Goal: Task Accomplishment & Management: Manage account settings

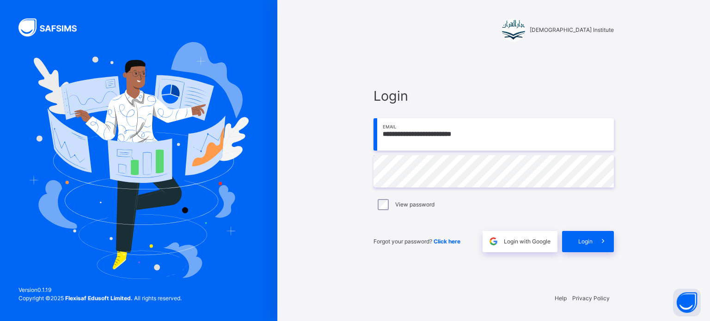
click at [4, 106] on div at bounding box center [138, 160] width 277 height 321
click at [597, 208] on div "View password" at bounding box center [494, 204] width 236 height 11
click at [577, 241] on div "Login" at bounding box center [588, 241] width 52 height 21
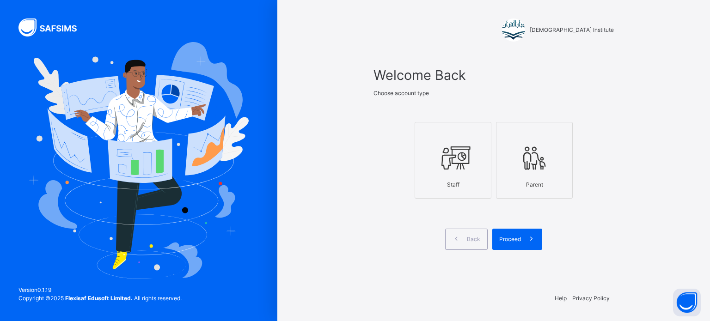
click at [455, 172] on icon at bounding box center [453, 158] width 32 height 35
click at [509, 248] on div "Proceed" at bounding box center [517, 239] width 50 height 21
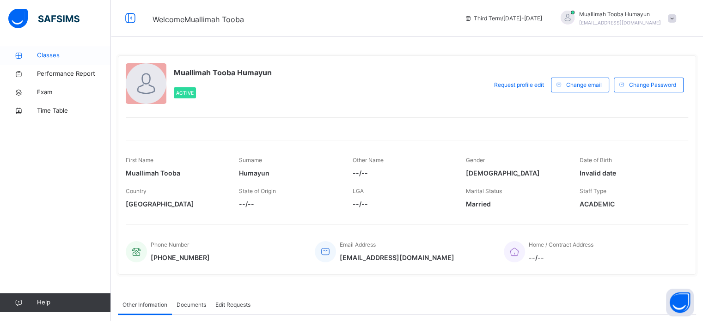
click at [50, 53] on span "Classes" at bounding box center [74, 55] width 74 height 9
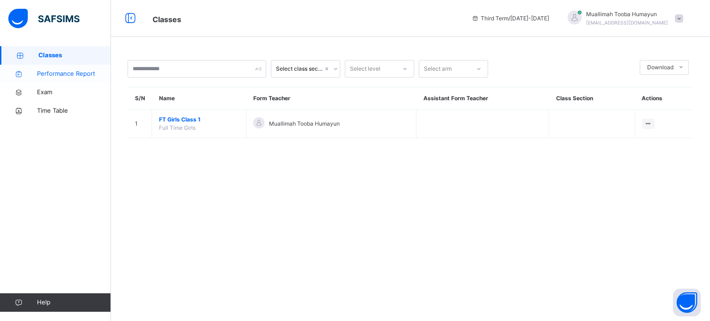
click at [54, 72] on span "Performance Report" at bounding box center [74, 73] width 74 height 9
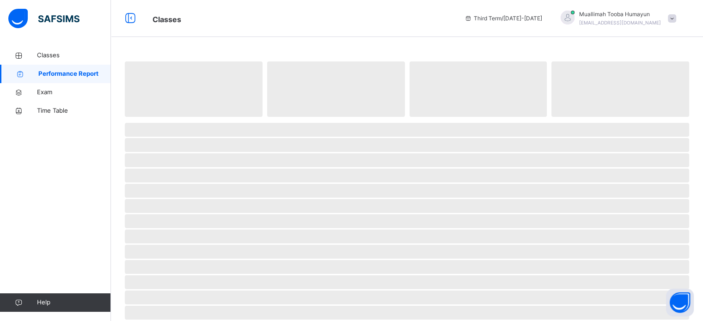
select select "****"
select select "*"
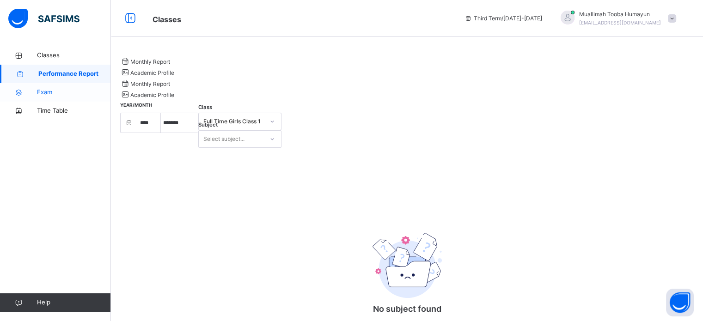
click at [51, 94] on span "Exam" at bounding box center [74, 92] width 74 height 9
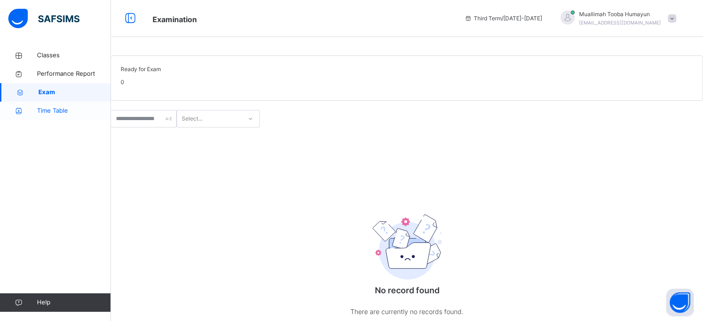
click at [82, 106] on span "Time Table" at bounding box center [74, 110] width 74 height 9
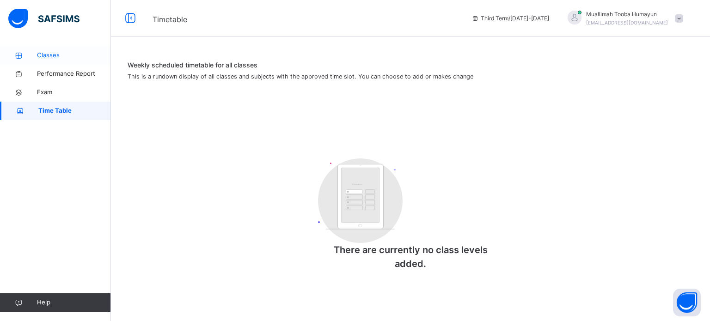
click at [43, 54] on span "Classes" at bounding box center [74, 55] width 74 height 9
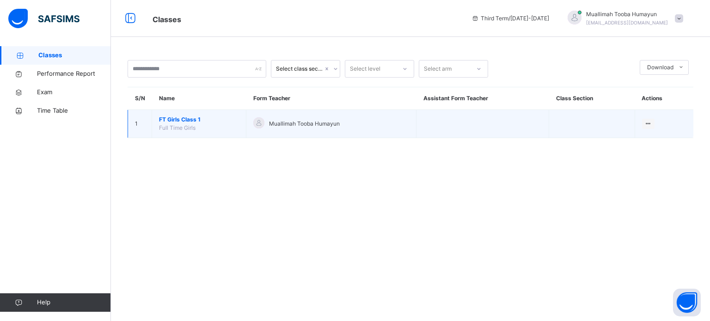
click at [175, 113] on td "FT Girls Class 1 Full Time Girls" at bounding box center [199, 124] width 94 height 28
click at [175, 122] on span "FT Girls Class 1" at bounding box center [199, 120] width 80 height 8
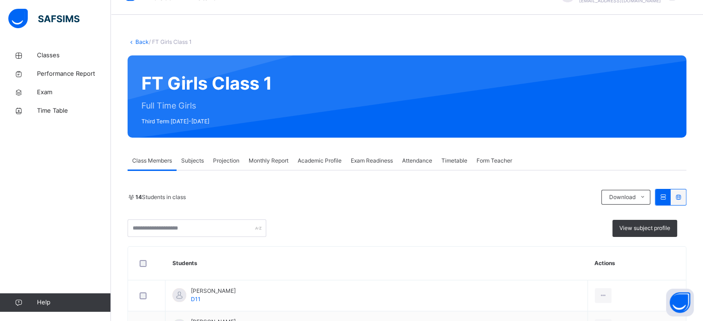
scroll to position [49, 0]
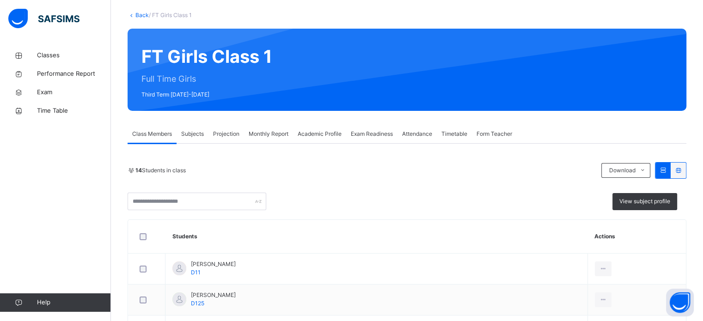
click at [373, 127] on div "Exam Readiness" at bounding box center [371, 134] width 51 height 18
click at [0, 0] on div "Subject Iqra Book 5 There are currently no records. × [PERSON_NAME] as ready fo…" at bounding box center [0, 0] width 0 height 0
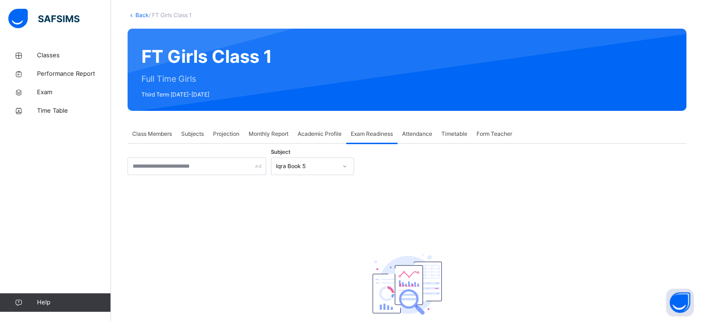
scroll to position [67, 0]
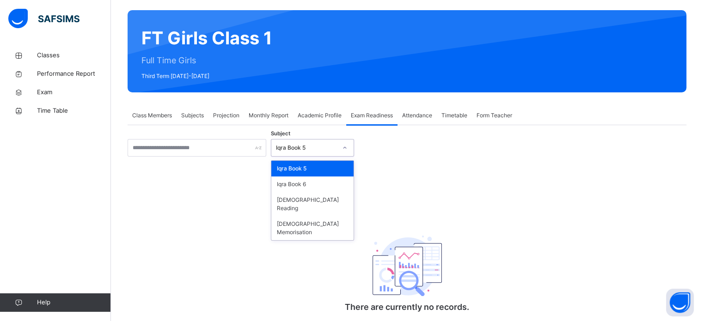
click at [310, 146] on div "Iqra Book 5" at bounding box center [306, 148] width 61 height 8
click at [308, 223] on div "[DEMOGRAPHIC_DATA] Memorisation" at bounding box center [312, 228] width 82 height 24
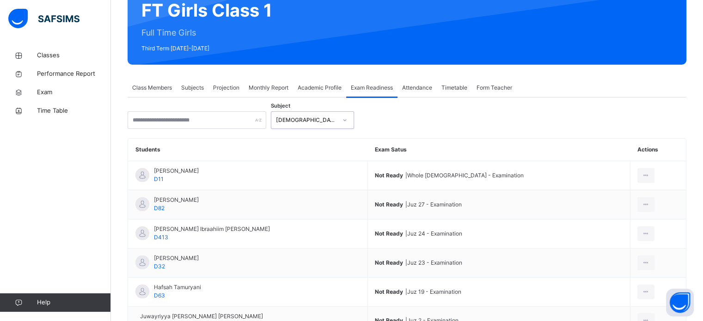
scroll to position [98, 0]
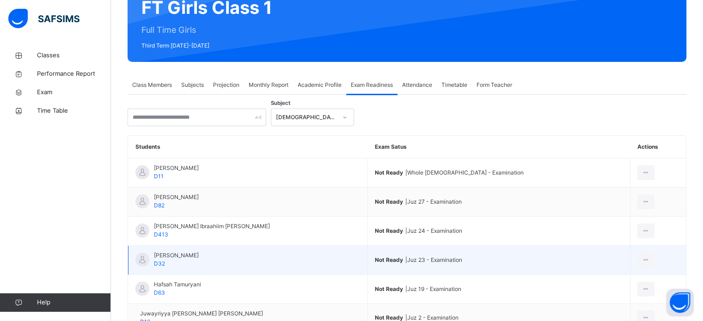
click at [524, 251] on td "Not Ready | Juz 23 - Examination" at bounding box center [498, 260] width 263 height 29
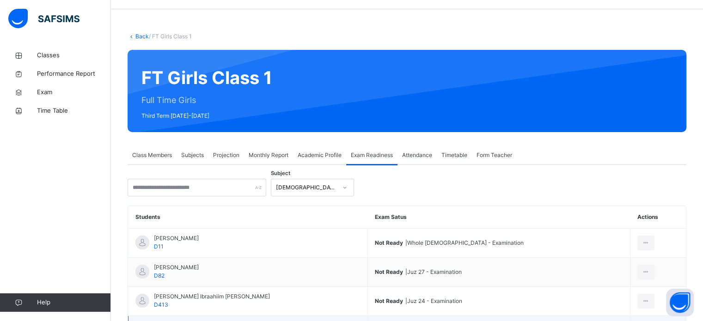
scroll to position [20, 0]
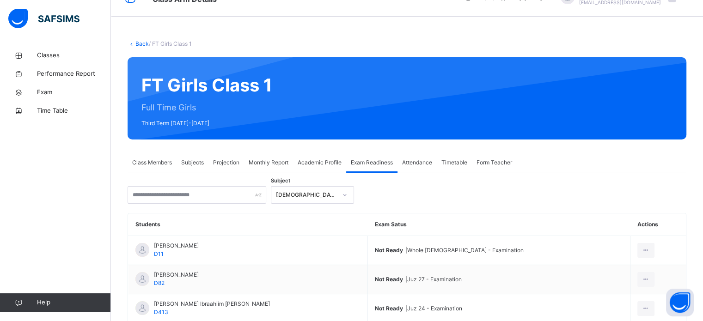
click at [430, 168] on div "Attendance" at bounding box center [417, 162] width 39 height 18
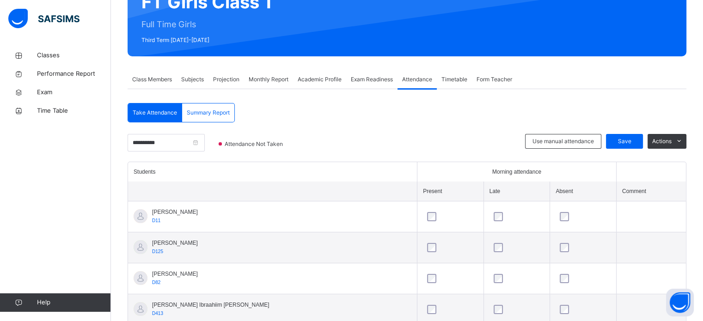
scroll to position [85, 0]
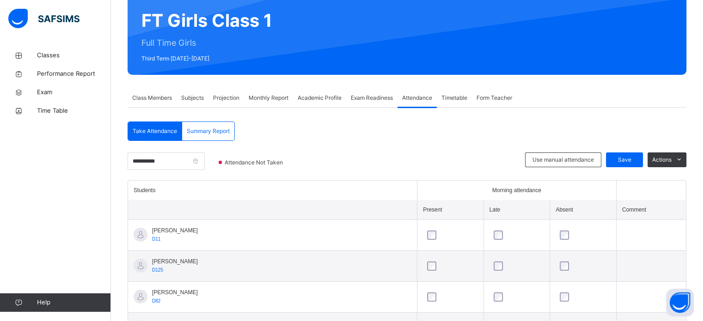
click at [462, 94] on span "Timetable" at bounding box center [454, 98] width 26 height 8
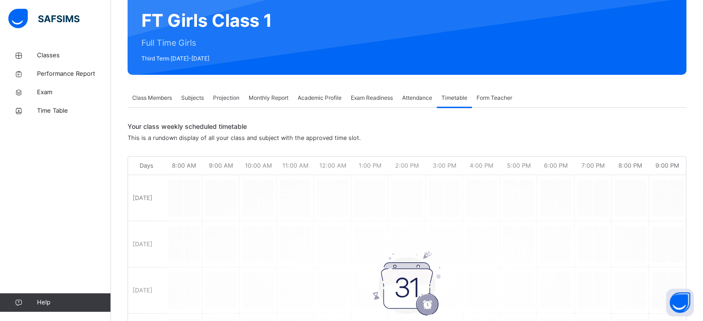
click at [491, 98] on span "Form Teacher" at bounding box center [495, 98] width 36 height 8
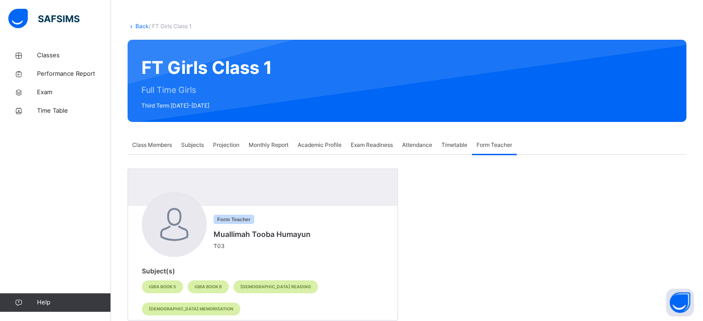
click at [252, 140] on div "Monthly Report" at bounding box center [268, 145] width 49 height 18
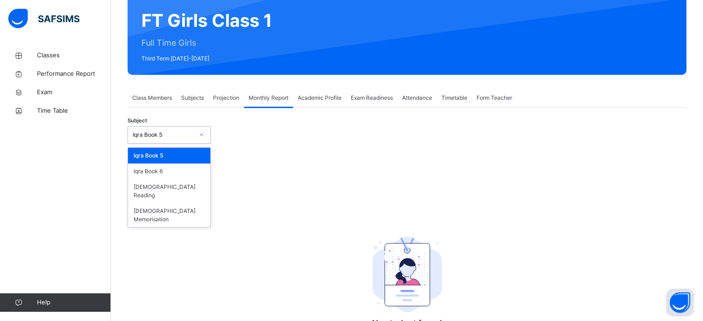
click at [169, 129] on div "Iqra Book 5" at bounding box center [160, 135] width 65 height 14
click at [184, 203] on div "[DEMOGRAPHIC_DATA] Memorisation" at bounding box center [169, 215] width 82 height 24
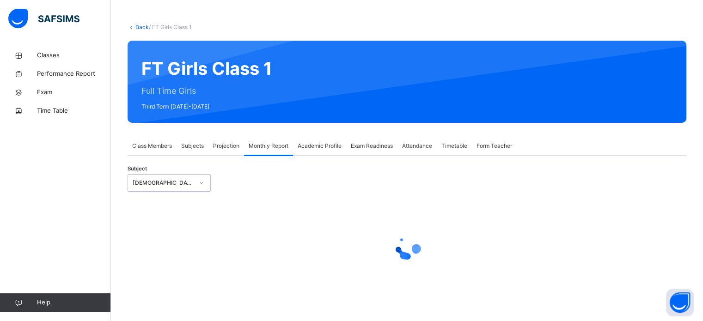
select select "****"
select select "*"
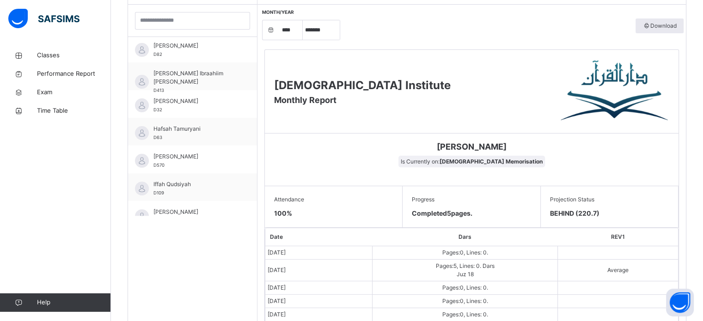
scroll to position [58, 0]
click at [206, 104] on span "[PERSON_NAME]" at bounding box center [194, 101] width 83 height 8
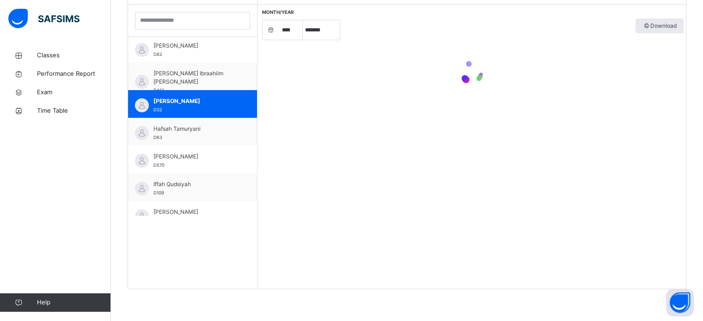
click at [206, 104] on span "[PERSON_NAME]" at bounding box center [194, 101] width 83 height 8
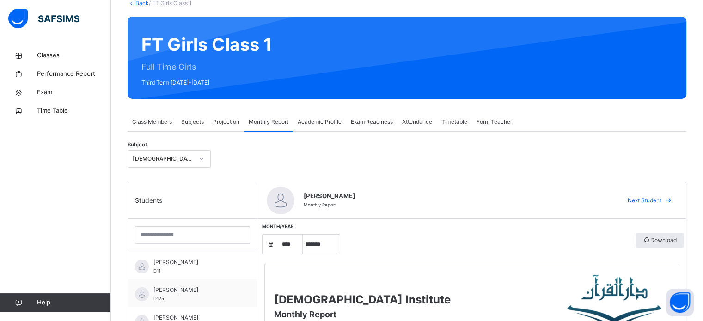
scroll to position [48, 0]
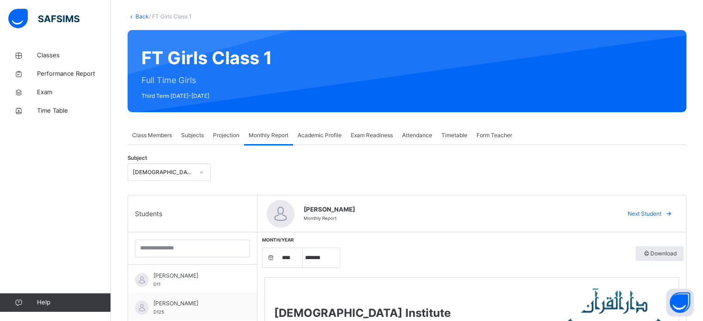
click at [211, 137] on div "Projection" at bounding box center [226, 135] width 36 height 18
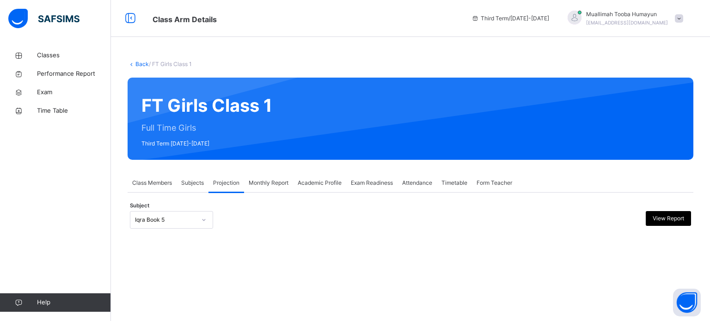
click at [181, 214] on div "Iqra Book 5" at bounding box center [162, 220] width 65 height 14
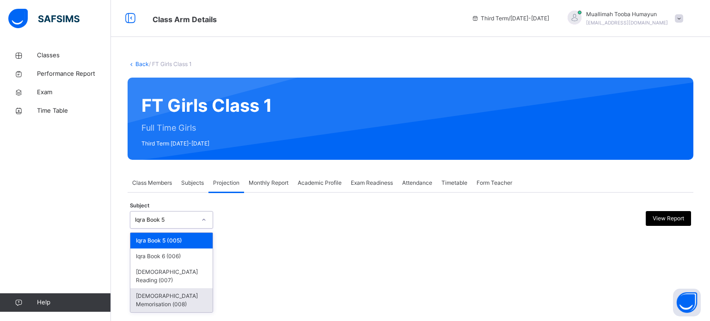
click at [177, 290] on div "[DEMOGRAPHIC_DATA] Memorisation (008)" at bounding box center [171, 300] width 82 height 24
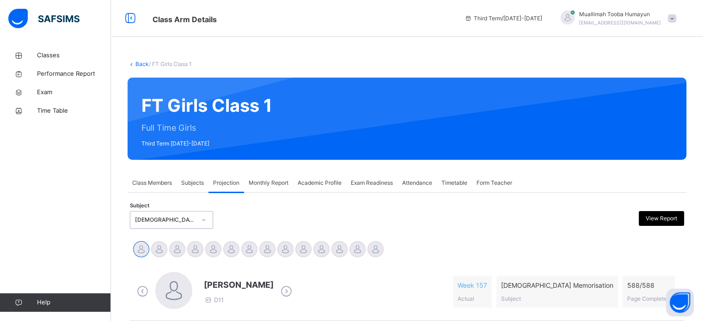
scroll to position [102, 0]
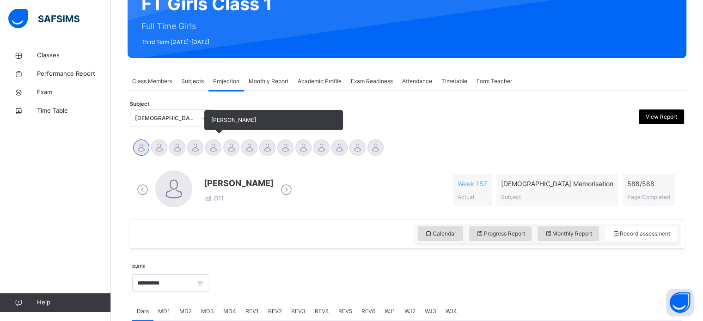
click at [215, 143] on div at bounding box center [213, 148] width 16 height 16
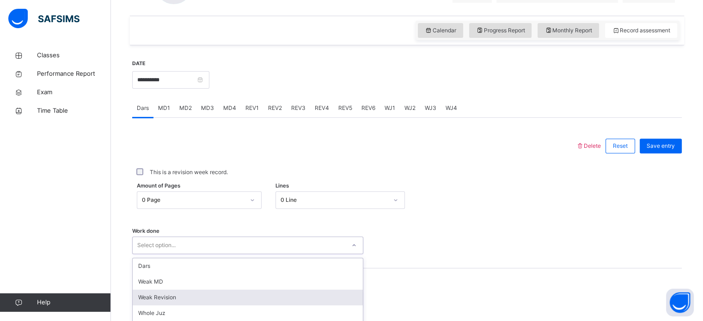
scroll to position [373, 0]
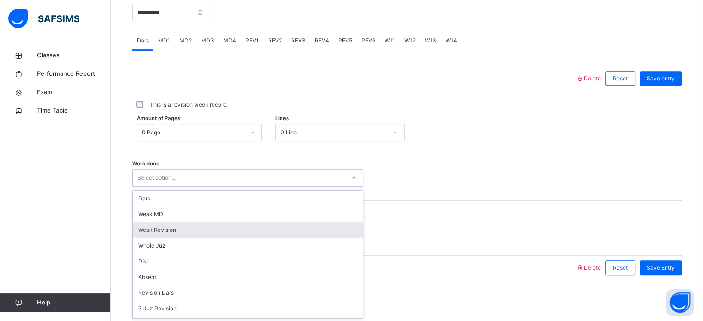
click at [168, 187] on div "option Weak Revision focused, 3 of 14. 14 results available. Use Up and Down to…" at bounding box center [247, 178] width 231 height 18
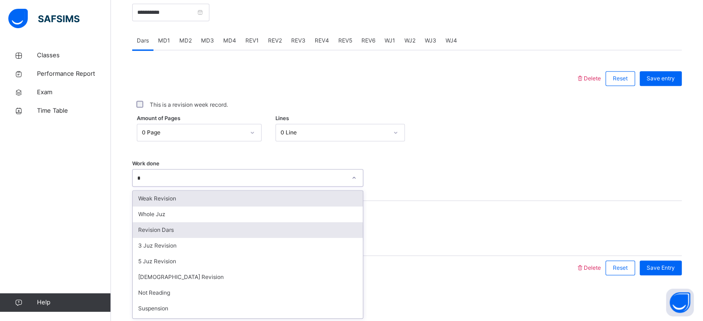
type input "**"
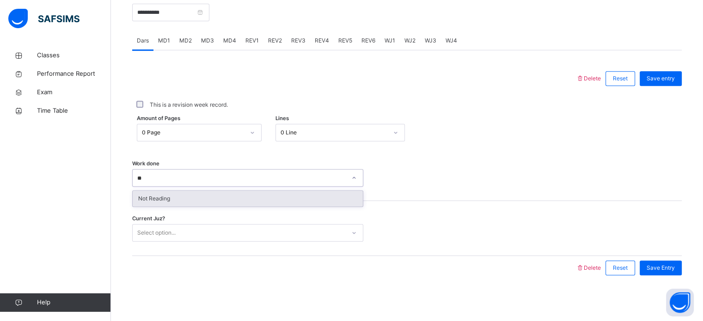
click at [232, 191] on div "Not Reading" at bounding box center [248, 199] width 230 height 16
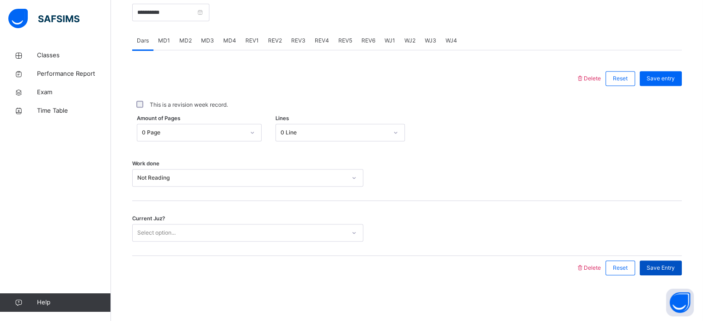
click at [675, 269] on span "Save Entry" at bounding box center [661, 268] width 28 height 8
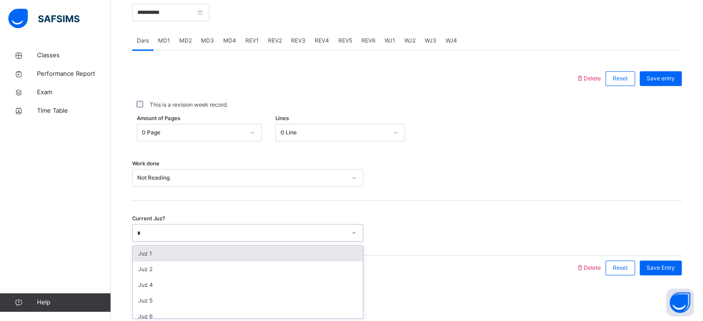
click at [179, 234] on div "* 2" at bounding box center [239, 233] width 213 height 14
type input "**"
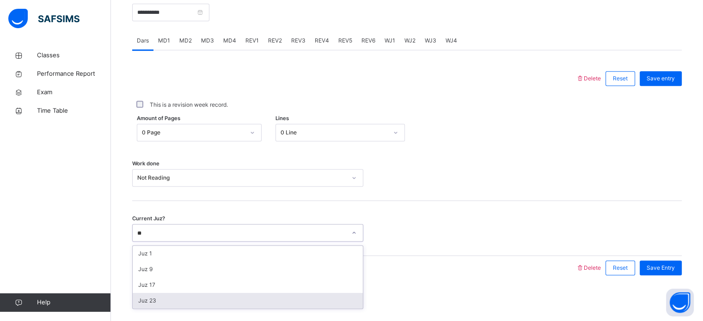
click at [223, 299] on div "Juz 23" at bounding box center [248, 301] width 230 height 16
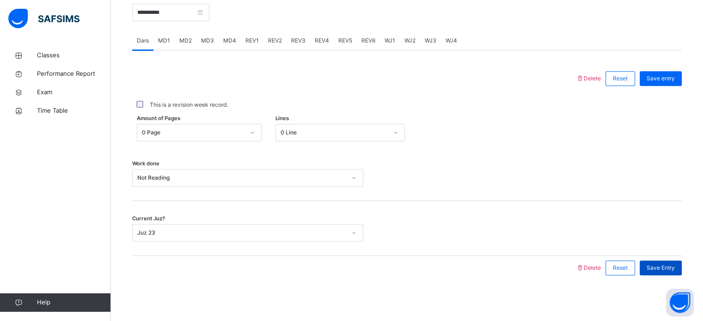
click at [663, 266] on span "Save Entry" at bounding box center [661, 268] width 28 height 8
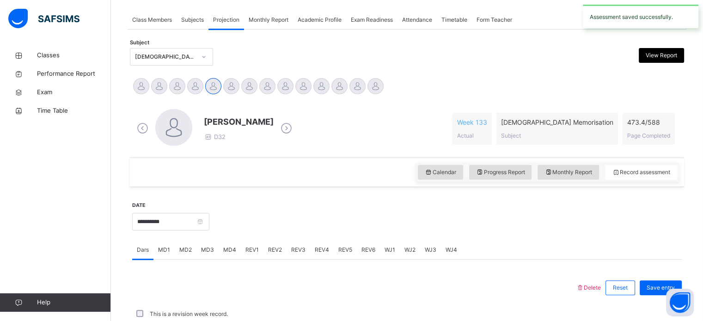
scroll to position [309, 0]
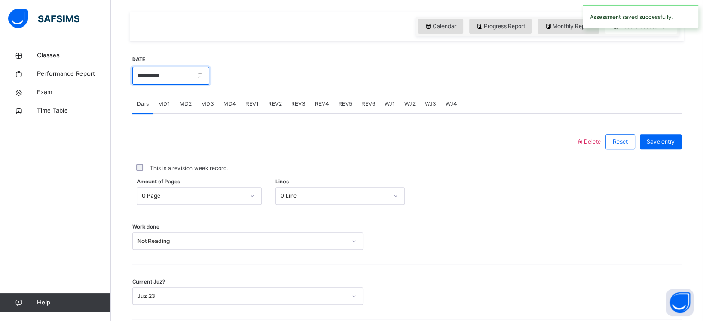
click at [209, 72] on input "**********" at bounding box center [170, 76] width 77 height 18
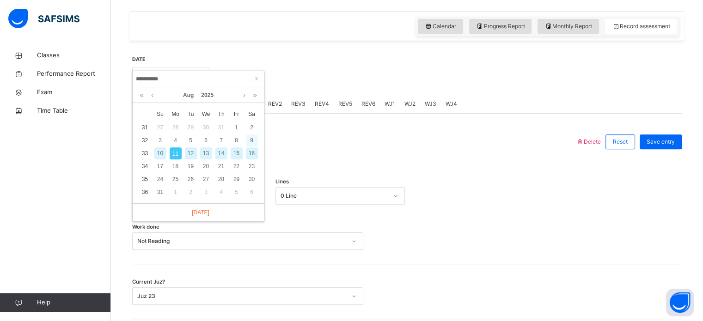
click at [254, 139] on div "9" at bounding box center [252, 141] width 12 height 12
type input "**********"
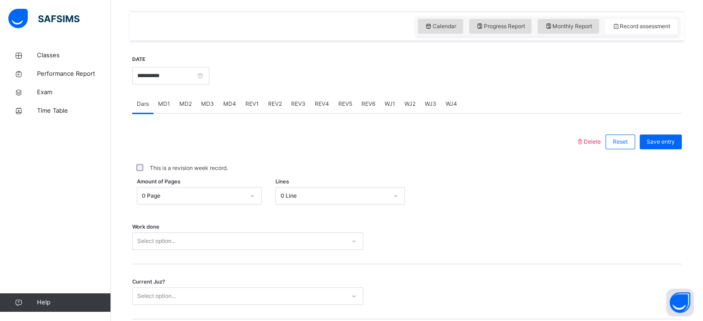
scroll to position [373, 0]
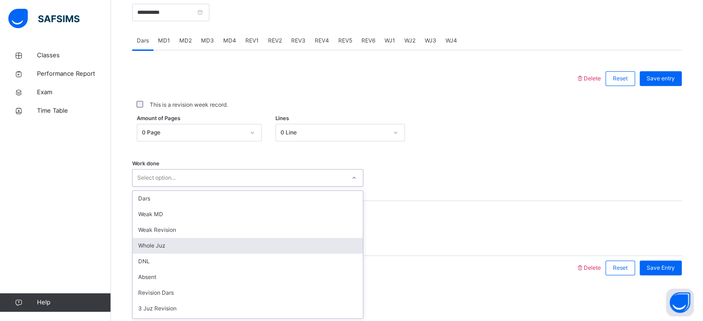
click at [256, 187] on div "option Whole Juz focused, 4 of 14. 14 results available. Use Up and Down to cho…" at bounding box center [247, 178] width 231 height 18
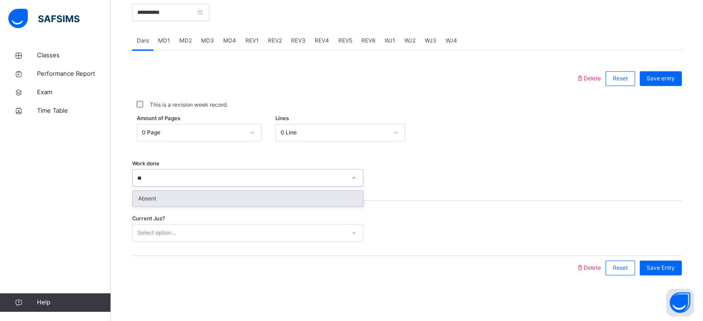
type input "***"
click at [248, 193] on div "Absent" at bounding box center [248, 199] width 230 height 16
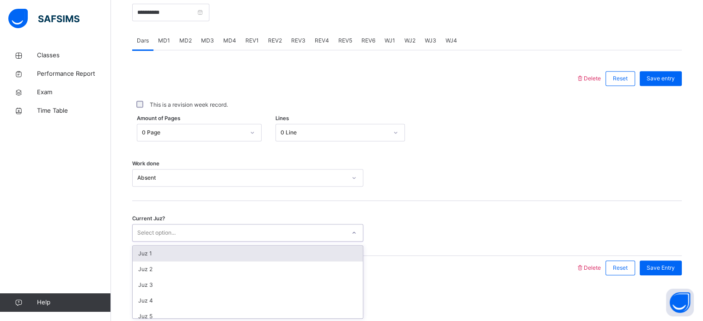
click at [216, 238] on div "Select option..." at bounding box center [239, 233] width 213 height 14
type input "**"
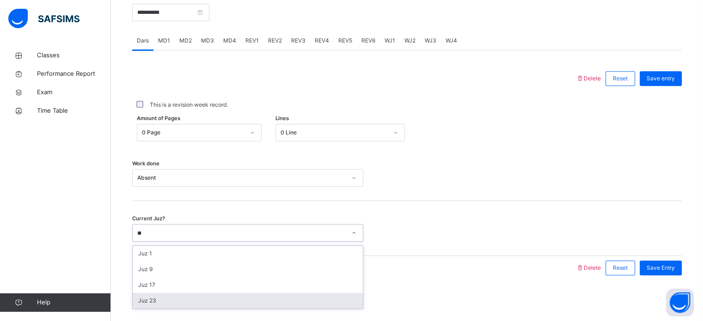
click at [224, 299] on div "Juz 23" at bounding box center [248, 301] width 230 height 16
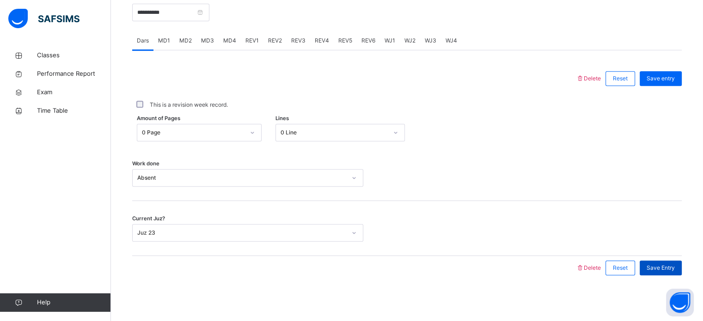
click at [671, 268] on span "Save Entry" at bounding box center [661, 268] width 28 height 8
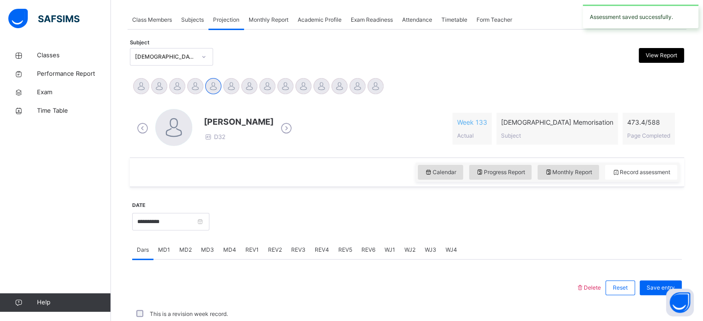
scroll to position [229, 0]
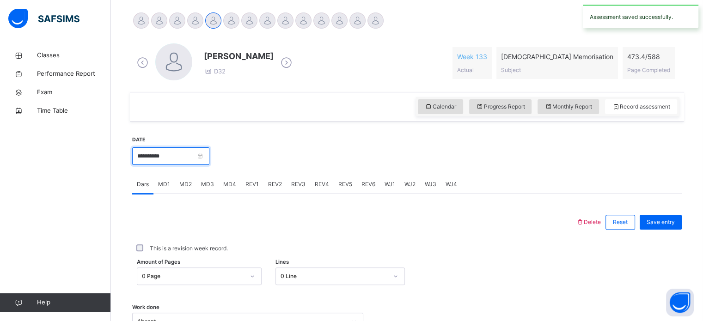
click at [183, 160] on input "**********" at bounding box center [170, 156] width 77 height 18
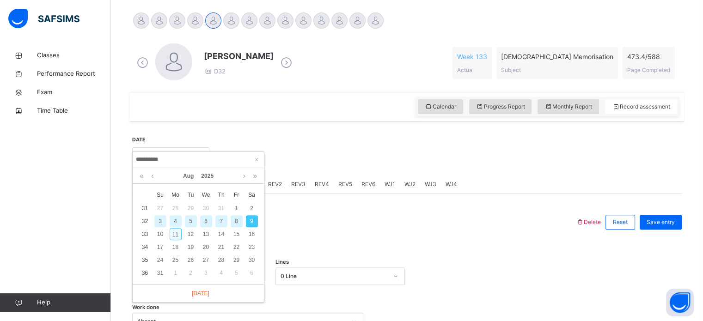
click at [172, 233] on div "11" at bounding box center [176, 234] width 12 height 12
type input "**********"
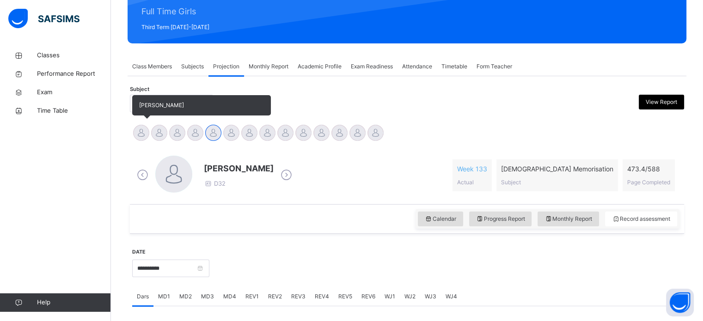
scroll to position [120, 0]
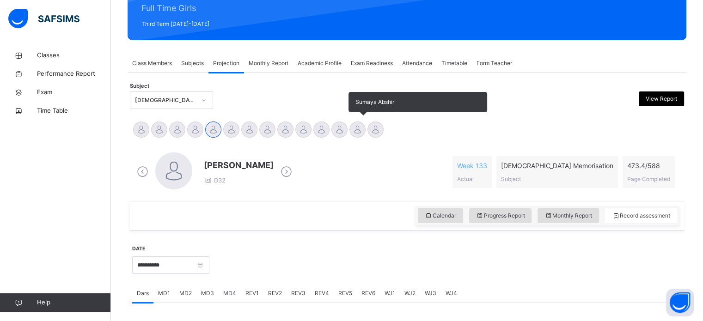
click at [357, 126] on div at bounding box center [357, 130] width 16 height 16
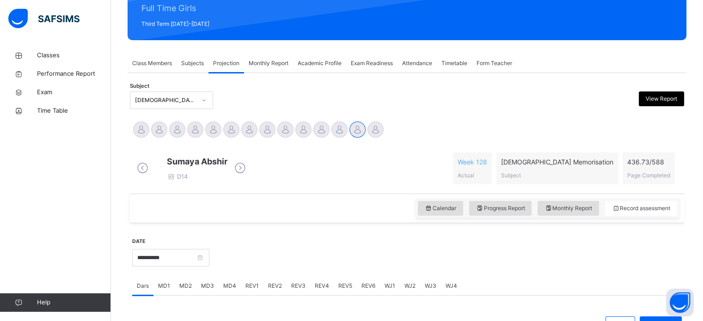
scroll to position [267, 0]
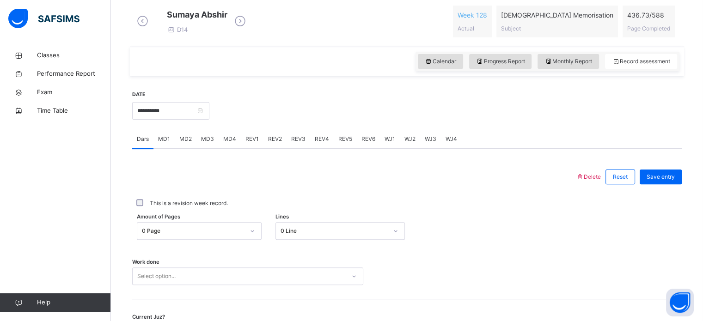
click at [190, 143] on span "MD2" at bounding box center [185, 139] width 12 height 8
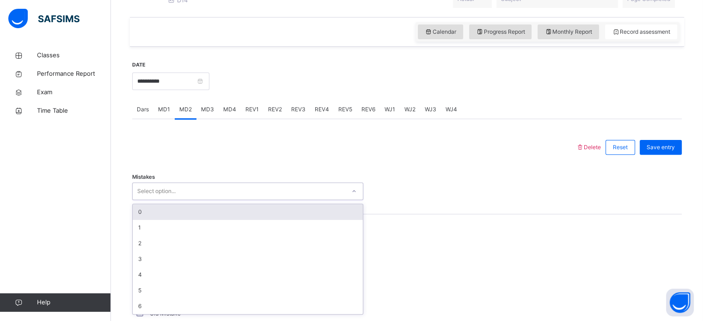
scroll to position [300, 0]
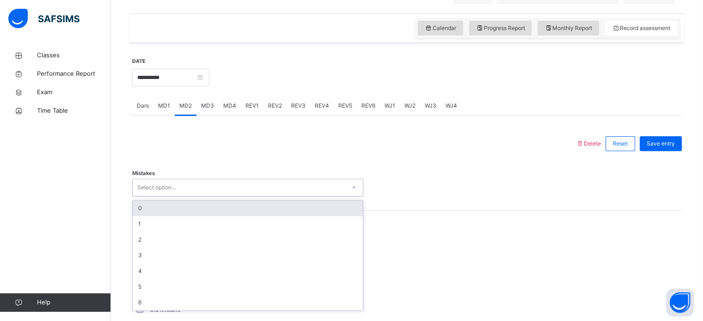
click at [205, 193] on div "Select option..." at bounding box center [239, 188] width 213 height 14
click at [168, 216] on div "0" at bounding box center [248, 208] width 230 height 16
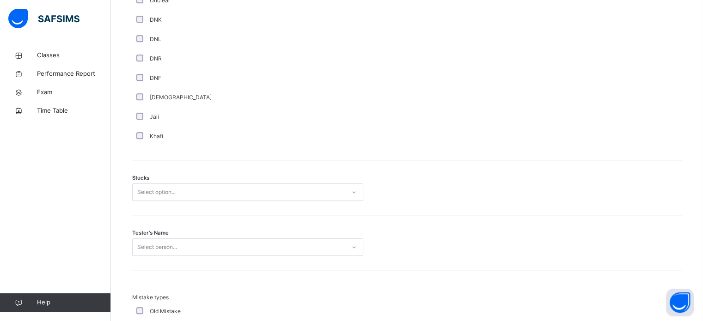
scroll to position [653, 0]
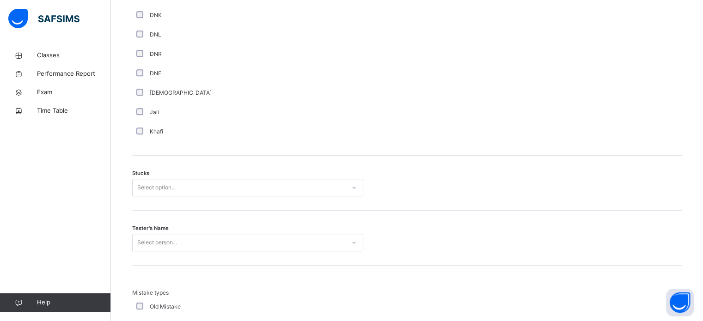
click at [160, 187] on div "Select option..." at bounding box center [156, 188] width 38 height 18
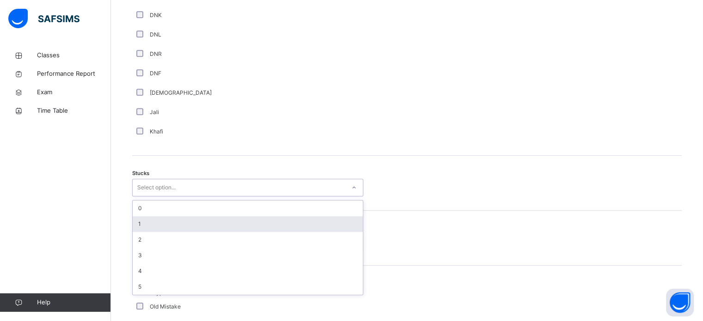
click at [147, 226] on div "1" at bounding box center [248, 224] width 230 height 16
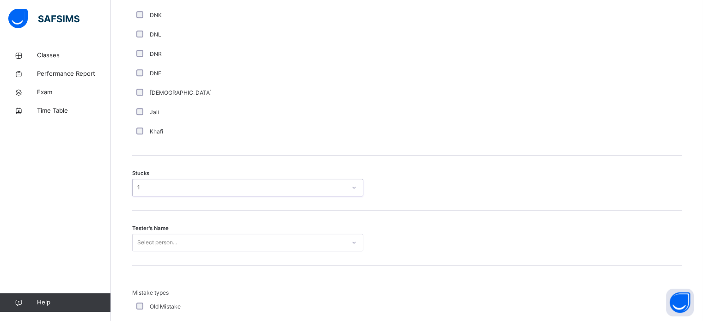
click at [153, 251] on div "Select person..." at bounding box center [247, 243] width 231 height 18
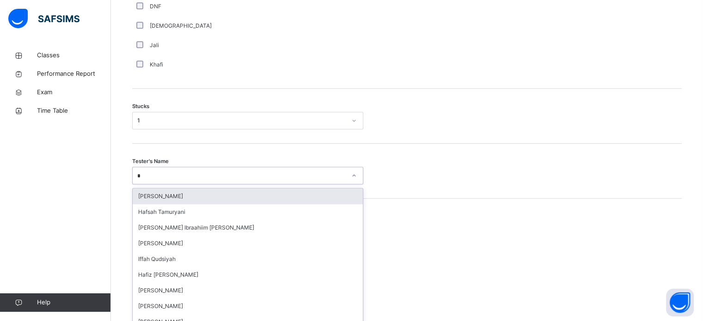
scroll to position [737, 0]
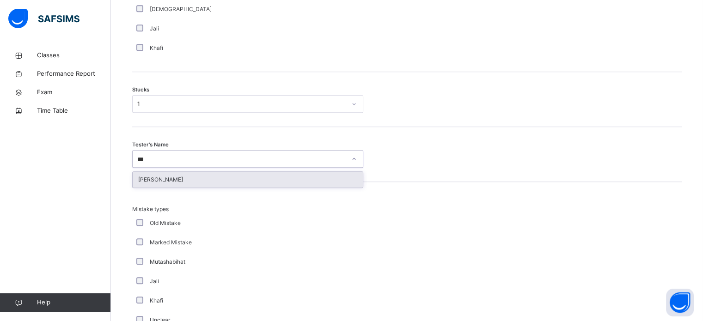
type input "***"
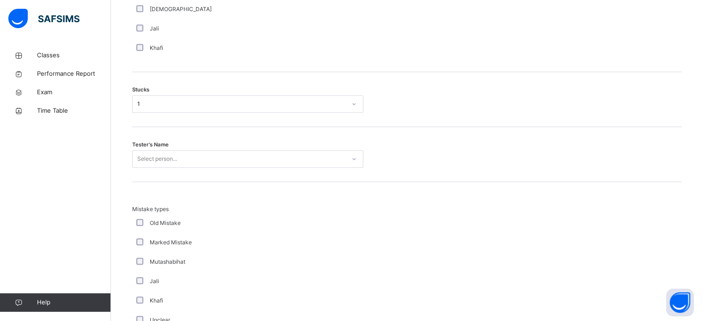
click at [178, 177] on div "Tester's Name Select person..." at bounding box center [407, 154] width 550 height 55
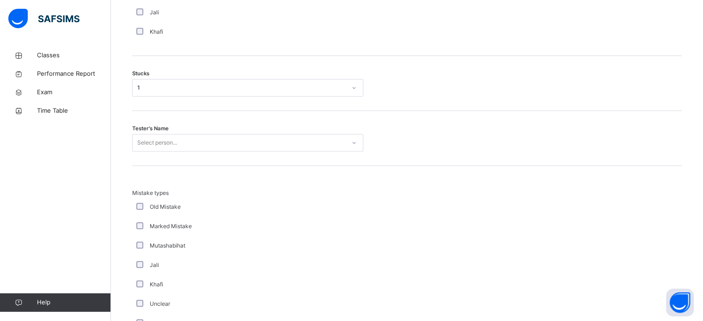
scroll to position [755, 0]
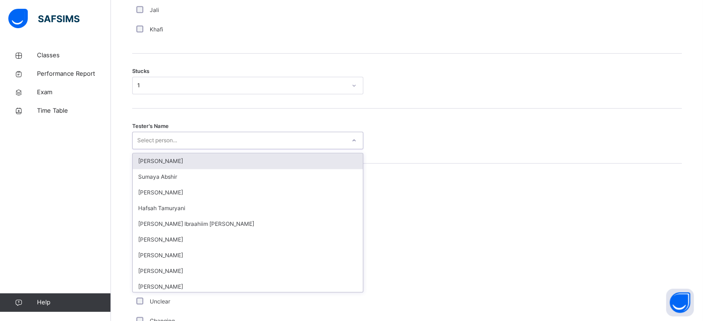
click at [191, 146] on div "Select person..." at bounding box center [239, 141] width 213 height 14
type input "***"
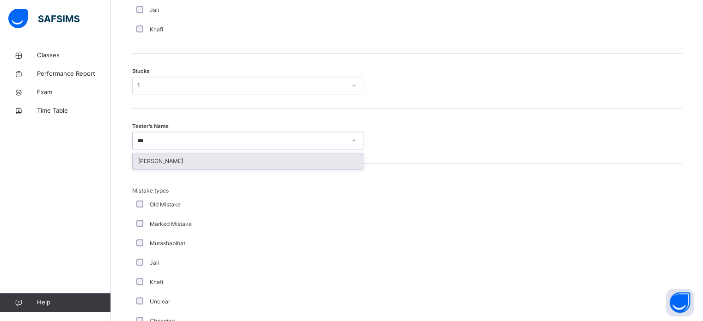
click at [172, 166] on div "[PERSON_NAME]" at bounding box center [248, 161] width 230 height 16
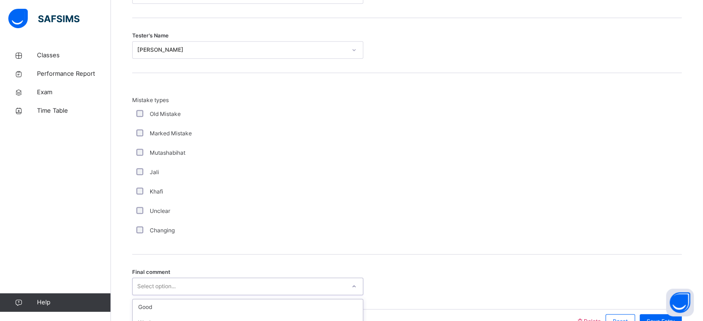
scroll to position [906, 0]
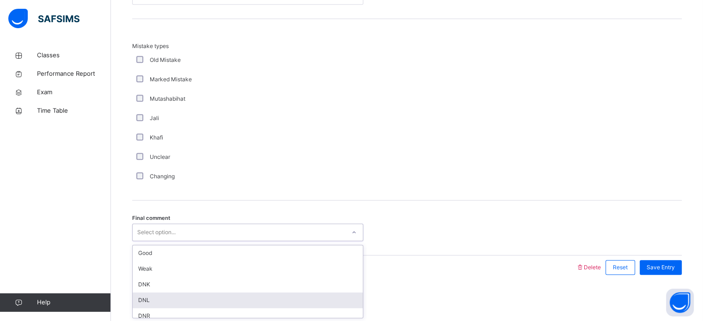
click at [175, 241] on div "option DNL focused, 4 of 6. 6 results available. Use Up and Down to choose opti…" at bounding box center [247, 233] width 231 height 18
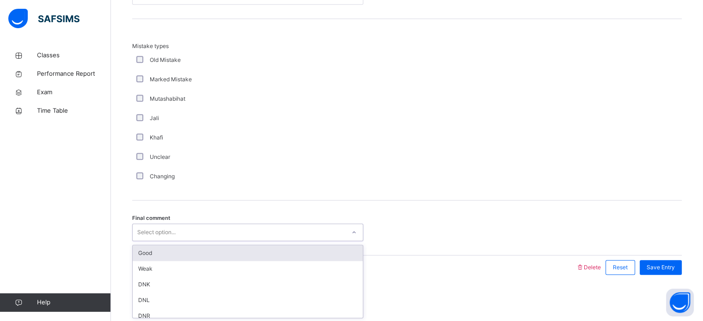
click at [152, 246] on div "Good" at bounding box center [248, 253] width 230 height 16
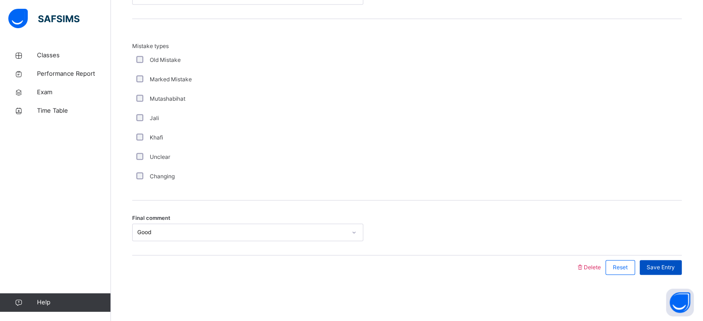
click at [668, 274] on div "Save Entry" at bounding box center [661, 267] width 42 height 15
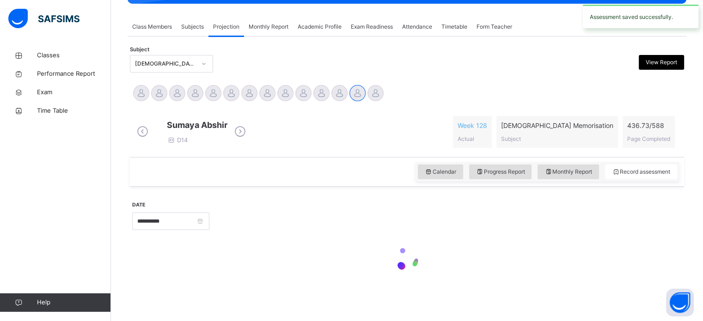
scroll to position [163, 0]
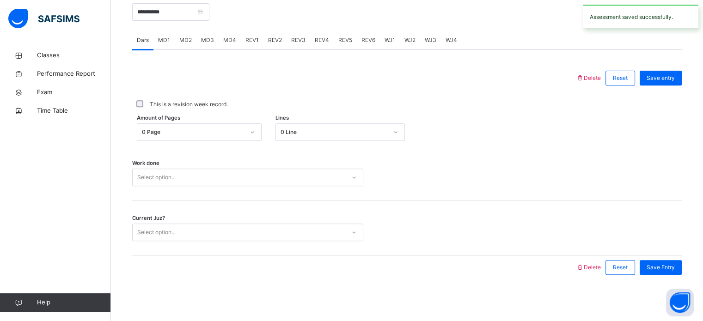
click at [237, 37] on div "MD4" at bounding box center [230, 40] width 22 height 18
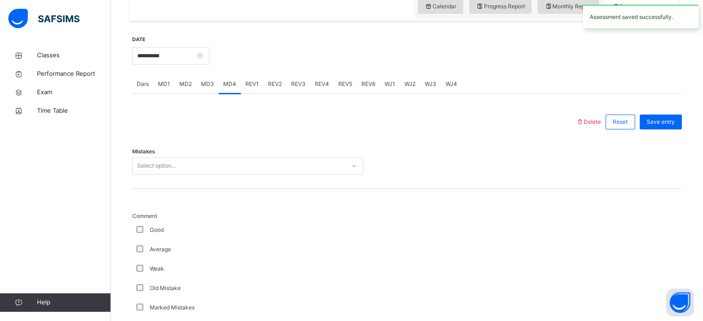
scroll to position [307, 0]
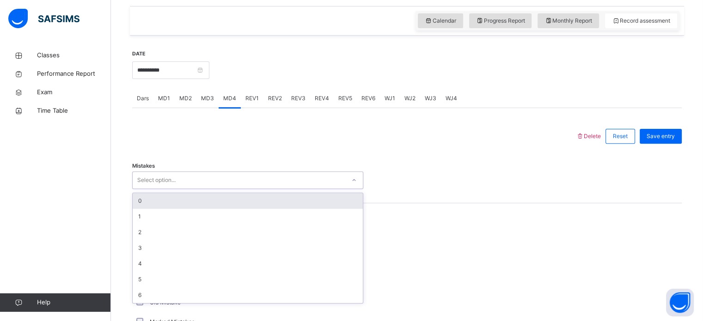
click at [198, 186] on div "Select option..." at bounding box center [239, 180] width 213 height 14
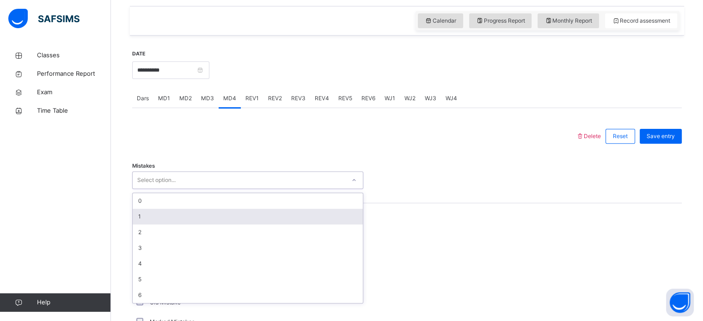
click at [139, 218] on div "1" at bounding box center [248, 217] width 230 height 16
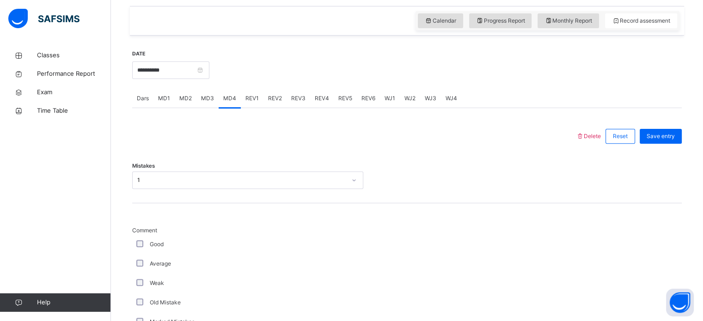
click at [139, 266] on div "Average" at bounding box center [247, 263] width 231 height 19
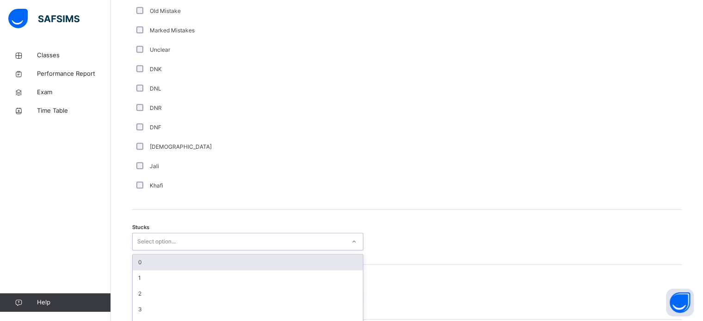
scroll to position [638, 0]
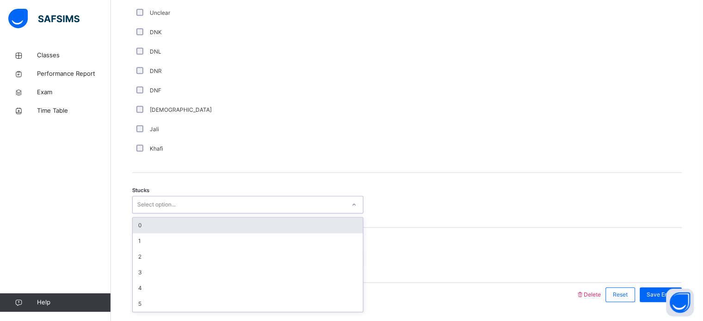
click at [160, 214] on div "option 0 focused, 1 of 6. 6 results available. Use Up and Down to choose option…" at bounding box center [247, 205] width 231 height 18
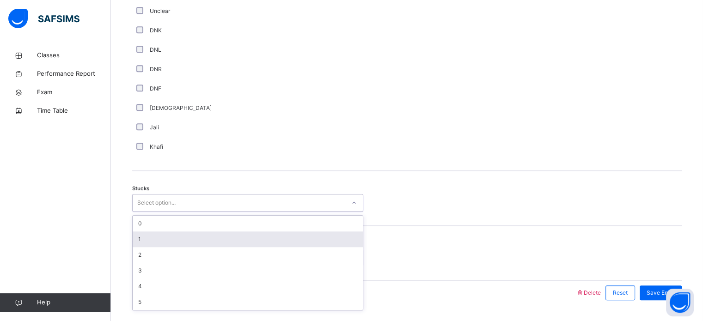
type input "*"
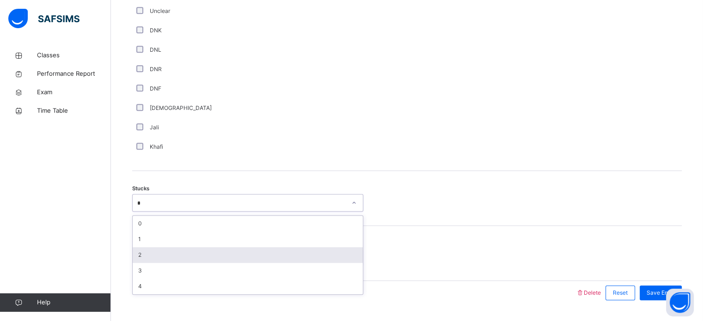
click at [149, 256] on div "2" at bounding box center [248, 255] width 230 height 16
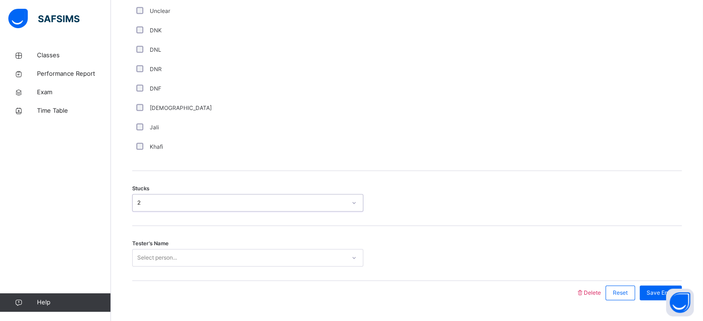
scroll to position [670, 0]
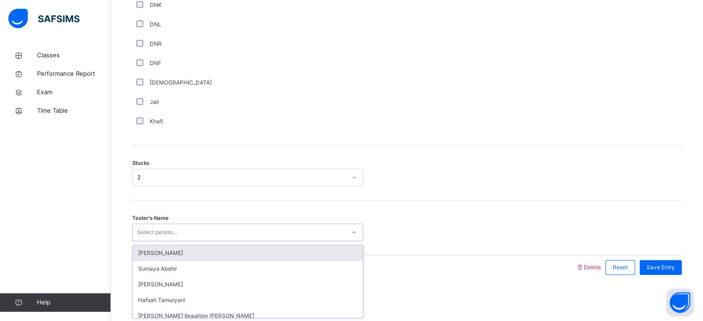
click at [158, 230] on div "Select person..." at bounding box center [157, 233] width 40 height 18
type input "***"
click at [158, 246] on div "[PERSON_NAME]" at bounding box center [248, 253] width 230 height 16
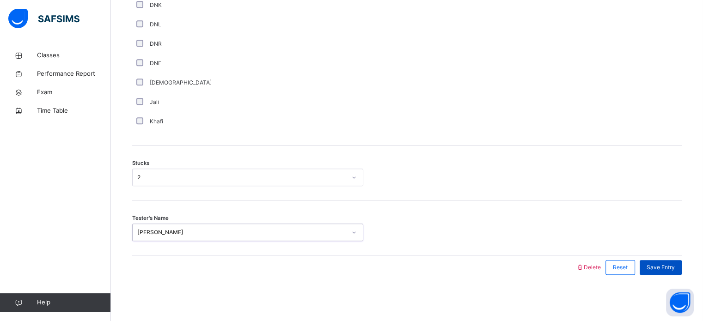
click at [671, 261] on div "Save Entry" at bounding box center [661, 267] width 42 height 15
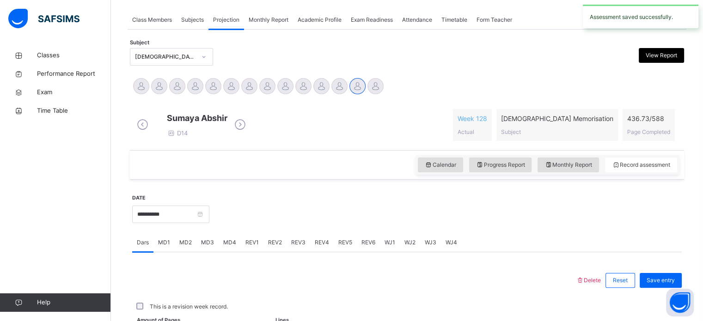
scroll to position [373, 0]
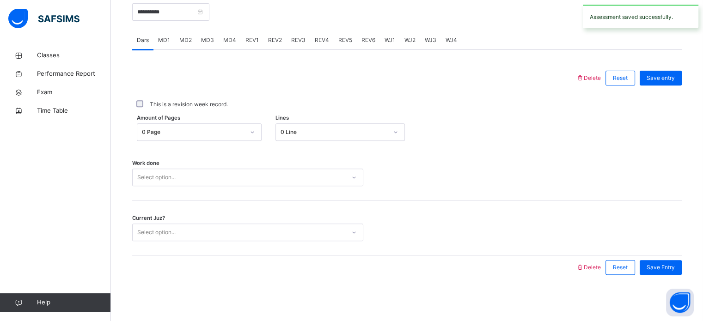
click at [497, 148] on div "Work done Select option..." at bounding box center [407, 173] width 550 height 55
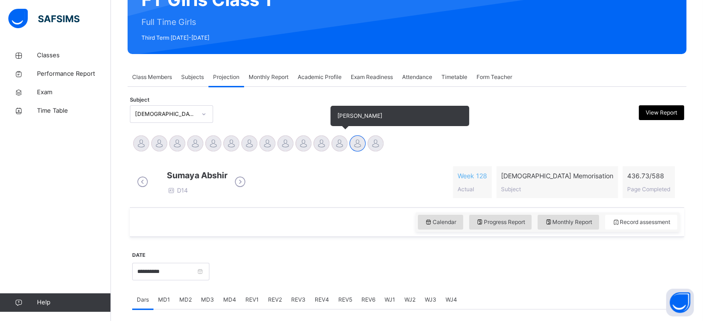
click at [343, 144] on div at bounding box center [339, 143] width 16 height 16
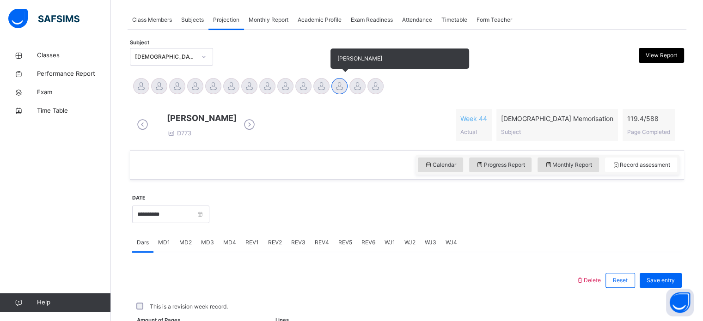
scroll to position [267, 0]
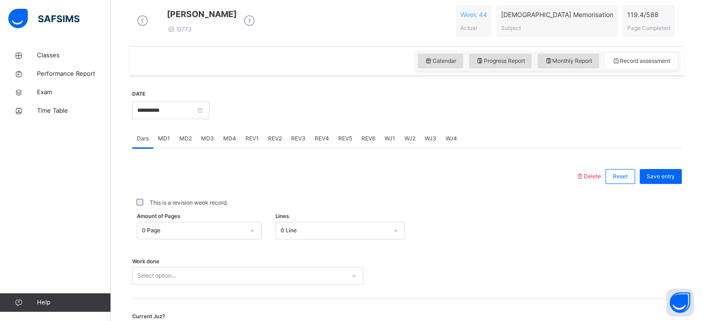
click at [208, 143] on span "MD3" at bounding box center [207, 139] width 13 height 8
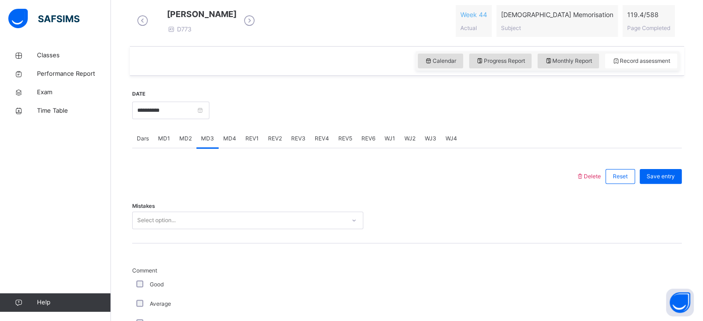
click at [184, 143] on span "MD2" at bounding box center [185, 139] width 12 height 8
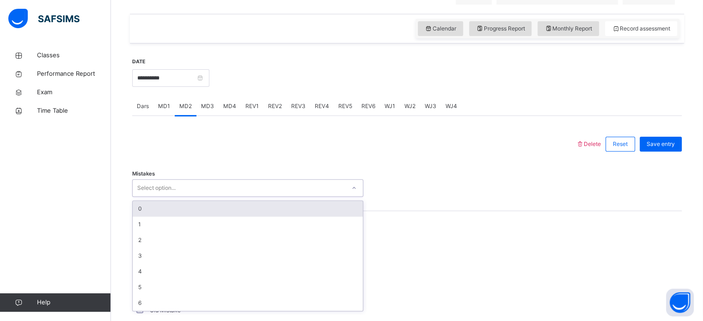
scroll to position [300, 0]
click at [216, 214] on div "0" at bounding box center [248, 208] width 230 height 16
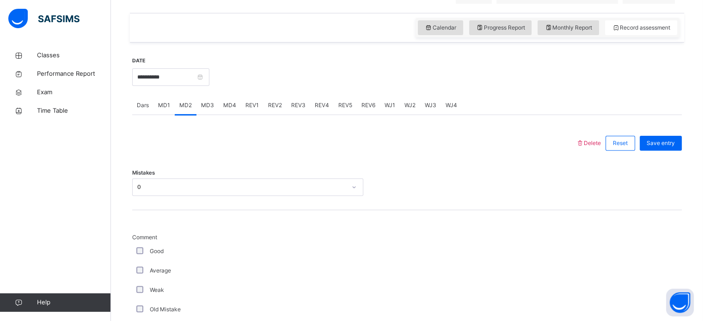
scroll to position [712, 0]
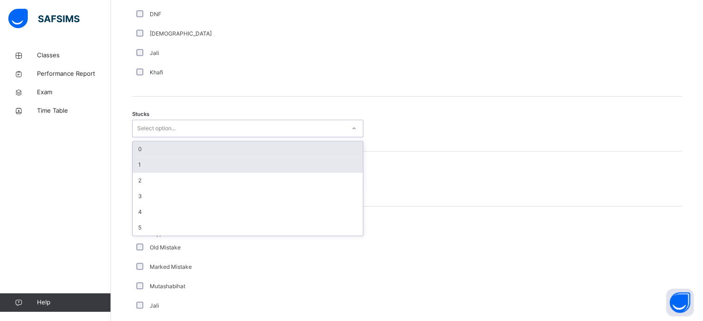
click at [225, 171] on div "1" at bounding box center [248, 165] width 230 height 16
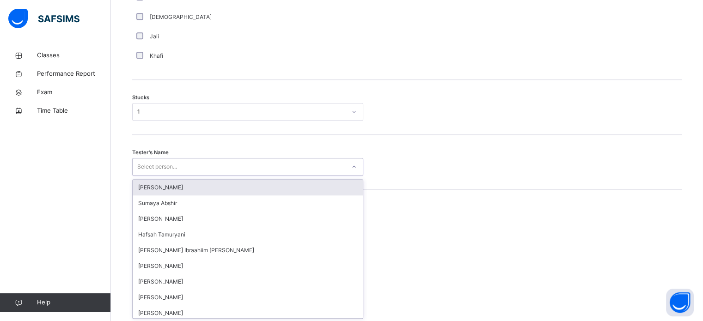
scroll to position [737, 0]
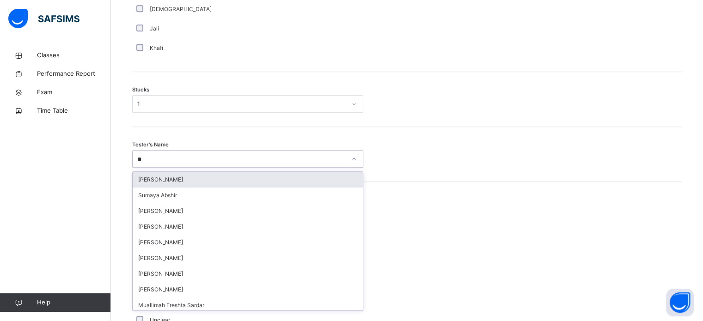
type input "*"
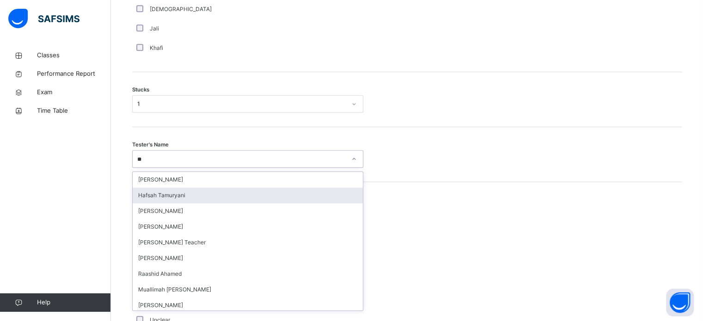
type input "***"
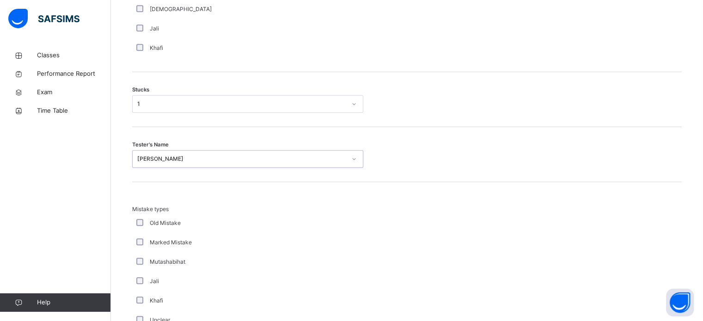
click at [232, 252] on div "Marked Mistake" at bounding box center [247, 242] width 231 height 19
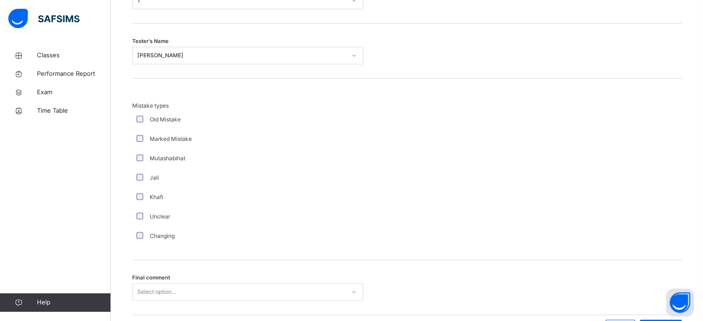
scroll to position [906, 0]
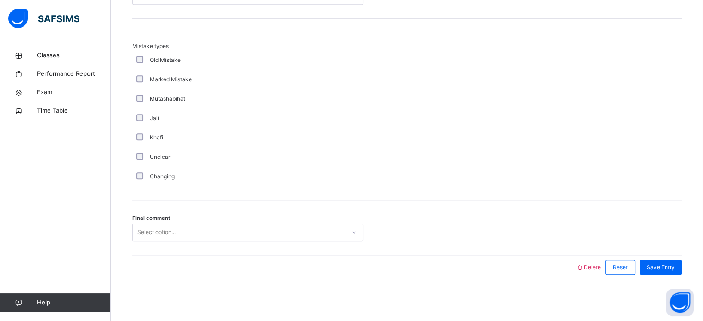
click at [321, 168] on div "Changing" at bounding box center [247, 176] width 231 height 19
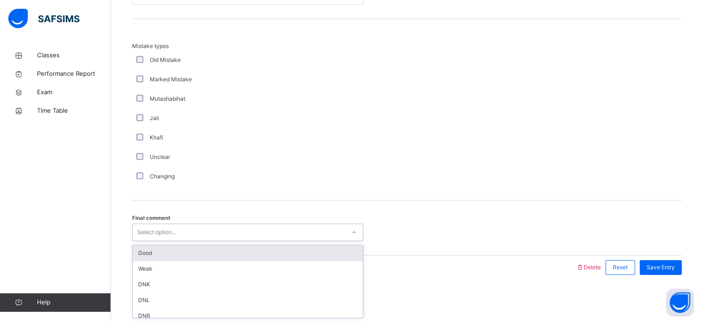
click at [324, 259] on div "Good" at bounding box center [248, 253] width 230 height 16
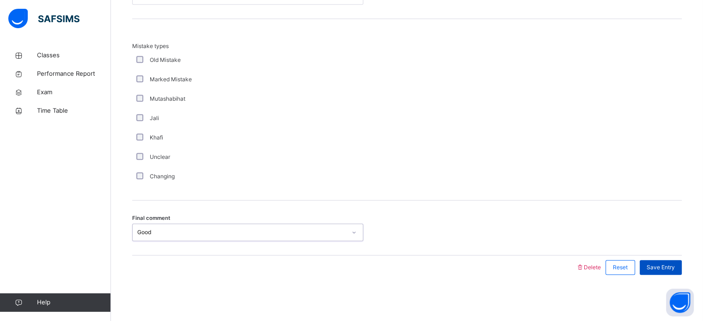
click at [669, 269] on span "Save Entry" at bounding box center [661, 267] width 28 height 8
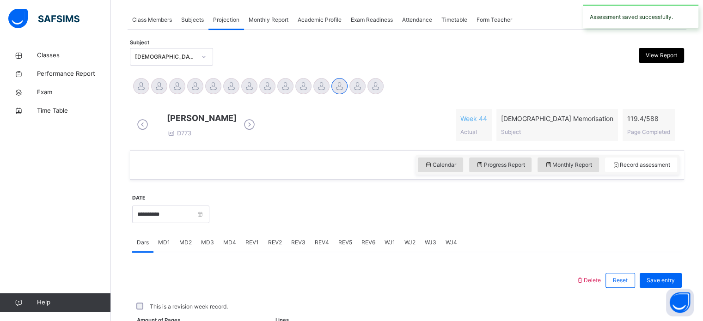
scroll to position [373, 0]
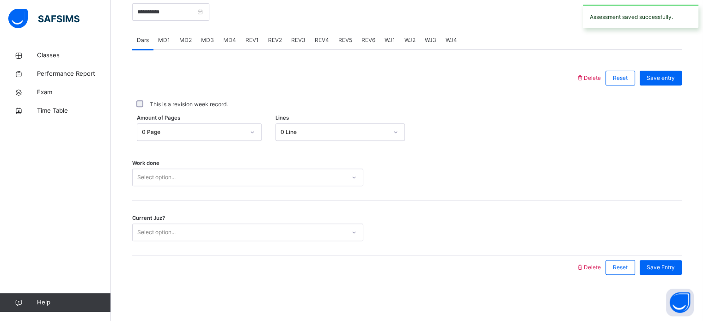
click at [250, 44] on span "REV1" at bounding box center [251, 40] width 13 height 8
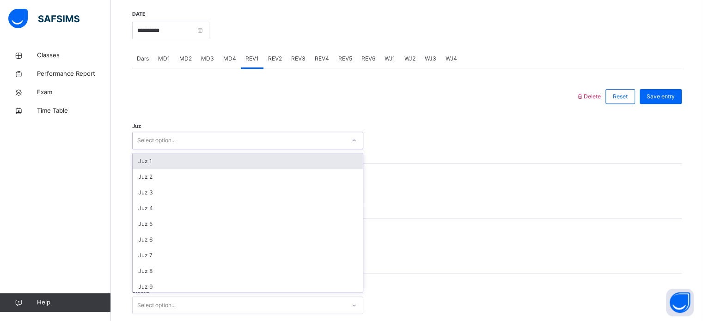
scroll to position [333, 0]
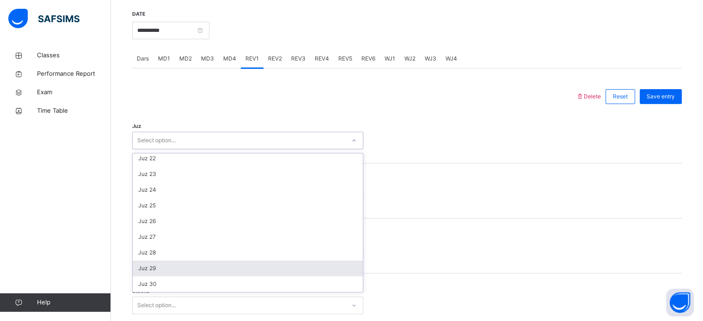
click at [178, 276] on div "Juz 29" at bounding box center [248, 269] width 230 height 16
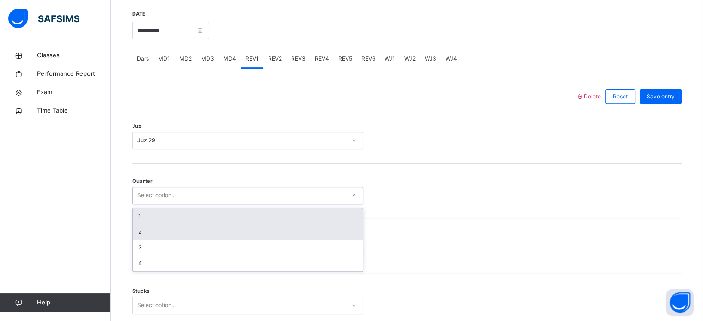
click at [192, 239] on div "2" at bounding box center [248, 232] width 230 height 16
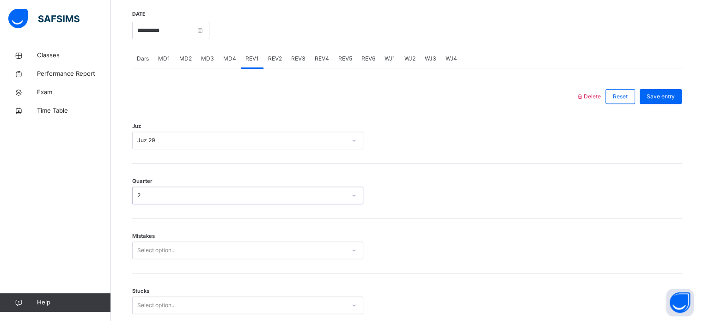
click at [210, 219] on div "Quarter option 2, selected. 0 results available. Select is focused ,type to ref…" at bounding box center [407, 191] width 550 height 55
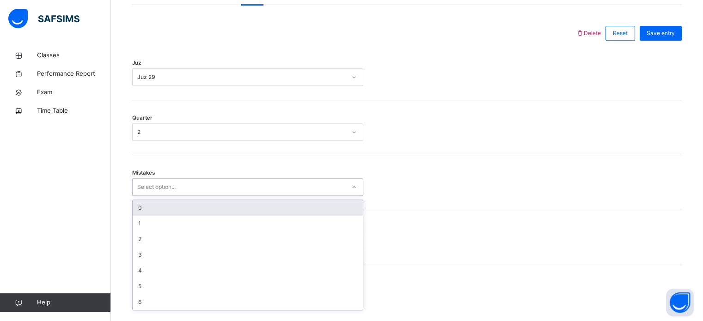
click at [208, 216] on div "0" at bounding box center [248, 208] width 230 height 16
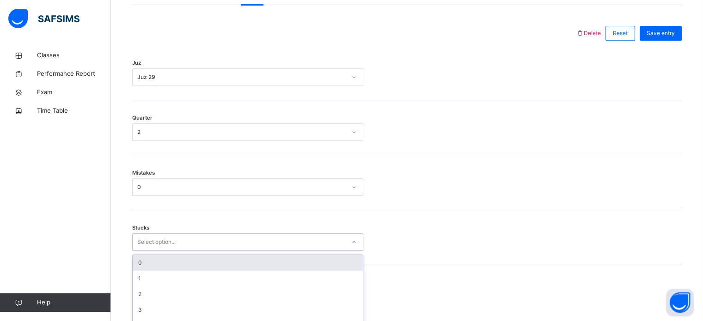
scroll to position [449, 0]
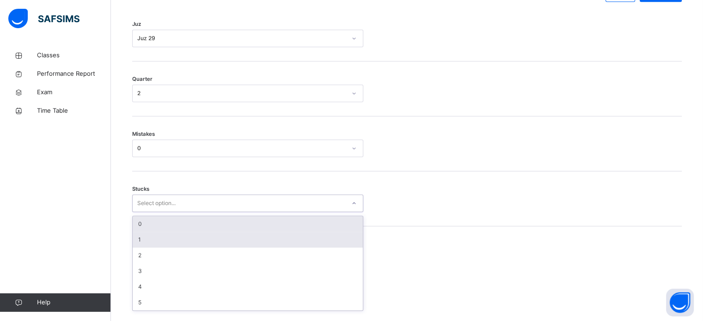
click at [184, 248] on div "1" at bounding box center [248, 240] width 230 height 16
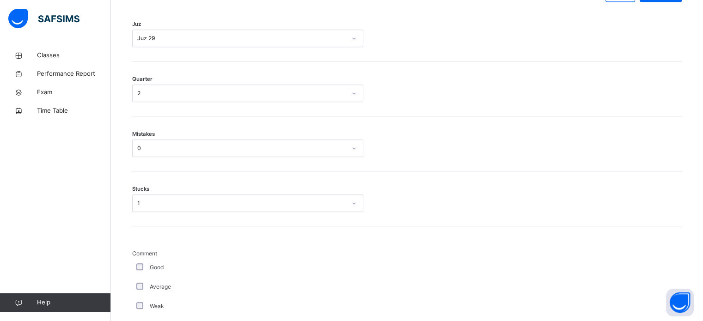
scroll to position [780, 0]
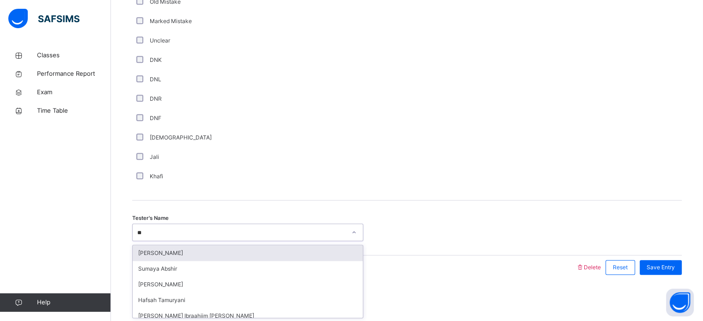
type input "***"
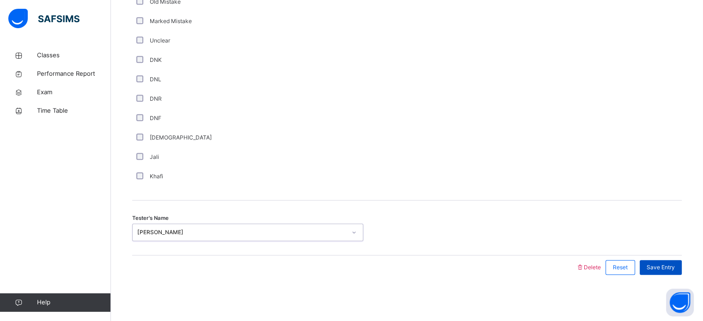
click at [666, 274] on div "Save Entry" at bounding box center [661, 267] width 42 height 15
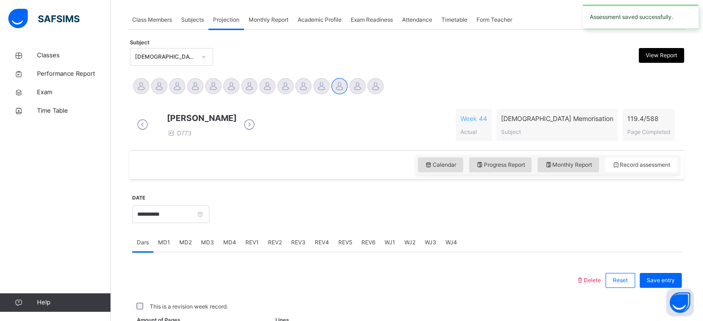
scroll to position [373, 0]
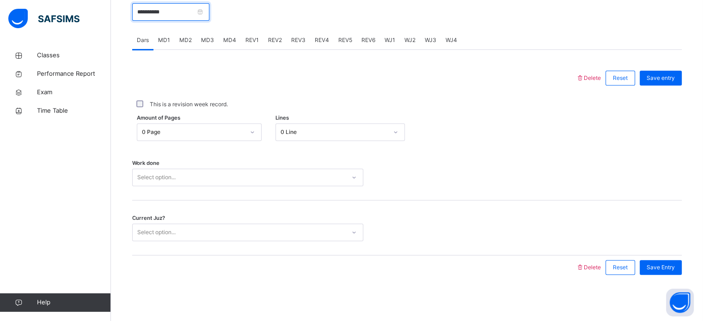
click at [209, 15] on input "**********" at bounding box center [170, 12] width 77 height 18
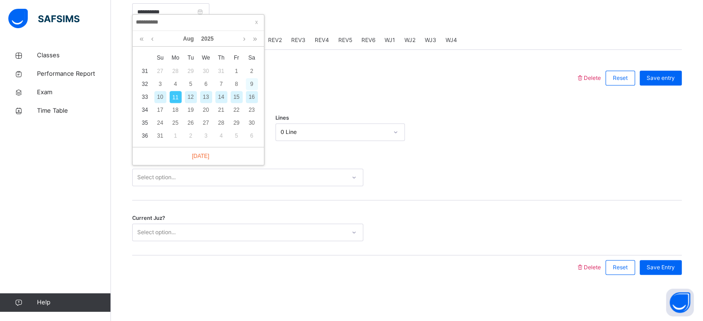
click at [253, 79] on div "9" at bounding box center [252, 84] width 12 height 12
type input "**********"
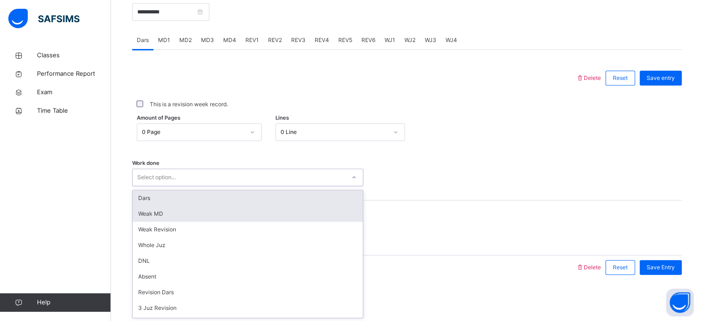
click at [218, 213] on div "Weak MD" at bounding box center [248, 214] width 230 height 16
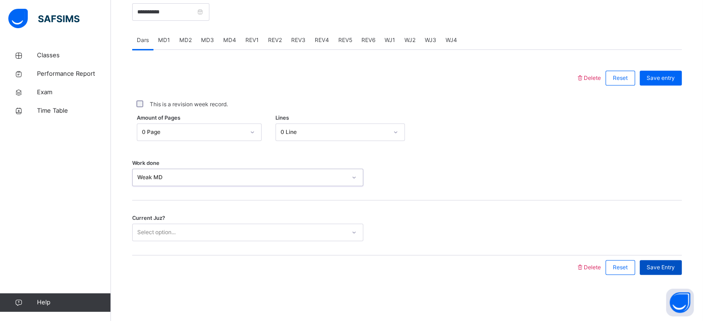
click at [671, 265] on span "Save Entry" at bounding box center [661, 267] width 28 height 8
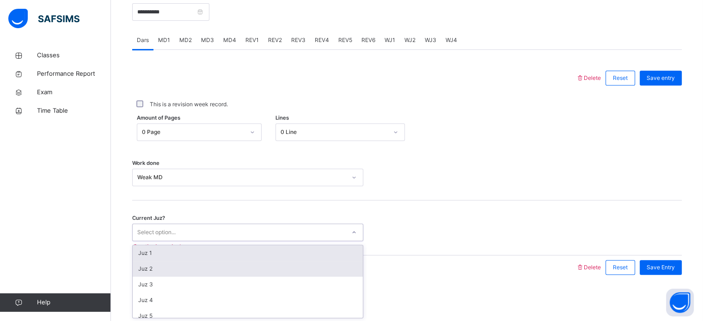
click at [318, 266] on div "Juz 2" at bounding box center [248, 269] width 230 height 16
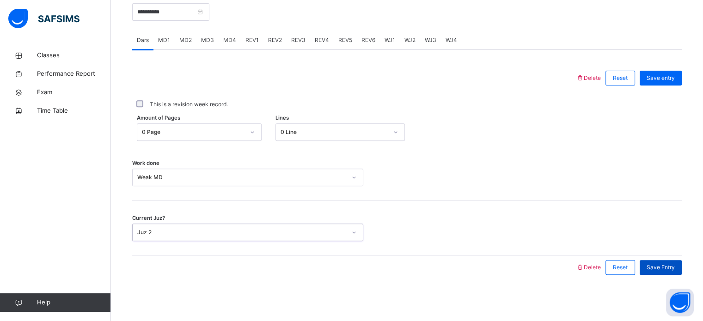
click at [664, 263] on div "Save Entry" at bounding box center [661, 267] width 42 height 15
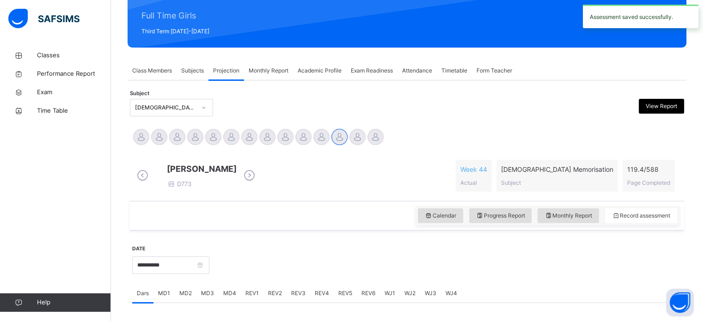
scroll to position [112, 0]
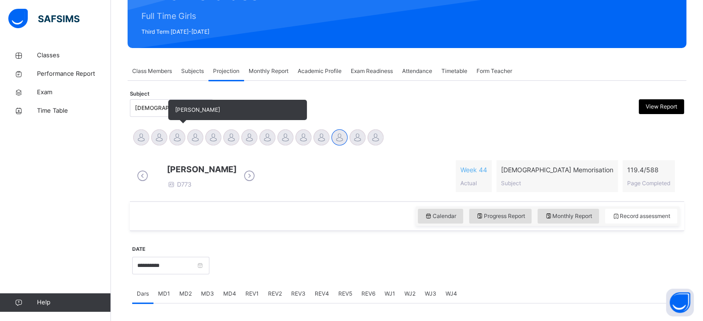
click at [175, 138] on div at bounding box center [177, 137] width 16 height 16
click at [176, 135] on div at bounding box center [177, 137] width 16 height 16
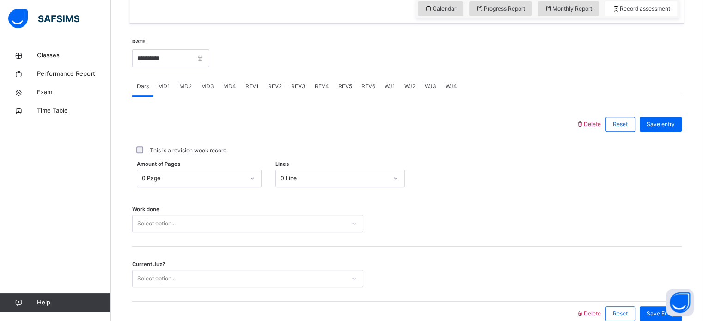
scroll to position [320, 0]
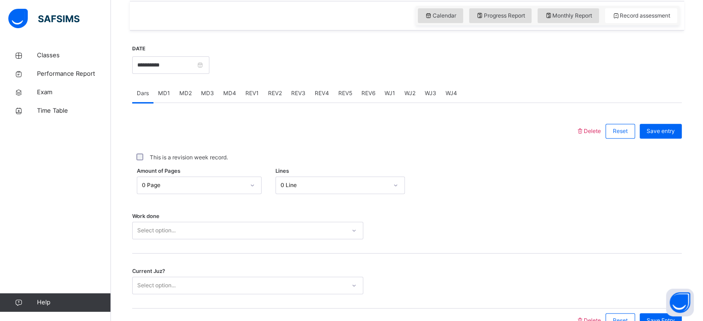
click at [209, 87] on div "MD3" at bounding box center [207, 93] width 22 height 18
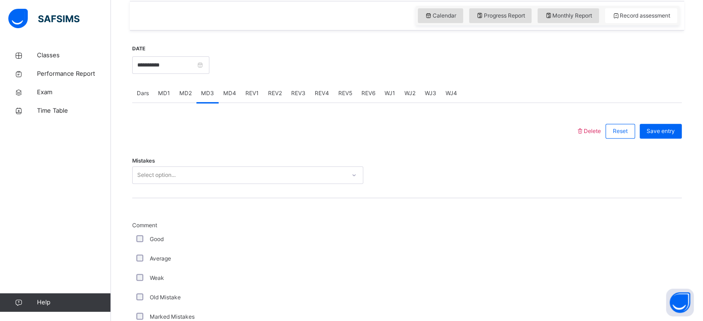
click at [233, 85] on div "MD4" at bounding box center [230, 93] width 22 height 18
click at [175, 97] on div "MD2" at bounding box center [186, 93] width 22 height 18
click at [196, 166] on div "Mistakes Select option..." at bounding box center [407, 170] width 550 height 55
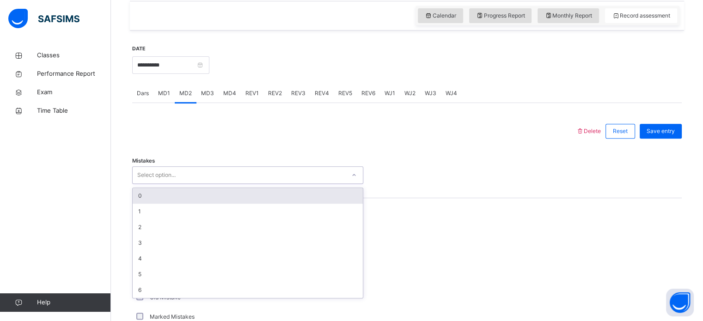
click at [198, 179] on div "Select option..." at bounding box center [239, 175] width 213 height 14
click at [200, 195] on div "0" at bounding box center [248, 196] width 230 height 16
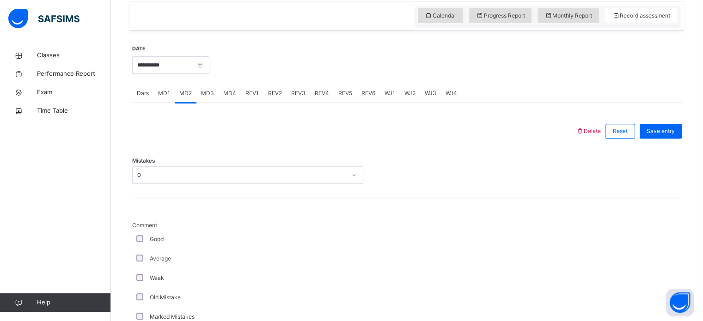
click at [143, 238] on div "Good" at bounding box center [248, 239] width 226 height 8
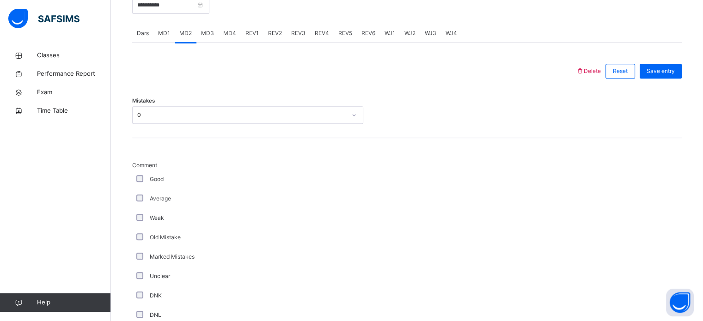
scroll to position [906, 0]
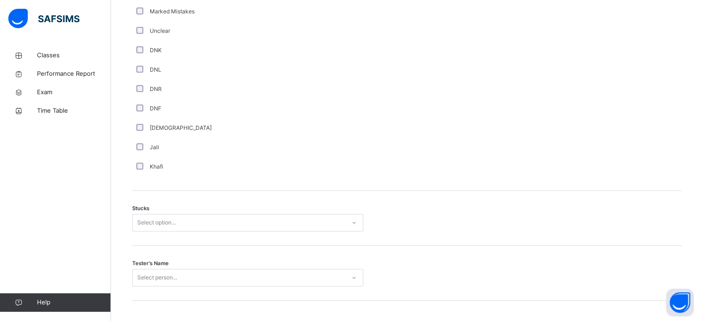
click at [226, 214] on div "Select option..." at bounding box center [247, 223] width 231 height 18
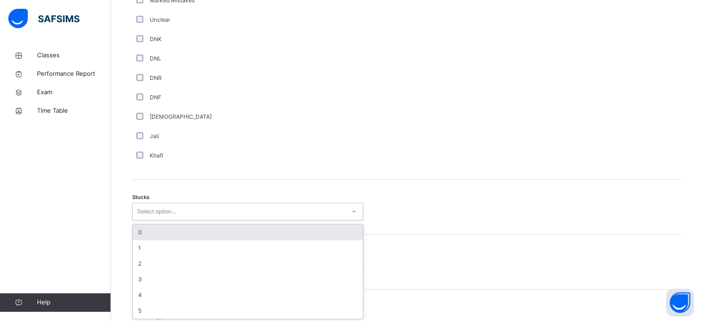
scroll to position [638, 0]
click at [231, 233] on div "0" at bounding box center [248, 231] width 230 height 16
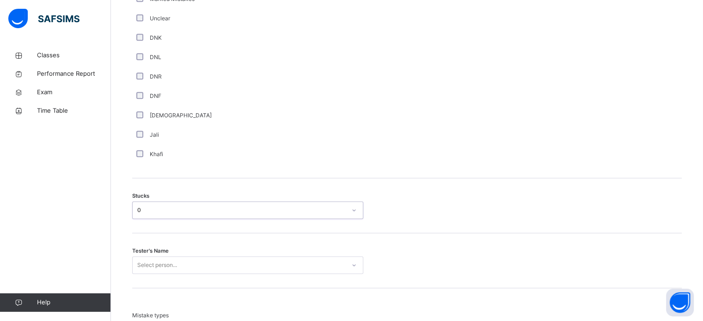
click at [225, 262] on div "Select person..." at bounding box center [247, 266] width 231 height 18
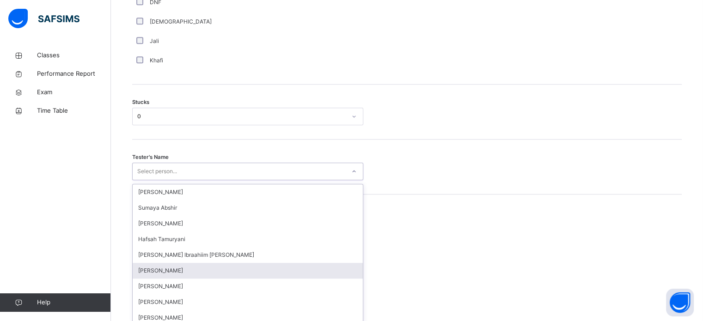
scroll to position [737, 0]
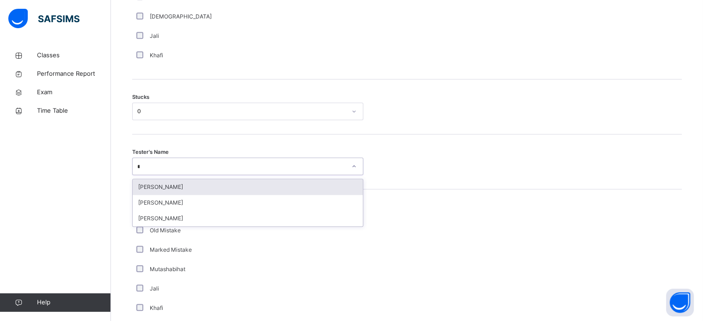
type input "**"
click at [220, 185] on div "[PERSON_NAME]" at bounding box center [248, 187] width 230 height 16
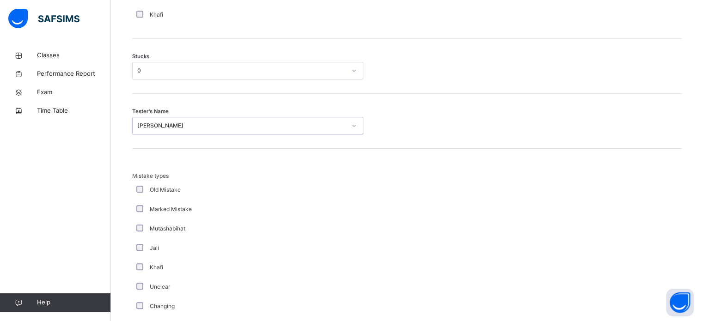
scroll to position [906, 0]
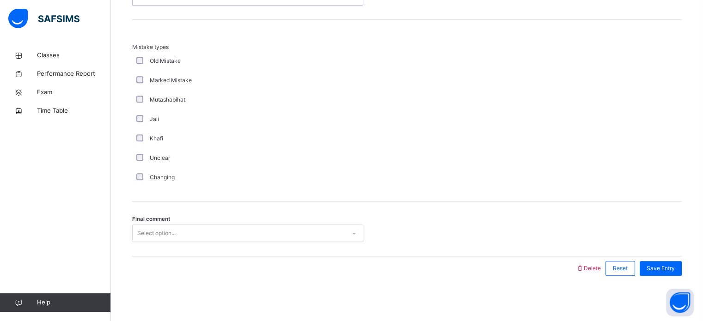
click at [262, 230] on div "Select option..." at bounding box center [239, 233] width 213 height 14
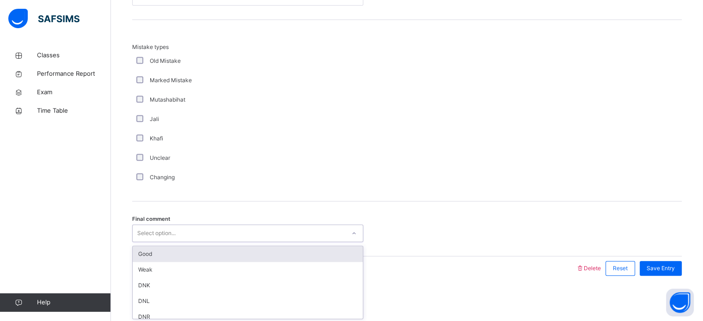
click at [237, 255] on div "Good" at bounding box center [248, 254] width 230 height 16
click at [286, 253] on div "Final comment option Good focused, 1 of 6. 6 results available. Use Up and Down…" at bounding box center [407, 229] width 550 height 55
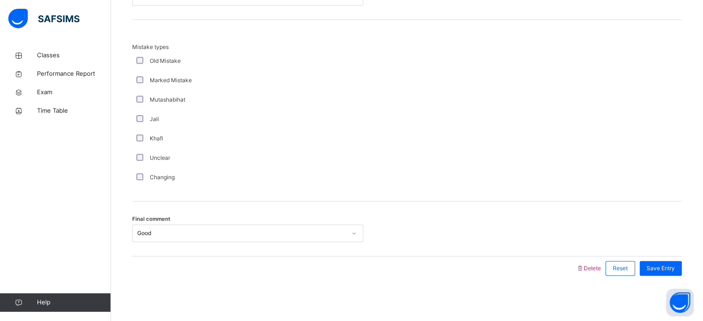
click at [334, 253] on div "Final comment Good" at bounding box center [407, 229] width 550 height 55
click at [682, 263] on div "Save Entry" at bounding box center [661, 268] width 42 height 15
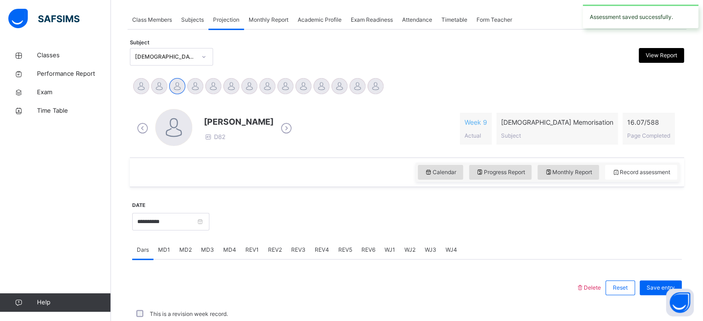
scroll to position [373, 0]
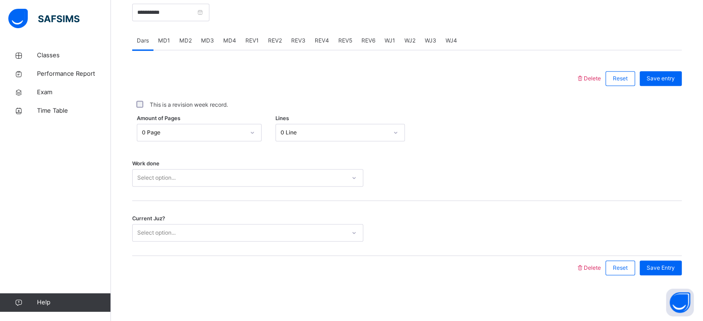
drag, startPoint x: 202, startPoint y: 37, endPoint x: 195, endPoint y: 65, distance: 28.9
click at [196, 61] on div "Dars MD1 MD2 MD3 MD4 REV1 REV2 REV3 REV4 REV5 REV6 WJ1 WJ2 WJ3 WJ4 Dars More Op…" at bounding box center [407, 155] width 550 height 249
click at [195, 67] on div at bounding box center [354, 79] width 435 height 24
drag, startPoint x: 200, startPoint y: 35, endPoint x: 200, endPoint y: 44, distance: 9.2
click at [200, 40] on div "MD3" at bounding box center [207, 40] width 22 height 18
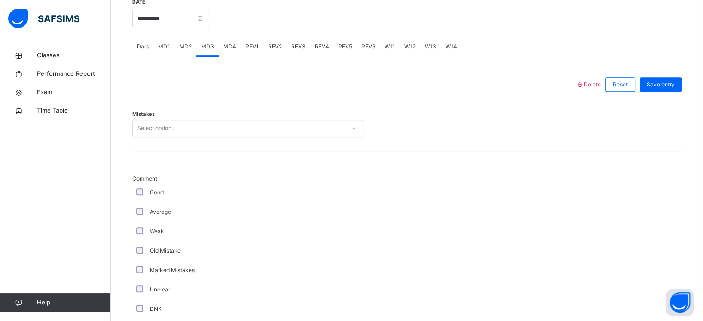
scroll to position [388, 0]
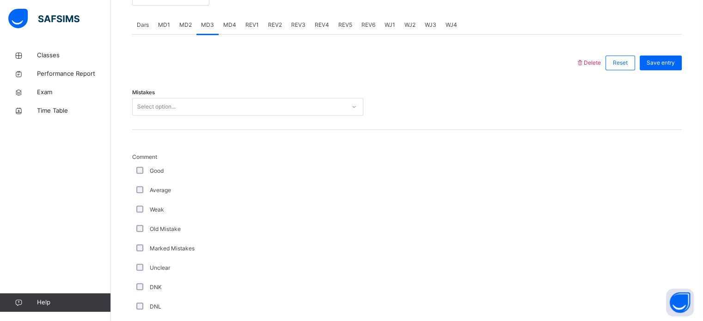
click at [206, 108] on div "Select option..." at bounding box center [239, 107] width 213 height 14
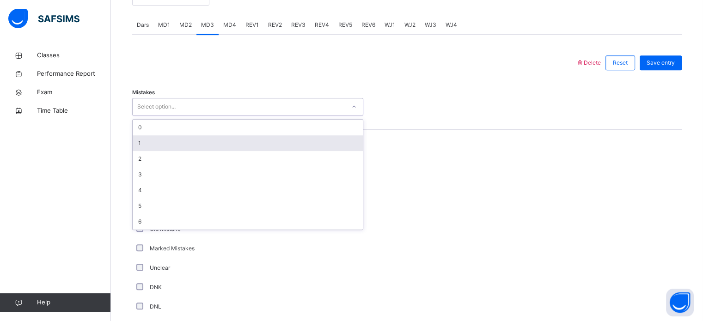
click at [188, 138] on div "1" at bounding box center [248, 143] width 230 height 16
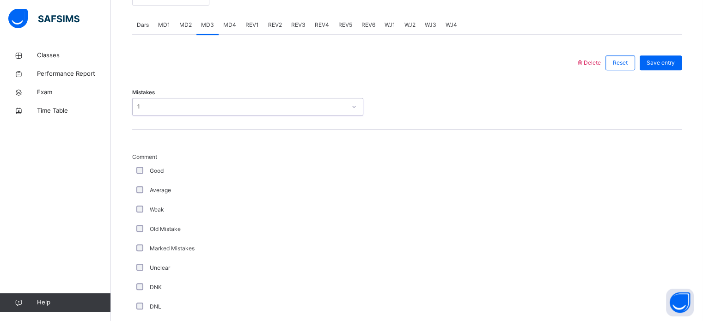
click at [137, 197] on div "Average" at bounding box center [247, 190] width 231 height 19
click at [135, 201] on div "Weak" at bounding box center [247, 209] width 231 height 19
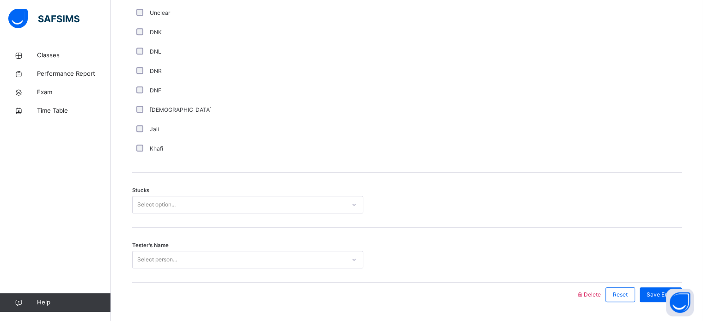
scroll to position [670, 0]
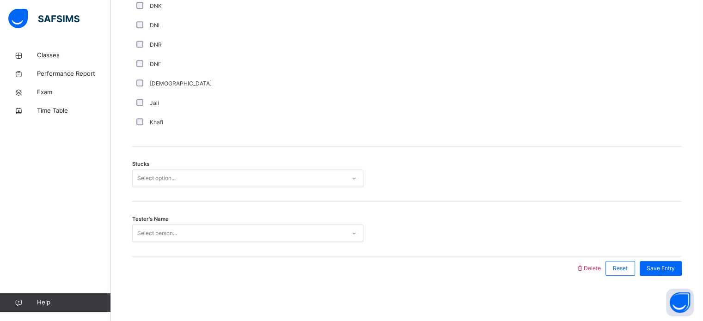
click at [495, 179] on div "Stucks Select option..." at bounding box center [407, 179] width 550 height 18
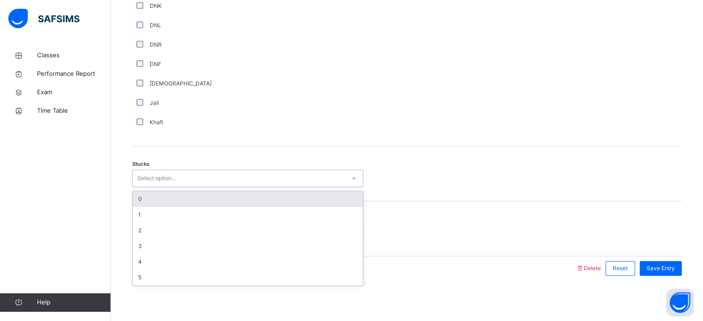
click at [269, 206] on div "0" at bounding box center [248, 199] width 230 height 16
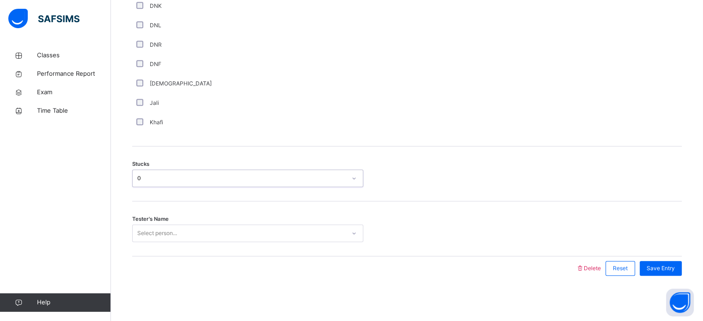
click at [155, 216] on span "Tester's Name" at bounding box center [150, 219] width 37 height 8
click at [150, 205] on div "Tester's Name Select person..." at bounding box center [407, 229] width 550 height 55
click at [155, 199] on div "Stucks option 0, selected. 0 results available. Select is focused ,type to refi…" at bounding box center [407, 174] width 550 height 55
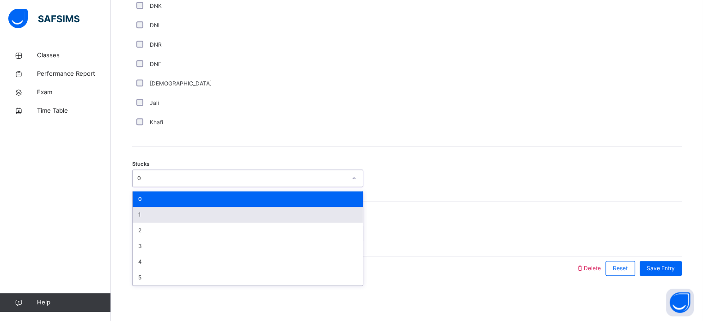
click at [163, 213] on div "1" at bounding box center [248, 215] width 230 height 16
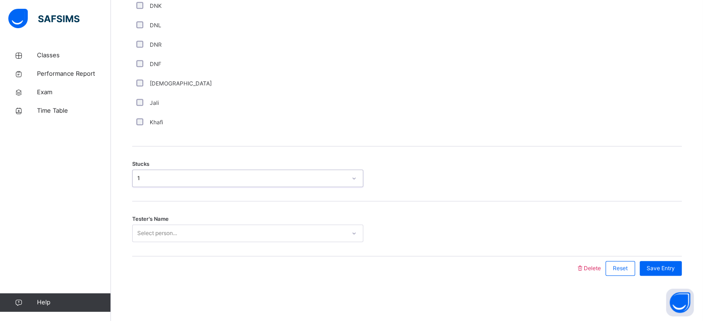
click at [257, 250] on div "Tester's Name Select person..." at bounding box center [407, 229] width 550 height 55
type input "**"
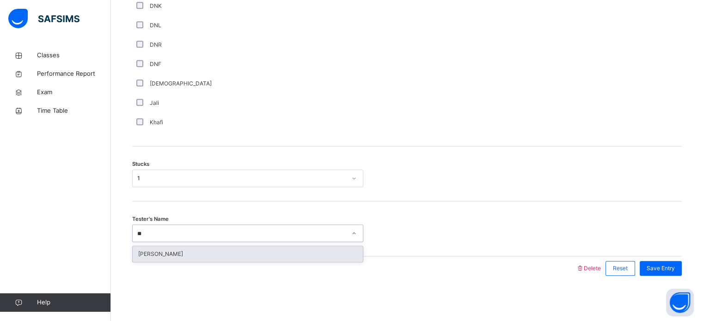
click at [219, 250] on div "[PERSON_NAME]" at bounding box center [248, 254] width 230 height 16
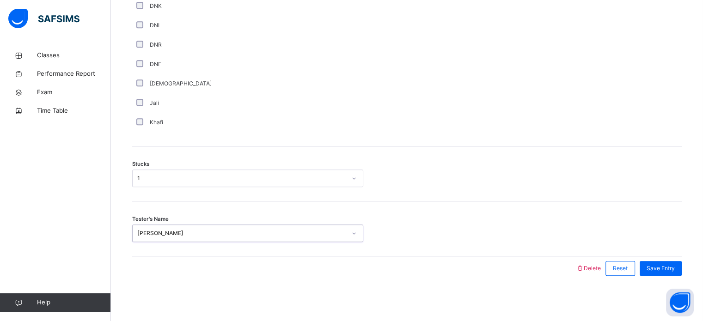
click at [680, 257] on div "Save Entry" at bounding box center [658, 269] width 47 height 24
click at [675, 264] on span "Save Entry" at bounding box center [661, 268] width 28 height 8
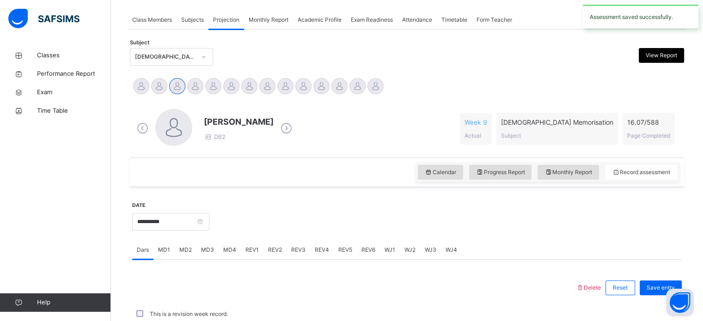
scroll to position [373, 0]
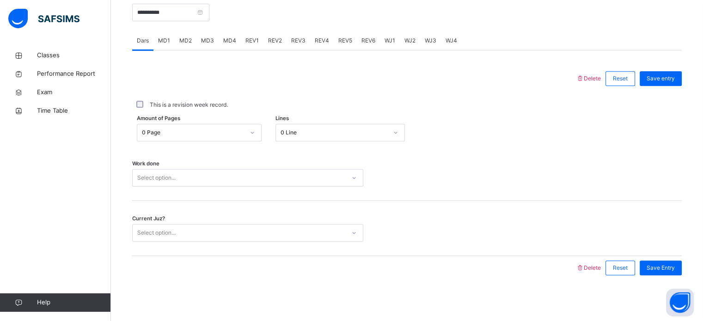
click at [525, 64] on div "Delete Reset Save entry This is a revision week record. Amount of Pages 0 Page …" at bounding box center [407, 165] width 550 height 230
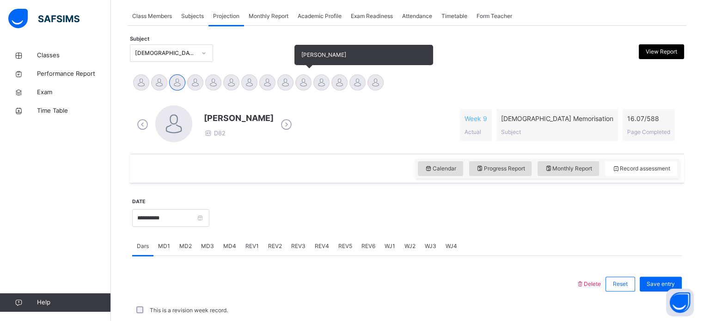
click at [305, 83] on div at bounding box center [303, 82] width 16 height 16
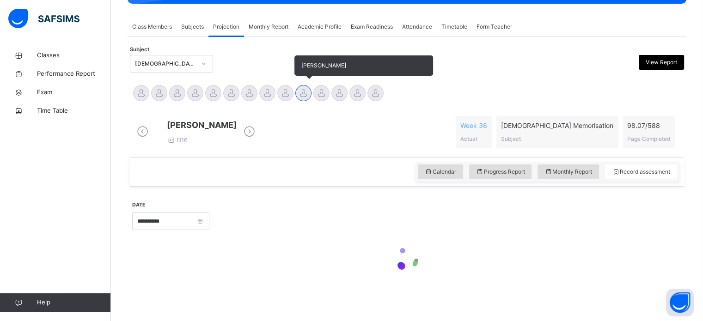
scroll to position [163, 0]
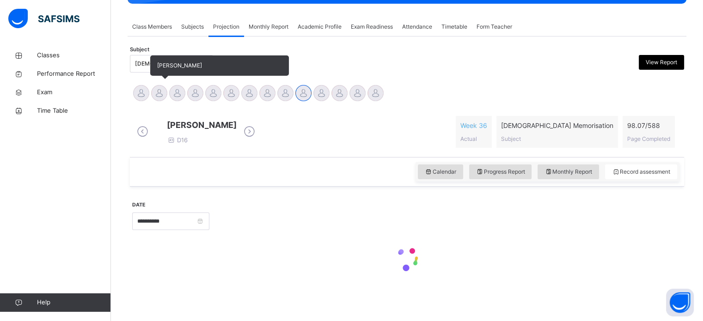
click at [164, 85] on div at bounding box center [159, 93] width 16 height 16
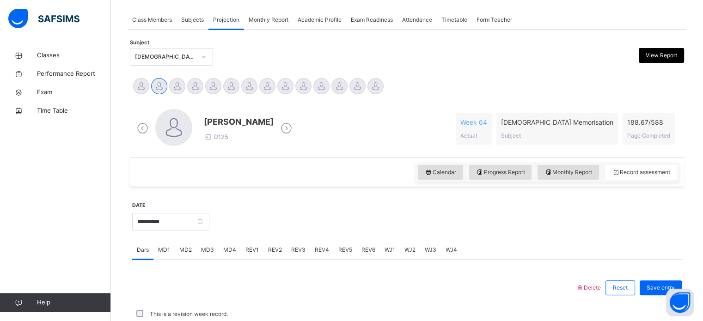
click at [251, 246] on span "REV1" at bounding box center [251, 250] width 13 height 8
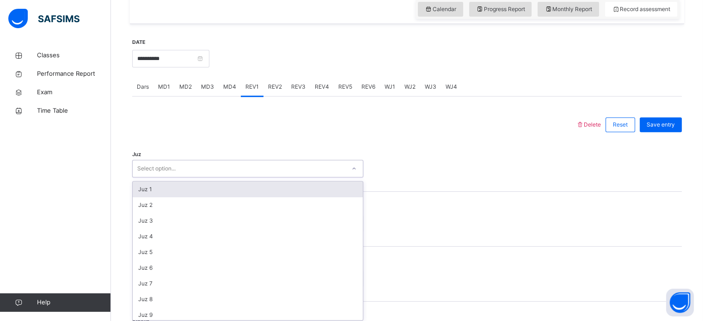
scroll to position [333, 0]
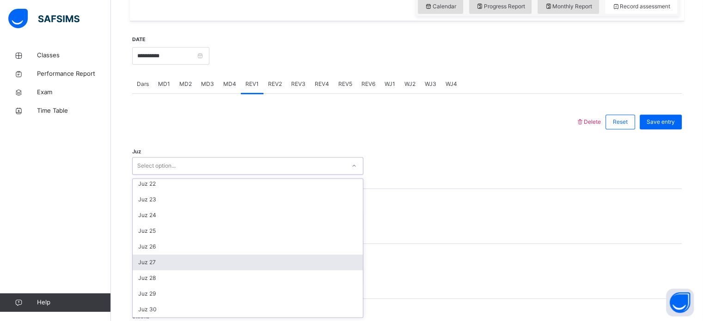
click at [194, 267] on div "Juz 27" at bounding box center [248, 263] width 230 height 16
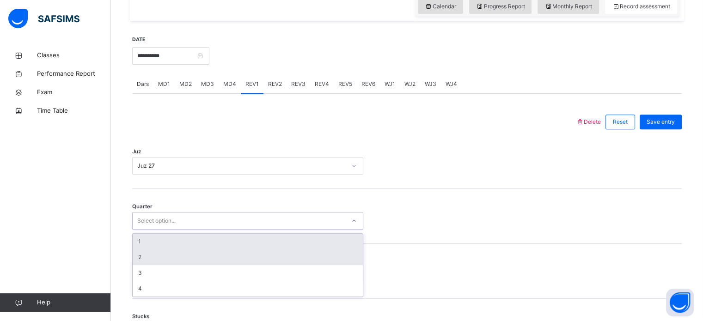
click at [182, 257] on div "2" at bounding box center [248, 258] width 230 height 16
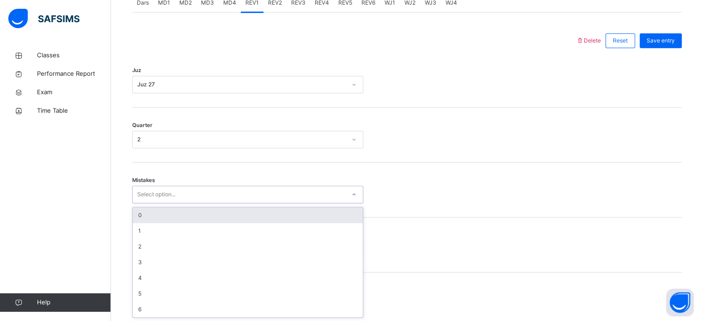
click at [193, 217] on div "0" at bounding box center [248, 216] width 230 height 16
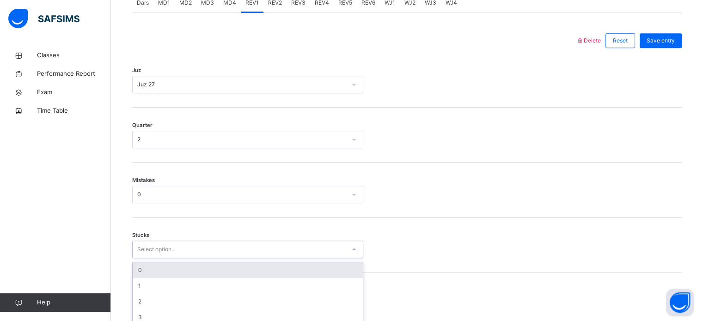
scroll to position [449, 0]
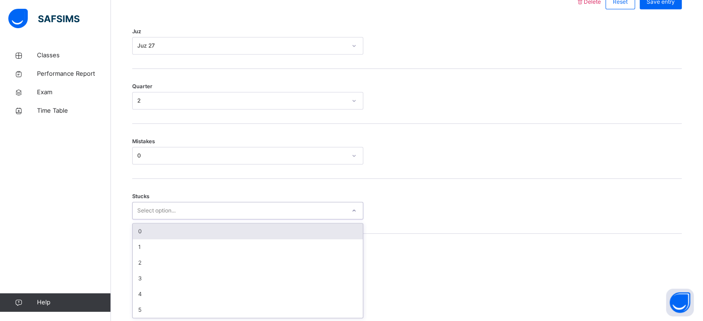
click at [195, 238] on div "0" at bounding box center [248, 232] width 230 height 16
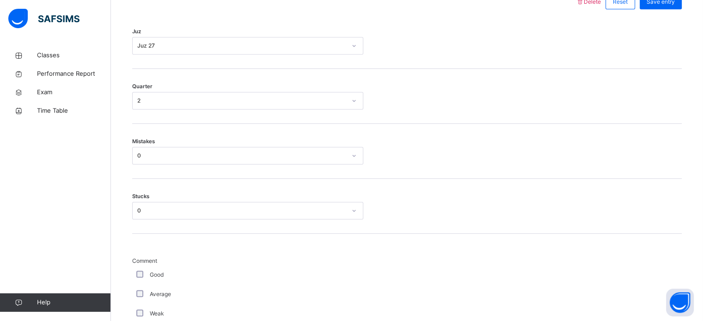
scroll to position [780, 0]
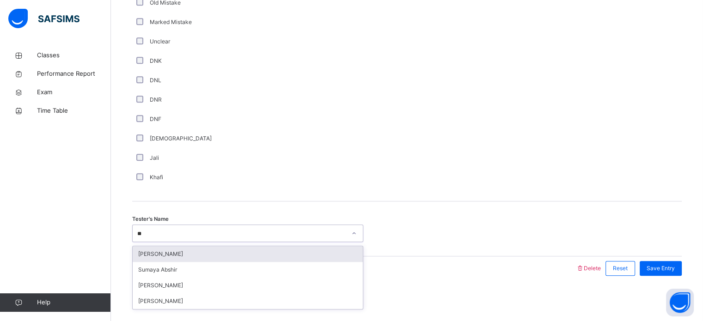
type input "***"
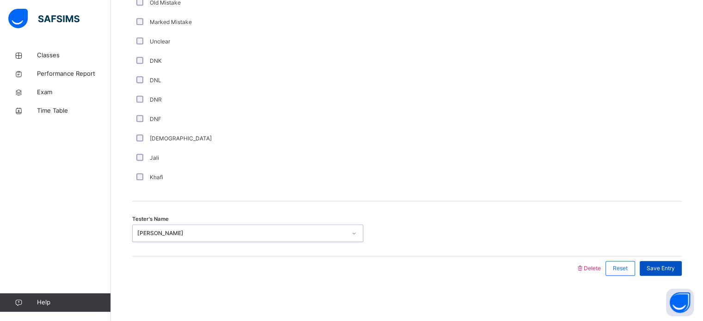
click at [663, 274] on div "Save Entry" at bounding box center [661, 268] width 42 height 15
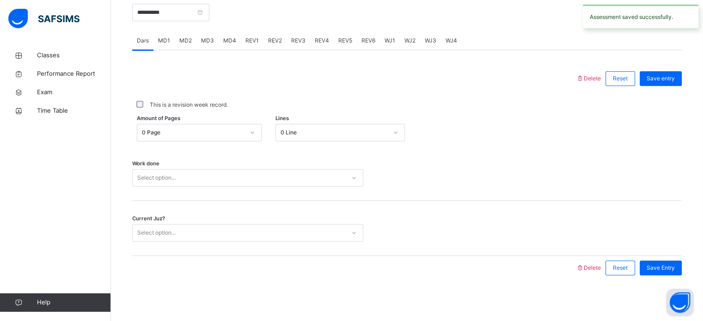
scroll to position [347, 0]
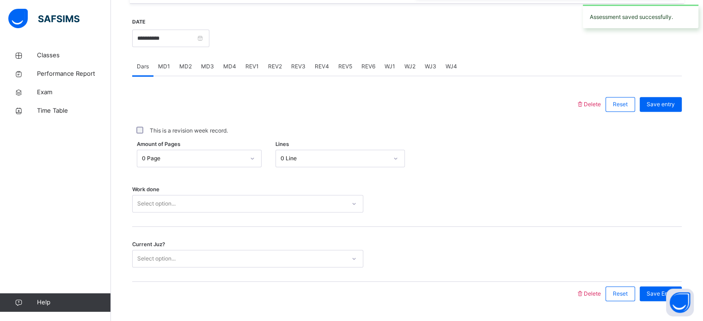
click at [272, 67] on span "REV2" at bounding box center [275, 66] width 14 height 8
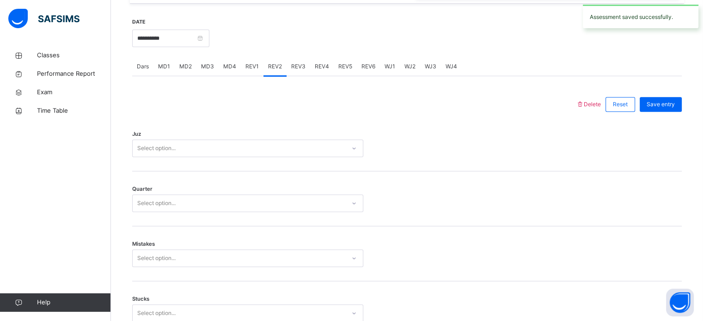
click at [356, 118] on div "Juz Select option..." at bounding box center [407, 143] width 550 height 55
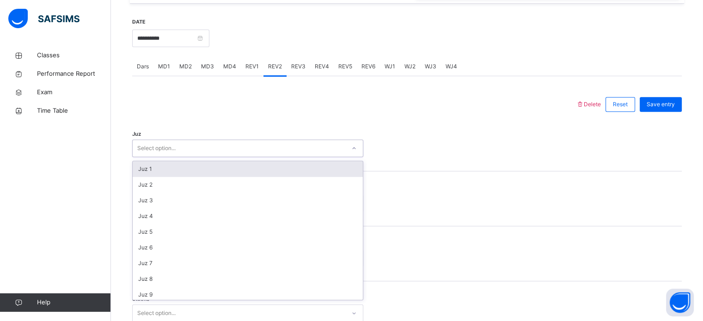
scroll to position [333, 0]
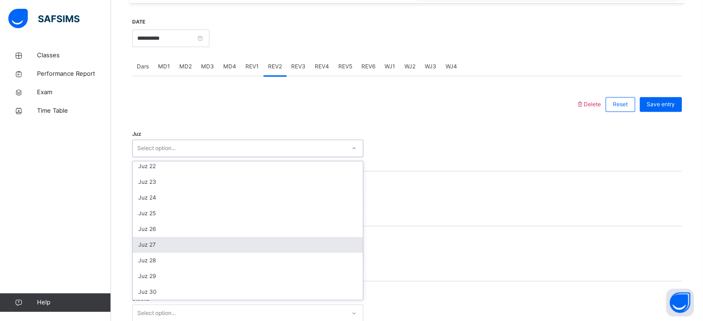
click at [192, 243] on div "Juz 27" at bounding box center [248, 245] width 230 height 16
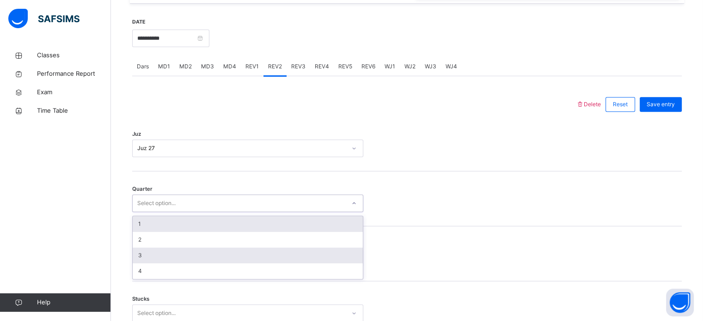
click at [175, 260] on div "3" at bounding box center [248, 256] width 230 height 16
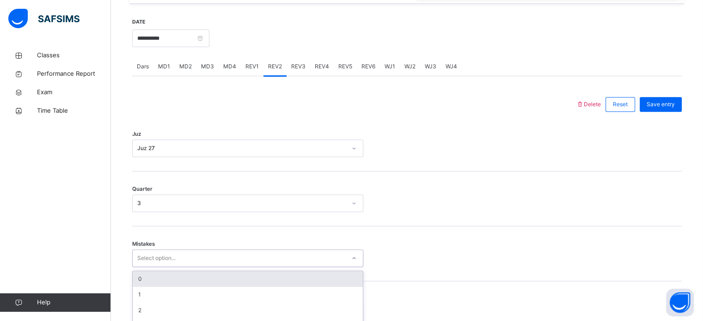
scroll to position [410, 0]
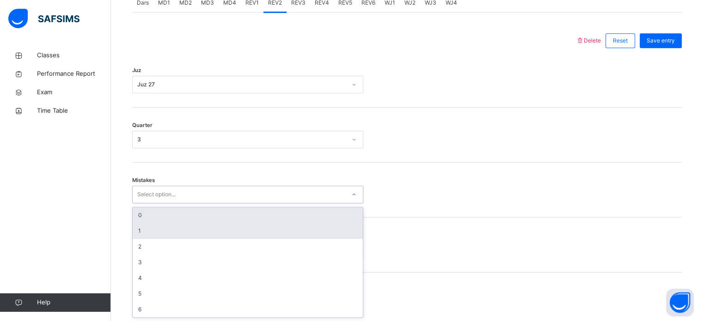
click at [198, 223] on div "1" at bounding box center [248, 231] width 230 height 16
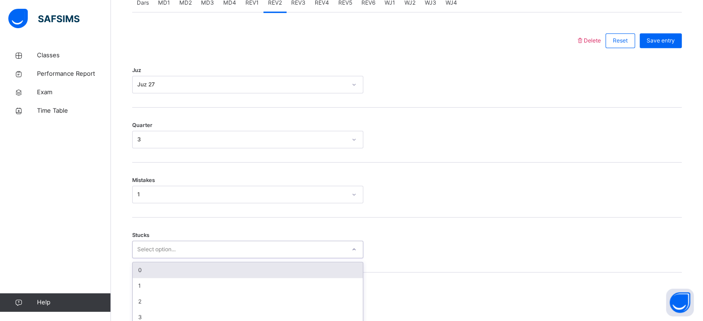
scroll to position [449, 0]
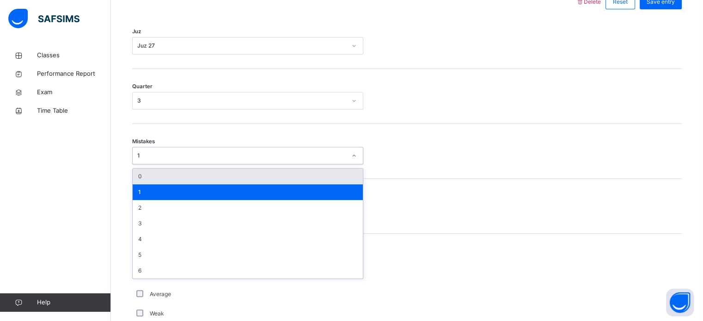
click at [225, 179] on div "0" at bounding box center [248, 177] width 230 height 16
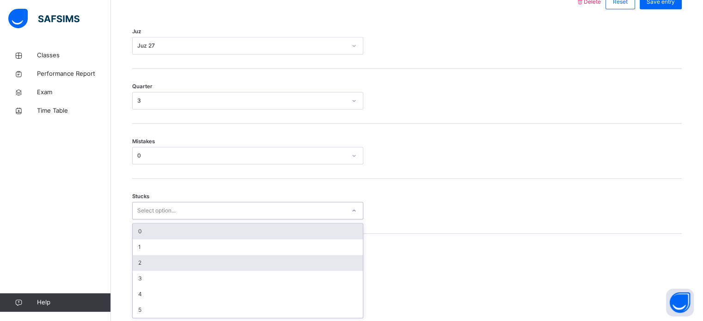
click at [153, 269] on div "2" at bounding box center [248, 263] width 230 height 16
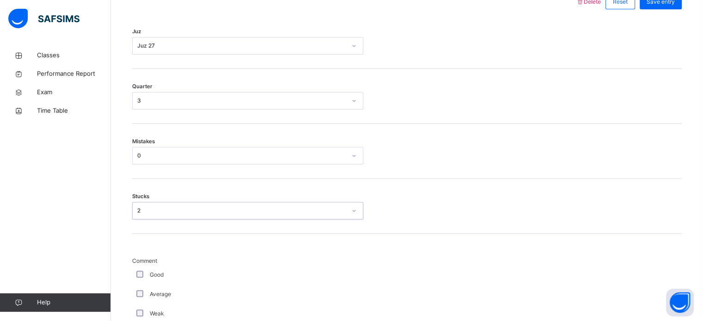
click at [143, 296] on div "Average" at bounding box center [248, 294] width 226 height 8
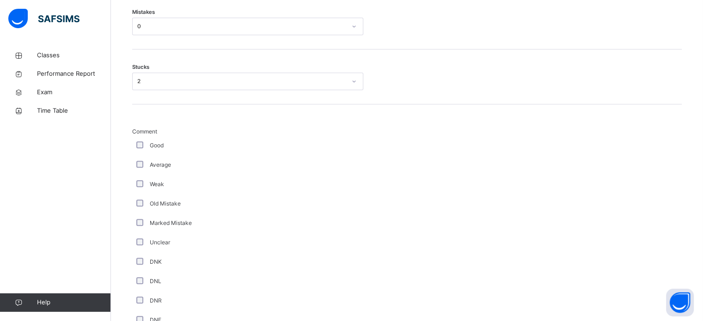
scroll to position [780, 0]
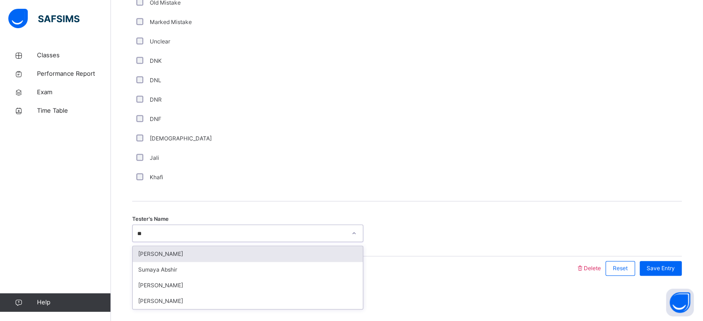
type input "***"
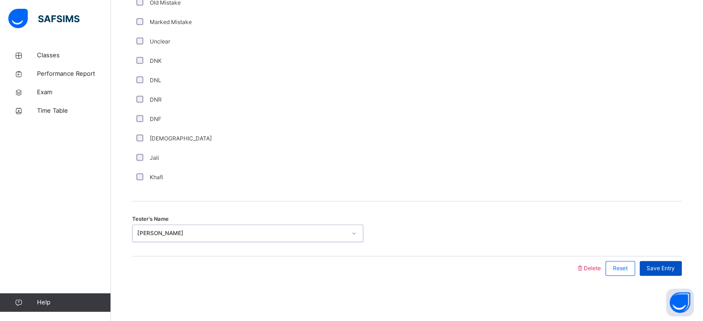
click at [672, 268] on span "Save Entry" at bounding box center [661, 268] width 28 height 8
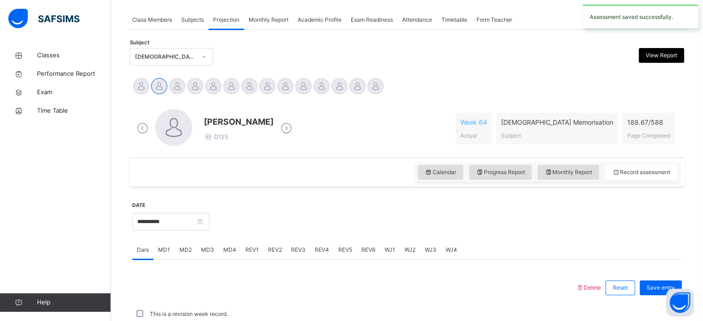
scroll to position [373, 0]
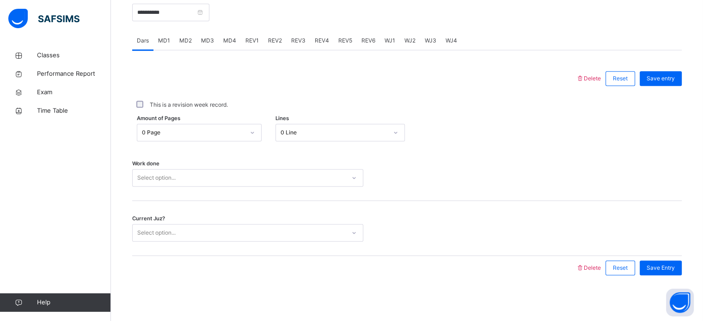
click at [557, 218] on div "Current Juz? Select option..." at bounding box center [407, 228] width 550 height 55
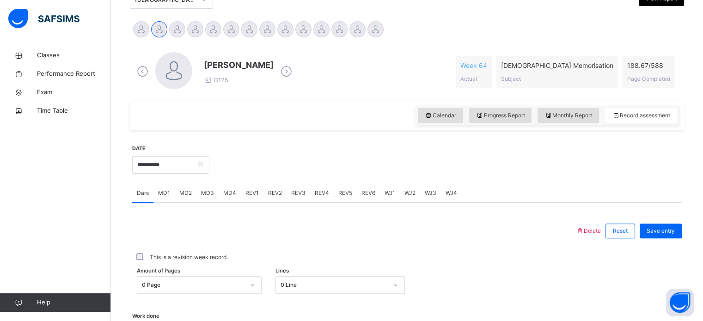
scroll to position [90, 0]
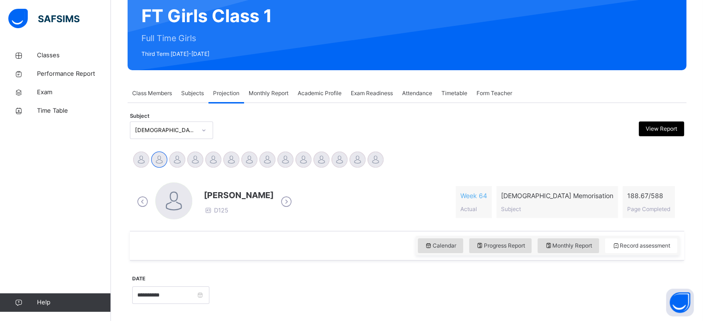
click at [374, 160] on div at bounding box center [375, 160] width 16 height 16
click at [487, 198] on span "Week 64" at bounding box center [473, 196] width 27 height 10
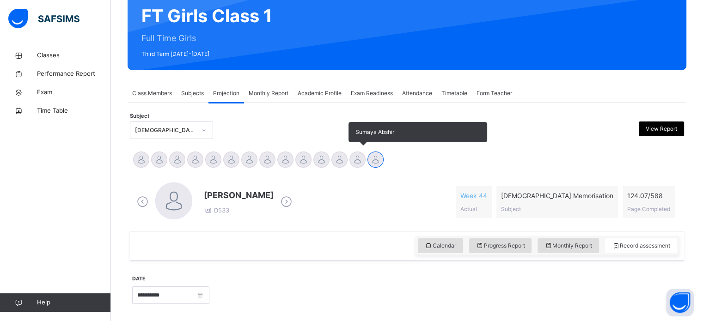
click at [356, 166] on div at bounding box center [357, 160] width 16 height 16
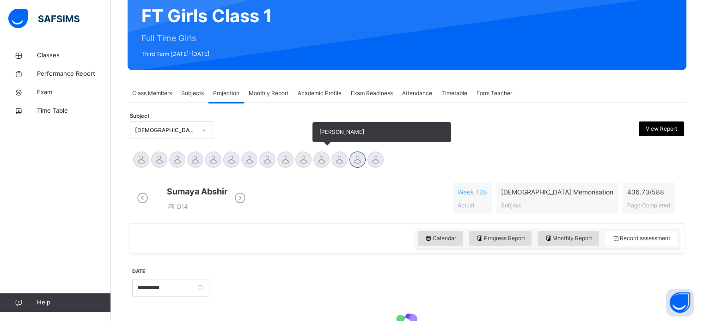
click at [325, 159] on div at bounding box center [321, 160] width 16 height 16
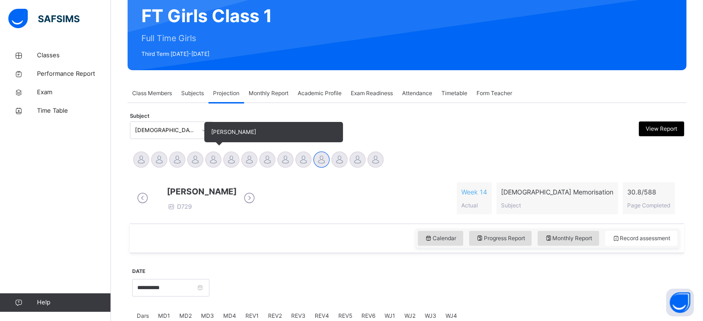
click at [214, 165] on div at bounding box center [213, 160] width 16 height 16
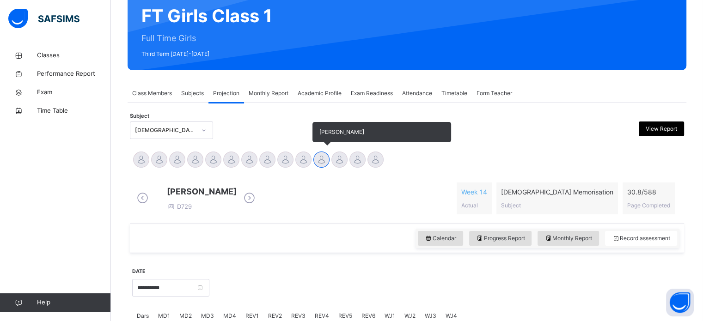
click at [323, 159] on div at bounding box center [321, 160] width 16 height 16
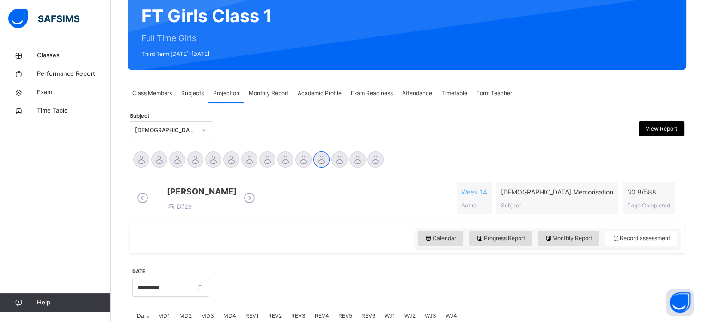
click at [255, 307] on div "REV1" at bounding box center [252, 316] width 23 height 18
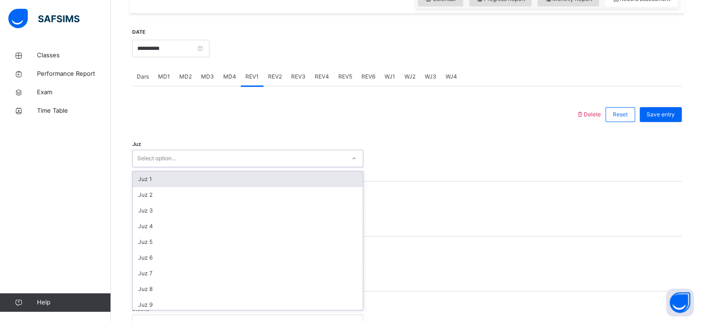
scroll to position [333, 0]
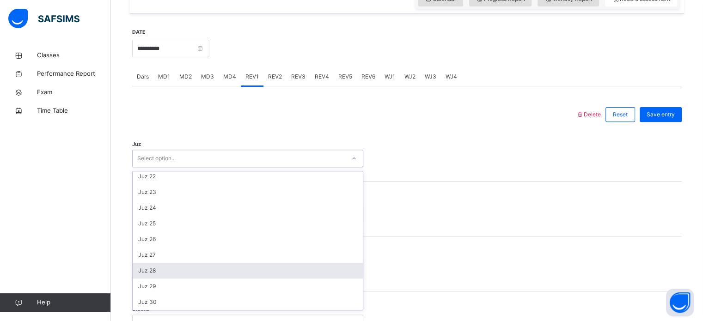
click at [169, 279] on div "Juz 28" at bounding box center [248, 271] width 230 height 16
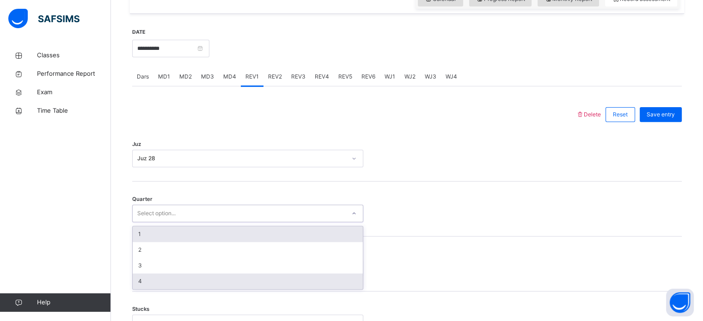
click at [153, 289] on div "4" at bounding box center [248, 282] width 230 height 16
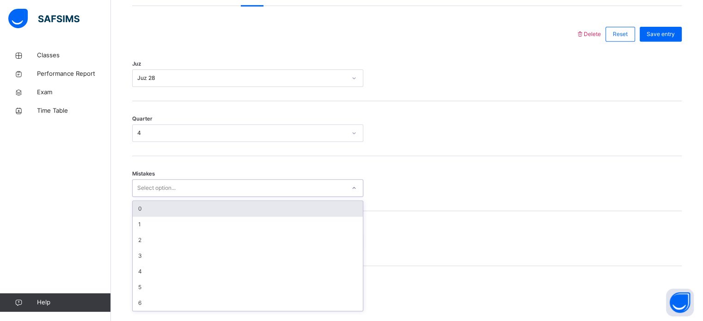
scroll to position [410, 0]
click at [188, 216] on div "0" at bounding box center [248, 208] width 230 height 16
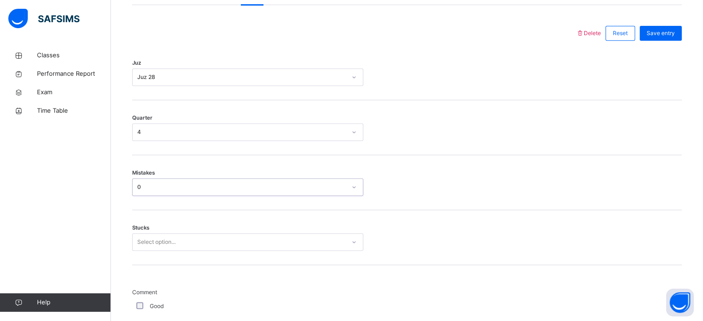
click at [178, 263] on div "Stucks Select option..." at bounding box center [407, 237] width 550 height 55
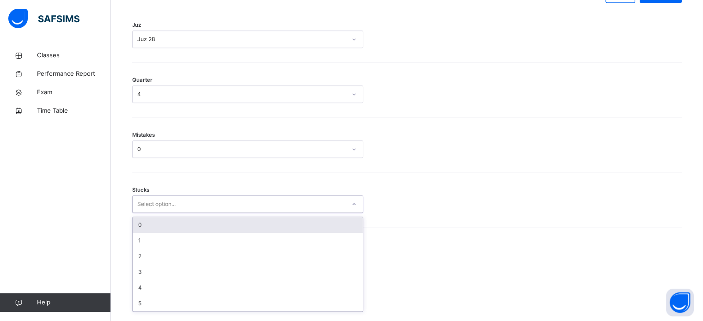
scroll to position [449, 0]
click at [184, 230] on div "0" at bounding box center [248, 224] width 230 height 16
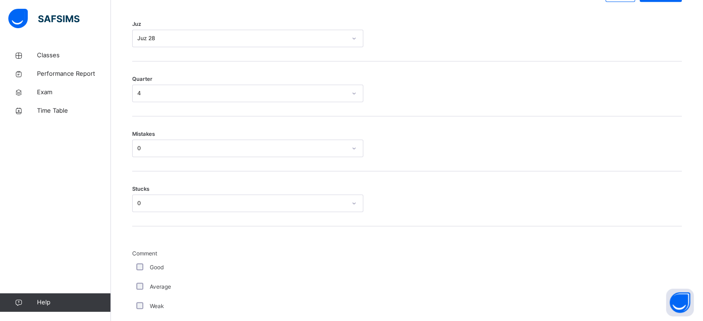
scroll to position [780, 0]
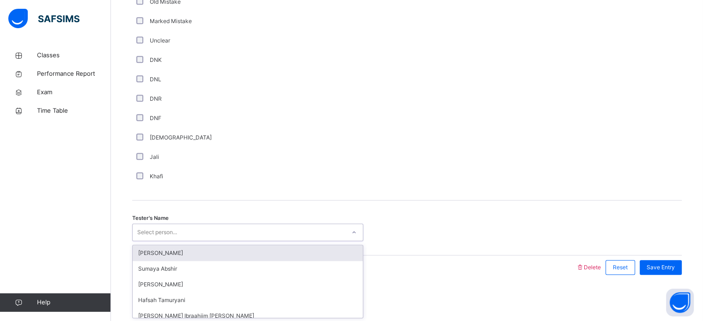
click at [196, 257] on div "[PERSON_NAME]" at bounding box center [248, 253] width 230 height 16
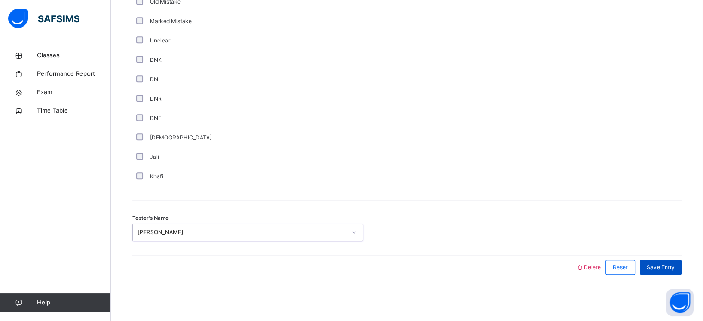
click at [666, 268] on span "Save Entry" at bounding box center [661, 267] width 28 height 8
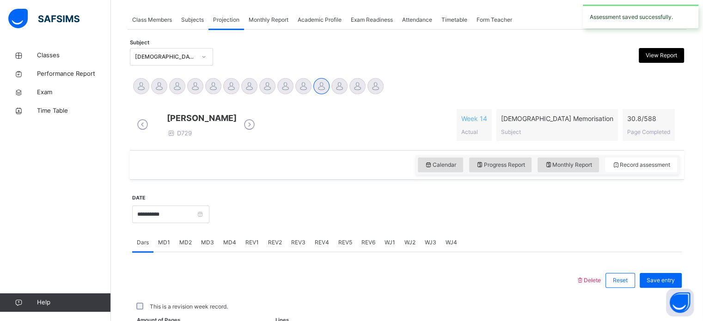
scroll to position [281, 0]
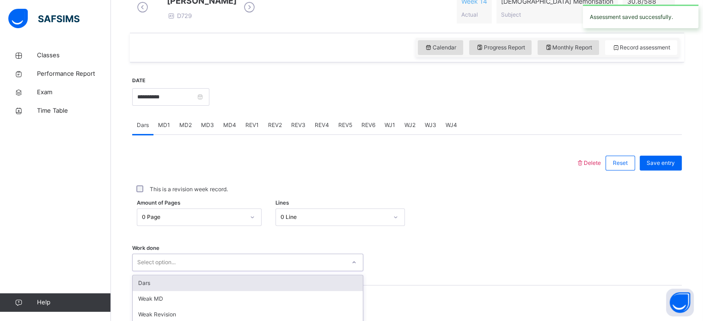
click at [273, 135] on div "REV2" at bounding box center [274, 125] width 23 height 18
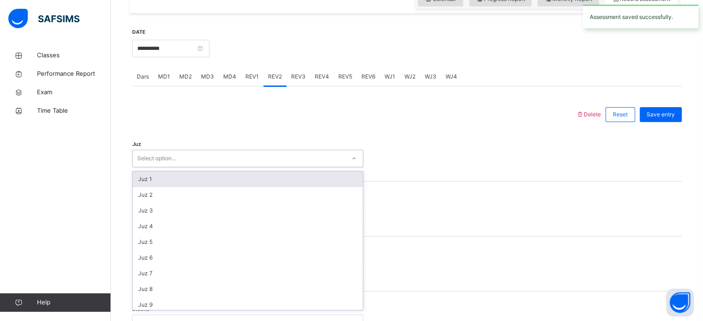
scroll to position [333, 0]
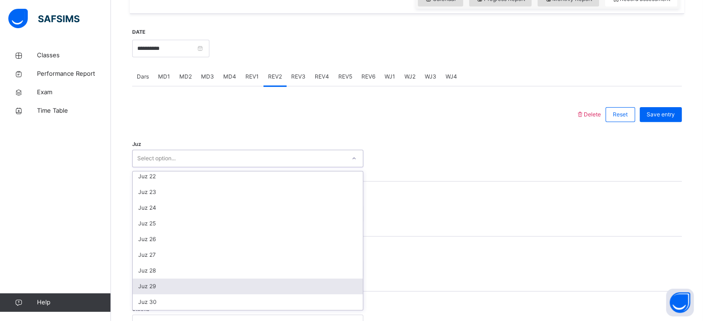
click at [179, 294] on div "Juz 29" at bounding box center [248, 287] width 230 height 16
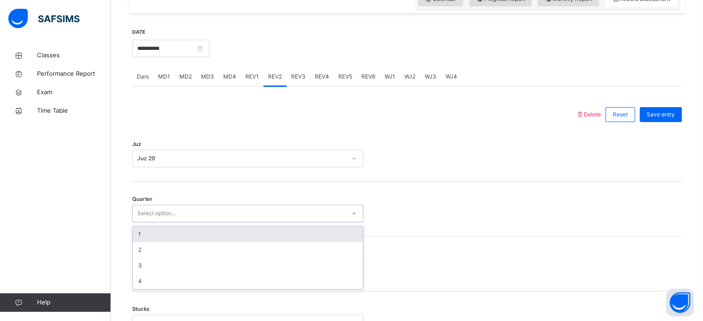
click at [221, 241] on div "1" at bounding box center [248, 234] width 230 height 16
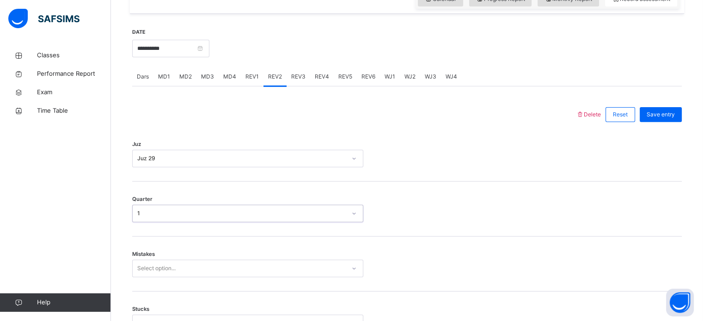
click at [202, 289] on div "Mistakes Select option..." at bounding box center [407, 264] width 550 height 55
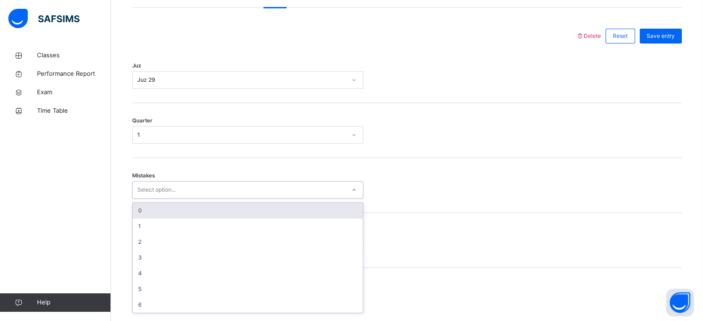
scroll to position [410, 0]
click at [218, 216] on div "0" at bounding box center [248, 208] width 230 height 16
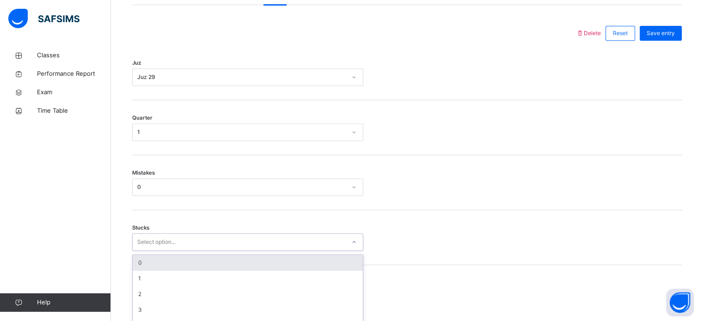
scroll to position [449, 0]
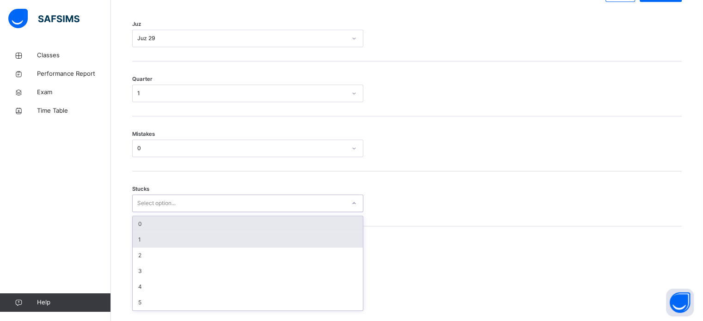
click at [177, 248] on div "1" at bounding box center [248, 240] width 230 height 16
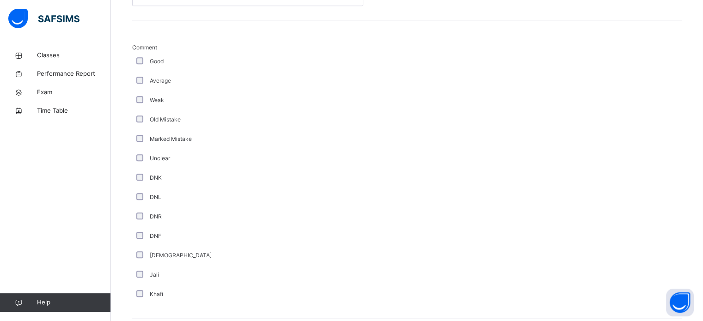
scroll to position [780, 0]
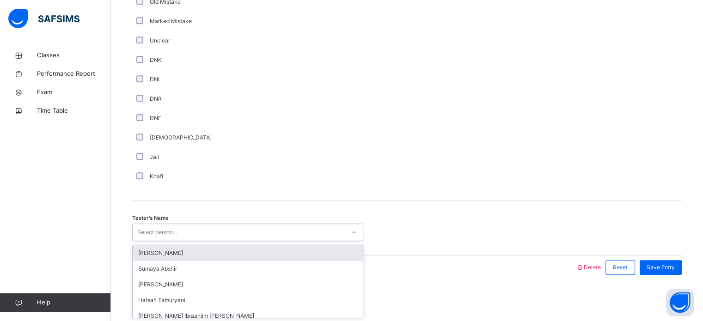
click at [187, 256] on div "[PERSON_NAME]" at bounding box center [248, 253] width 230 height 16
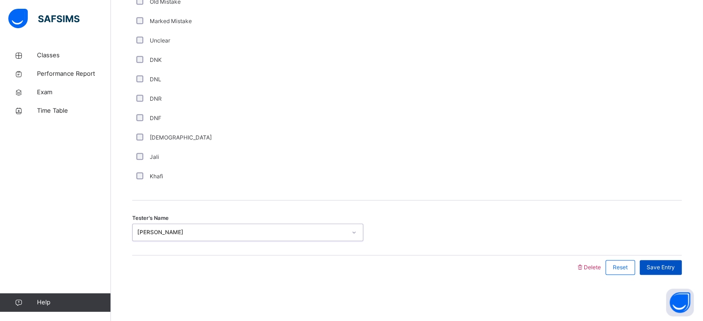
click at [669, 268] on span "Save Entry" at bounding box center [661, 267] width 28 height 8
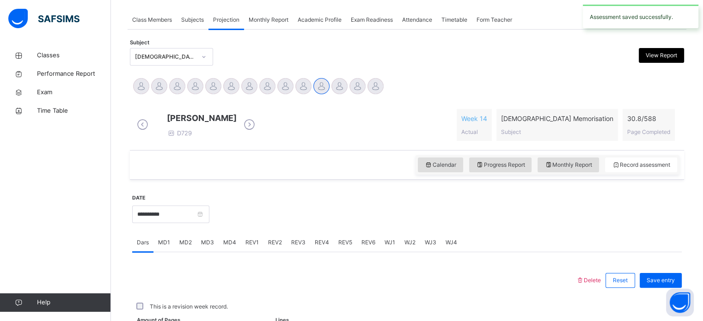
scroll to position [373, 0]
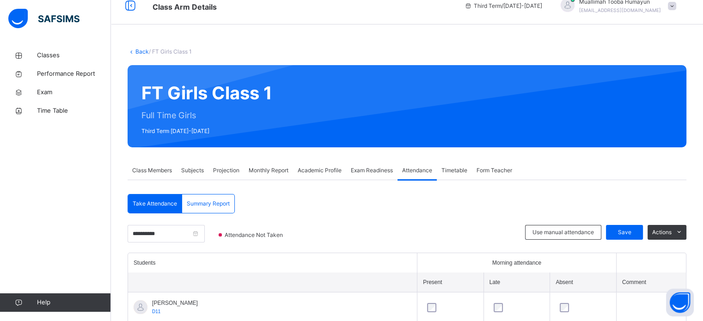
scroll to position [56, 0]
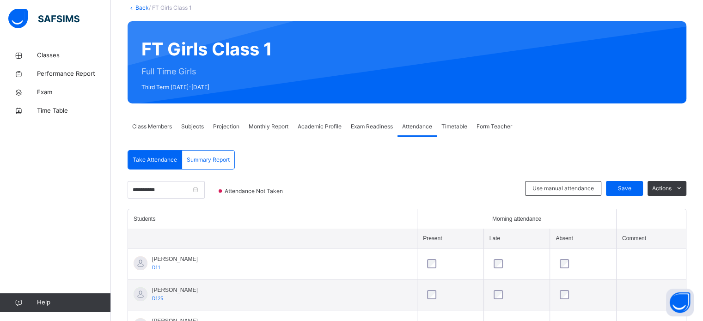
click at [227, 133] on div "Projection" at bounding box center [226, 126] width 36 height 18
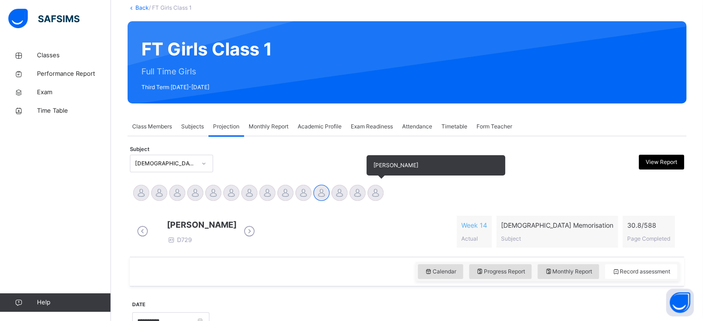
click at [369, 198] on div "[PERSON_NAME]" at bounding box center [376, 194] width 18 height 20
click at [376, 190] on div at bounding box center [375, 193] width 16 height 16
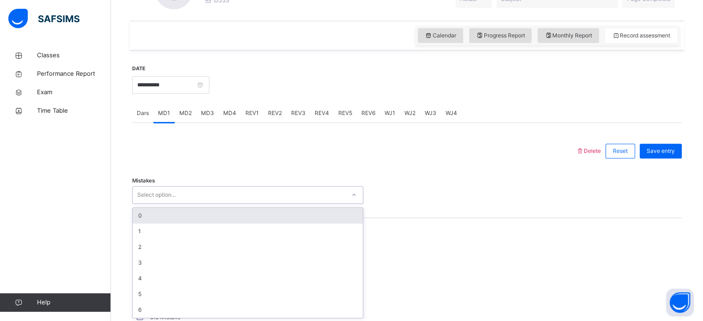
scroll to position [300, 0]
click at [177, 218] on div "0" at bounding box center [248, 216] width 230 height 16
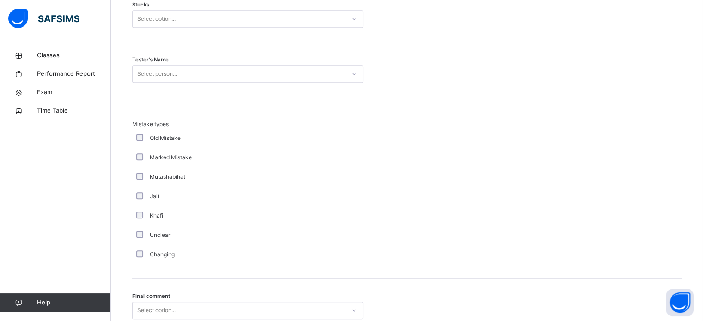
scroll to position [832, 0]
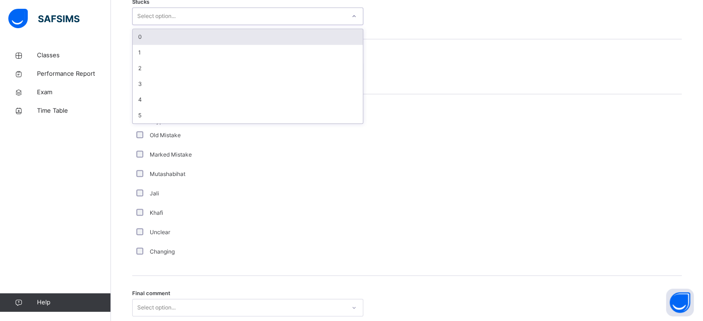
click at [189, 40] on div "0" at bounding box center [248, 37] width 230 height 16
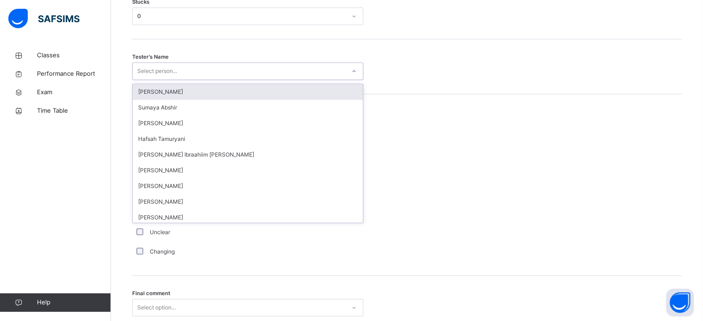
click at [201, 95] on div "[PERSON_NAME]" at bounding box center [248, 92] width 230 height 16
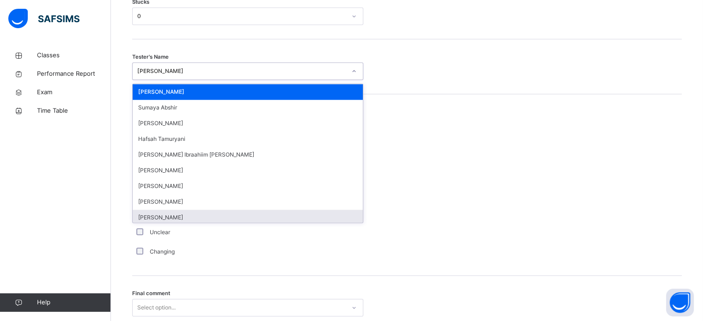
click at [179, 214] on div "[PERSON_NAME]" at bounding box center [248, 218] width 230 height 16
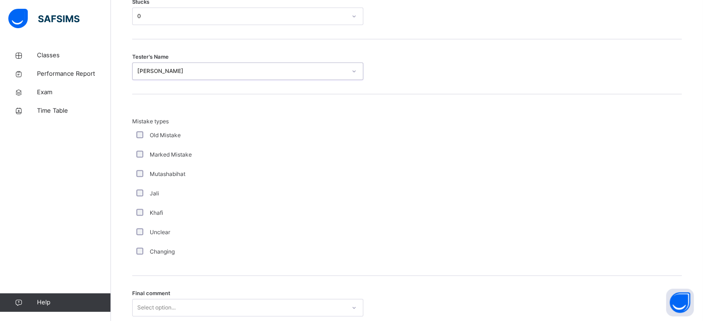
scroll to position [906, 0]
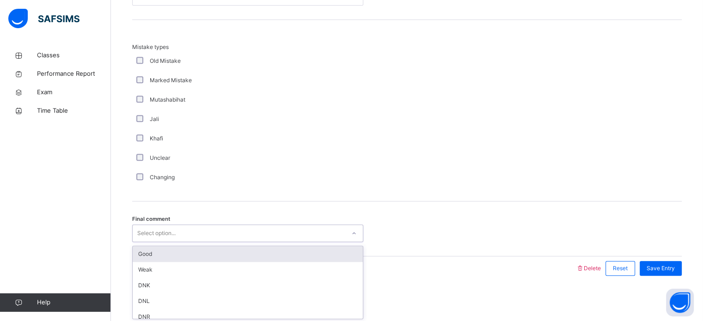
click at [179, 258] on div "Good" at bounding box center [248, 254] width 230 height 16
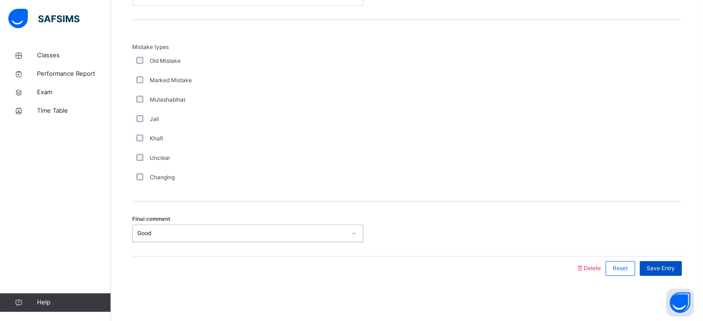
click at [668, 268] on span "Save Entry" at bounding box center [661, 268] width 28 height 8
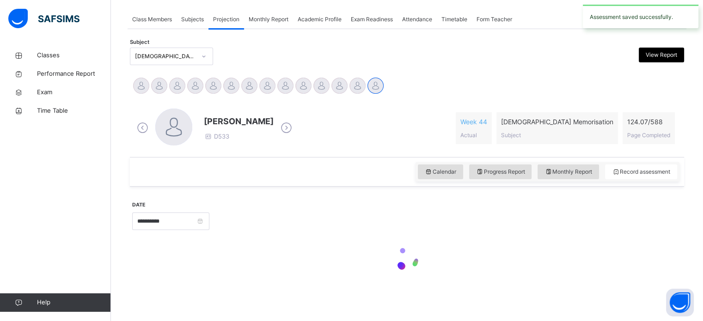
scroll to position [163, 0]
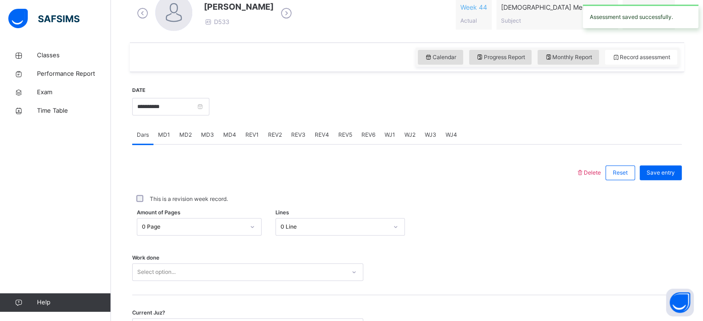
click at [231, 138] on span "MD4" at bounding box center [229, 135] width 13 height 8
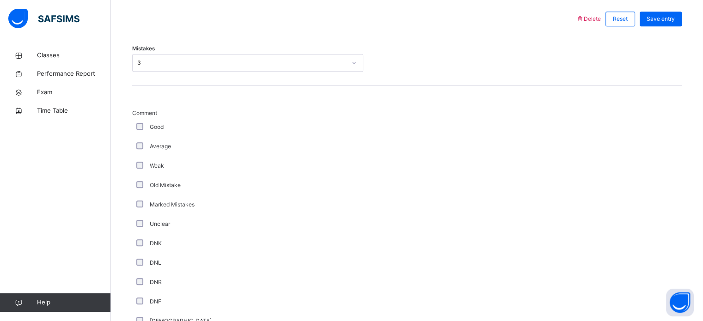
scroll to position [412, 0]
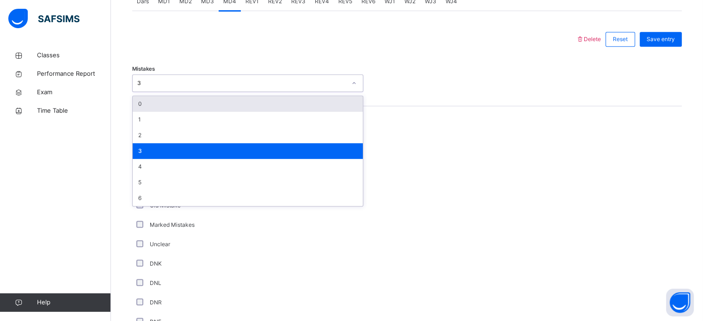
click at [203, 103] on div "0" at bounding box center [248, 104] width 230 height 16
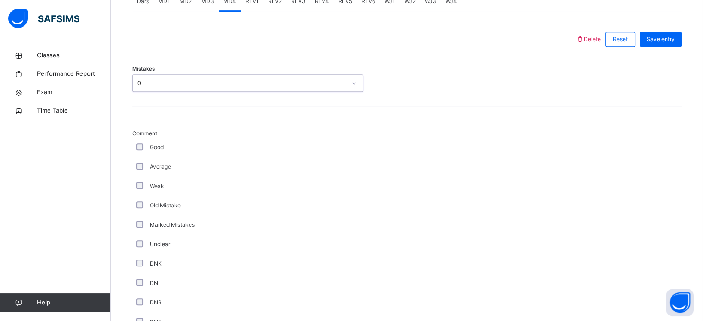
click at [148, 148] on div "Good" at bounding box center [248, 147] width 226 height 8
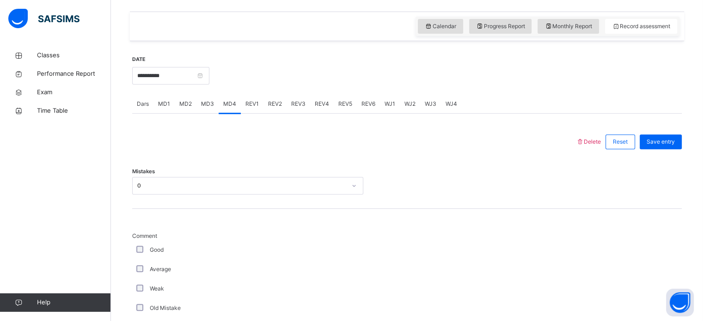
scroll to position [271, 0]
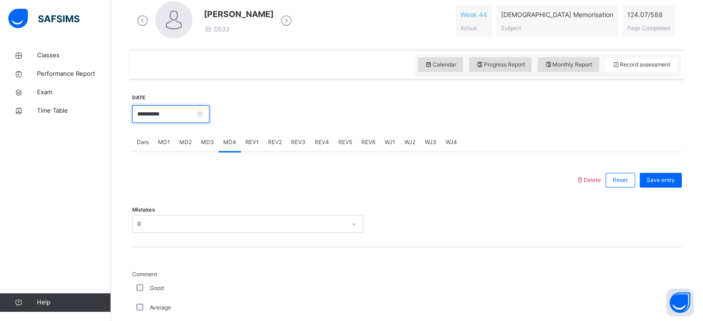
click at [185, 116] on input "**********" at bounding box center [170, 114] width 77 height 18
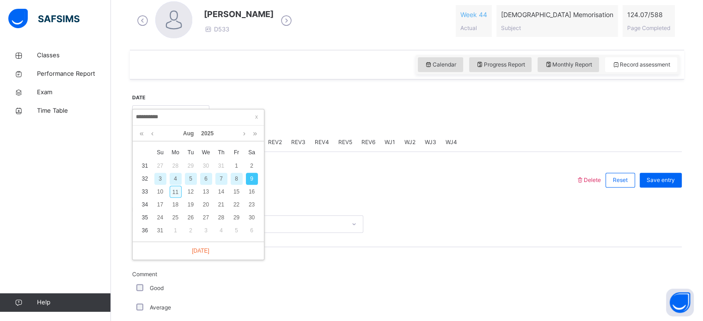
click at [177, 191] on div "11" at bounding box center [176, 192] width 12 height 12
type input "**********"
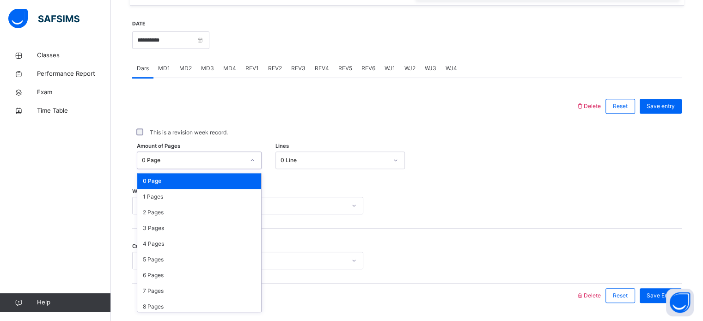
scroll to position [365, 0]
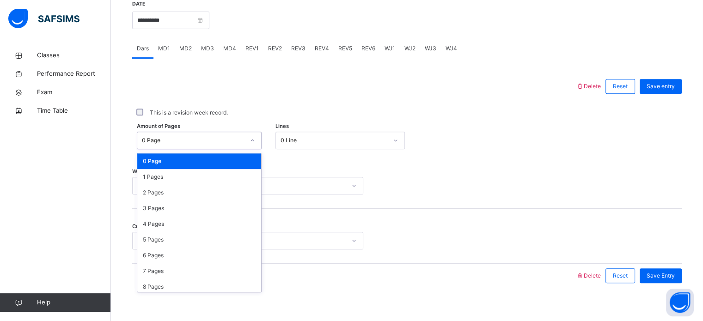
click at [194, 53] on div "MD2" at bounding box center [186, 48] width 22 height 18
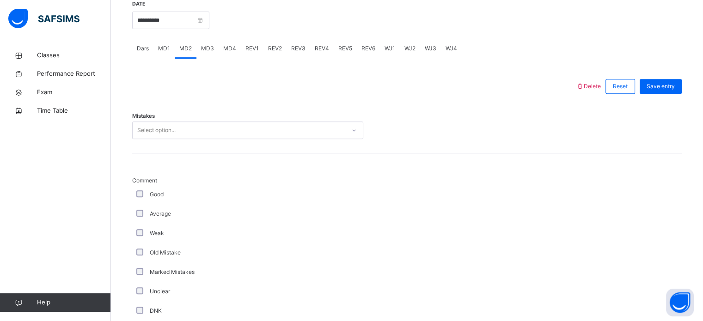
click at [153, 49] on div "MD1" at bounding box center [163, 48] width 21 height 18
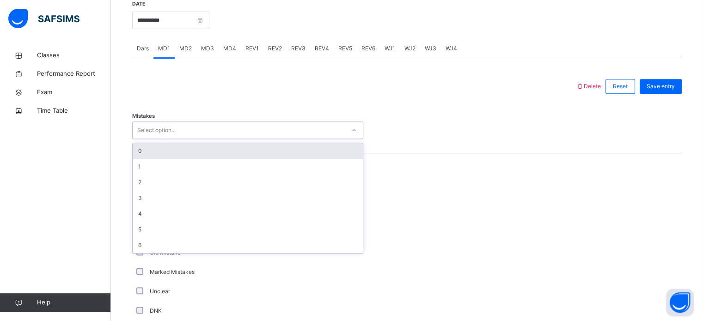
click at [194, 149] on div "0" at bounding box center [248, 151] width 230 height 16
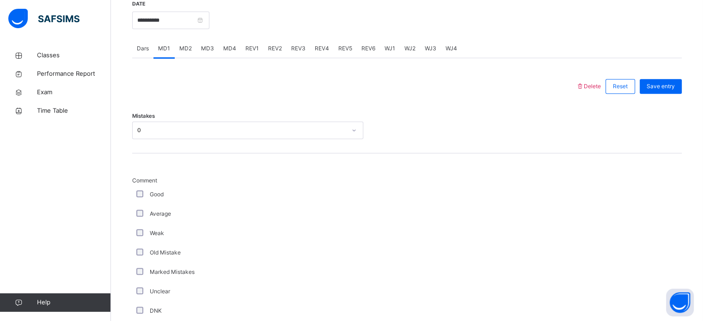
scroll to position [693, 0]
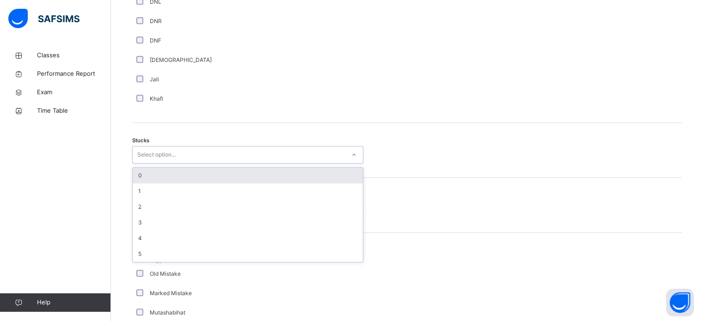
click at [174, 181] on div "0" at bounding box center [248, 176] width 230 height 16
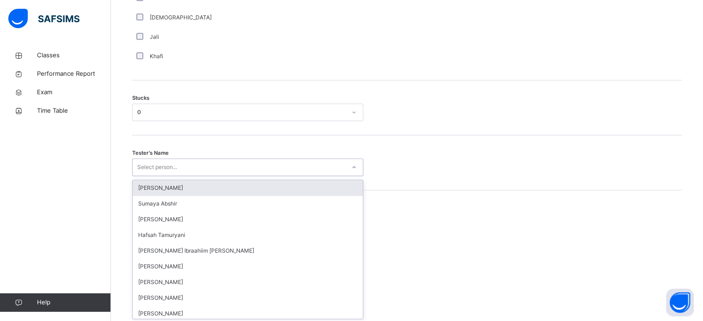
scroll to position [737, 0]
click at [178, 310] on div "[PERSON_NAME]" at bounding box center [248, 313] width 230 height 16
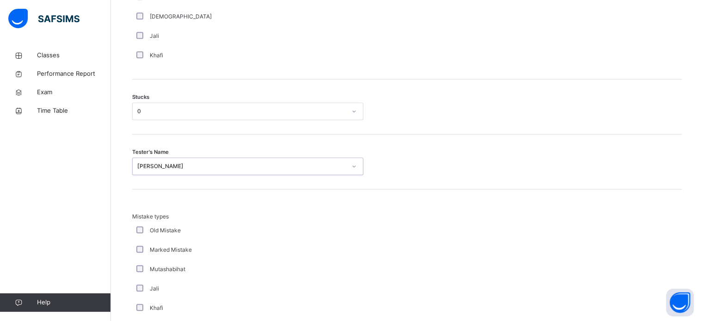
scroll to position [906, 0]
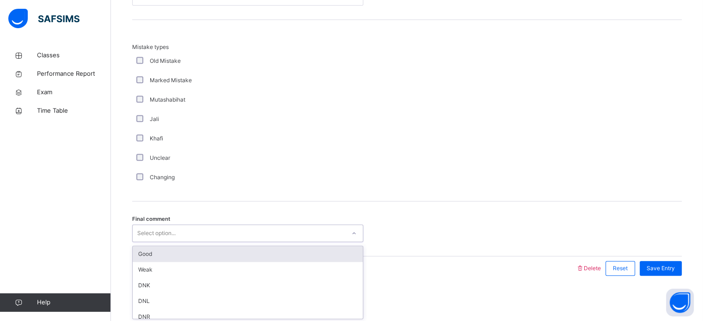
click at [200, 257] on div "Good" at bounding box center [248, 254] width 230 height 16
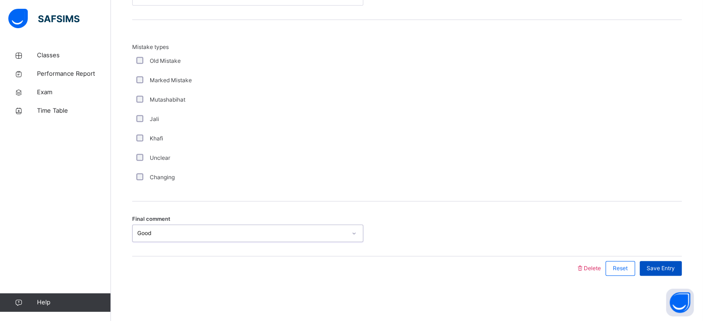
click at [672, 274] on div "Save Entry" at bounding box center [661, 268] width 42 height 15
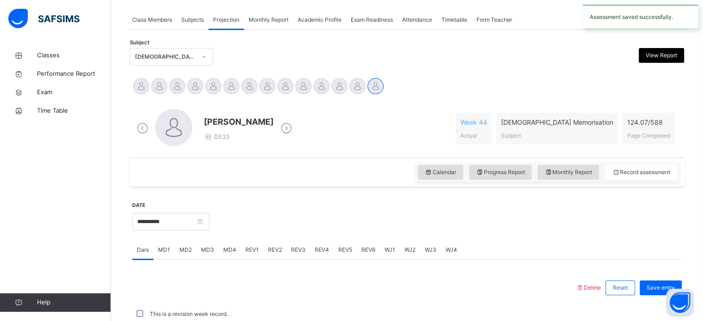
click at [300, 310] on div "This is a revision week record." at bounding box center [407, 314] width 545 height 8
click at [241, 241] on div "REV1" at bounding box center [252, 250] width 23 height 18
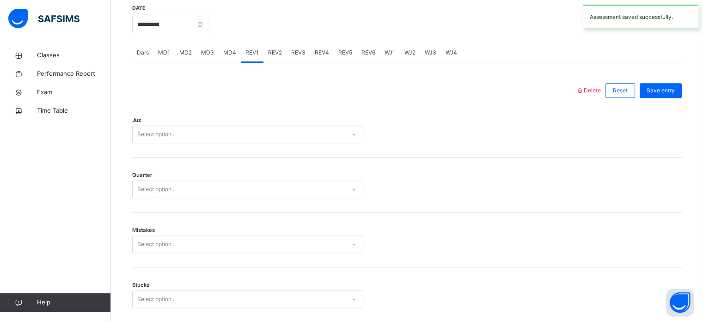
click at [226, 57] on div "MD4" at bounding box center [230, 52] width 22 height 18
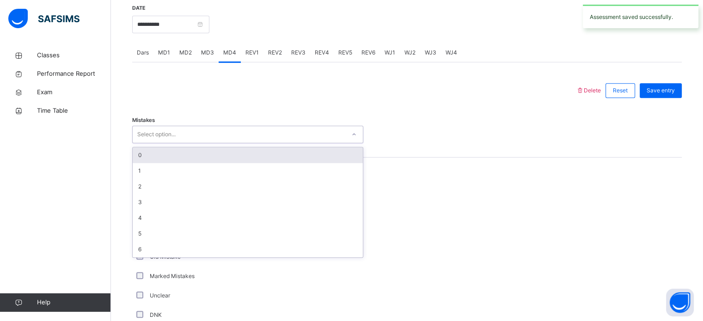
click at [192, 159] on div "0" at bounding box center [248, 155] width 230 height 16
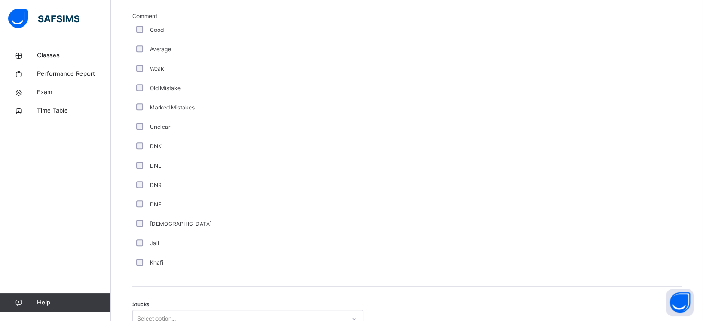
scroll to position [670, 0]
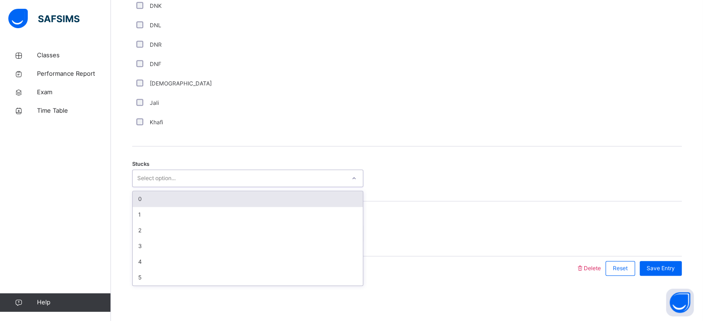
click at [199, 200] on div "0" at bounding box center [248, 199] width 230 height 16
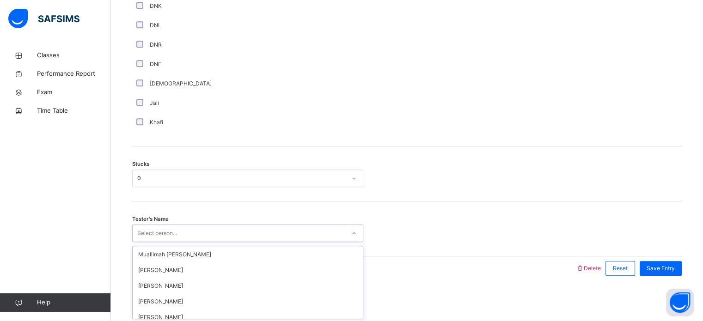
scroll to position [0, 0]
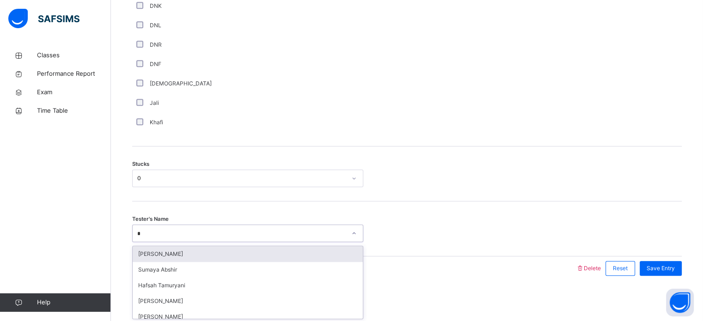
type input "**"
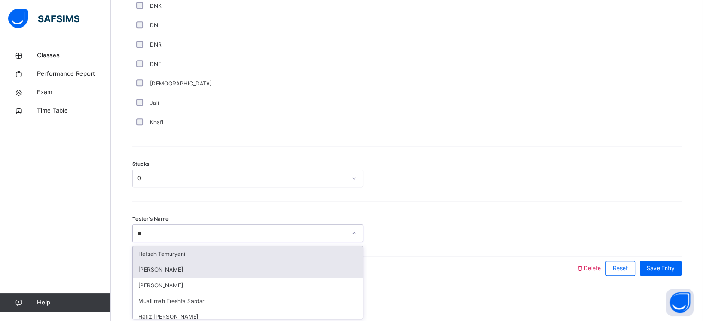
click at [185, 273] on div "[PERSON_NAME]" at bounding box center [248, 270] width 230 height 16
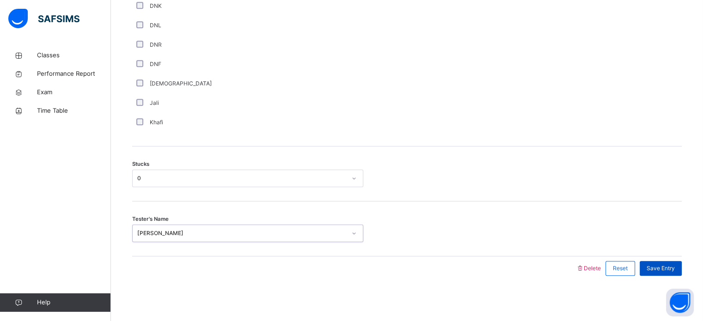
click at [680, 272] on div "Save Entry" at bounding box center [661, 268] width 42 height 15
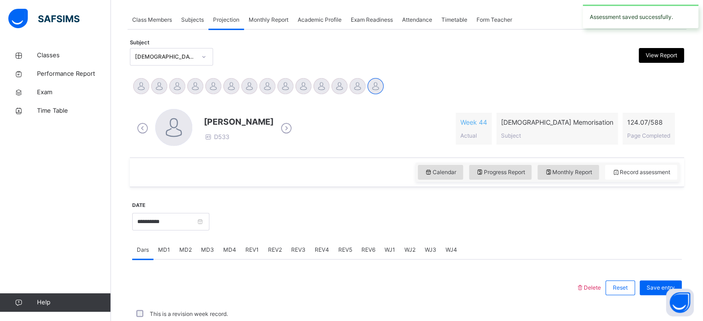
scroll to position [373, 0]
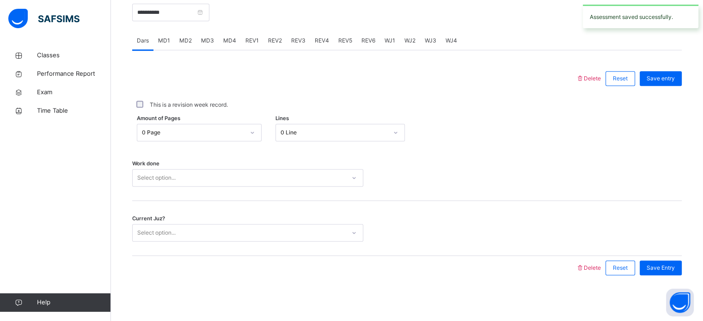
click at [190, 209] on div "Current Juz? Select option..." at bounding box center [407, 228] width 550 height 55
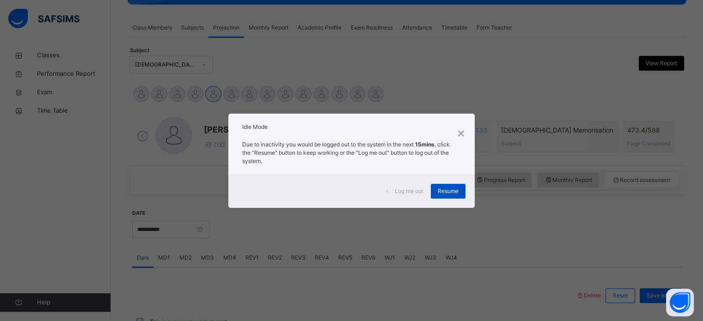
click at [453, 193] on span "Resume" at bounding box center [448, 191] width 21 height 8
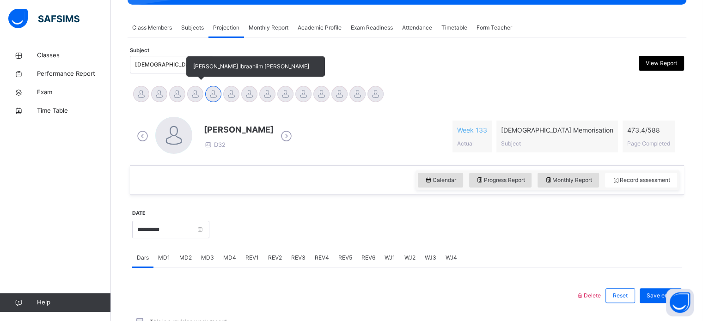
drag, startPoint x: 188, startPoint y: 100, endPoint x: 196, endPoint y: 97, distance: 8.8
click at [196, 97] on div "[PERSON_NAME] Ibraahiim [PERSON_NAME]" at bounding box center [195, 95] width 18 height 20
click at [196, 97] on div at bounding box center [195, 94] width 16 height 16
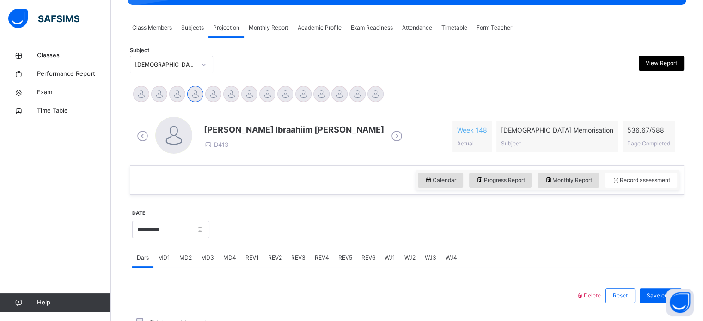
scroll to position [242, 0]
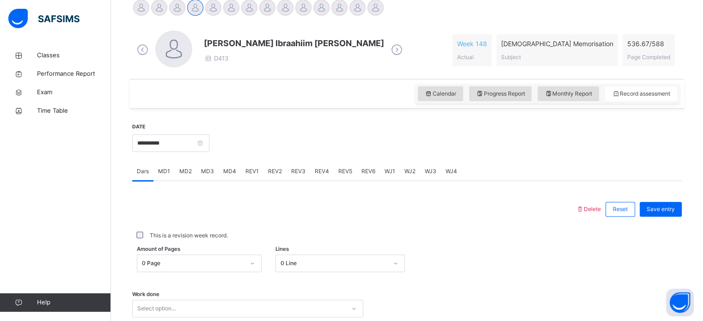
click at [233, 175] on div "MD4" at bounding box center [230, 171] width 22 height 18
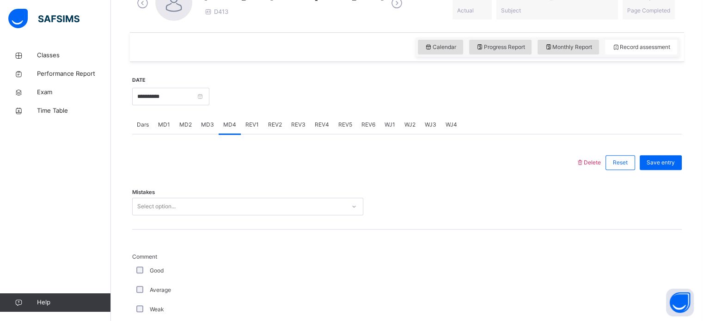
scroll to position [292, 0]
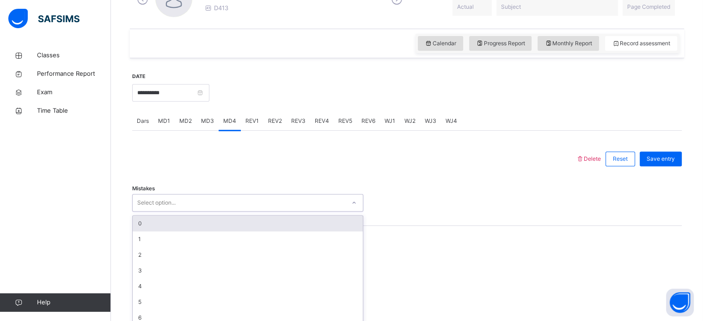
click at [233, 201] on div "Select option..." at bounding box center [239, 203] width 213 height 14
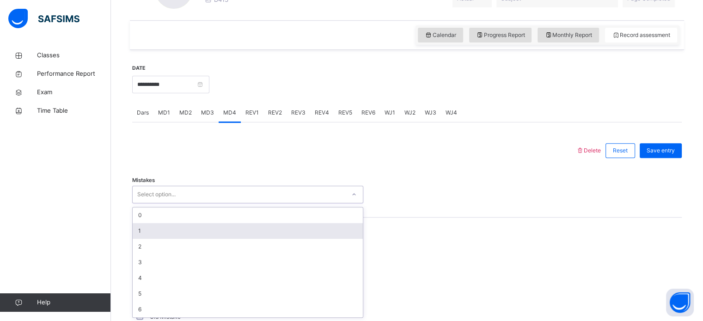
click at [202, 236] on div "1" at bounding box center [248, 231] width 230 height 16
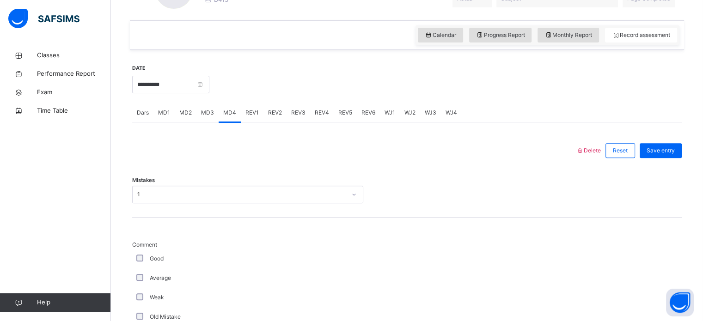
click at [138, 300] on div "Weak" at bounding box center [248, 298] width 226 height 8
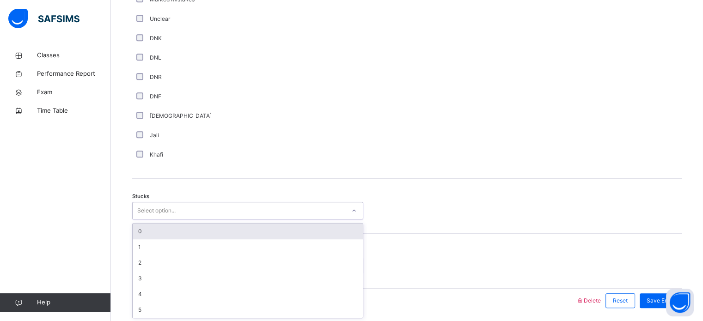
scroll to position [638, 0]
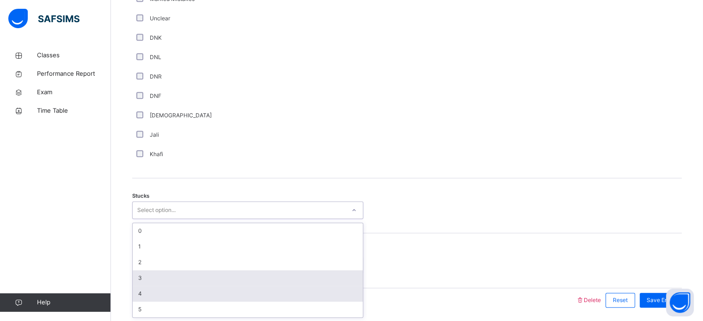
drag, startPoint x: 195, startPoint y: 218, endPoint x: 155, endPoint y: 294, distance: 86.0
click at [155, 219] on div "option 3 focused, 4 of 6. 6 results available. Use Up and Down to choose option…" at bounding box center [247, 211] width 231 height 18
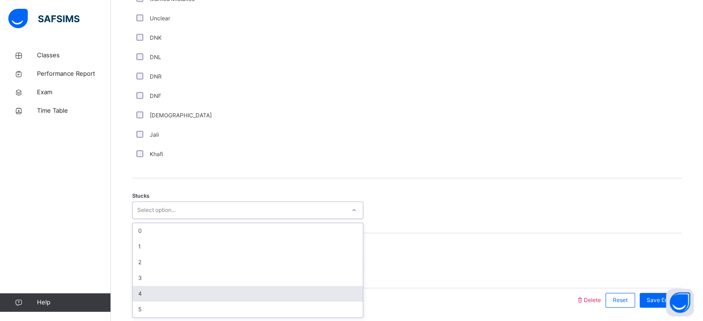
click at [155, 294] on div "4" at bounding box center [248, 294] width 230 height 16
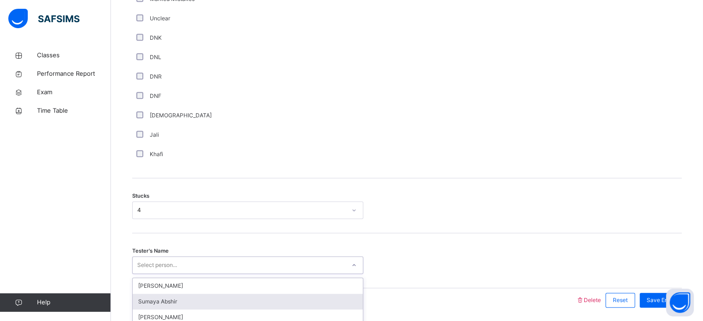
scroll to position [670, 0]
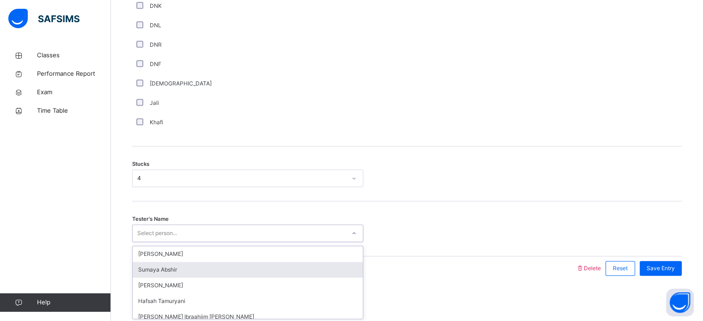
click at [182, 242] on div "option [PERSON_NAME] focused, 2 of 45. 45 results available. Use Up and Down to…" at bounding box center [247, 234] width 231 height 18
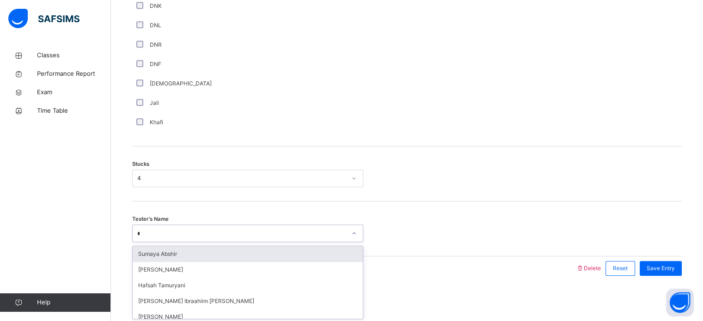
type input "***"
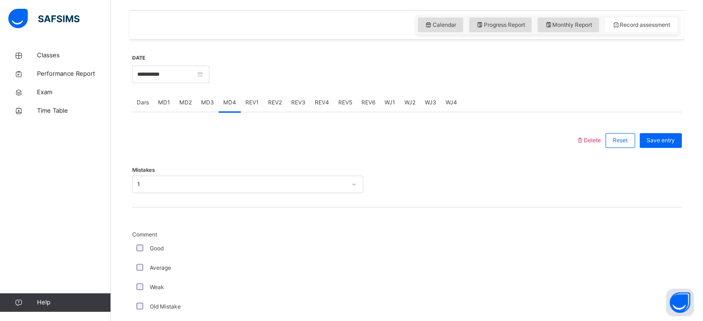
scroll to position [265, 0]
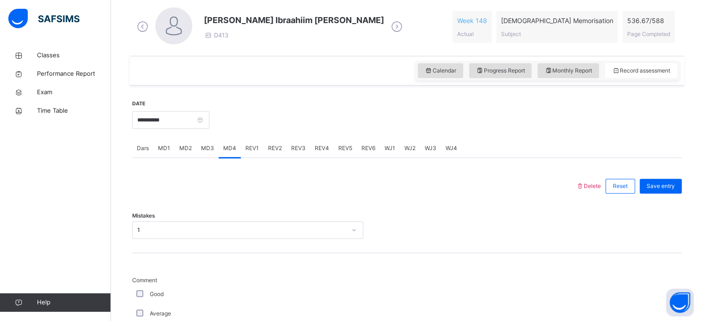
click at [247, 153] on div "REV1" at bounding box center [252, 148] width 23 height 18
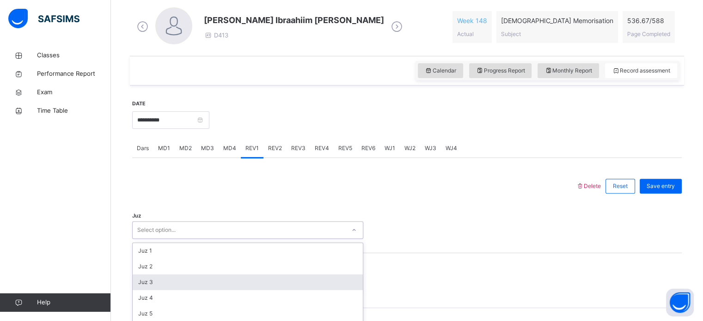
click at [183, 229] on div "option Juz 3 focused, 3 of 30. 30 results available. Use Up and Down to choose …" at bounding box center [247, 230] width 231 height 18
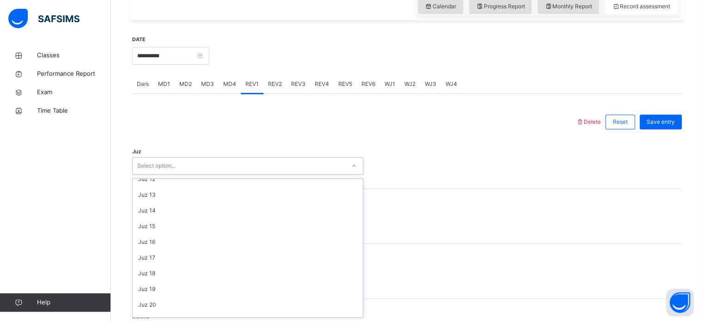
scroll to position [181, 0]
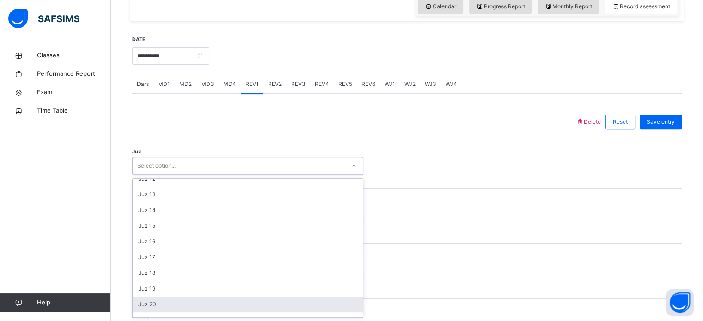
click at [169, 303] on div "Juz 20" at bounding box center [248, 305] width 230 height 16
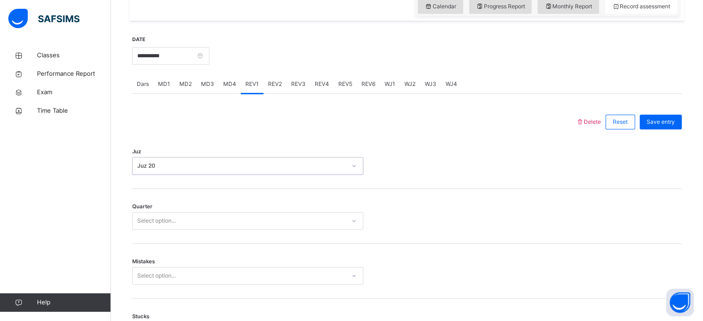
click at [175, 215] on div "Select option..." at bounding box center [156, 221] width 38 height 18
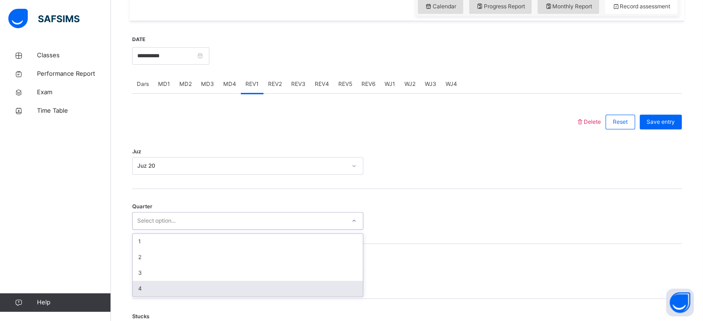
click at [151, 288] on div "4" at bounding box center [248, 289] width 230 height 16
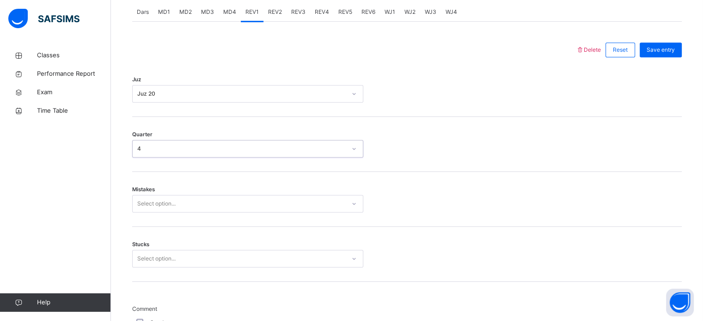
scroll to position [402, 0]
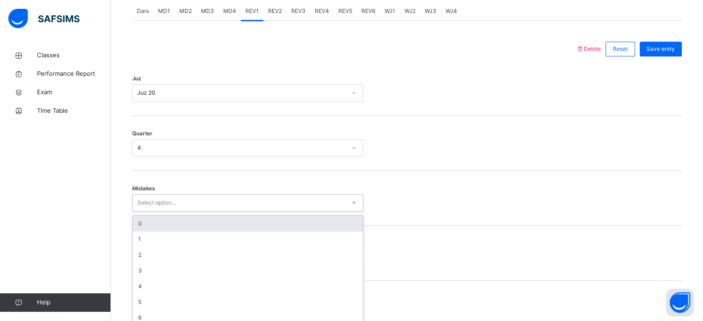
click at [208, 202] on div "Select option..." at bounding box center [247, 203] width 231 height 18
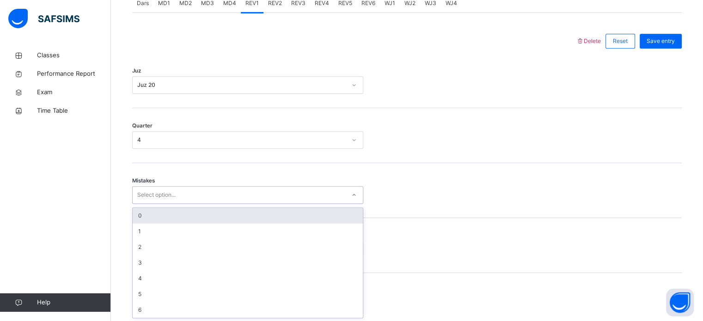
scroll to position [410, 0]
click at [153, 218] on div "0" at bounding box center [248, 216] width 230 height 16
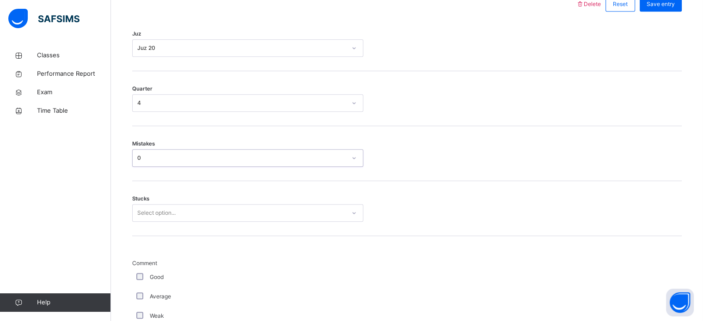
click at [163, 222] on div "Select option..." at bounding box center [247, 213] width 231 height 18
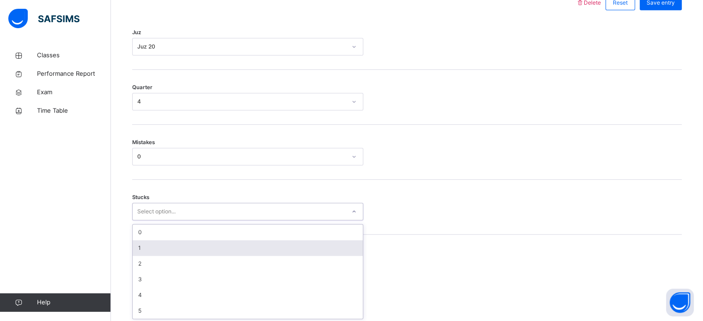
scroll to position [449, 0]
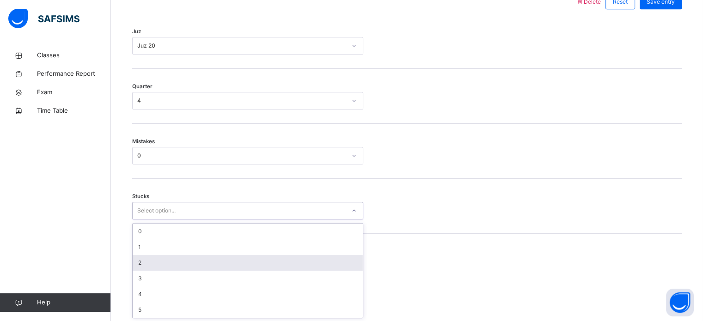
click at [159, 257] on div "2" at bounding box center [248, 263] width 230 height 16
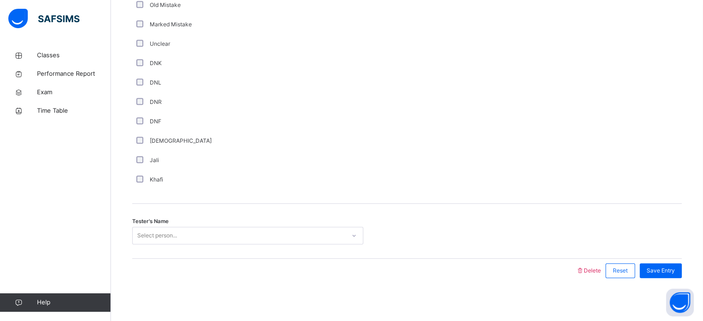
scroll to position [780, 0]
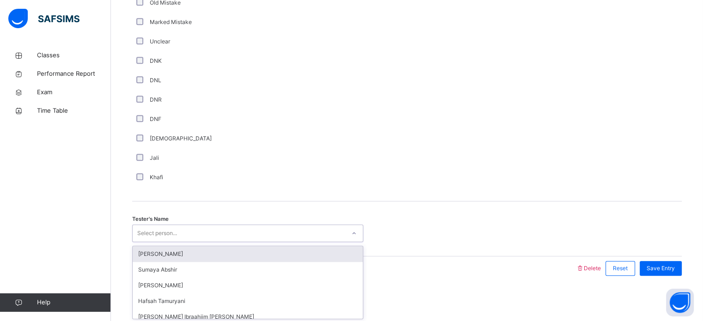
click at [188, 237] on div "Select person..." at bounding box center [239, 233] width 213 height 14
type input "***"
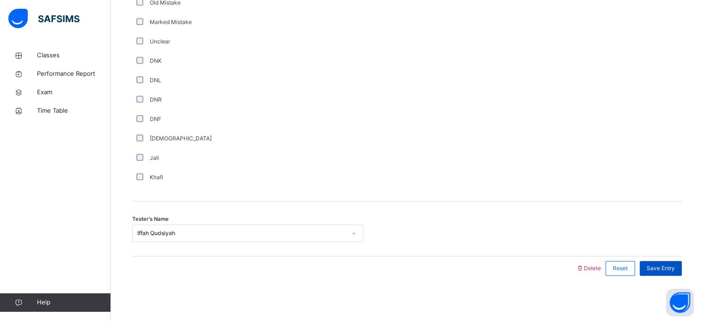
click at [670, 269] on span "Save Entry" at bounding box center [661, 268] width 28 height 8
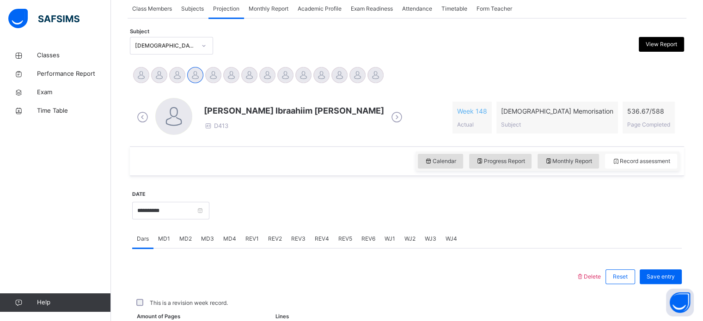
scroll to position [173, 0]
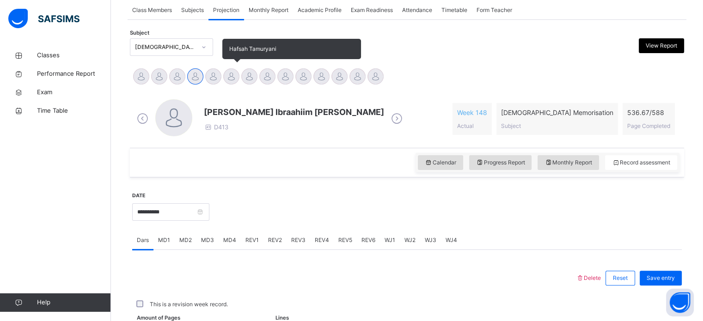
click at [229, 79] on div at bounding box center [231, 76] width 16 height 16
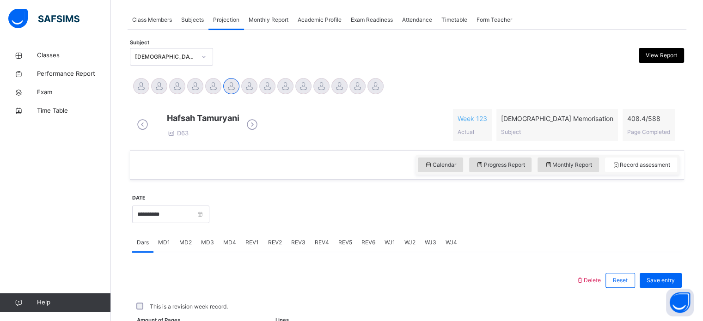
scroll to position [243, 0]
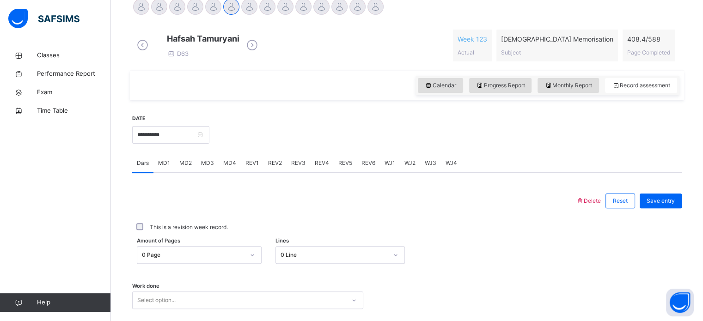
click at [270, 167] on span "REV2" at bounding box center [275, 163] width 14 height 8
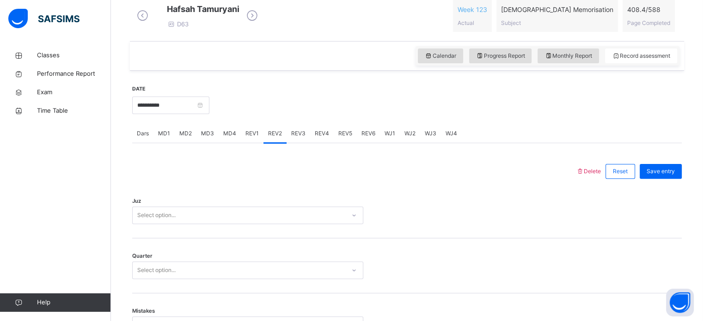
drag, startPoint x: 196, startPoint y: 237, endPoint x: 184, endPoint y: 230, distance: 13.5
click at [184, 230] on div "Juz Select option..." at bounding box center [407, 211] width 550 height 55
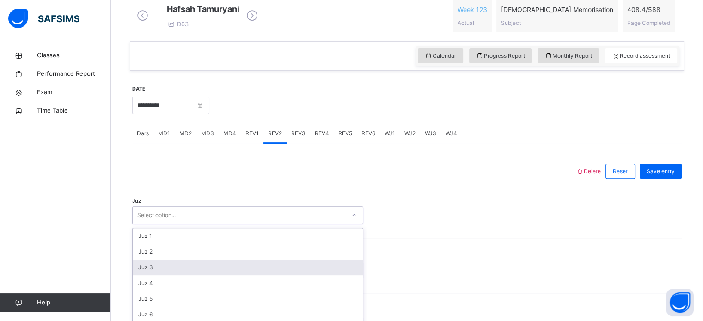
click at [184, 224] on div "option Juz 3 focused, 3 of 30. 30 results available. Use Up and Down to choose …" at bounding box center [247, 216] width 231 height 18
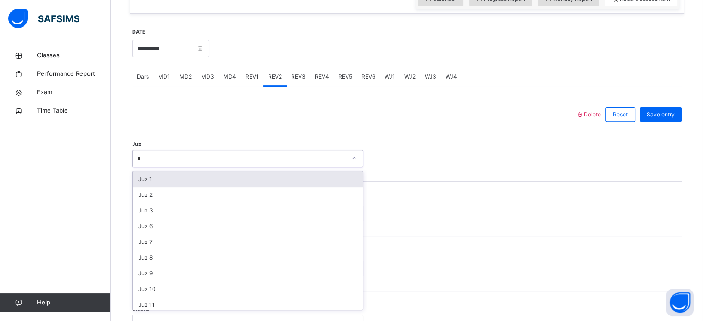
type input "**"
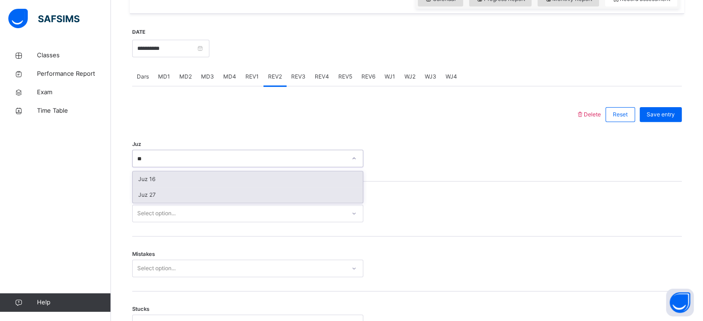
click at [160, 203] on div "Juz 27" at bounding box center [248, 195] width 230 height 16
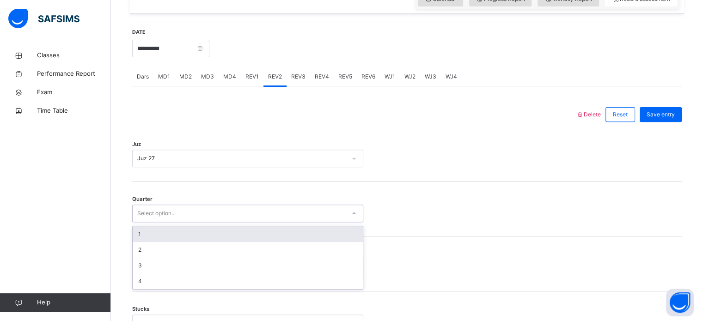
click at [155, 242] on div "1" at bounding box center [248, 234] width 230 height 16
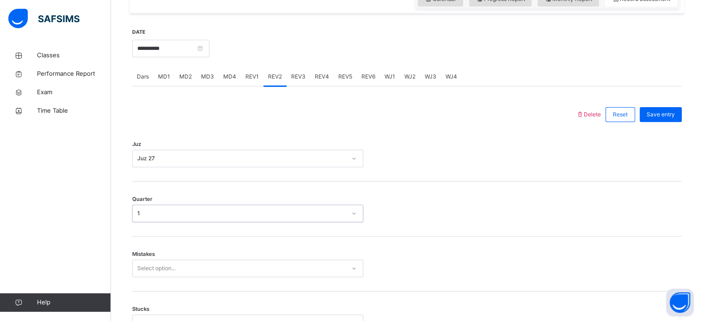
click at [153, 255] on div "Mistakes Select option..." at bounding box center [407, 264] width 550 height 55
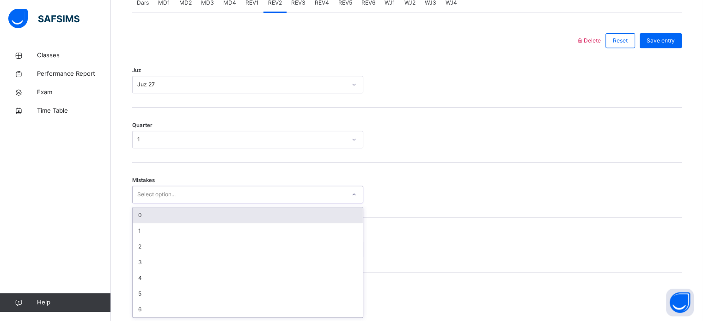
scroll to position [410, 0]
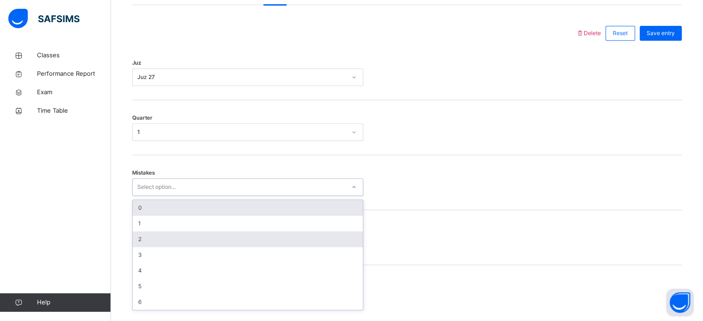
click at [149, 239] on div "2" at bounding box center [248, 240] width 230 height 16
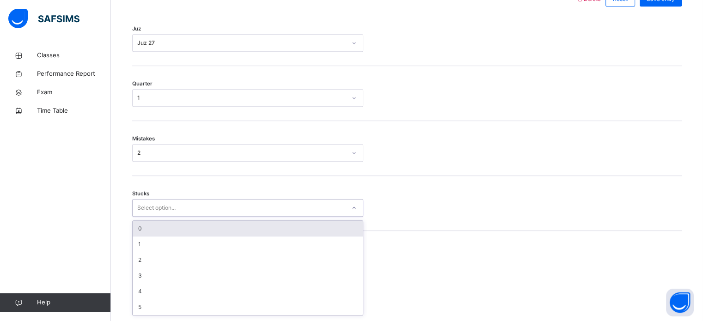
scroll to position [449, 0]
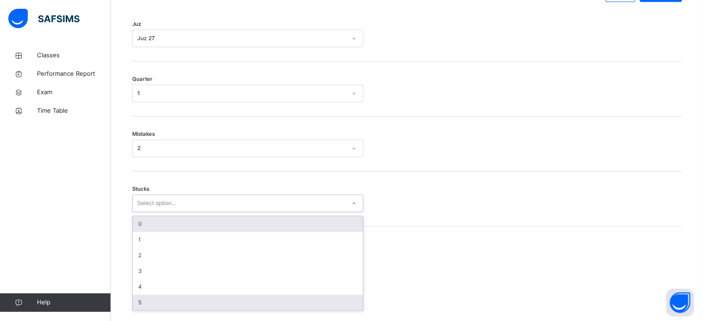
click at [149, 307] on div "5" at bounding box center [248, 303] width 230 height 16
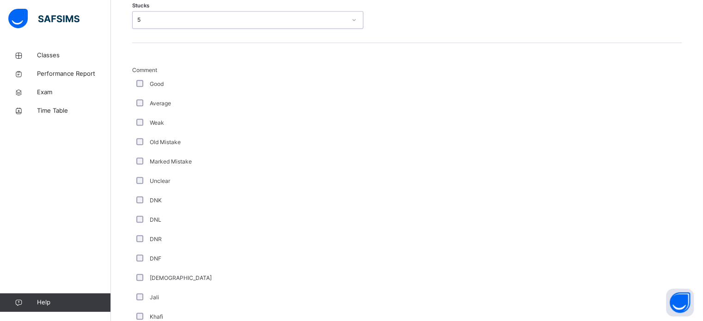
scroll to position [679, 0]
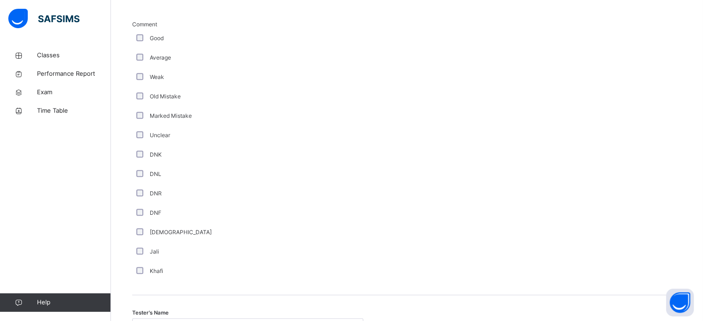
click at [142, 223] on div "DNF" at bounding box center [247, 212] width 231 height 19
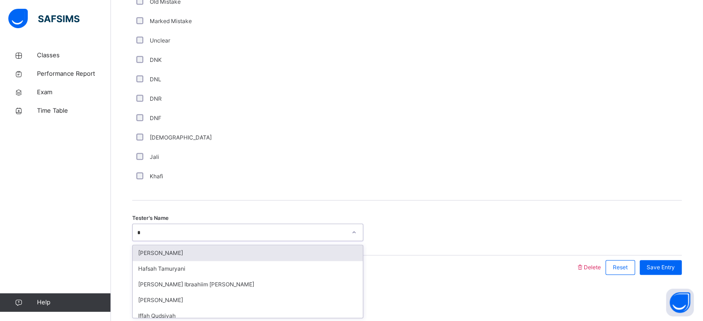
type input "**"
click at [174, 253] on div "[PERSON_NAME]" at bounding box center [248, 253] width 230 height 16
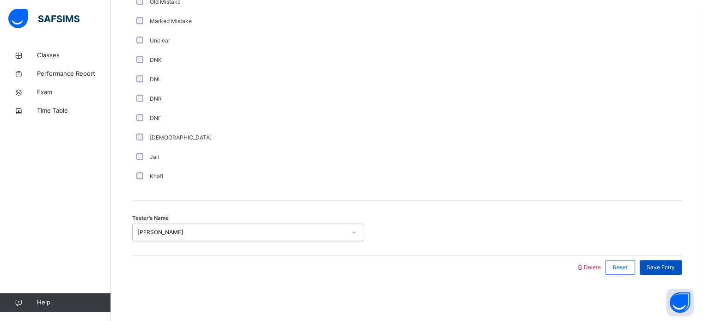
click at [668, 267] on span "Save Entry" at bounding box center [661, 267] width 28 height 8
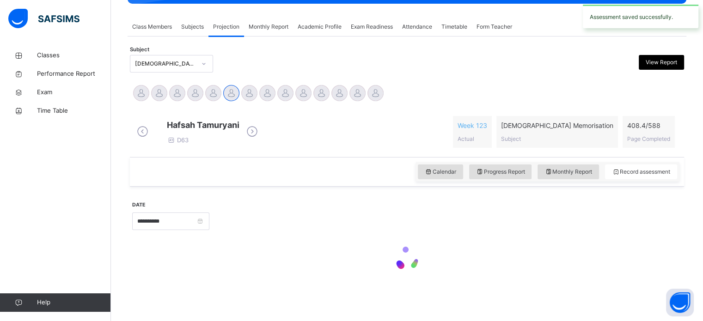
scroll to position [163, 0]
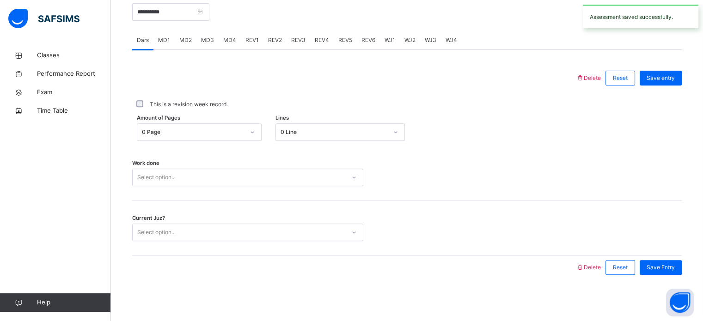
click at [231, 38] on span "MD4" at bounding box center [229, 40] width 13 height 8
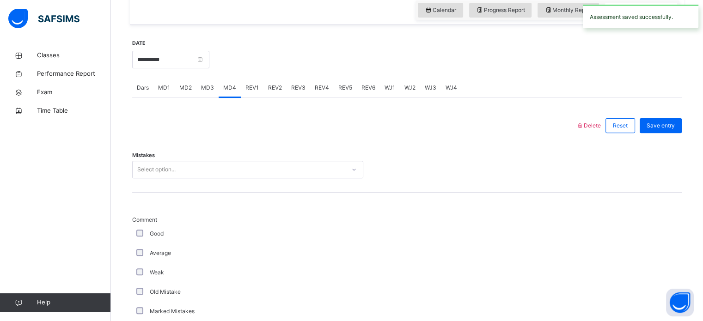
scroll to position [322, 0]
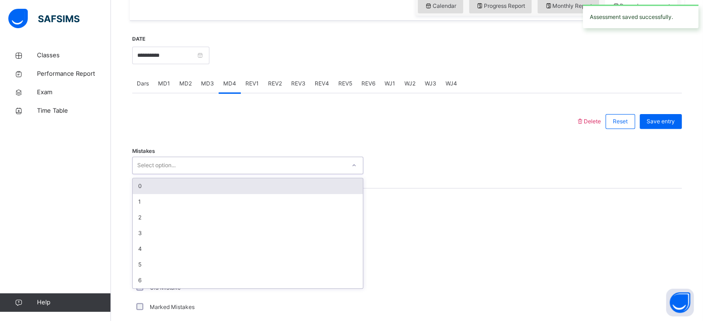
click at [169, 168] on div "Select option..." at bounding box center [156, 166] width 38 height 18
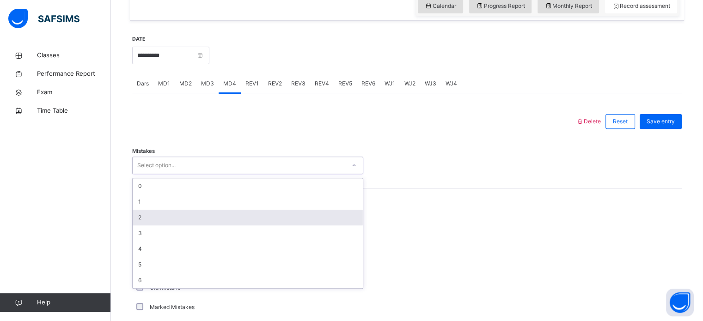
click at [135, 223] on div "2" at bounding box center [248, 218] width 230 height 16
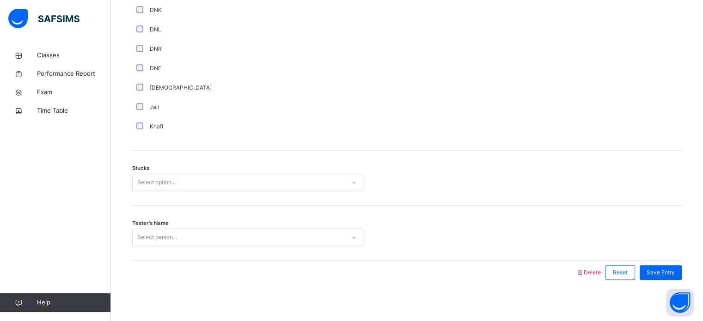
scroll to position [660, 0]
click at [156, 188] on div "Select option..." at bounding box center [156, 181] width 38 height 18
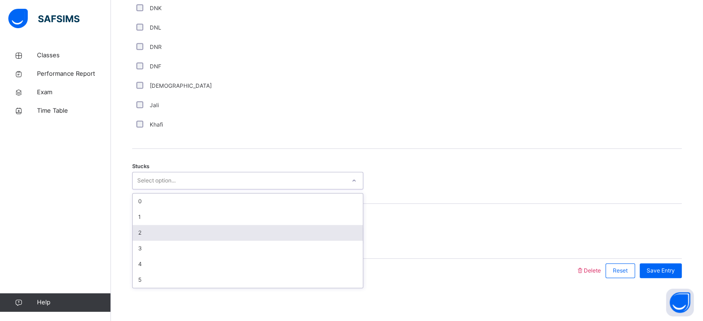
click at [175, 241] on div "2" at bounding box center [248, 233] width 230 height 16
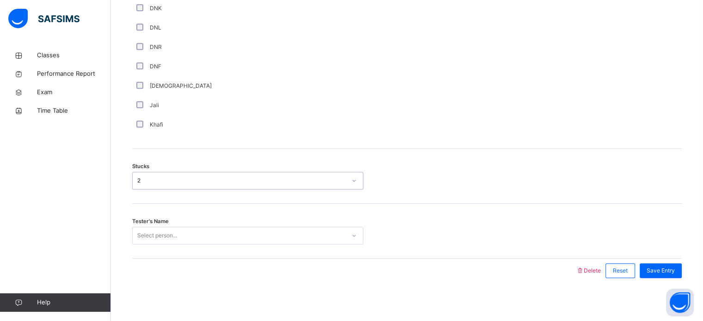
scroll to position [670, 0]
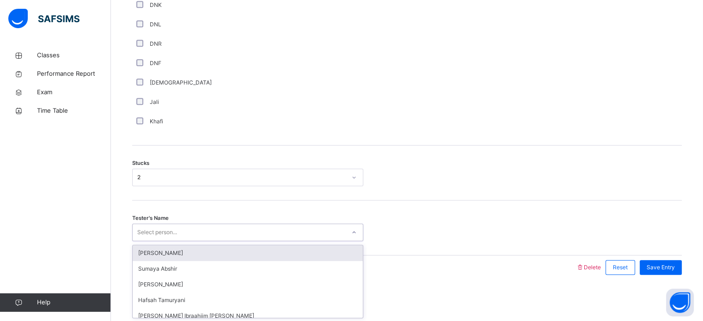
click at [175, 244] on div "Tester's Name option [PERSON_NAME] focused, 1 of 45. 45 results available. Use …" at bounding box center [407, 228] width 550 height 55
type input "***"
click at [208, 251] on div "[PERSON_NAME]" at bounding box center [248, 253] width 230 height 16
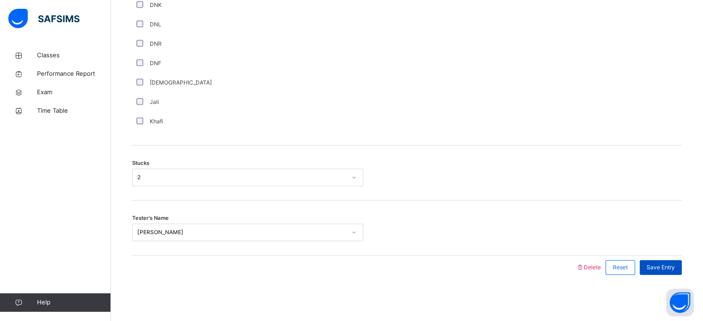
click at [666, 262] on div "Save Entry" at bounding box center [661, 267] width 42 height 15
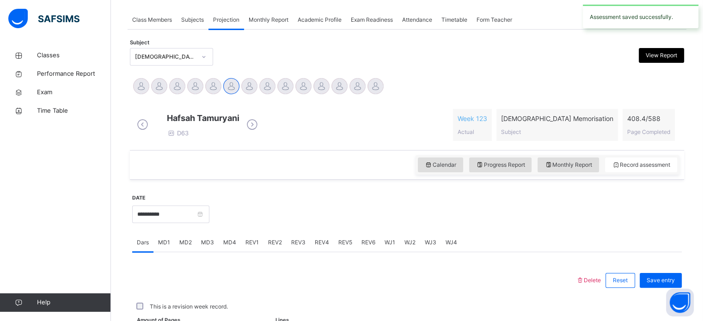
scroll to position [373, 0]
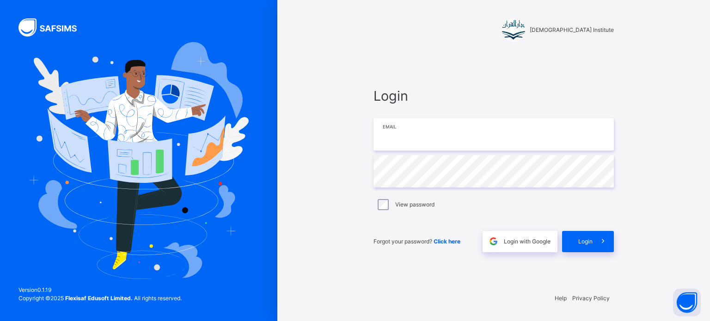
click at [527, 132] on input "email" at bounding box center [493, 134] width 240 height 32
type input "**********"
click at [600, 246] on icon at bounding box center [603, 241] width 10 height 11
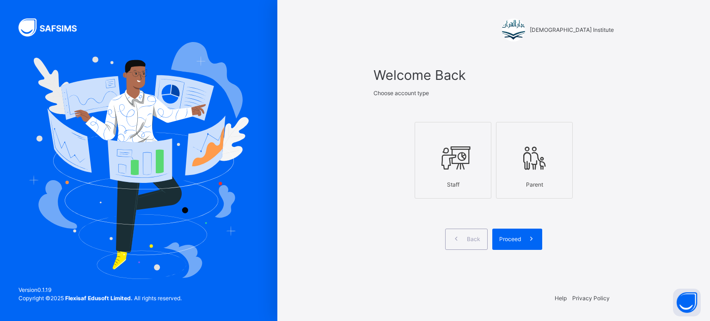
click at [459, 171] on icon at bounding box center [453, 158] width 32 height 35
click at [509, 233] on div "Proceed" at bounding box center [517, 239] width 50 height 21
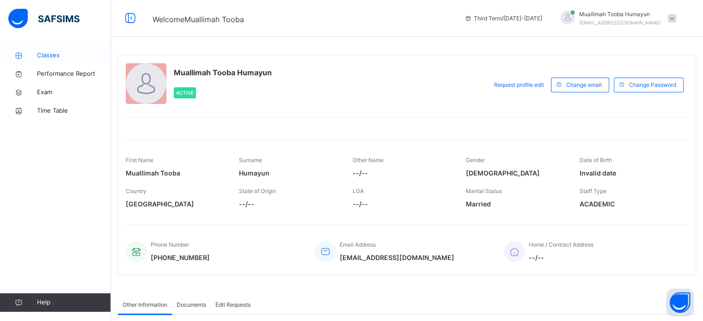
click at [55, 55] on span "Classes" at bounding box center [74, 55] width 74 height 9
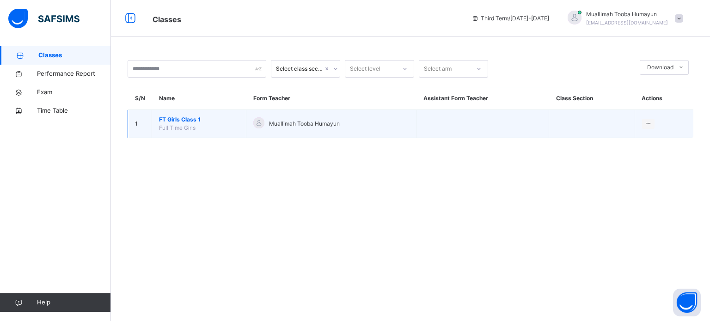
click at [231, 131] on td "FT Girls Class 1 Full Time Girls" at bounding box center [199, 124] width 94 height 28
click at [226, 119] on span "FT Girls Class 1" at bounding box center [199, 120] width 80 height 8
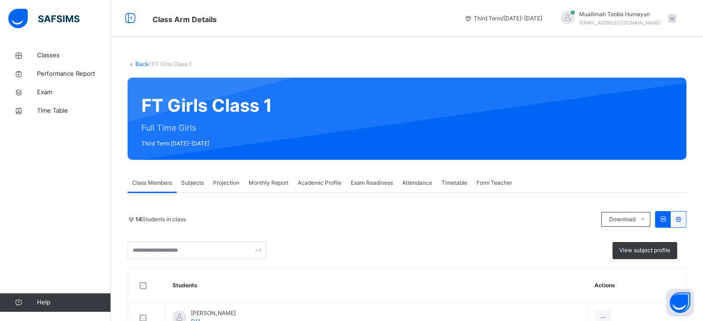
click at [229, 183] on span "Projection" at bounding box center [226, 183] width 26 height 8
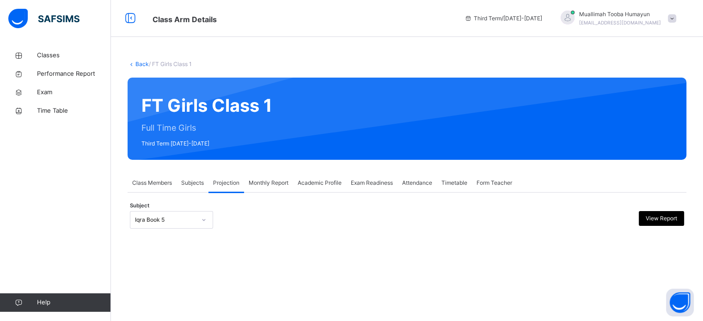
drag, startPoint x: 172, startPoint y: 239, endPoint x: 204, endPoint y: 218, distance: 38.7
click at [172, 238] on div "Back / FT Girls Class 1 FT Girls Class 1 Full Time Girls Third Term [DATE]-[DAT…" at bounding box center [407, 153] width 592 height 215
click at [172, 213] on div "Iqra Book 5" at bounding box center [162, 220] width 65 height 14
click at [204, 218] on icon at bounding box center [204, 219] width 6 height 9
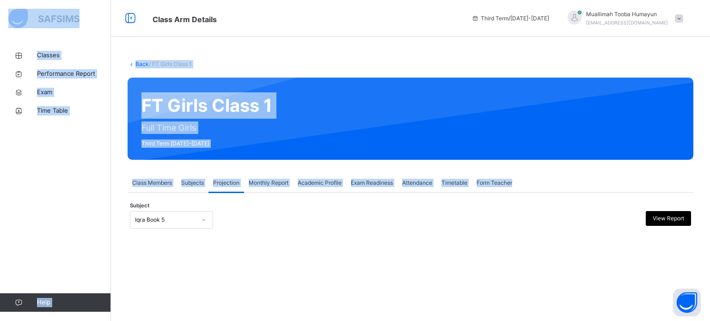
drag, startPoint x: 710, startPoint y: 37, endPoint x: 710, endPoint y: 162, distance: 125.7
click at [710, 162] on div "Class Arm Details Third Term / [DATE]-[DATE] Muallimah [PERSON_NAME] [EMAIL_ADD…" at bounding box center [355, 160] width 710 height 321
click at [453, 174] on div "Timetable" at bounding box center [454, 183] width 35 height 18
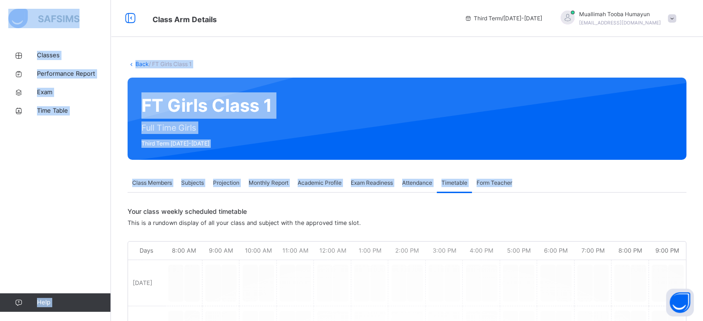
click at [226, 175] on div "Projection" at bounding box center [226, 183] width 36 height 18
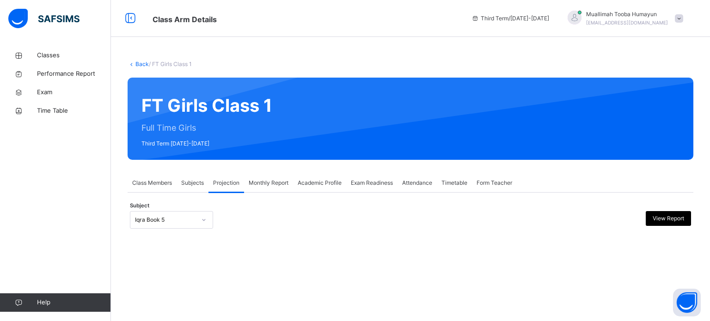
drag, startPoint x: 202, startPoint y: 202, endPoint x: 196, endPoint y: 222, distance: 20.8
click at [196, 218] on div "**********" at bounding box center [411, 215] width 566 height 45
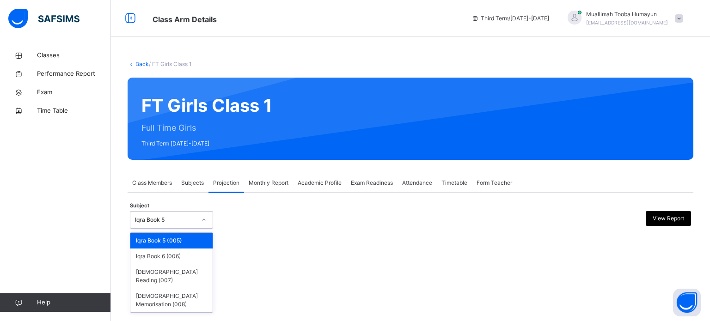
click at [196, 221] on div at bounding box center [204, 220] width 16 height 15
click at [202, 288] on div "[DEMOGRAPHIC_DATA] Memorisation (008)" at bounding box center [171, 300] width 82 height 24
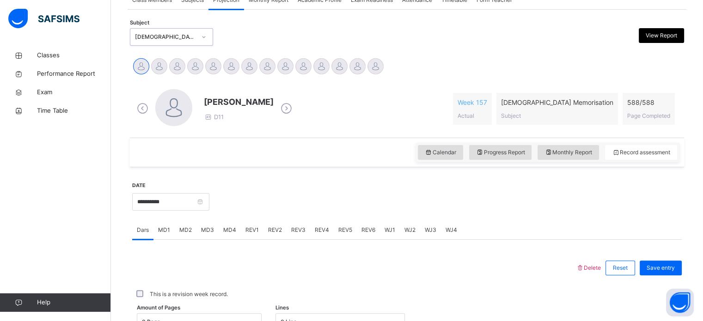
scroll to position [173, 0]
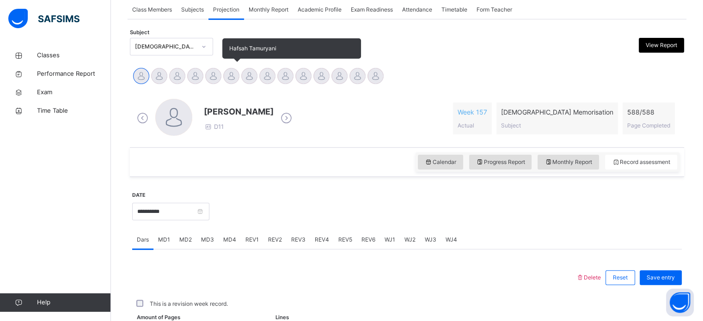
click at [233, 74] on div at bounding box center [231, 76] width 16 height 16
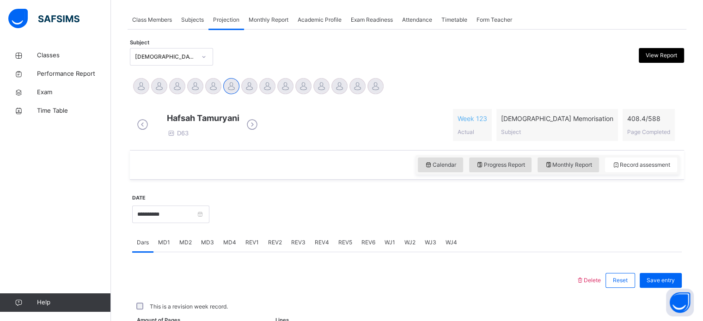
scroll to position [373, 0]
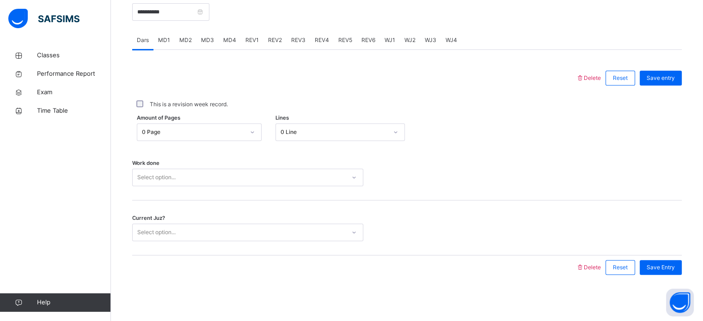
click at [296, 41] on span "REV3" at bounding box center [298, 40] width 14 height 8
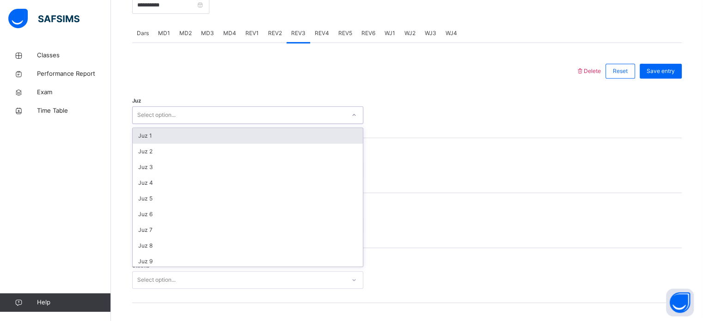
click at [267, 122] on div "Select option..." at bounding box center [239, 115] width 213 height 14
type input "**"
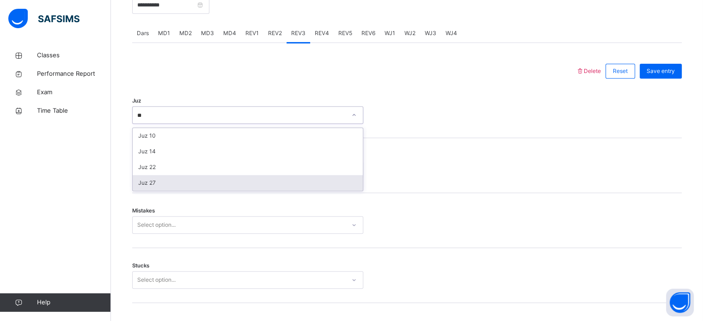
click at [294, 186] on div "Juz 27" at bounding box center [248, 183] width 230 height 16
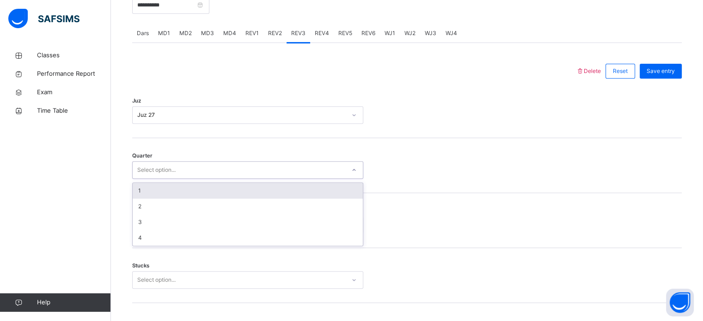
click at [285, 170] on div "Select option..." at bounding box center [247, 170] width 231 height 18
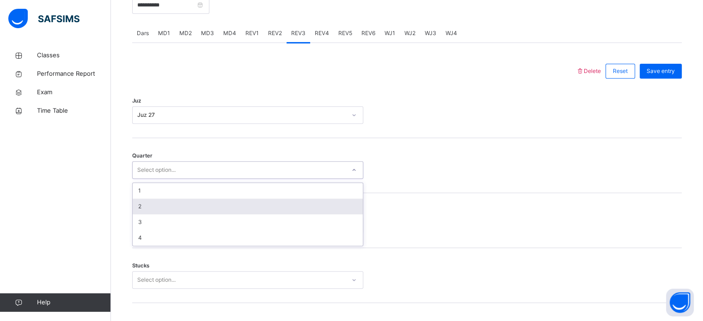
click at [287, 214] on div "2" at bounding box center [248, 207] width 230 height 16
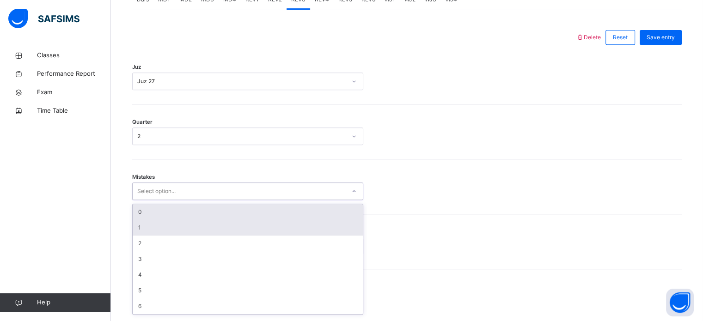
click at [262, 200] on div "option 0 focused, 1 of 7. 7 results available. Use Up and Down to choose option…" at bounding box center [247, 192] width 231 height 18
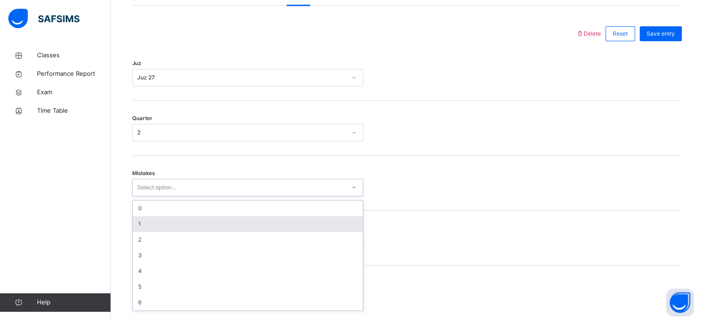
scroll to position [410, 0]
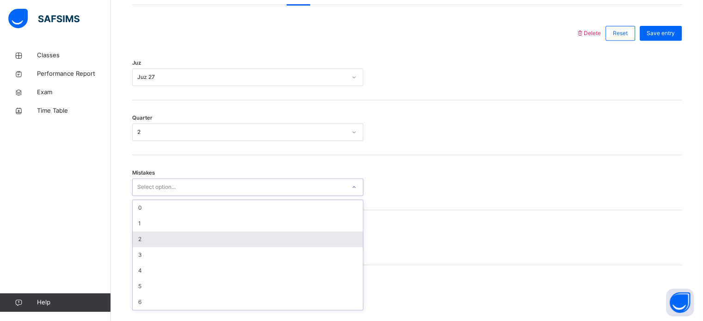
click at [261, 246] on div "2" at bounding box center [248, 240] width 230 height 16
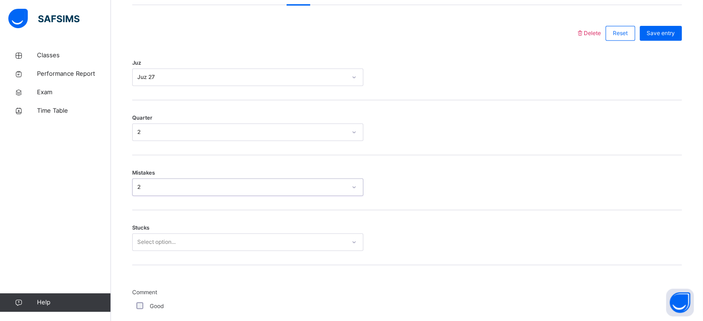
click at [261, 247] on div "Select option..." at bounding box center [247, 242] width 231 height 18
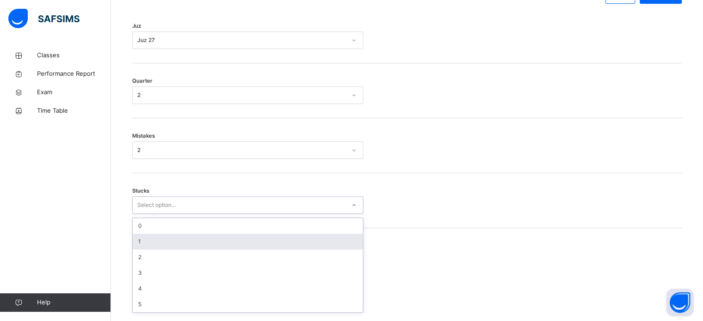
scroll to position [449, 0]
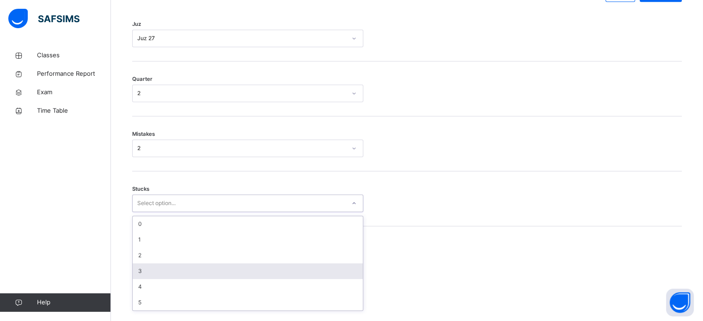
click at [269, 279] on div "3" at bounding box center [248, 271] width 230 height 16
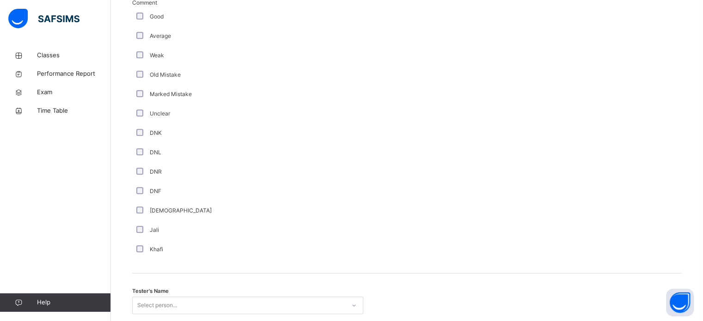
scroll to position [780, 0]
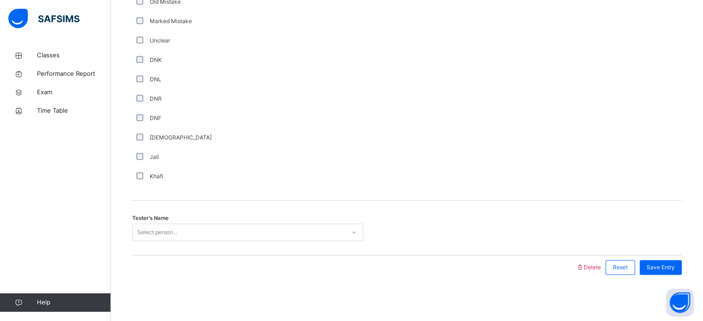
click at [250, 237] on div "Select person..." at bounding box center [239, 233] width 213 height 14
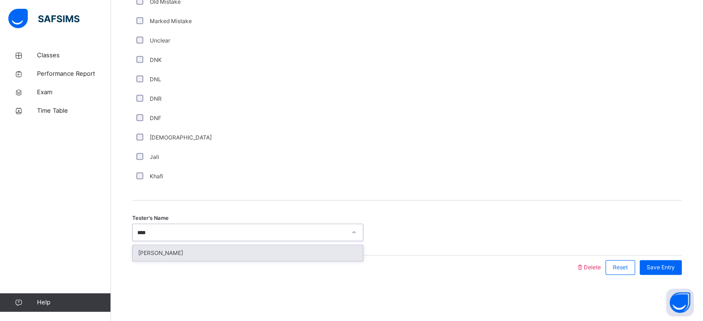
type input "*****"
click at [260, 253] on div "[PERSON_NAME]" at bounding box center [248, 253] width 230 height 16
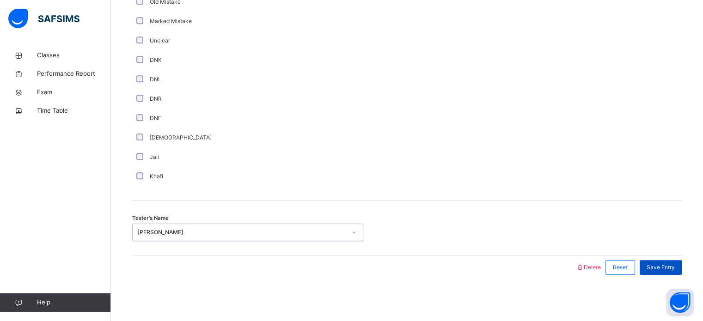
click at [672, 267] on span "Save Entry" at bounding box center [661, 267] width 28 height 8
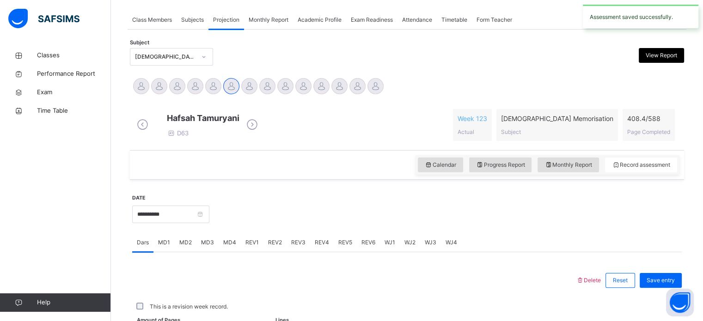
scroll to position [373, 0]
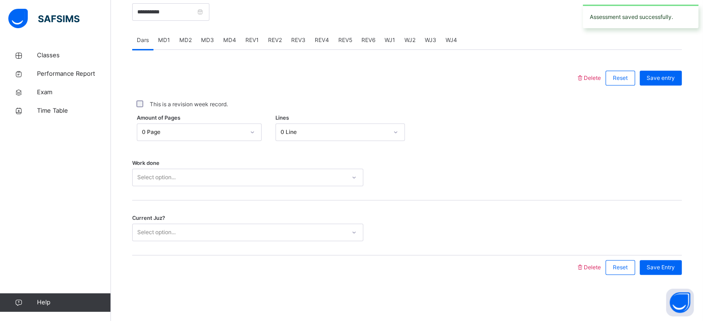
click at [315, 38] on span "REV4" at bounding box center [322, 40] width 14 height 8
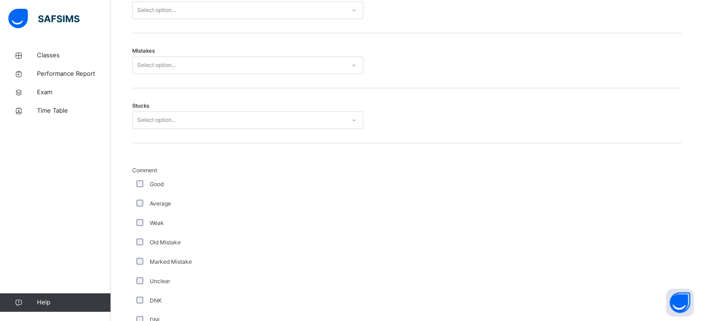
scroll to position [383, 0]
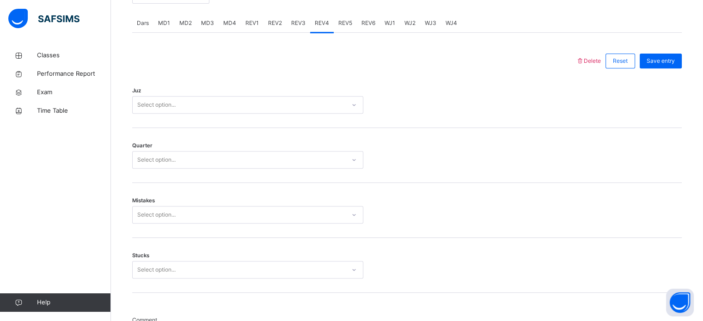
click at [320, 114] on div "Select option..." at bounding box center [247, 105] width 231 height 18
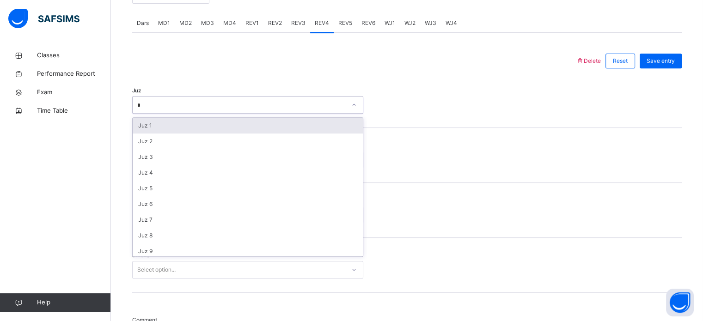
type input "**"
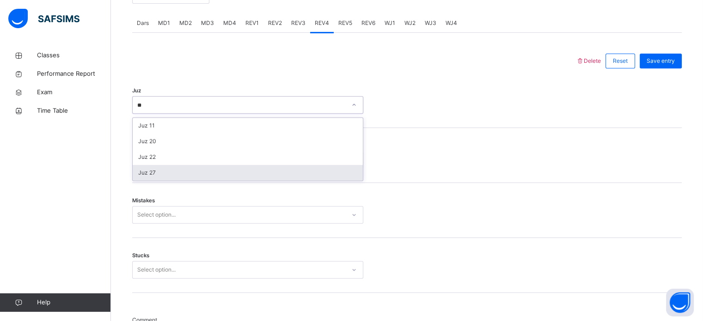
drag, startPoint x: 320, startPoint y: 186, endPoint x: 317, endPoint y: 180, distance: 7.5
click at [318, 181] on div "Juz 27" at bounding box center [248, 173] width 230 height 16
click at [300, 165] on div "Select option..." at bounding box center [239, 160] width 213 height 14
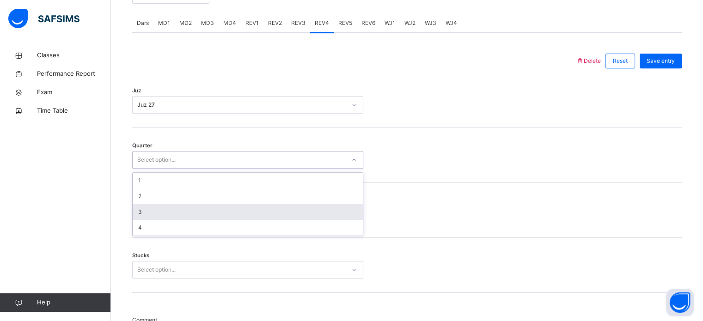
click at [315, 219] on div "3" at bounding box center [248, 212] width 230 height 16
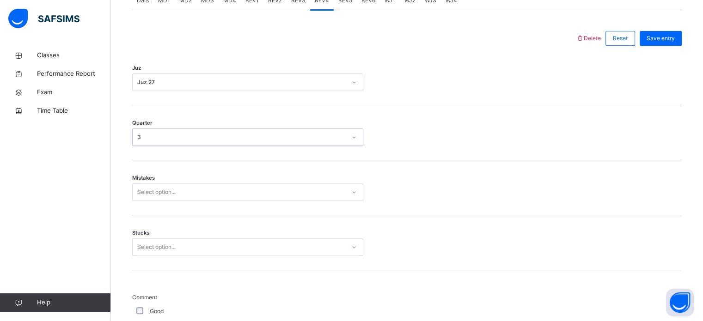
click at [291, 201] on div "Select option..." at bounding box center [247, 193] width 231 height 18
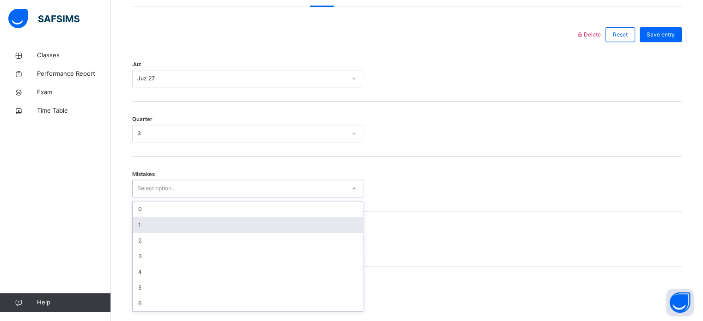
scroll to position [410, 0]
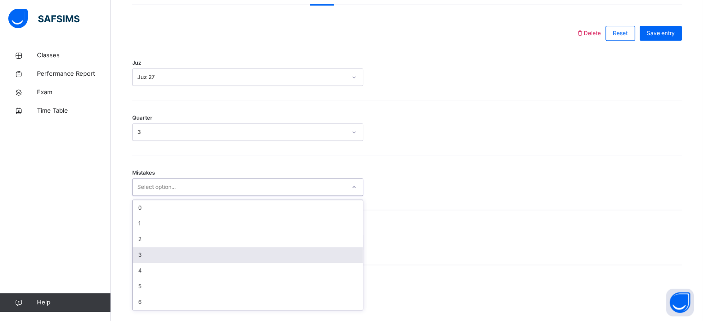
click at [275, 258] on div "3" at bounding box center [248, 255] width 230 height 16
click at [272, 262] on div "Stucks Select option..." at bounding box center [407, 237] width 550 height 55
click at [259, 246] on div "Select option..." at bounding box center [239, 242] width 213 height 14
click at [263, 249] on div "Select option..." at bounding box center [247, 242] width 231 height 18
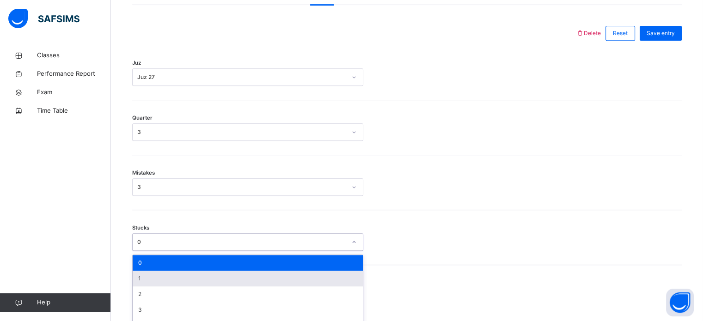
scroll to position [449, 0]
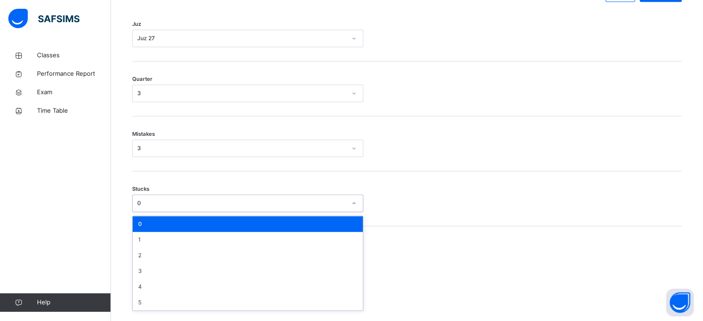
click at [311, 226] on div "0" at bounding box center [248, 224] width 230 height 16
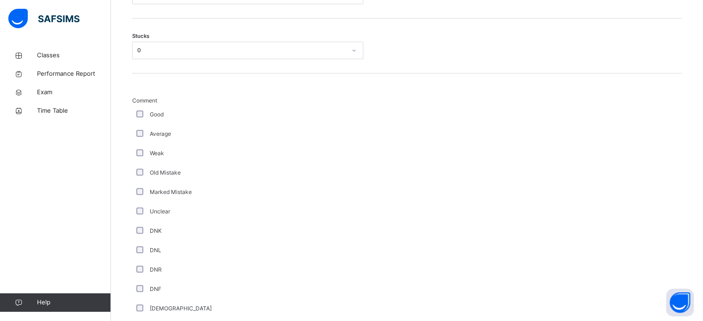
scroll to position [603, 0]
click at [140, 176] on div "Old Mistake" at bounding box center [248, 172] width 226 height 8
click at [135, 234] on div "DNK" at bounding box center [248, 230] width 226 height 8
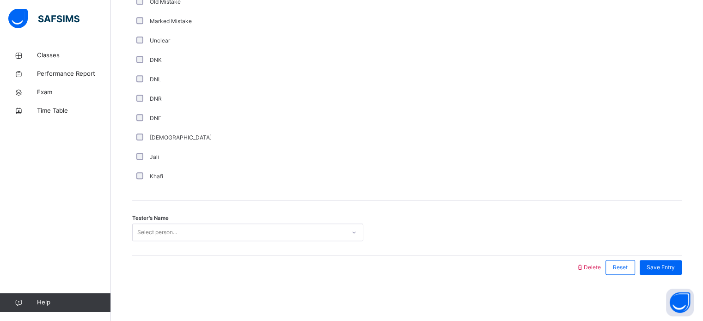
click at [269, 231] on div "Select person..." at bounding box center [239, 233] width 213 height 14
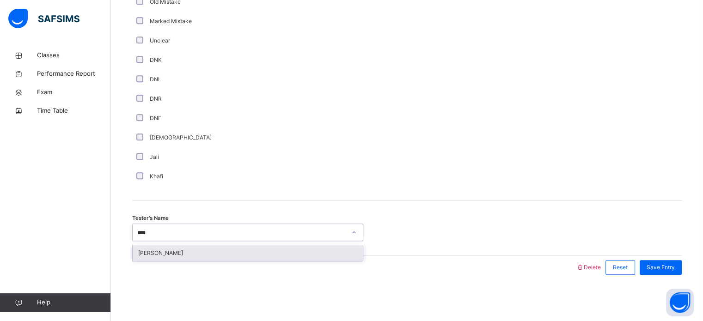
type input "*****"
click at [289, 245] on div "[PERSON_NAME]" at bounding box center [248, 253] width 230 height 16
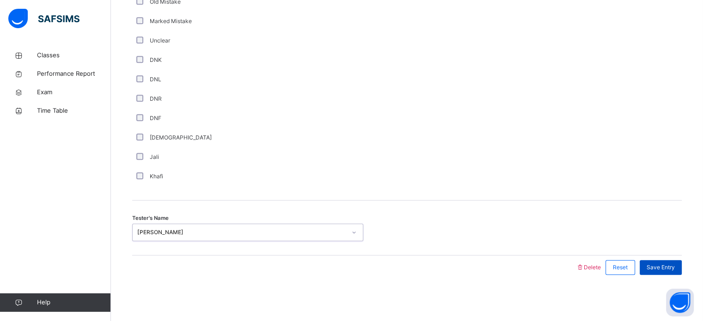
click at [668, 266] on span "Save Entry" at bounding box center [661, 267] width 28 height 8
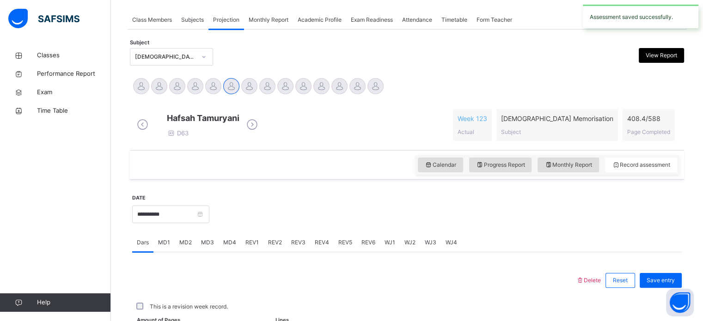
scroll to position [373, 0]
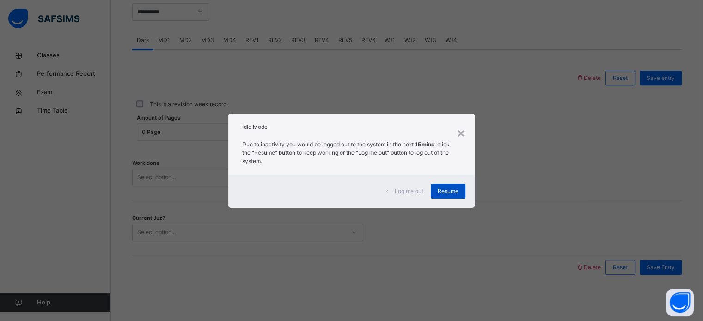
click at [448, 187] on span "Resume" at bounding box center [448, 191] width 21 height 8
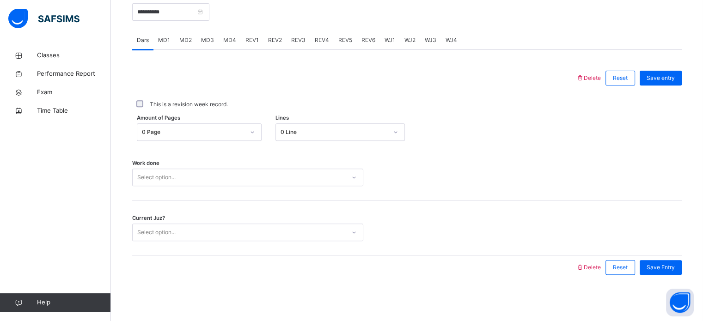
click at [651, 161] on div "Work done Select option..." at bounding box center [407, 173] width 550 height 55
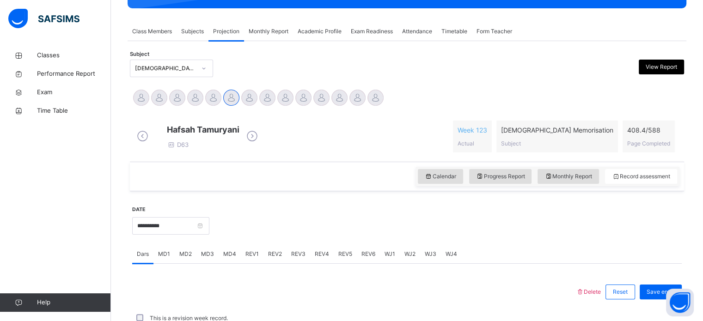
scroll to position [151, 0]
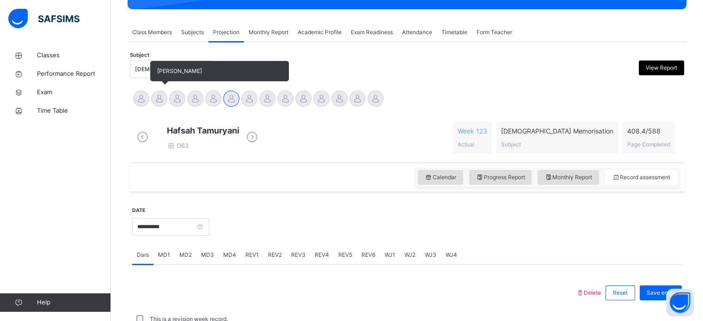
click at [159, 106] on div at bounding box center [159, 99] width 16 height 16
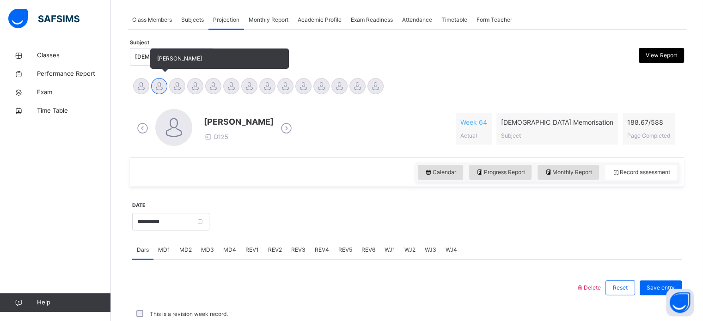
scroll to position [303, 0]
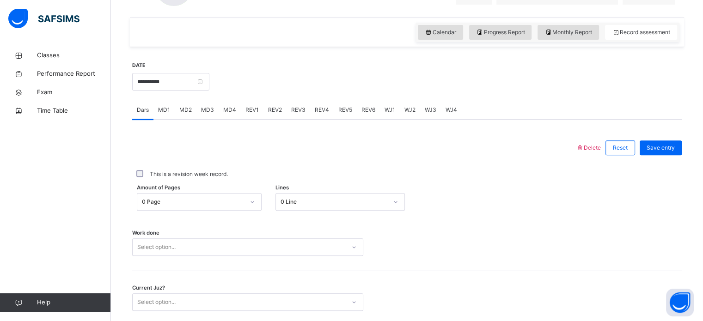
click at [254, 114] on div "REV1" at bounding box center [252, 110] width 23 height 18
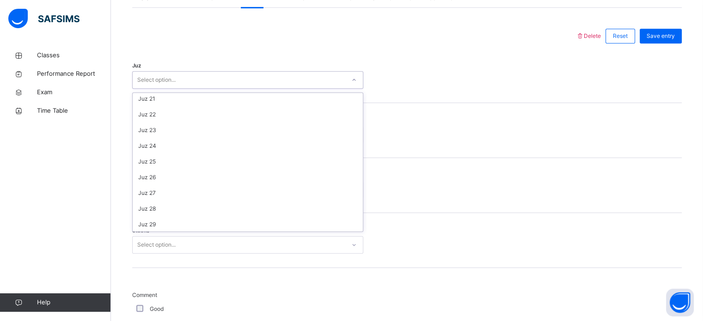
scroll to position [333, 0]
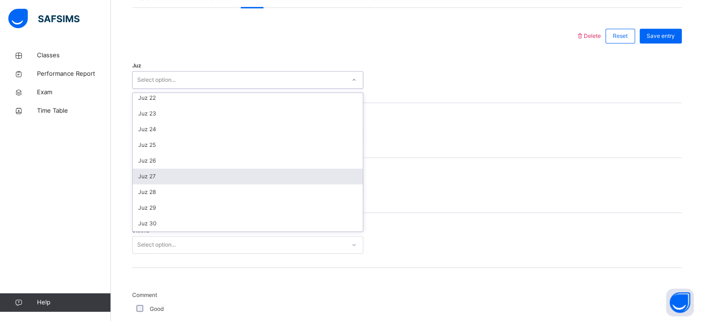
click at [136, 177] on div "Juz 27" at bounding box center [248, 177] width 230 height 16
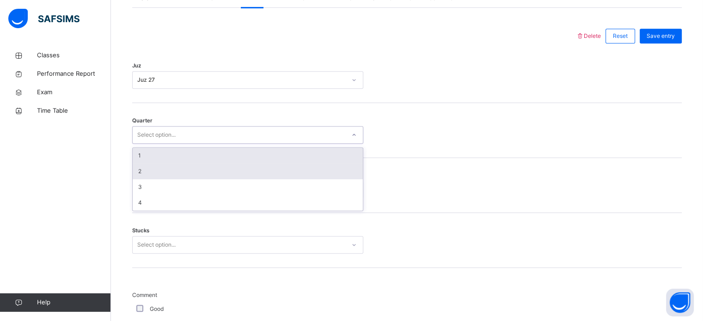
click at [138, 169] on div "2" at bounding box center [248, 172] width 230 height 16
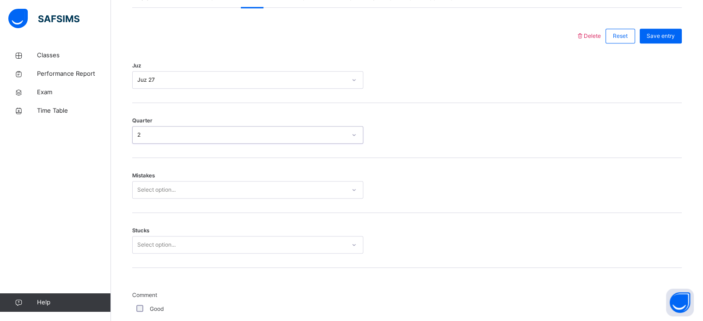
click at [144, 204] on div "Mistakes Select option..." at bounding box center [407, 185] width 550 height 55
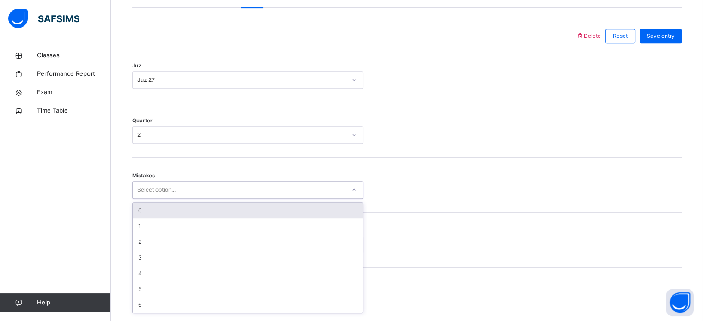
click at [139, 210] on div "0" at bounding box center [248, 211] width 230 height 16
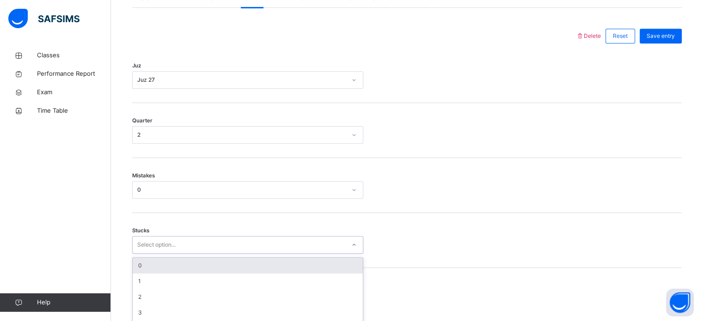
scroll to position [449, 0]
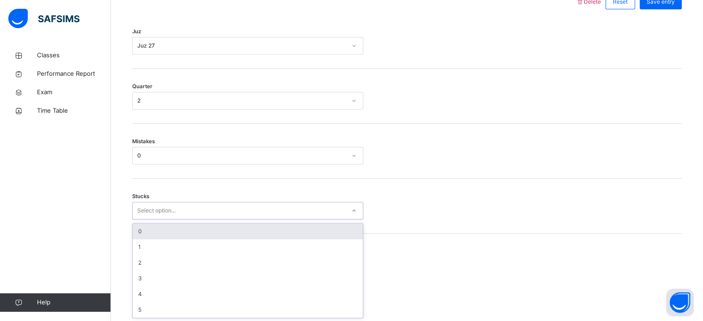
click at [135, 230] on div "0" at bounding box center [248, 232] width 230 height 16
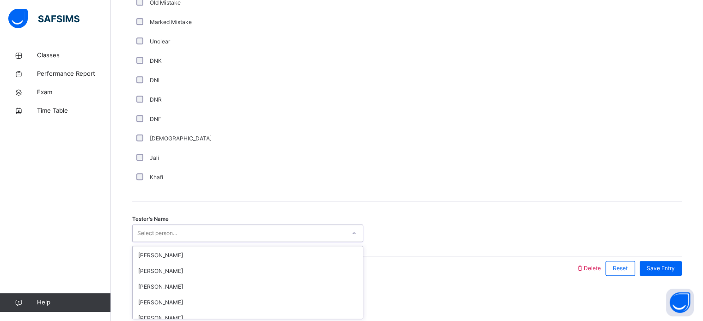
scroll to position [79, 0]
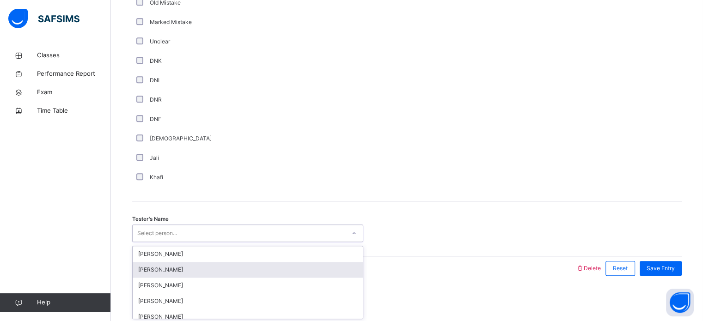
click at [141, 273] on div "[PERSON_NAME]" at bounding box center [248, 270] width 230 height 16
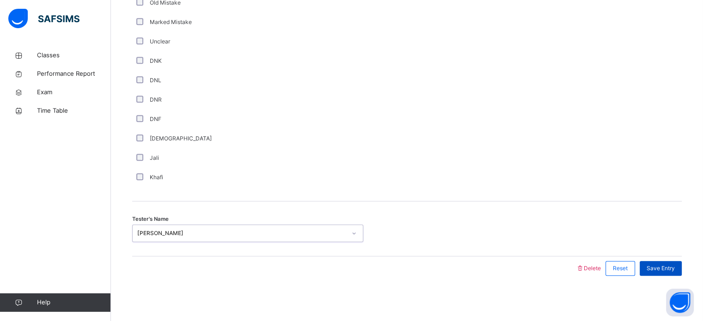
click at [671, 269] on span "Save Entry" at bounding box center [661, 268] width 28 height 8
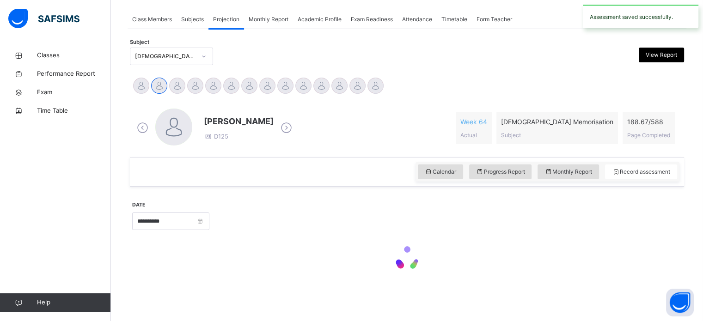
scroll to position [163, 0]
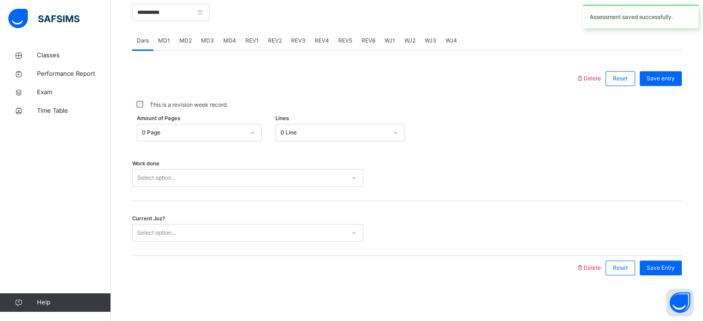
click at [272, 41] on span "REV2" at bounding box center [275, 41] width 14 height 8
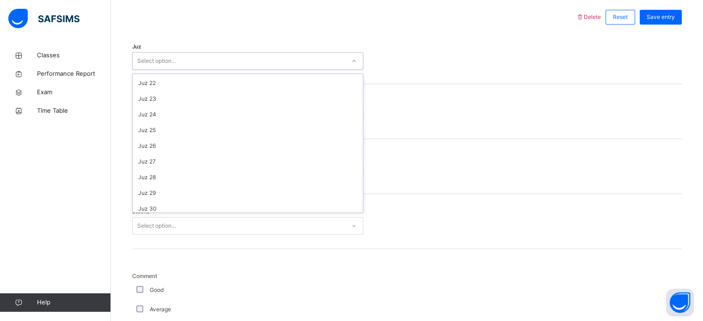
scroll to position [333, 0]
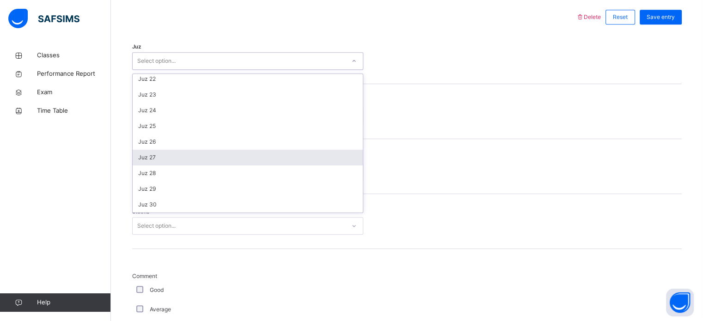
click at [138, 160] on div "Juz 27" at bounding box center [248, 158] width 230 height 16
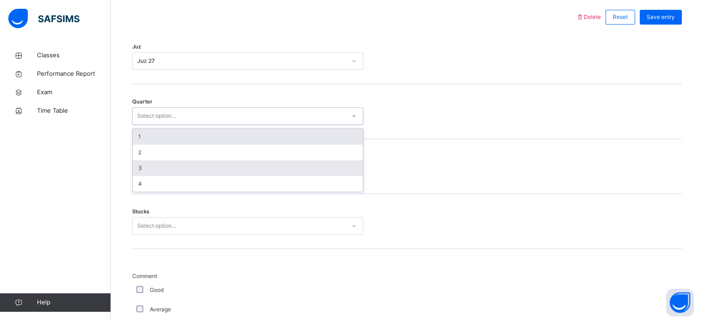
click at [139, 171] on div "3" at bounding box center [248, 168] width 230 height 16
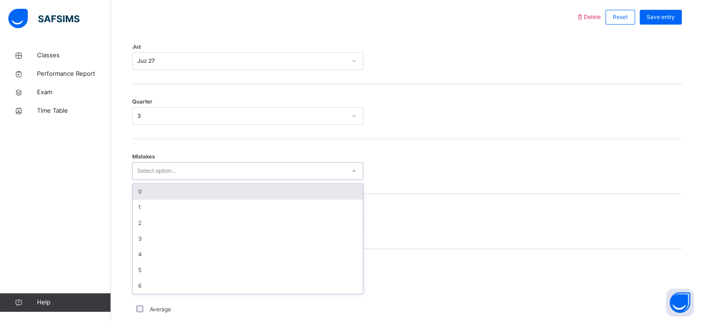
click at [135, 193] on div "0" at bounding box center [248, 192] width 230 height 16
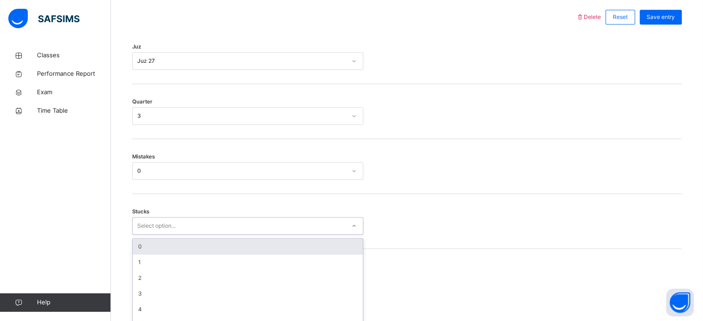
scroll to position [449, 0]
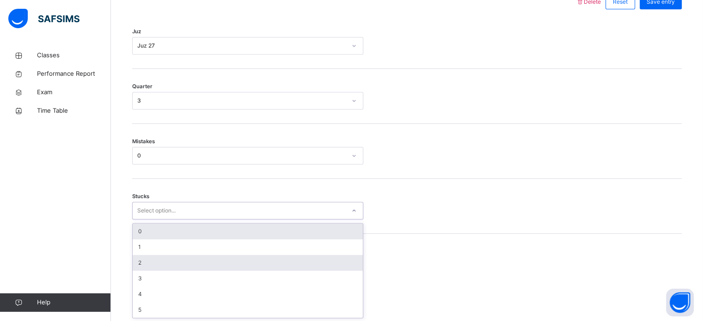
click at [133, 258] on div "2" at bounding box center [248, 263] width 230 height 16
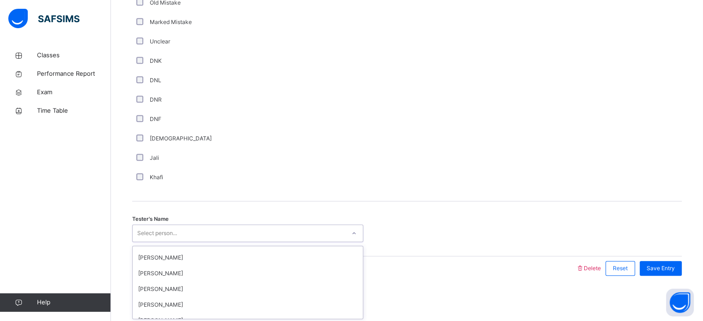
scroll to position [80, 0]
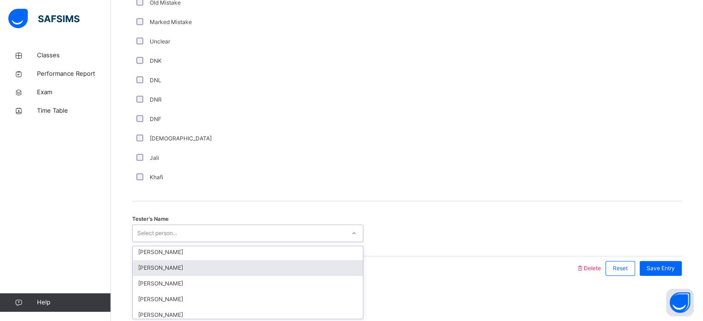
click at [137, 270] on div "[PERSON_NAME]" at bounding box center [248, 268] width 230 height 16
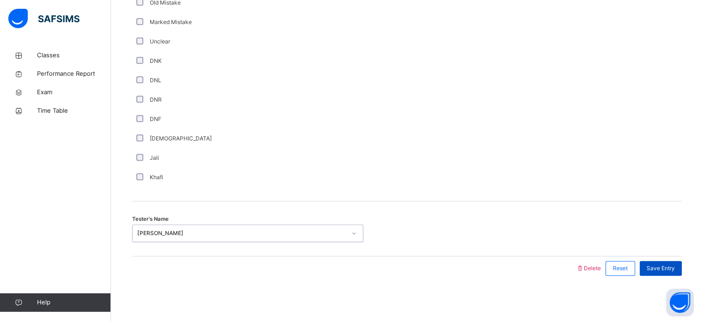
click at [675, 264] on span "Save Entry" at bounding box center [661, 268] width 28 height 8
click at [675, 266] on span "Save Entry" at bounding box center [661, 268] width 28 height 8
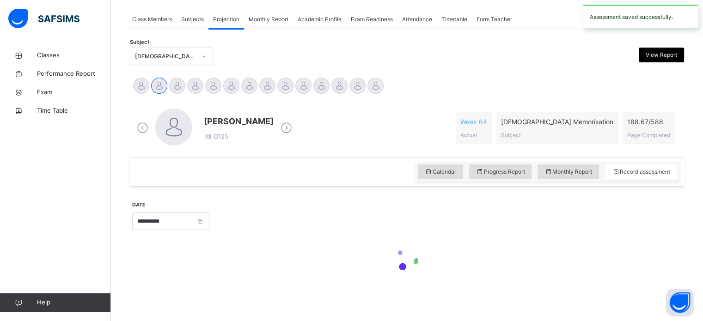
scroll to position [163, 0]
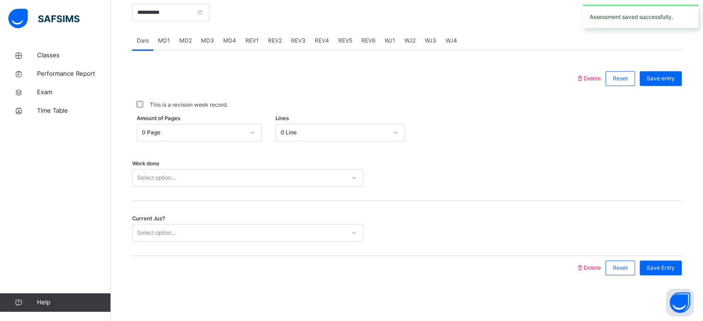
click at [595, 121] on div "Amount of Pages 0 Page Lines 0 Line" at bounding box center [407, 132] width 550 height 27
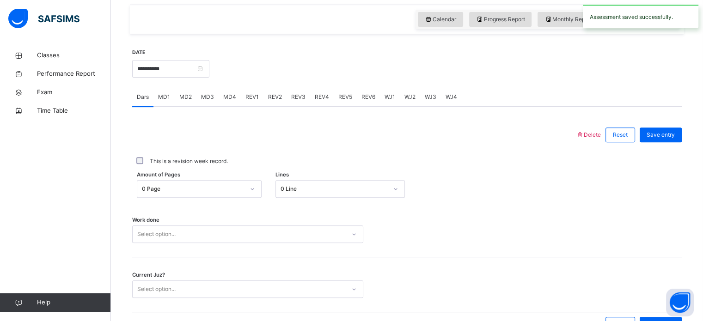
scroll to position [309, 0]
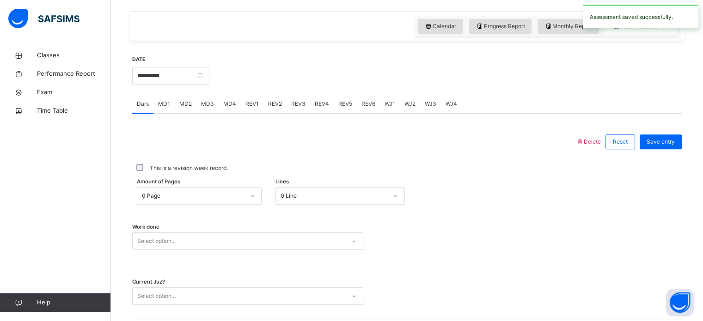
click at [159, 103] on span "MD1" at bounding box center [164, 104] width 12 height 8
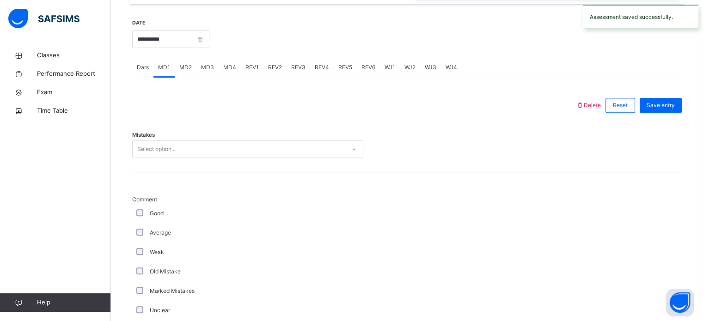
scroll to position [346, 0]
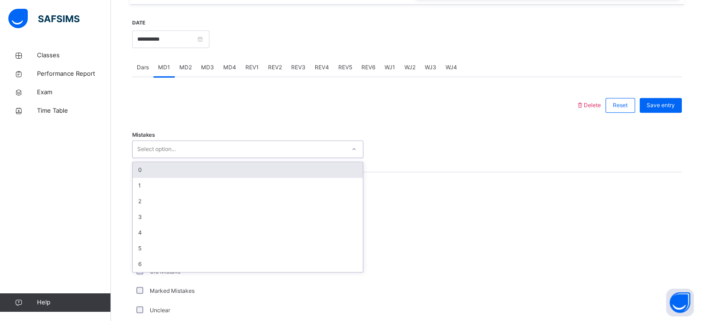
click at [135, 170] on div "0" at bounding box center [248, 170] width 230 height 16
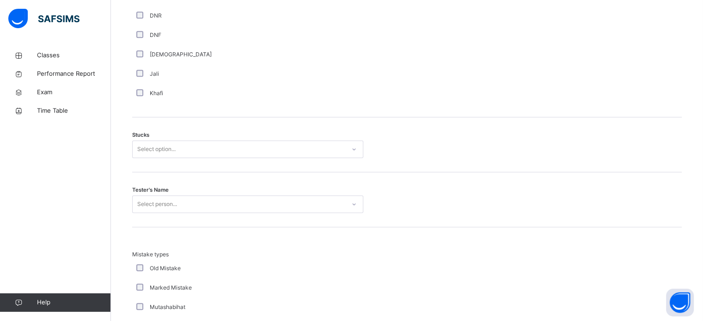
scroll to position [687, 0]
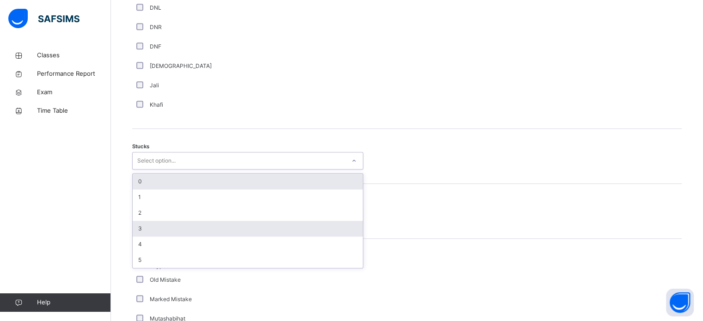
click at [142, 221] on div "3" at bounding box center [248, 229] width 230 height 16
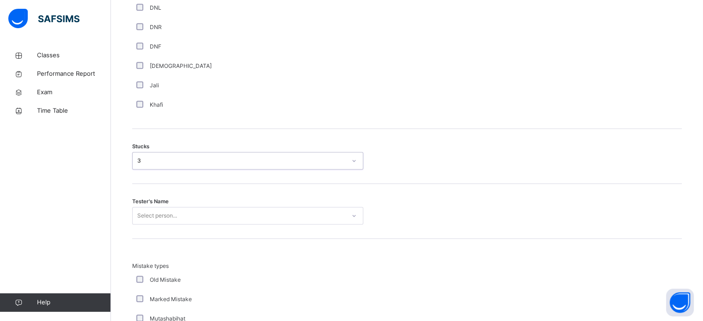
click at [138, 159] on div "3" at bounding box center [241, 161] width 209 height 8
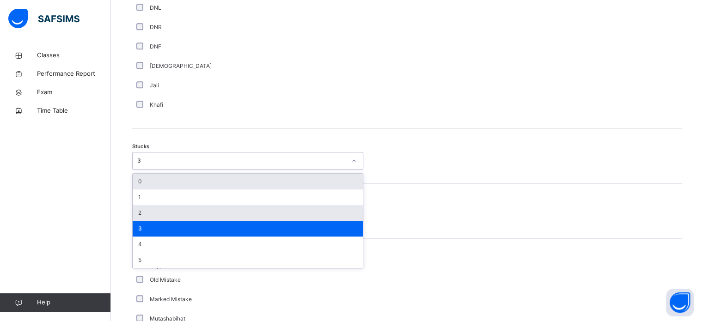
click at [137, 213] on div "2" at bounding box center [248, 213] width 230 height 16
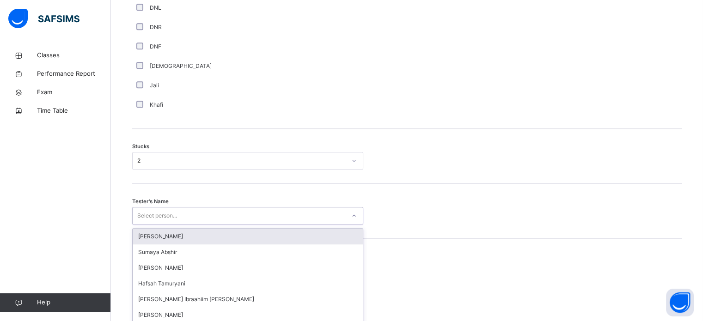
scroll to position [737, 0]
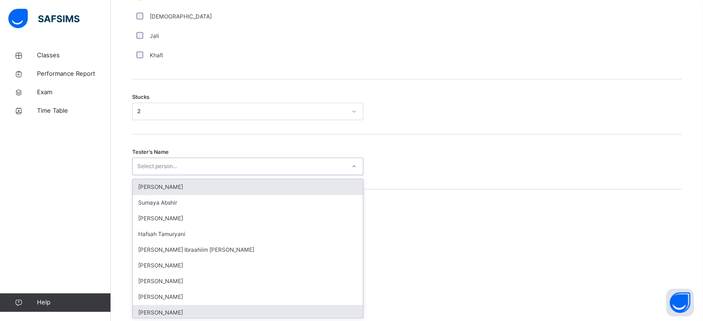
click at [137, 313] on div "[PERSON_NAME]" at bounding box center [248, 313] width 230 height 16
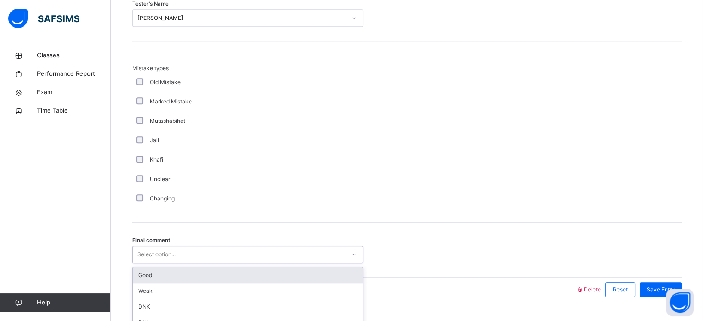
scroll to position [906, 0]
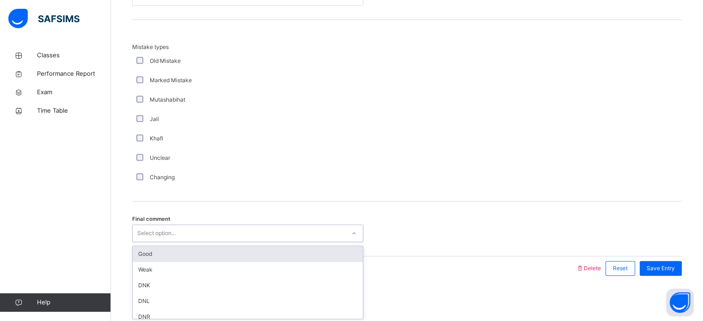
click at [134, 254] on div "Good" at bounding box center [248, 254] width 230 height 16
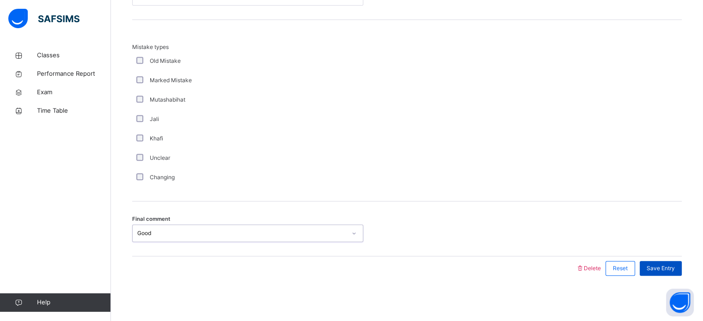
click at [682, 266] on div "Save Entry" at bounding box center [661, 268] width 42 height 15
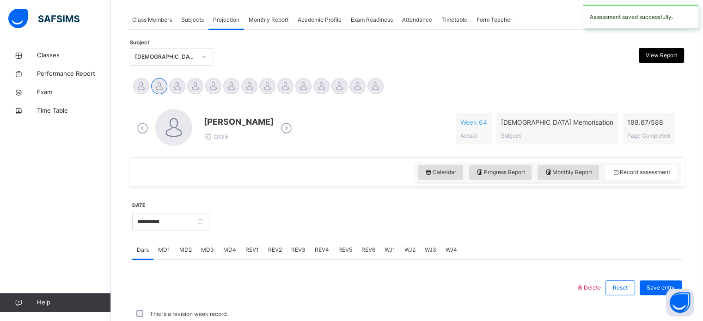
click at [227, 241] on div "MD4" at bounding box center [230, 250] width 22 height 18
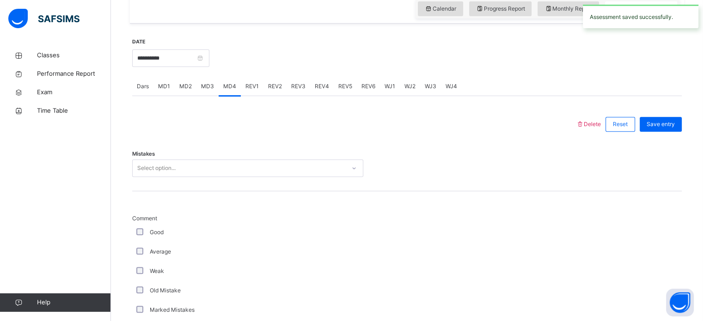
scroll to position [320, 0]
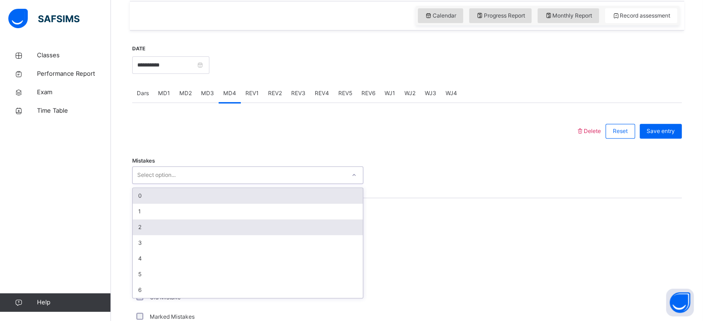
click at [159, 226] on div "2" at bounding box center [248, 228] width 230 height 16
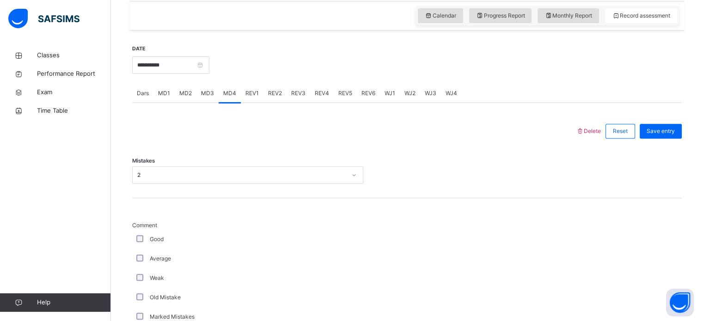
click at [110, 253] on div "Classes Performance Report Exam Time Table Help" at bounding box center [55, 179] width 111 height 284
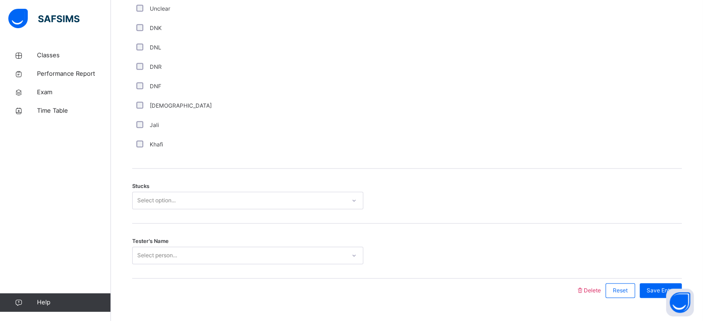
scroll to position [646, 0]
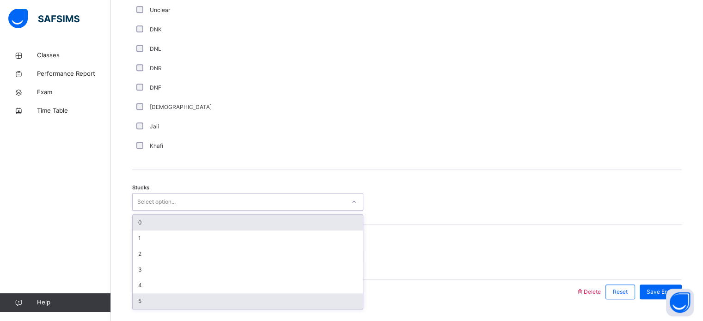
click at [147, 304] on div "5" at bounding box center [248, 302] width 230 height 16
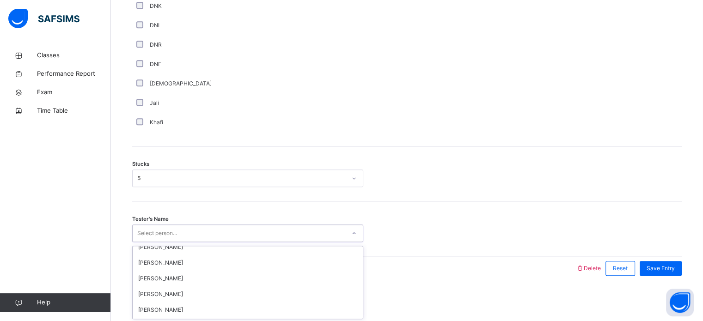
scroll to position [102, 0]
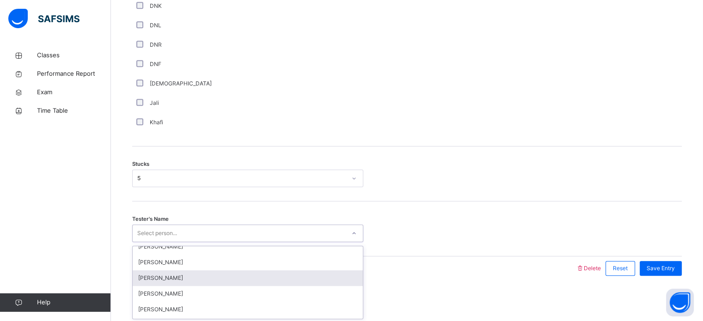
click at [144, 278] on div "[PERSON_NAME]" at bounding box center [248, 278] width 230 height 16
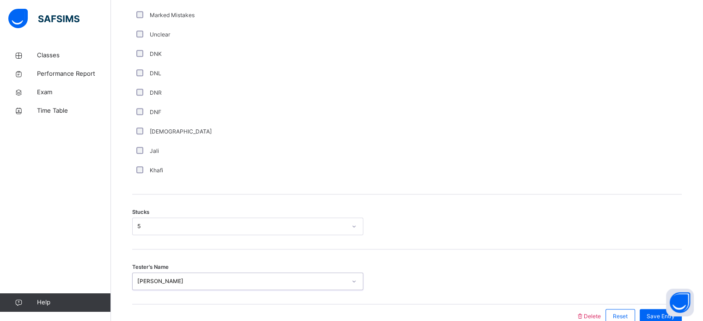
scroll to position [670, 0]
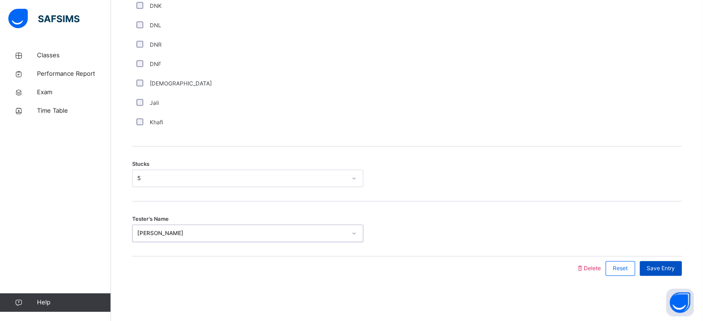
click at [665, 274] on div "Save Entry" at bounding box center [661, 268] width 42 height 15
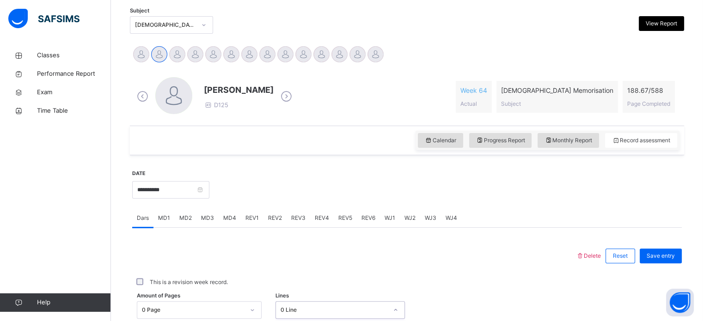
scroll to position [195, 0]
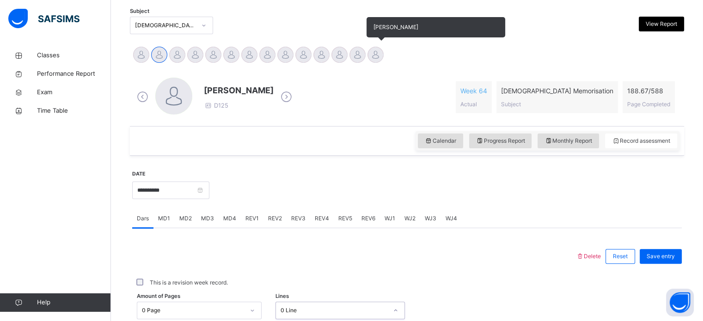
click at [383, 52] on div at bounding box center [375, 55] width 16 height 16
click at [372, 37] on span "[PERSON_NAME]" at bounding box center [436, 27] width 139 height 20
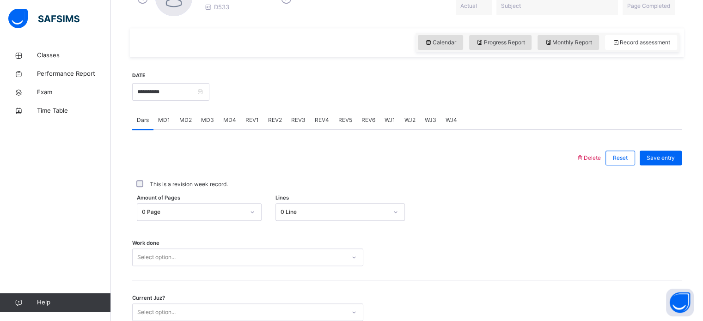
scroll to position [299, 0]
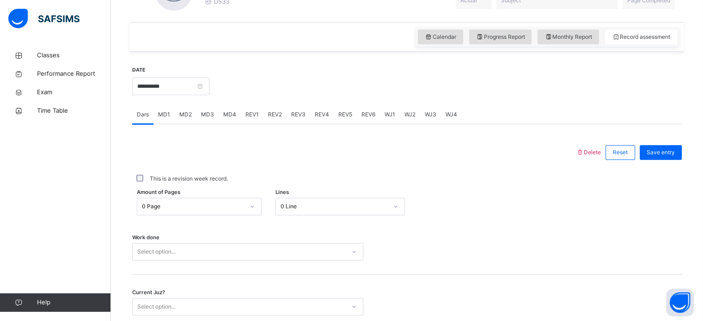
click at [245, 112] on span "REV1" at bounding box center [251, 114] width 13 height 8
click at [225, 212] on div "Juz Select option..." at bounding box center [407, 192] width 550 height 55
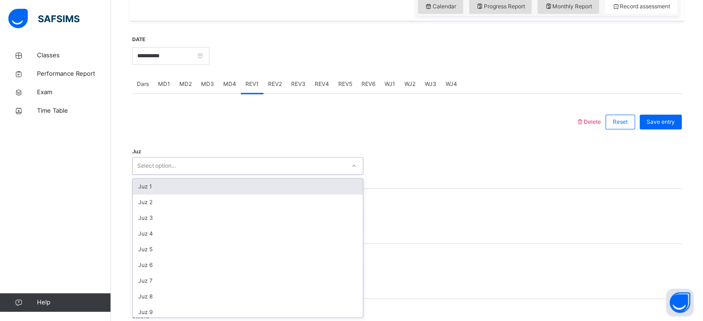
scroll to position [333, 0]
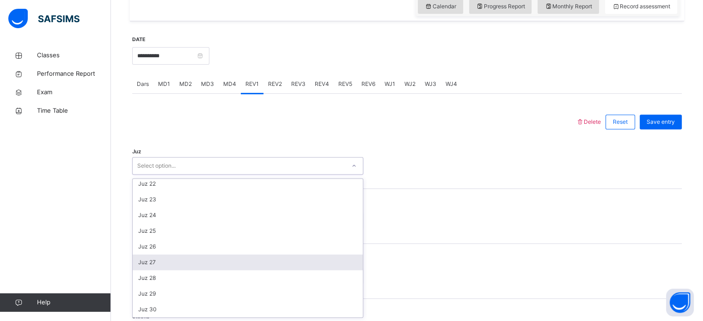
click at [177, 267] on div "Juz 27" at bounding box center [248, 263] width 230 height 16
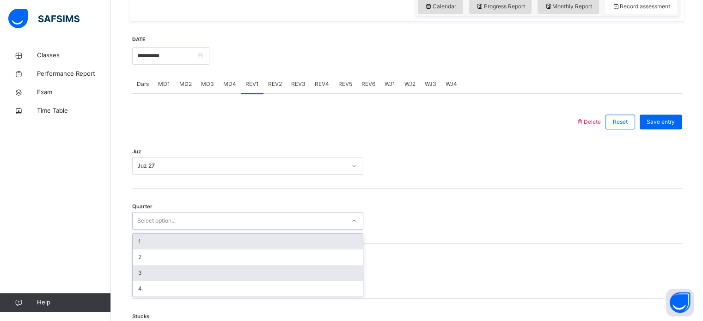
click at [159, 276] on div "3" at bounding box center [248, 273] width 230 height 16
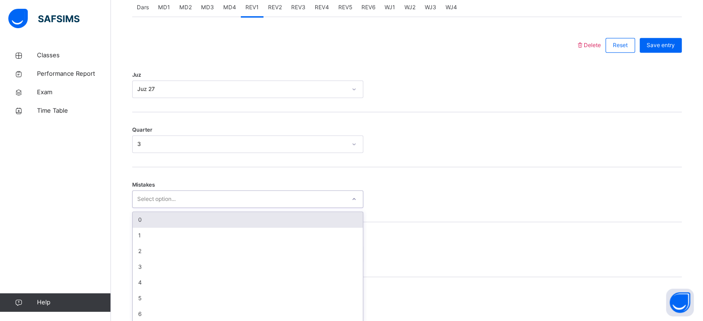
scroll to position [410, 0]
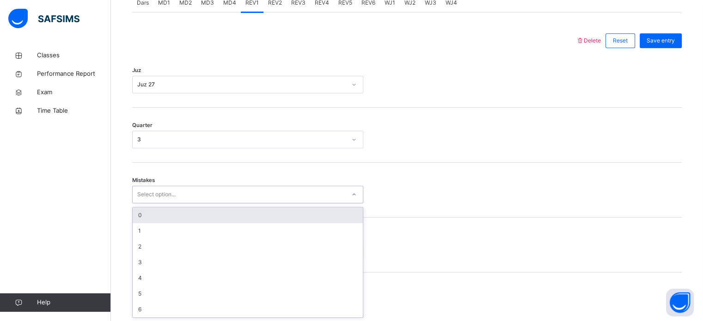
click at [163, 217] on div "0" at bounding box center [248, 216] width 230 height 16
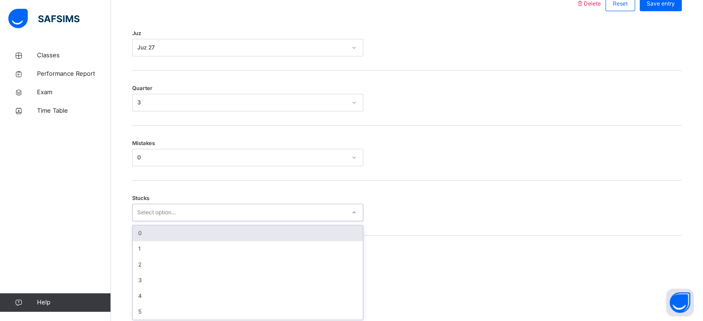
scroll to position [449, 0]
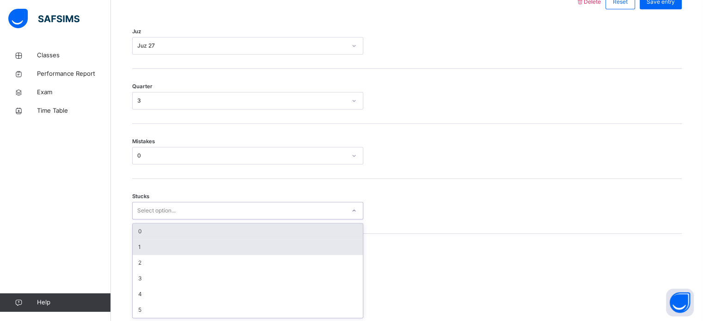
click at [165, 246] on div "1" at bounding box center [248, 247] width 230 height 16
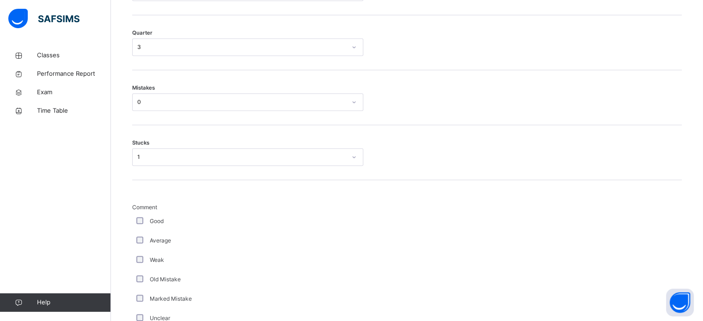
scroll to position [780, 0]
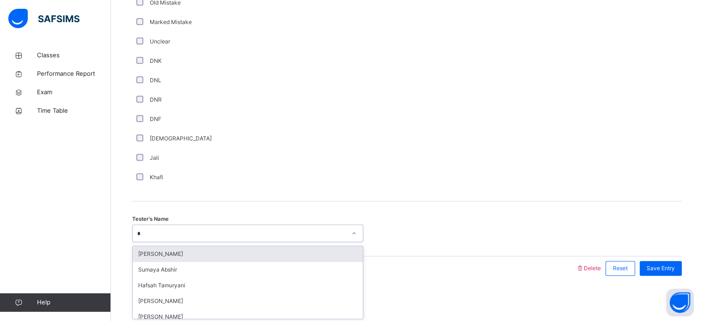
type input "**"
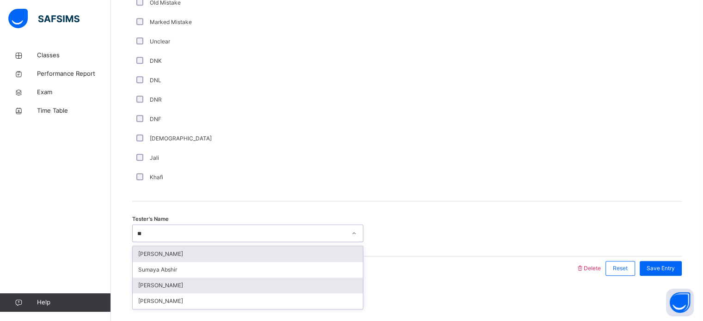
click at [195, 287] on div "[PERSON_NAME]" at bounding box center [248, 286] width 230 height 16
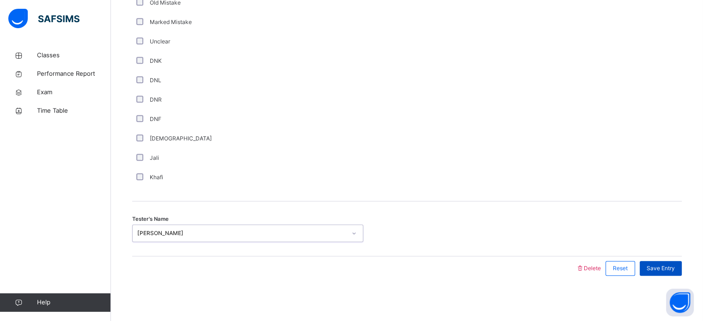
click at [661, 269] on span "Save Entry" at bounding box center [661, 268] width 28 height 8
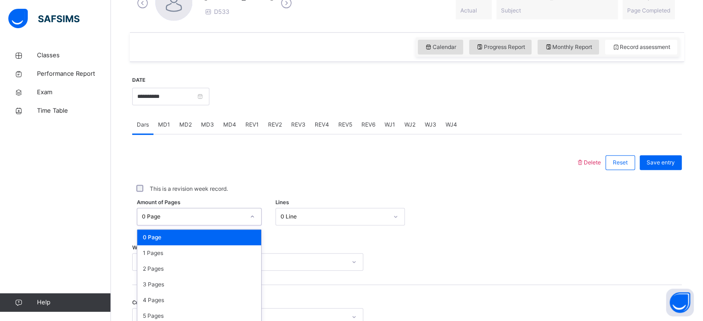
scroll to position [286, 0]
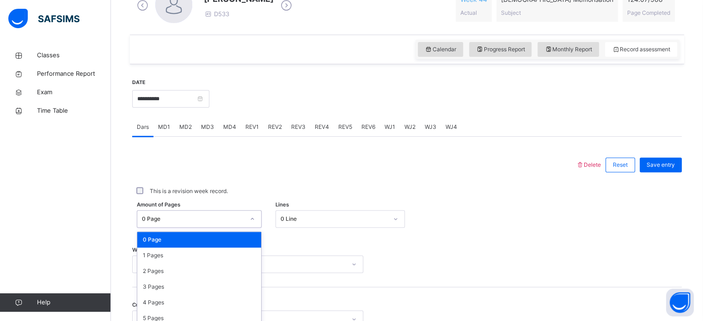
click at [278, 128] on span "REV2" at bounding box center [275, 127] width 14 height 8
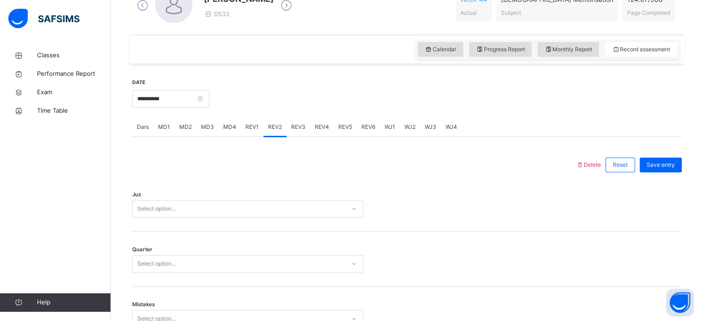
click at [263, 125] on div "REV2" at bounding box center [274, 127] width 23 height 18
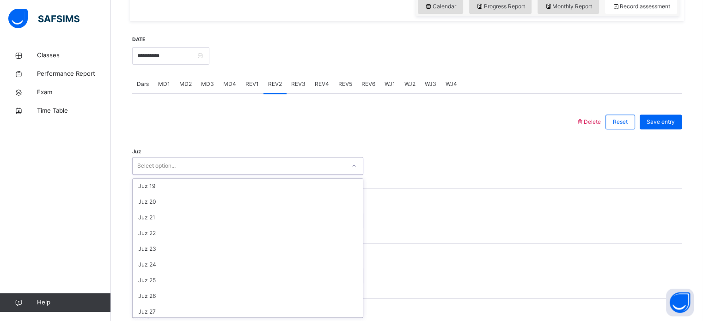
scroll to position [333, 0]
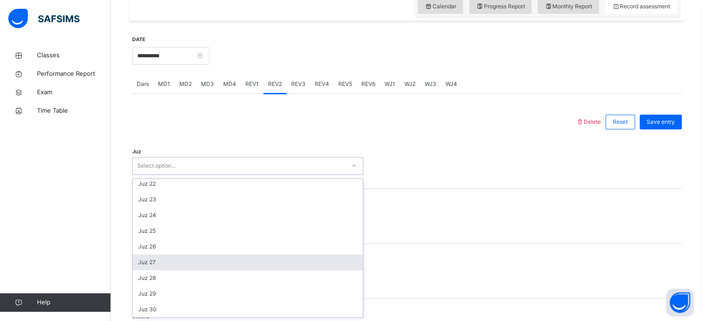
click at [172, 265] on div "Juz 27" at bounding box center [248, 263] width 230 height 16
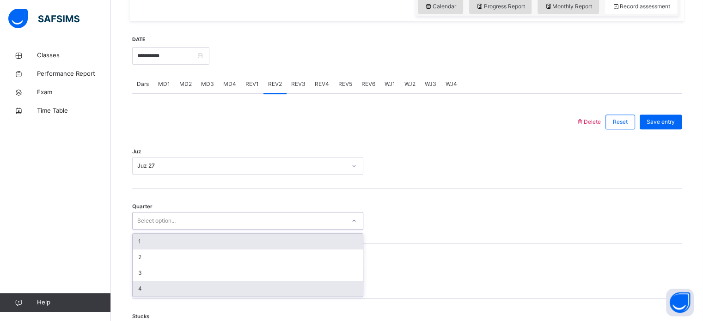
click at [175, 295] on div "4" at bounding box center [248, 289] width 230 height 16
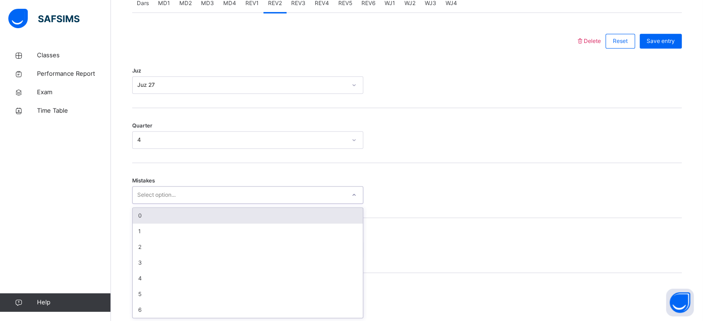
scroll to position [410, 0]
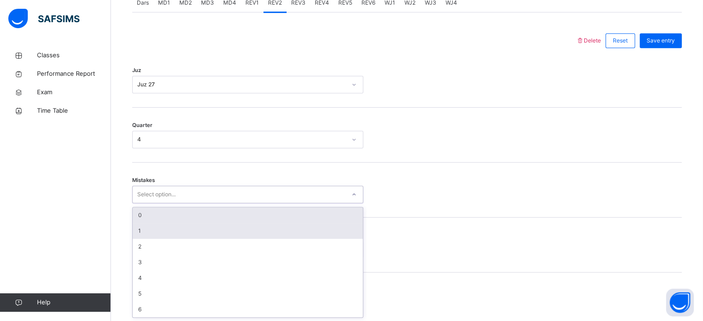
click at [171, 231] on div "1" at bounding box center [248, 231] width 230 height 16
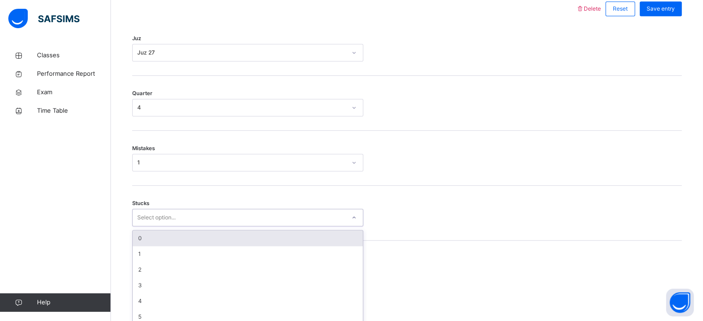
scroll to position [449, 0]
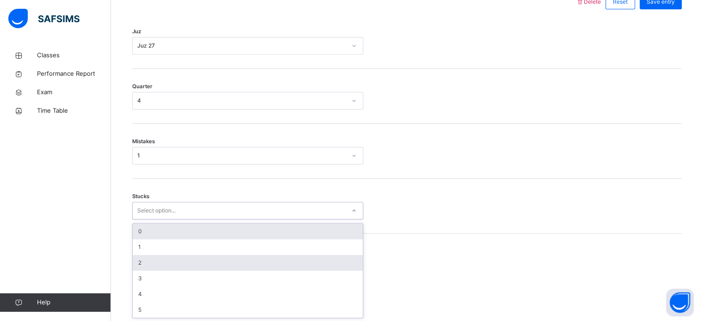
click at [159, 266] on div "2" at bounding box center [248, 263] width 230 height 16
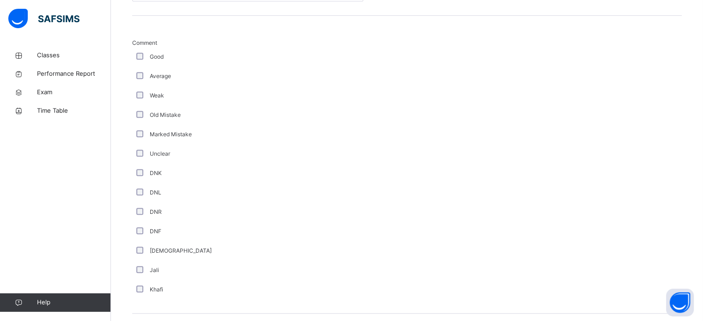
scroll to position [661, 0]
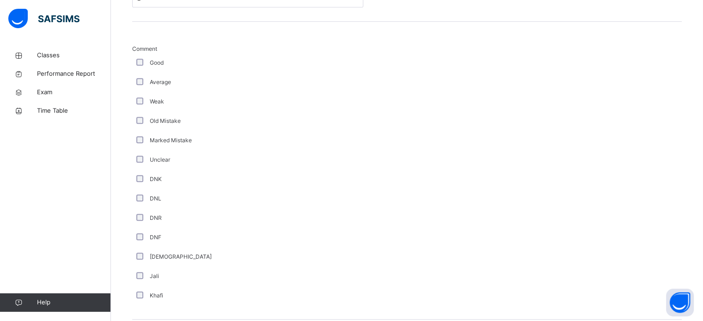
click at [215, 255] on div "[DEMOGRAPHIC_DATA]" at bounding box center [248, 257] width 226 height 8
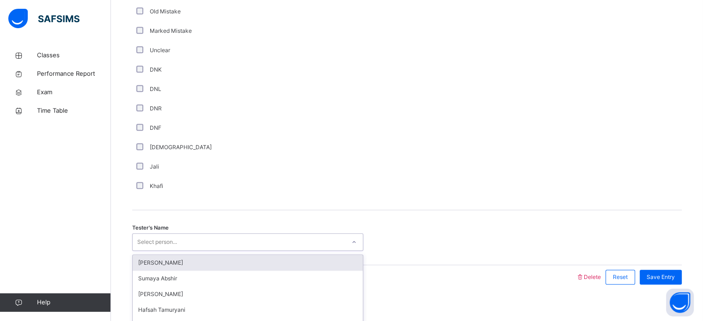
scroll to position [780, 0]
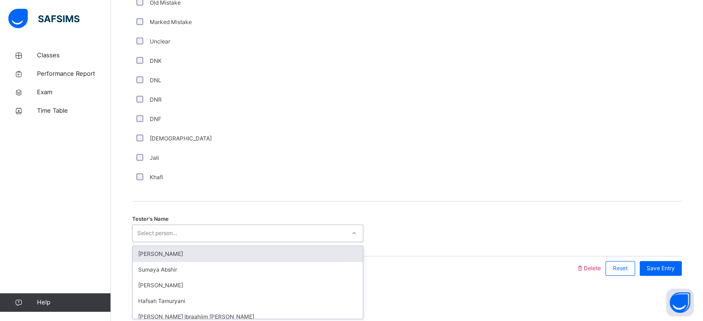
click at [194, 256] on div "[PERSON_NAME]" at bounding box center [248, 254] width 230 height 16
type input "**"
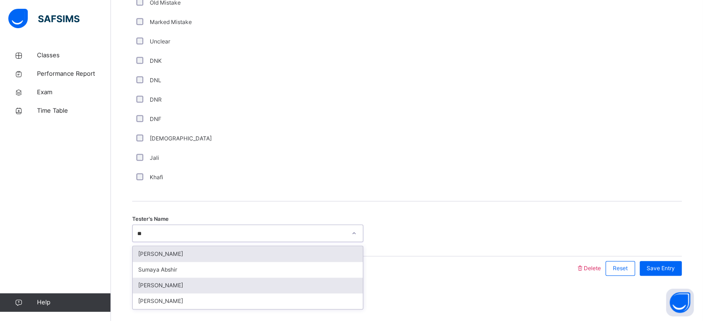
click at [193, 283] on div "[PERSON_NAME]" at bounding box center [248, 286] width 230 height 16
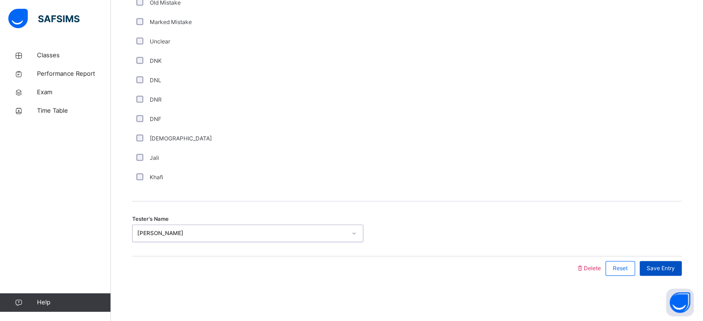
click at [675, 270] on span "Save Entry" at bounding box center [661, 268] width 28 height 8
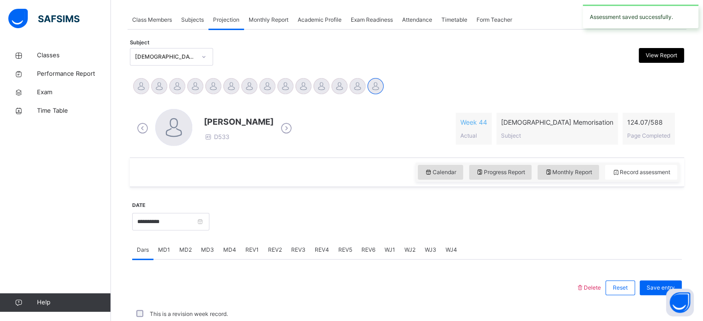
scroll to position [373, 0]
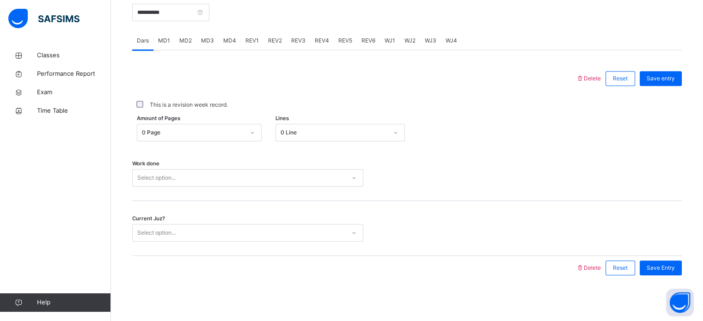
click at [199, 112] on div "This is a revision week record." at bounding box center [407, 104] width 550 height 19
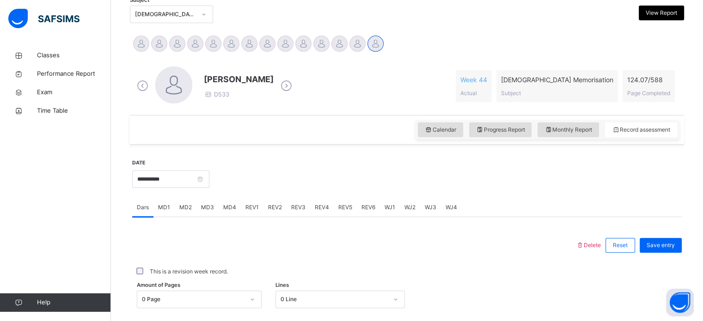
scroll to position [204, 0]
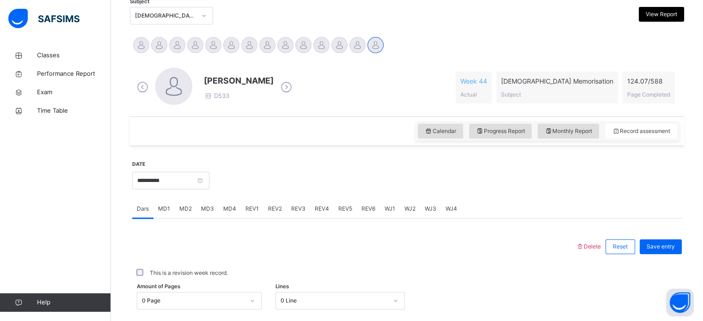
click at [246, 205] on span "REV1" at bounding box center [251, 209] width 13 height 8
click at [226, 209] on span "MD4" at bounding box center [229, 209] width 13 height 8
click at [304, 106] on div "Sumeya Umar D533 Week 44 Actual [DEMOGRAPHIC_DATA] Memorisation Subject 124.07 …" at bounding box center [407, 87] width 545 height 39
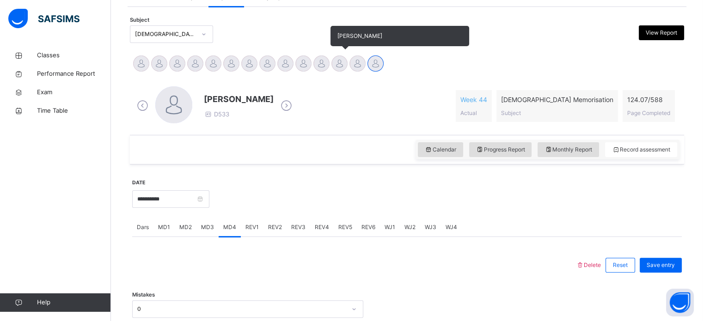
click at [345, 60] on div at bounding box center [339, 63] width 16 height 16
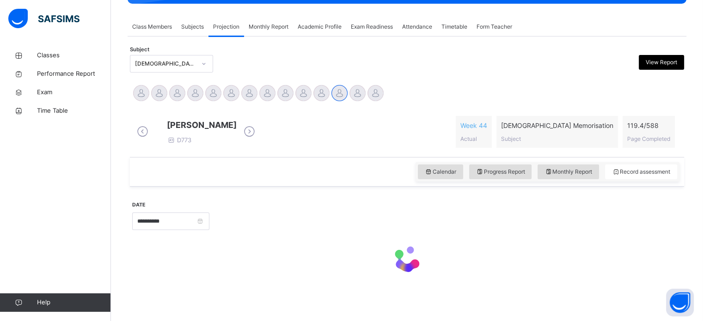
click at [320, 61] on div at bounding box center [336, 64] width 135 height 18
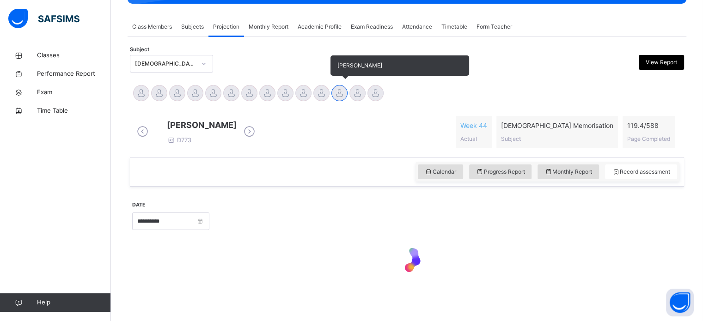
click at [336, 89] on div at bounding box center [339, 93] width 16 height 16
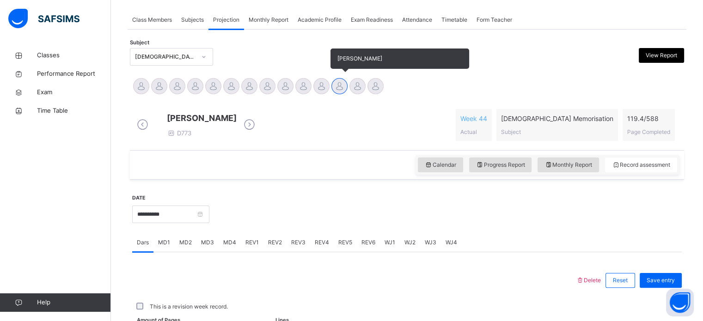
scroll to position [348, 0]
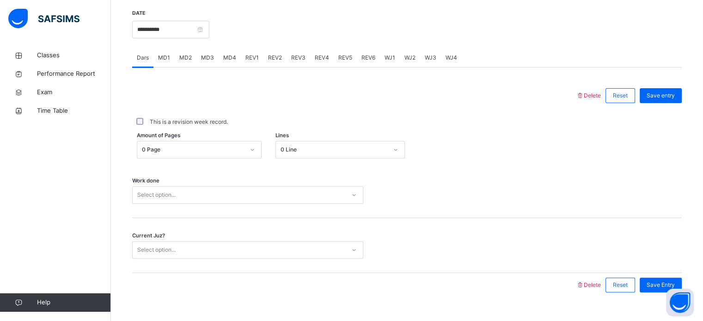
click at [235, 67] on div "MD4" at bounding box center [230, 58] width 22 height 18
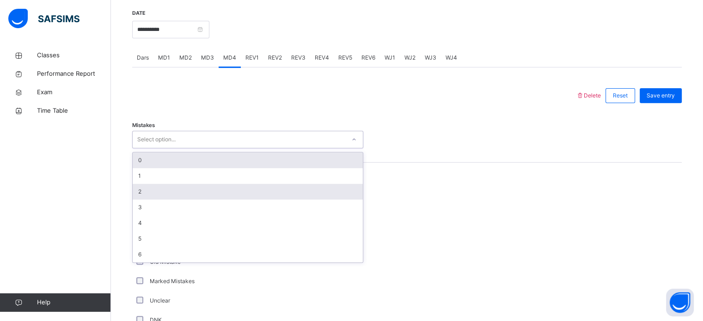
click at [165, 192] on div "2" at bounding box center [248, 192] width 230 height 16
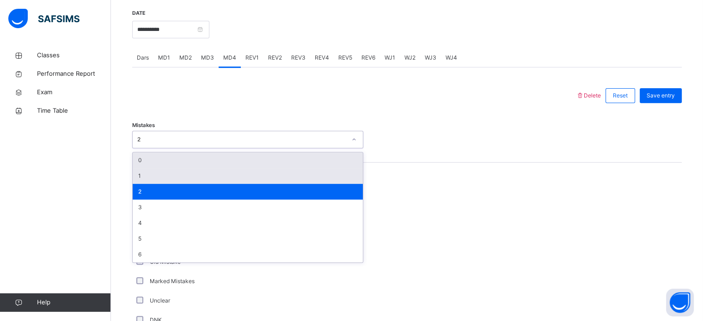
click at [159, 184] on div "1" at bounding box center [248, 176] width 230 height 16
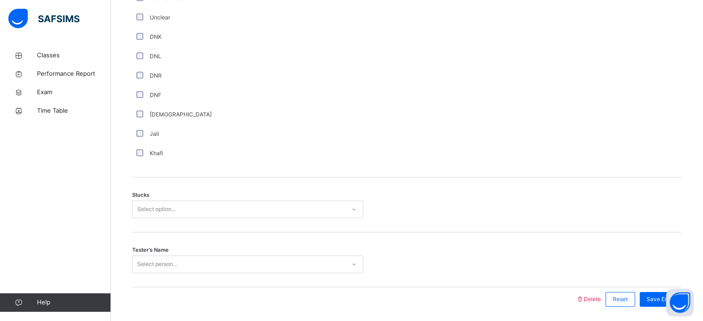
scroll to position [670, 0]
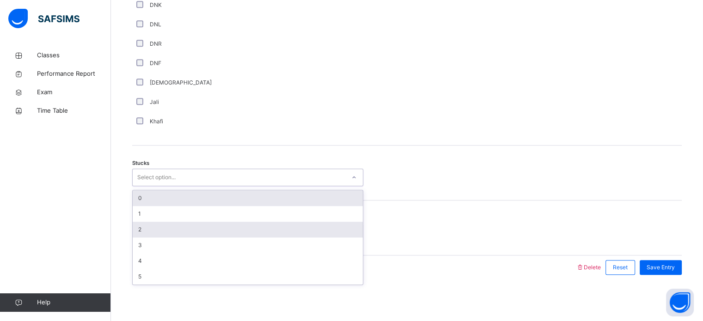
click at [171, 232] on div "2" at bounding box center [248, 230] width 230 height 16
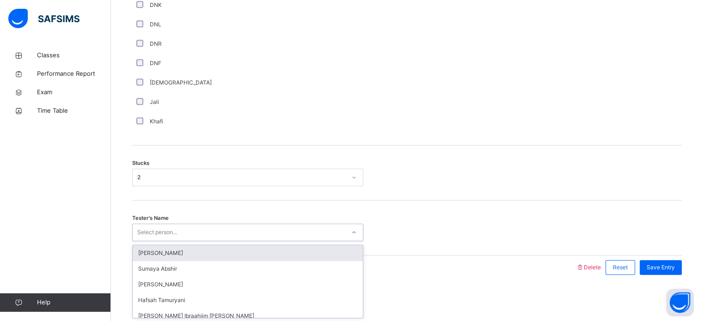
click at [191, 257] on div "[PERSON_NAME]" at bounding box center [248, 253] width 230 height 16
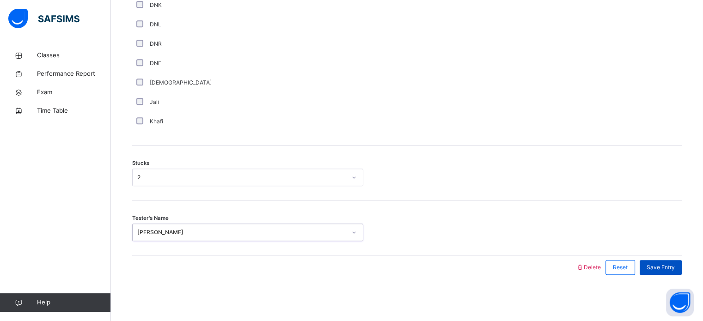
click at [667, 266] on span "Save Entry" at bounding box center [661, 267] width 28 height 8
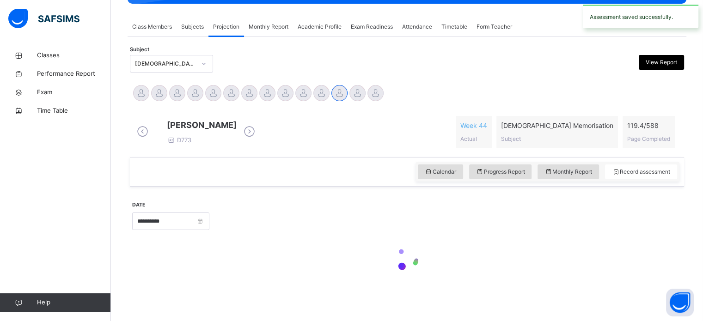
scroll to position [373, 0]
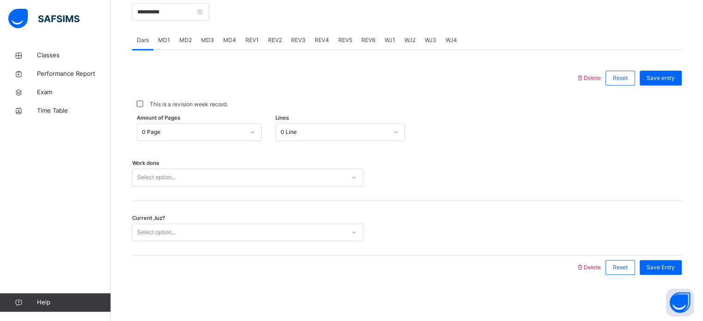
click at [347, 100] on div "This is a revision week record." at bounding box center [407, 104] width 545 height 8
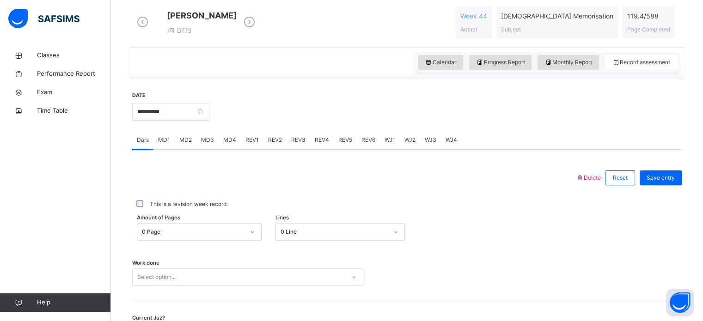
scroll to position [265, 0]
click at [353, 165] on div "Delete Reset Save entry This is a revision week record. Amount of Pages 0 Page …" at bounding box center [407, 265] width 550 height 230
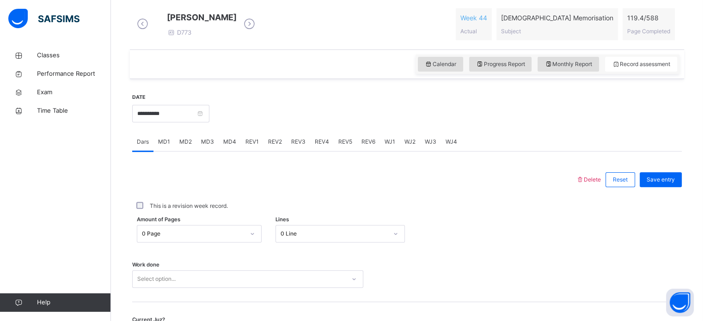
scroll to position [281, 0]
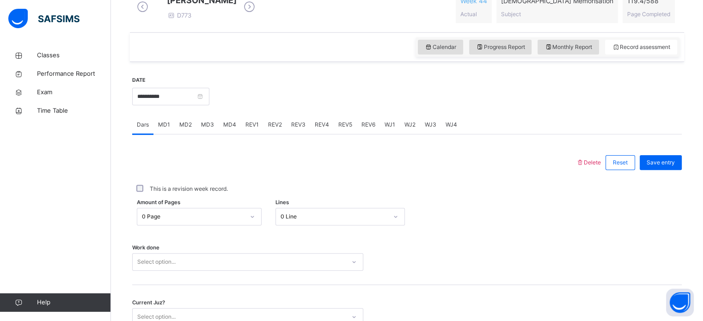
click at [275, 134] on div "REV2" at bounding box center [274, 125] width 23 height 18
click at [324, 129] on span "REV4" at bounding box center [322, 125] width 14 height 8
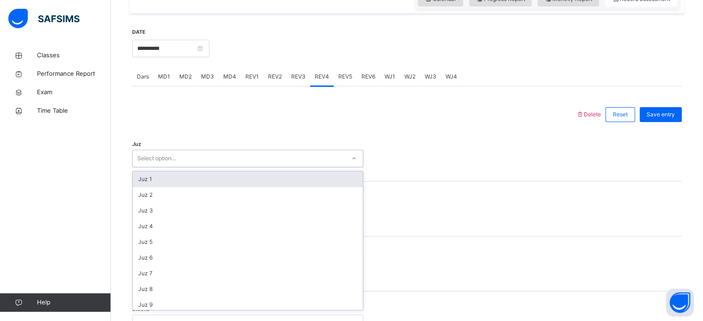
scroll to position [333, 0]
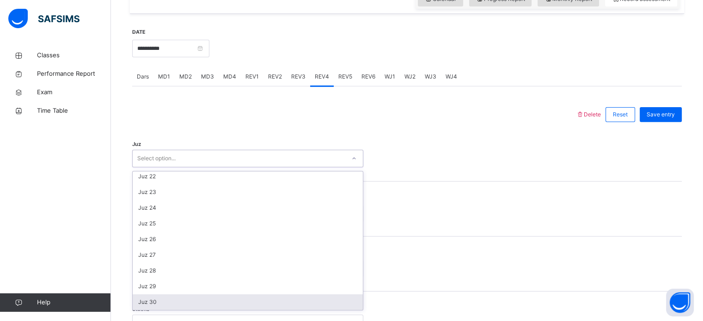
click at [177, 310] on div "Juz 30" at bounding box center [248, 302] width 230 height 16
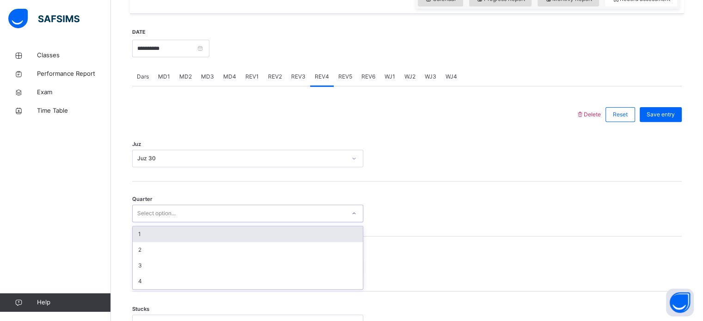
click at [183, 242] on div "1" at bounding box center [248, 234] width 230 height 16
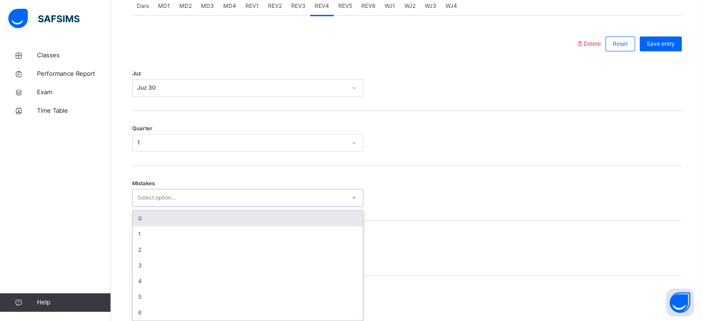
scroll to position [410, 0]
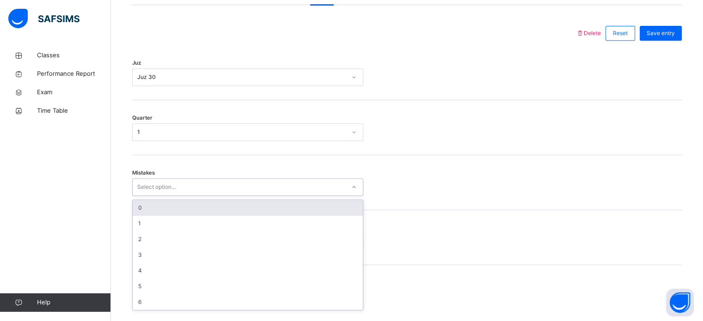
click at [178, 216] on div "0" at bounding box center [248, 208] width 230 height 16
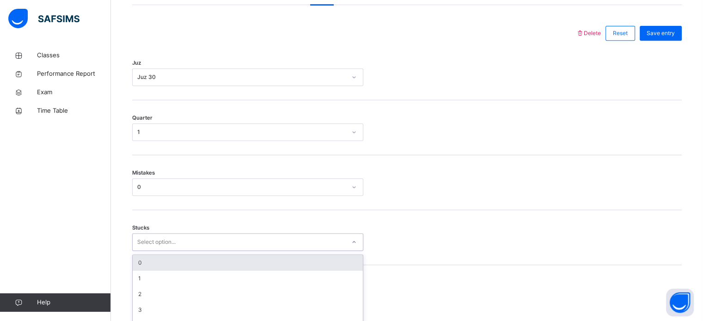
scroll to position [449, 0]
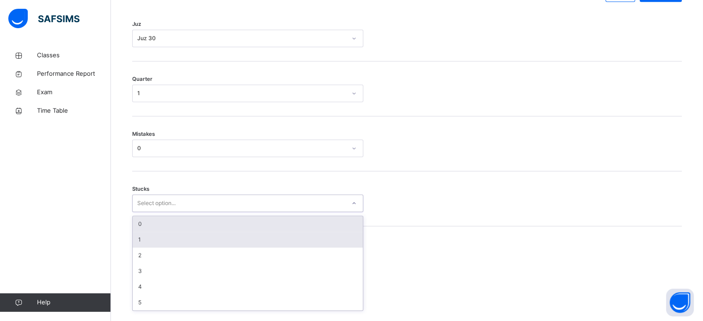
click at [165, 248] on div "1" at bounding box center [248, 240] width 230 height 16
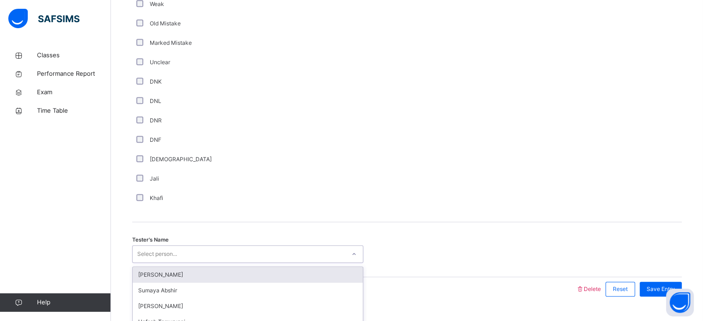
scroll to position [780, 0]
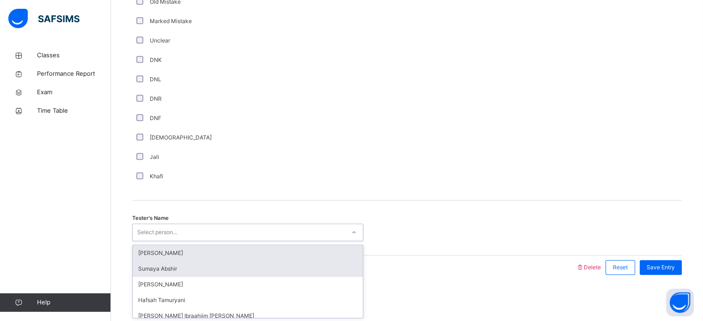
click at [193, 262] on div "Sumaya Abshir" at bounding box center [248, 269] width 230 height 16
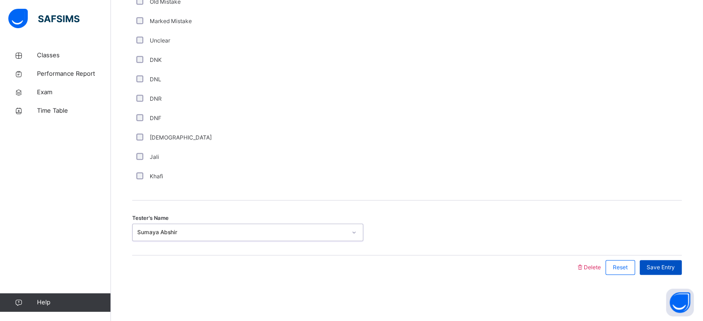
click at [658, 265] on span "Save Entry" at bounding box center [661, 267] width 28 height 8
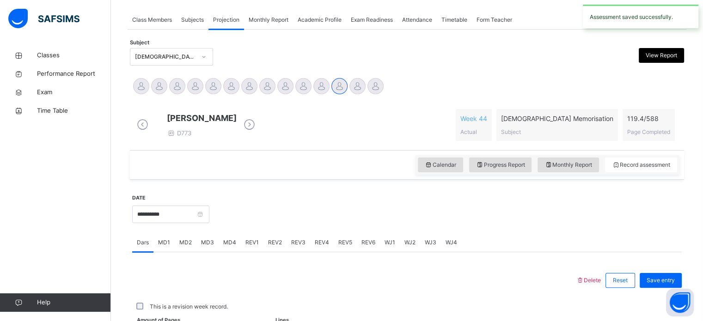
scroll to position [373, 0]
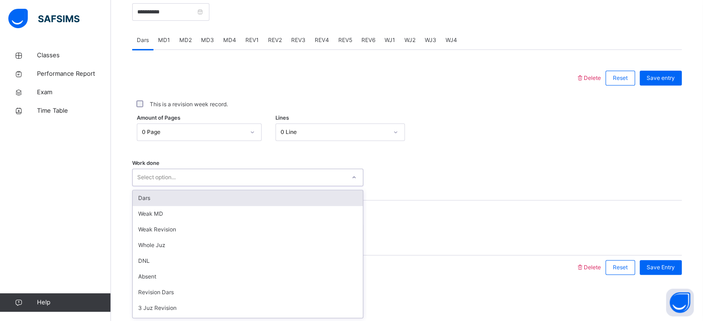
click at [425, 180] on div at bounding box center [407, 178] width 78 height 18
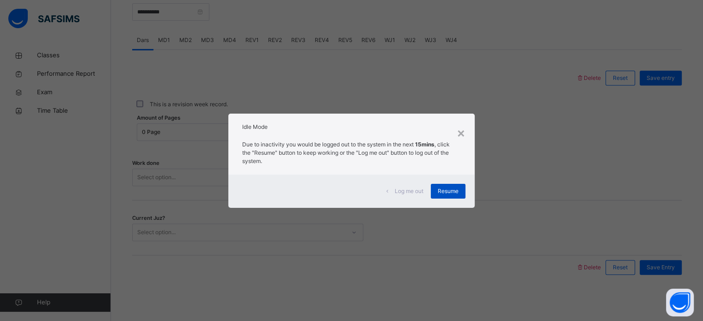
click at [440, 188] on span "Resume" at bounding box center [448, 191] width 21 height 8
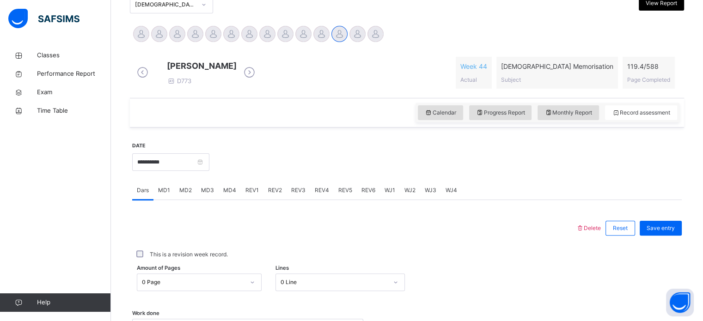
scroll to position [214, 0]
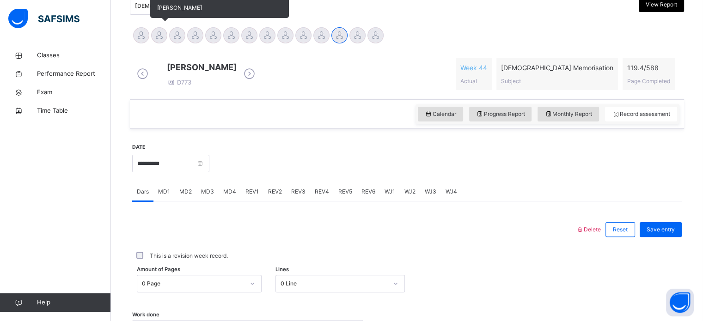
click at [160, 35] on div at bounding box center [159, 35] width 16 height 16
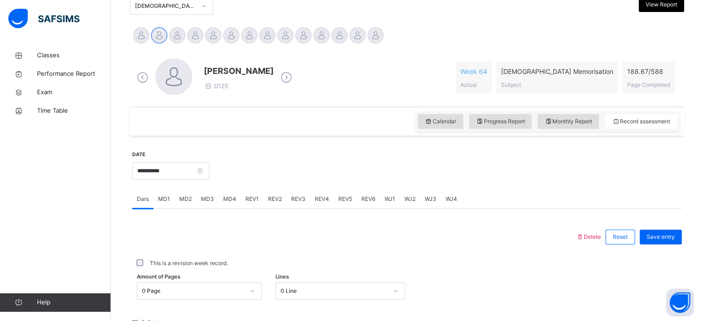
click at [209, 188] on div "**********" at bounding box center [170, 170] width 77 height 40
click at [230, 195] on span "MD4" at bounding box center [229, 199] width 13 height 8
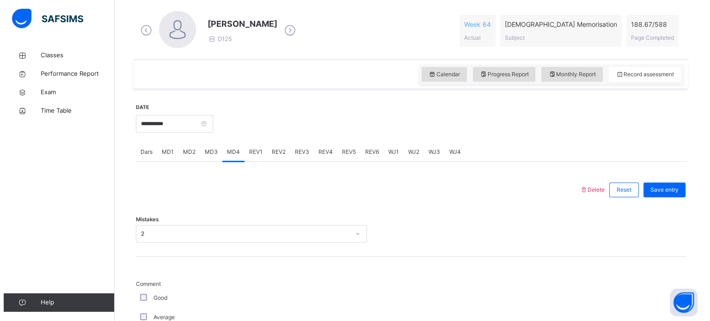
scroll to position [262, 0]
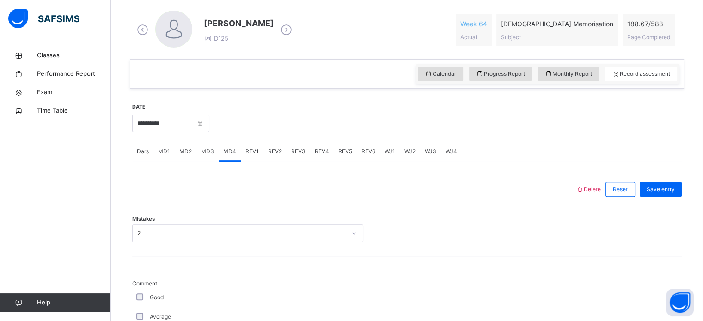
click at [584, 186] on icon at bounding box center [580, 189] width 8 height 7
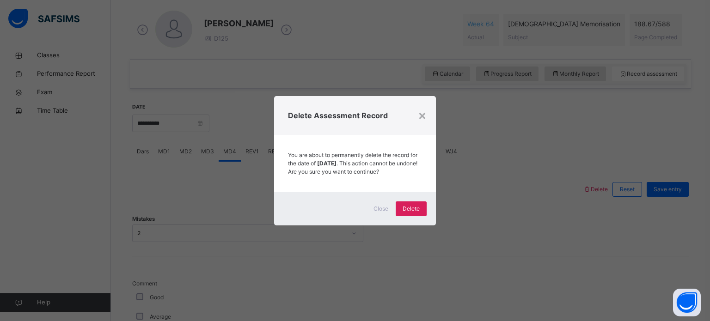
click at [419, 204] on div "Close Delete" at bounding box center [355, 208] width 162 height 33
click at [420, 212] on div "Delete" at bounding box center [411, 209] width 31 height 15
click at [419, 114] on div "×" at bounding box center [422, 114] width 9 height 19
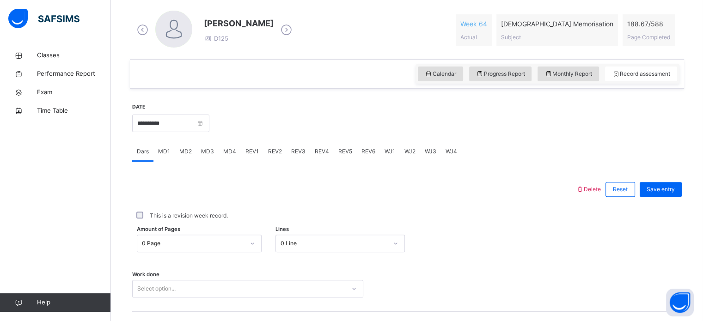
click at [223, 144] on div "MD4" at bounding box center [230, 151] width 22 height 18
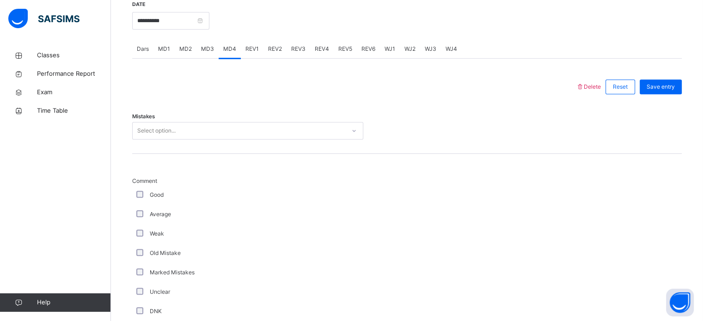
scroll to position [365, 0]
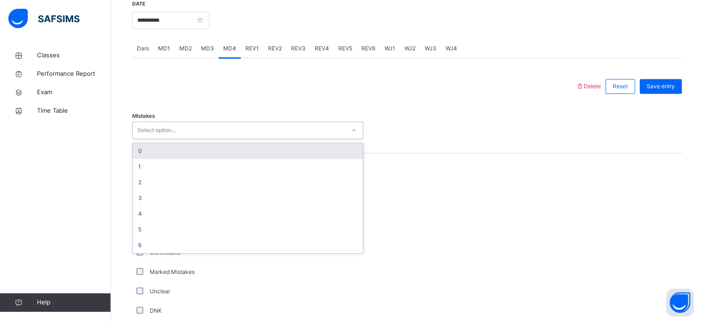
click at [161, 131] on div "Select option..." at bounding box center [156, 131] width 38 height 18
click at [164, 157] on div "0" at bounding box center [248, 151] width 230 height 16
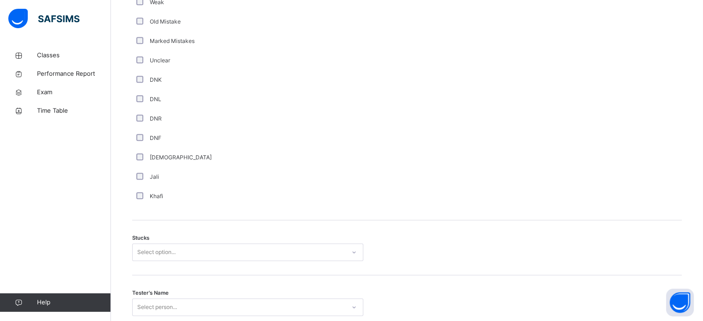
scroll to position [670, 0]
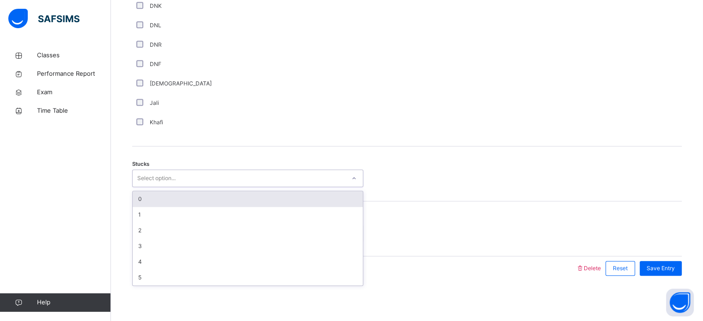
click at [220, 181] on div "Select option..." at bounding box center [239, 178] width 213 height 14
click at [210, 201] on div "0" at bounding box center [248, 199] width 230 height 16
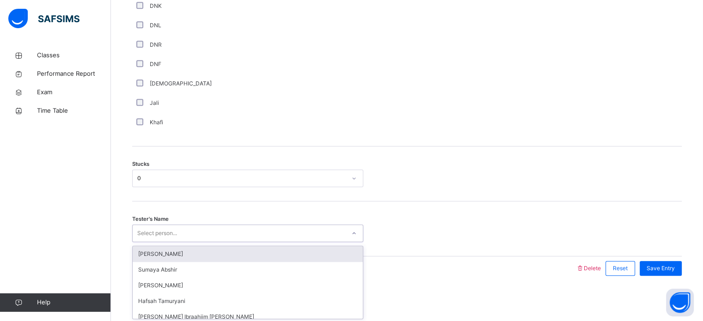
click at [208, 237] on div "Select person..." at bounding box center [239, 233] width 213 height 14
type input "****"
click at [215, 249] on div "[PERSON_NAME]" at bounding box center [248, 254] width 230 height 16
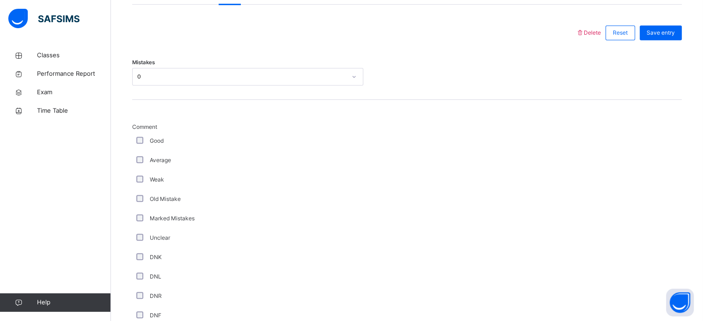
scroll to position [400, 0]
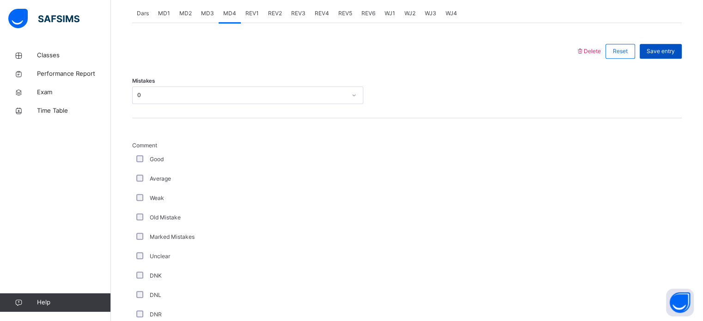
click at [657, 53] on span "Save entry" at bounding box center [661, 51] width 28 height 8
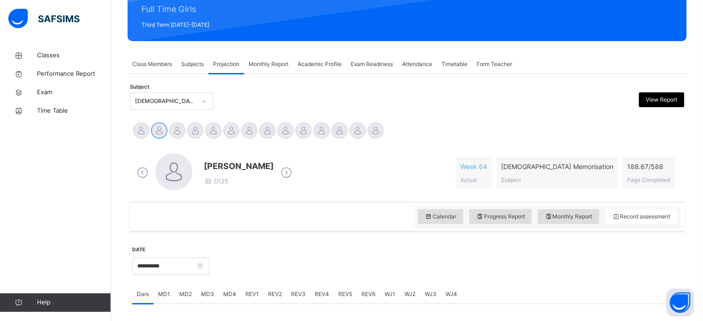
scroll to position [115, 0]
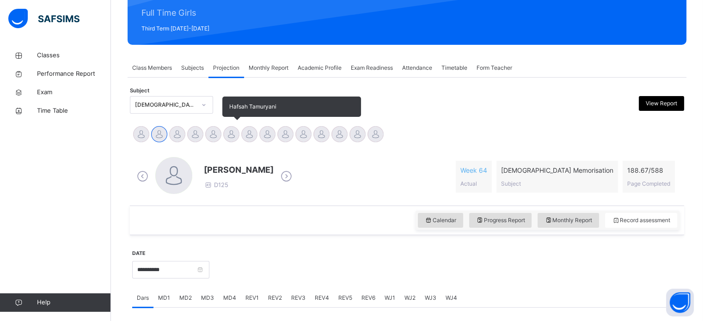
click at [231, 135] on div at bounding box center [231, 134] width 16 height 16
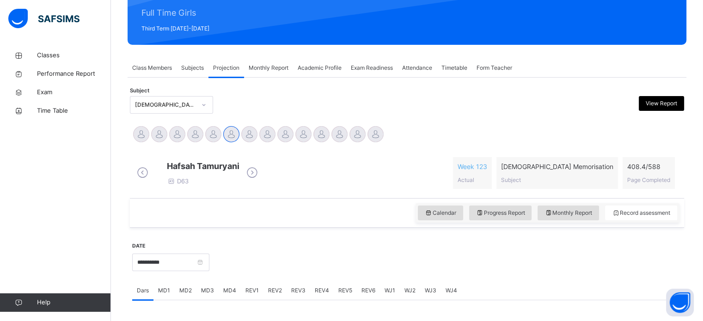
scroll to position [181, 0]
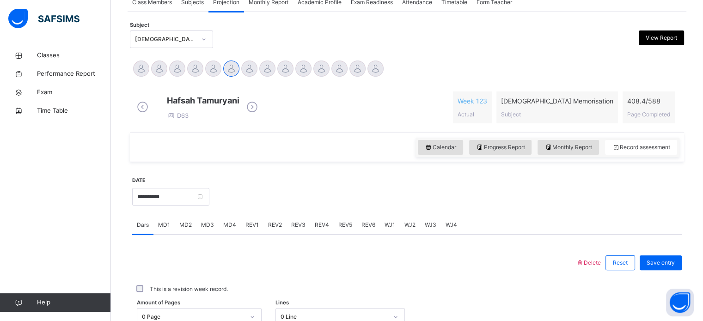
click at [211, 229] on span "MD3" at bounding box center [207, 225] width 13 height 8
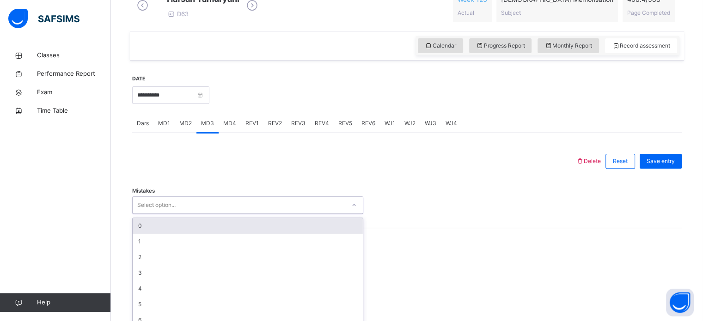
scroll to position [300, 0]
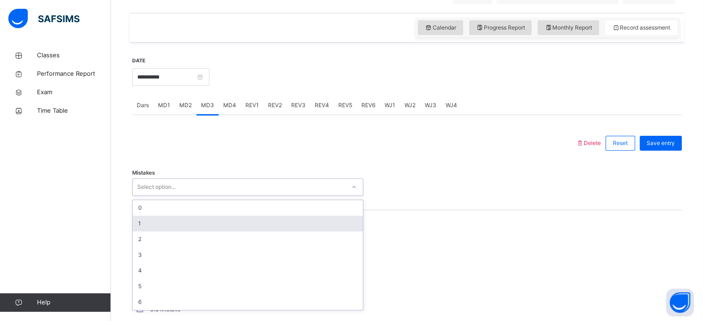
drag, startPoint x: 206, startPoint y: 215, endPoint x: 171, endPoint y: 226, distance: 37.4
click at [171, 196] on div "option 1 focused, 2 of 7. 7 results available. Use Up and Down to choose option…" at bounding box center [247, 187] width 231 height 18
click at [171, 226] on div "1" at bounding box center [248, 224] width 230 height 16
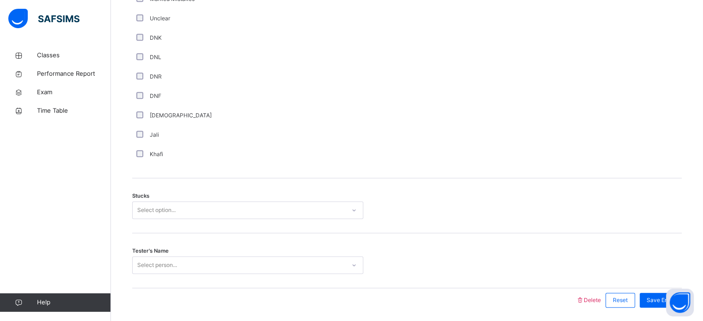
scroll to position [670, 0]
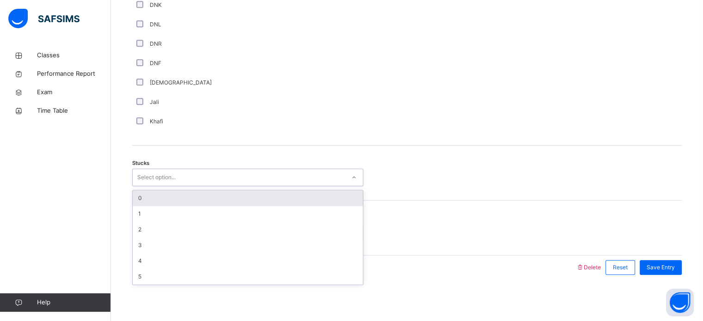
click at [176, 174] on div "Select option..." at bounding box center [156, 178] width 38 height 18
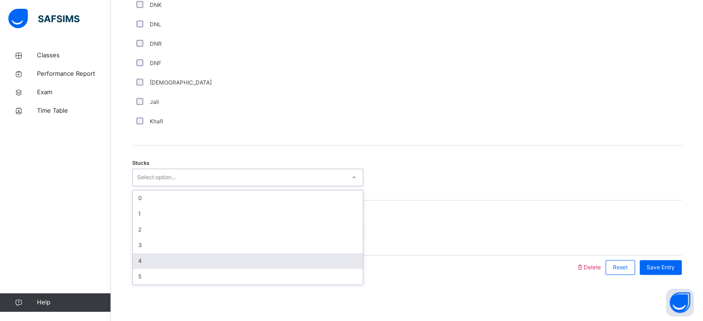
click at [167, 261] on div "4" at bounding box center [248, 261] width 230 height 16
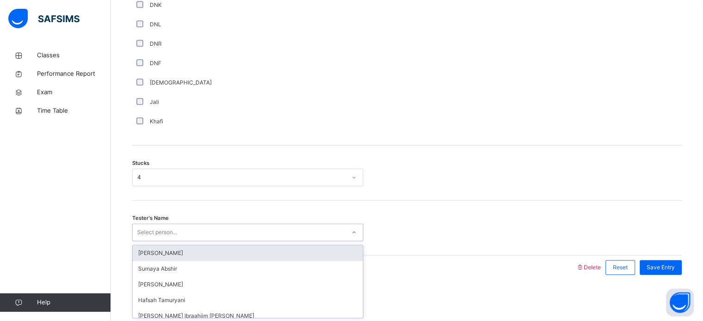
click at [182, 229] on div "Select person..." at bounding box center [239, 233] width 213 height 14
type input "***"
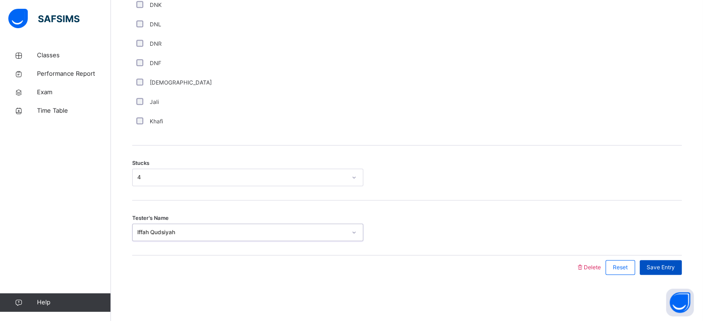
click at [667, 266] on span "Save Entry" at bounding box center [661, 267] width 28 height 8
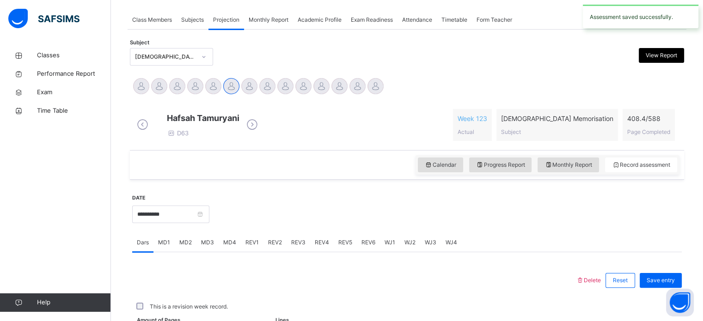
scroll to position [373, 0]
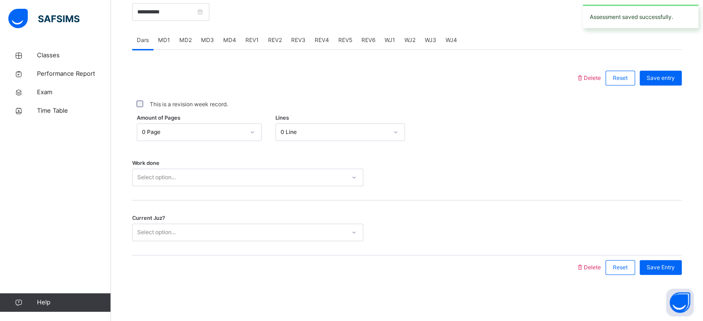
click at [257, 37] on span "REV1" at bounding box center [251, 40] width 13 height 8
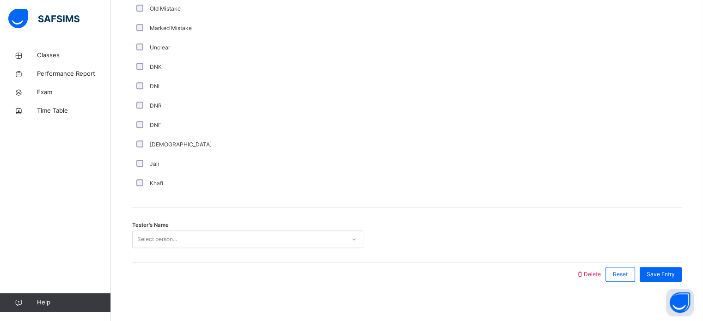
scroll to position [780, 0]
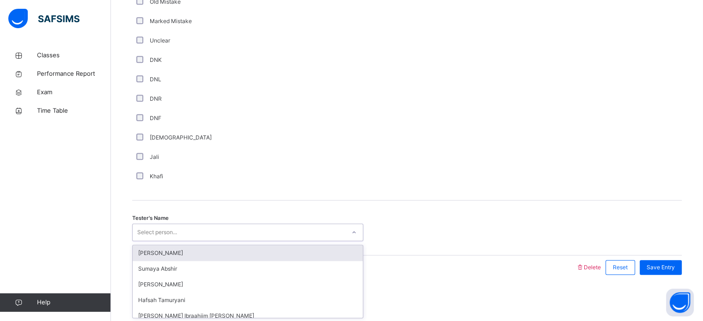
click at [212, 244] on div "Tester's Name option [PERSON_NAME] focused, 1 of 45. 45 results available. Use …" at bounding box center [407, 228] width 550 height 55
type input "***"
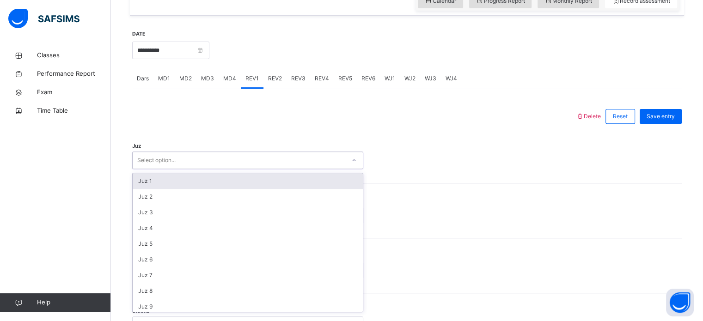
scroll to position [329, 0]
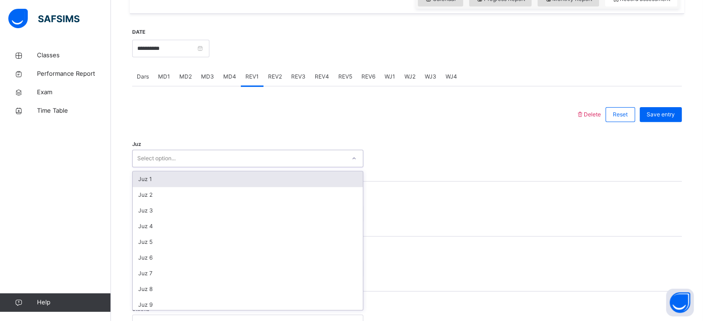
click at [163, 177] on div "Juz option Juz 1 focused, 1 of 30. 30 results available. Use Up and Down to cho…" at bounding box center [407, 154] width 550 height 55
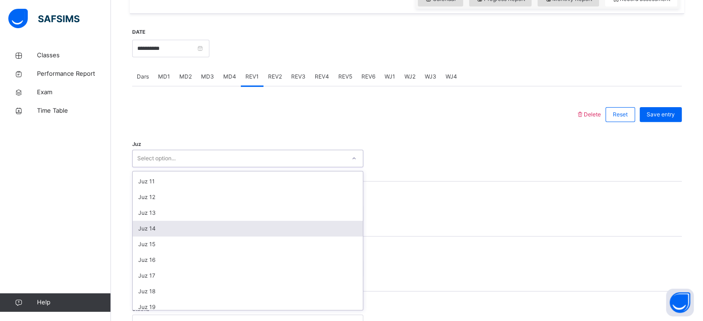
scroll to position [155, 0]
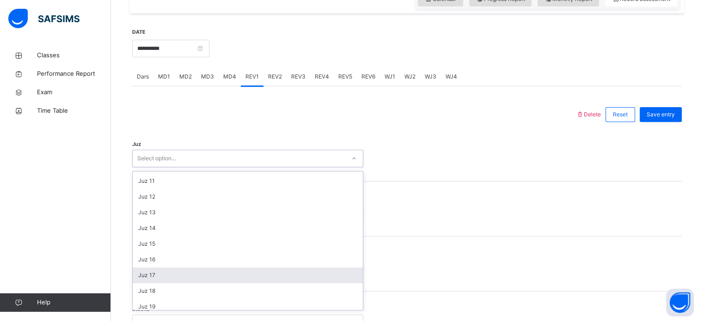
click at [173, 276] on div "Juz 17" at bounding box center [248, 276] width 230 height 16
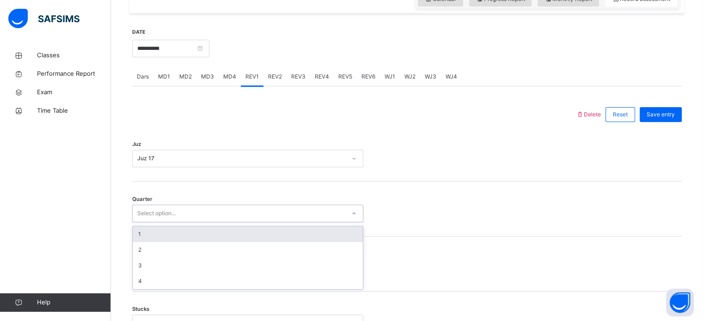
click at [170, 220] on div "Select option..." at bounding box center [156, 214] width 38 height 18
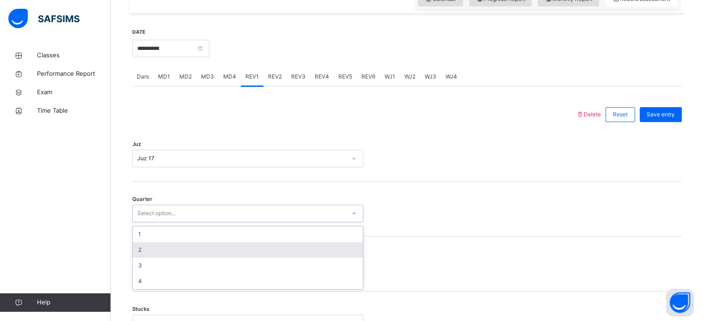
click at [154, 253] on div "2" at bounding box center [248, 250] width 230 height 16
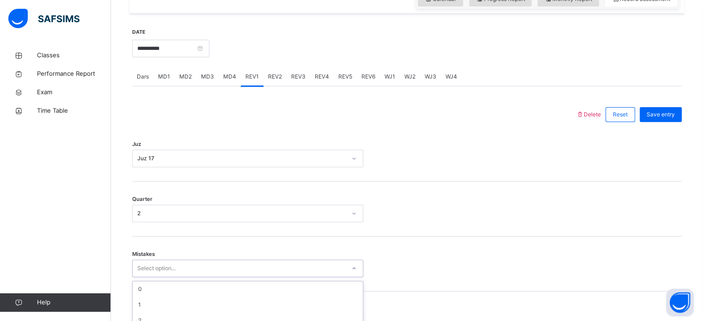
scroll to position [410, 0]
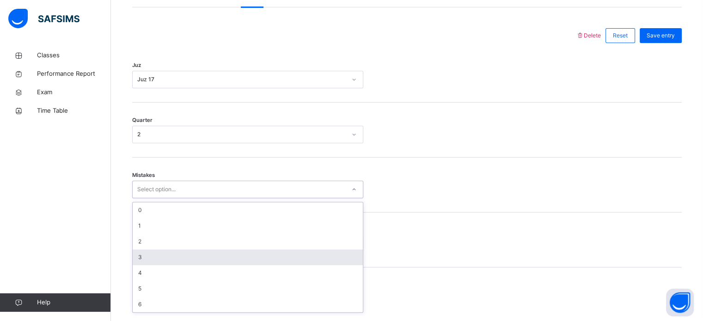
click at [172, 198] on div "option 3 focused, 4 of 7. 7 results available. Use Up and Down to choose option…" at bounding box center [247, 190] width 231 height 18
click at [150, 263] on div "3" at bounding box center [248, 255] width 230 height 16
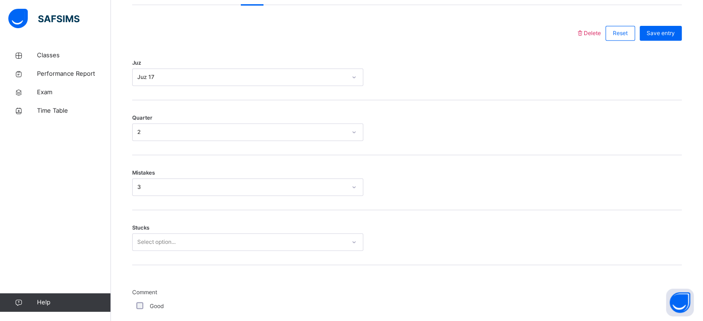
click at [188, 238] on div "Stucks Select option..." at bounding box center [407, 237] width 550 height 55
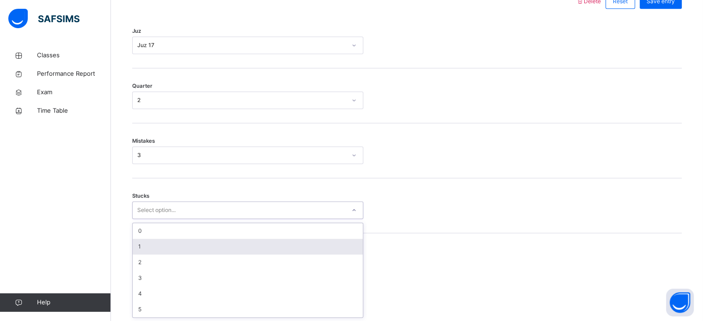
click at [175, 219] on div "option 1 focused, 2 of 6. 6 results available. Use Up and Down to choose option…" at bounding box center [247, 211] width 231 height 18
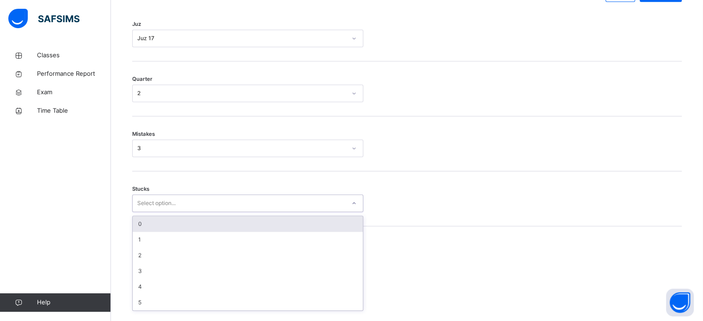
click at [163, 232] on div "0" at bounding box center [248, 224] width 230 height 16
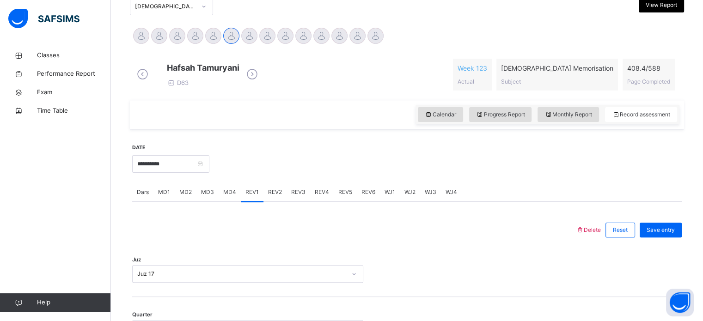
scroll to position [214, 0]
click at [675, 233] on span "Save entry" at bounding box center [661, 230] width 28 height 8
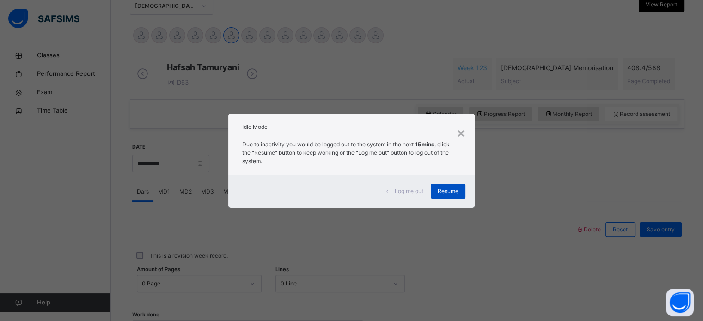
click at [455, 188] on span "Resume" at bounding box center [448, 191] width 21 height 8
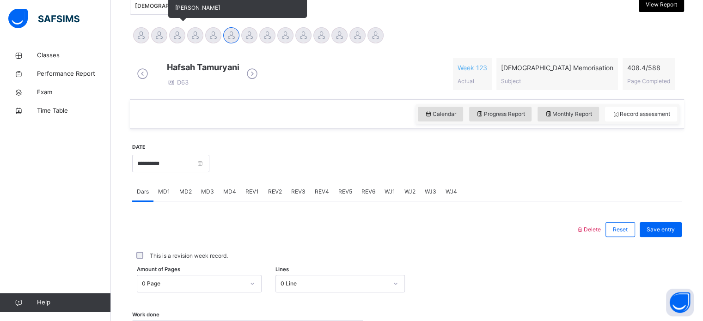
click at [183, 41] on div "[PERSON_NAME]" at bounding box center [177, 36] width 18 height 20
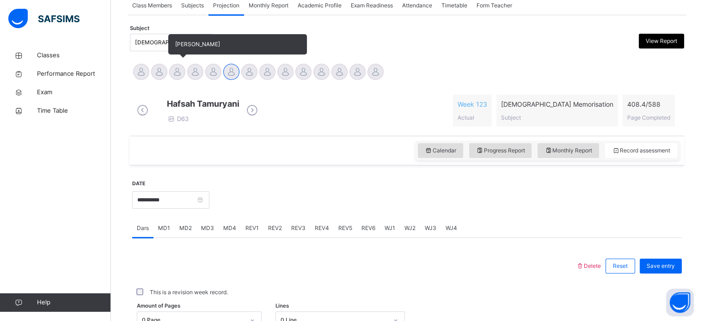
click at [179, 75] on div at bounding box center [177, 72] width 16 height 16
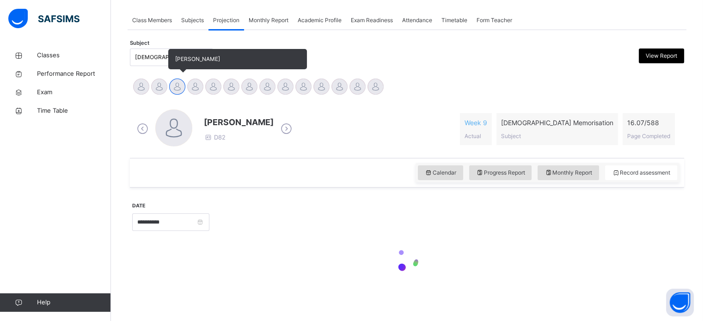
scroll to position [163, 0]
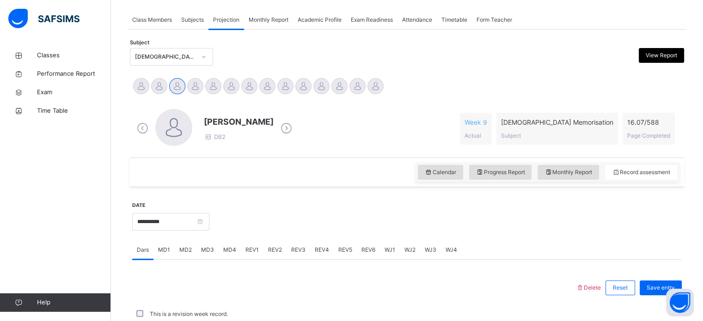
click at [229, 251] on span "MD4" at bounding box center [229, 250] width 13 height 8
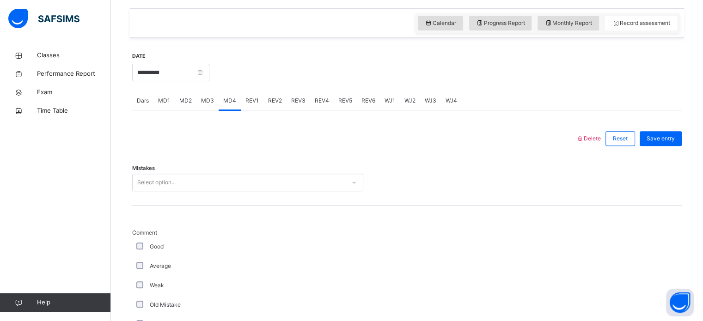
scroll to position [317, 0]
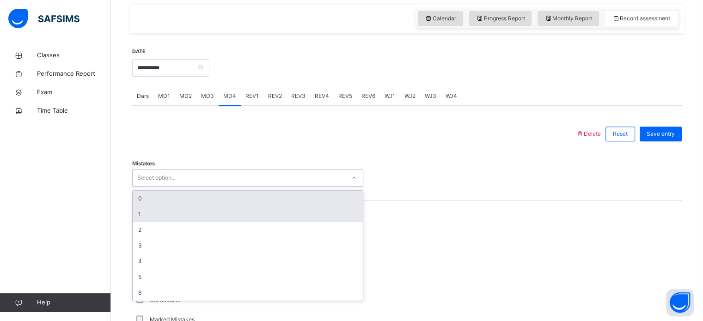
click at [167, 213] on div "1" at bounding box center [248, 215] width 230 height 16
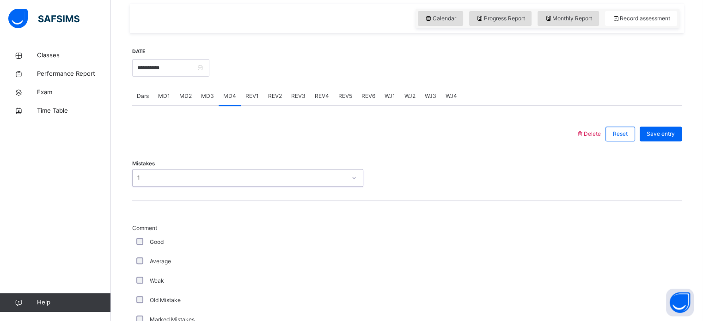
click at [149, 258] on div "Average" at bounding box center [248, 261] width 226 height 8
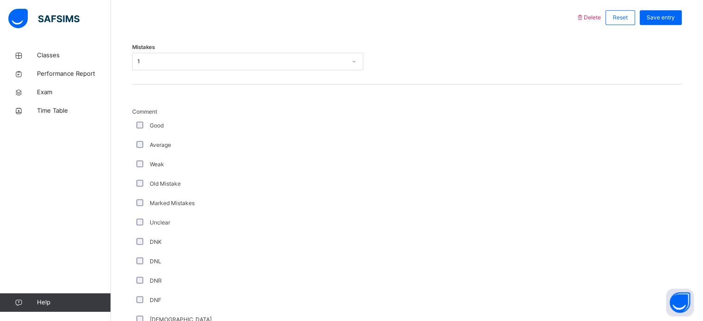
scroll to position [670, 0]
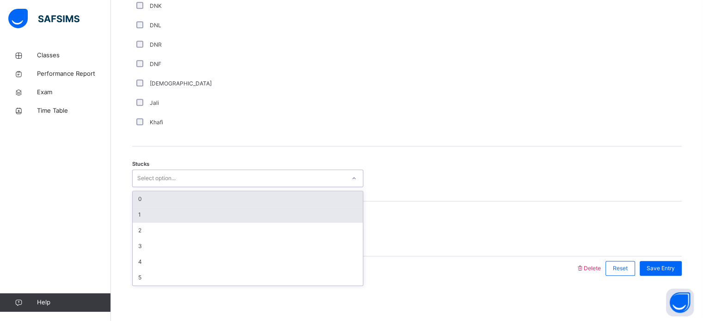
click at [155, 214] on div "1" at bounding box center [248, 215] width 230 height 16
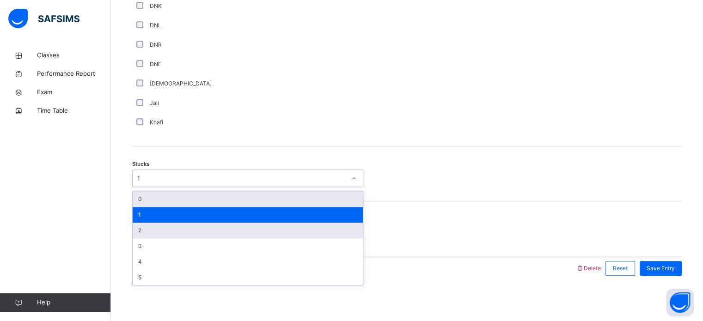
click at [153, 236] on div "2" at bounding box center [248, 231] width 230 height 16
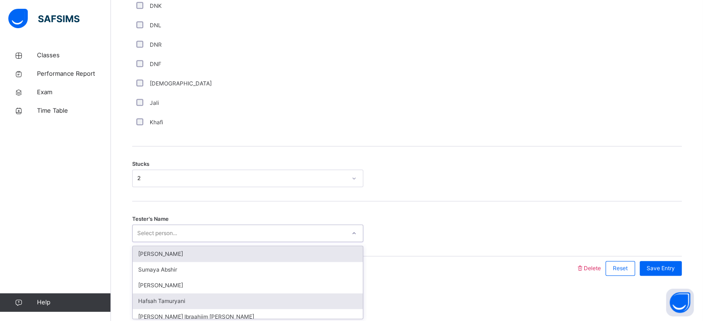
click at [226, 300] on div "Hafsah Tamuryani" at bounding box center [248, 302] width 230 height 16
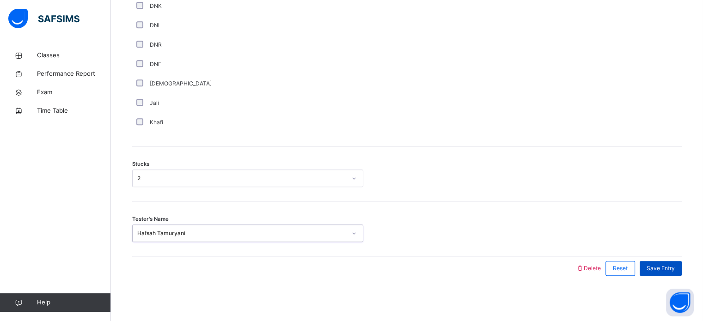
click at [674, 269] on span "Save Entry" at bounding box center [661, 268] width 28 height 8
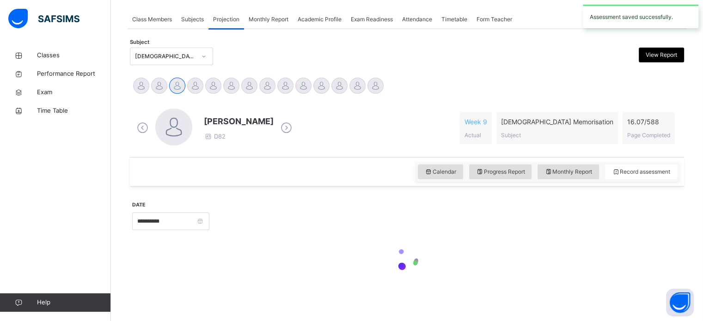
scroll to position [163, 0]
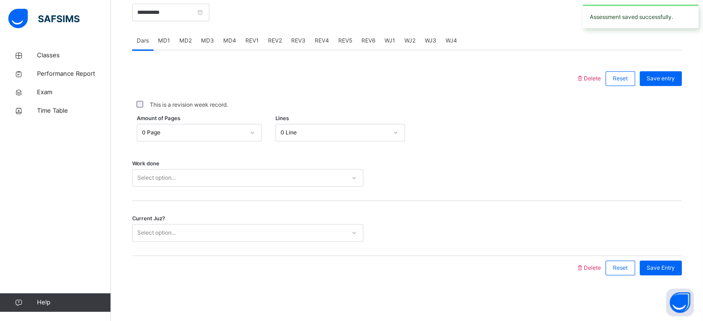
click at [617, 197] on div "Work done Select option..." at bounding box center [407, 173] width 550 height 55
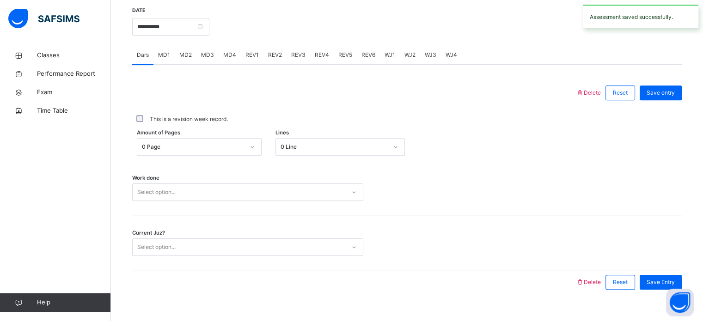
scroll to position [305, 0]
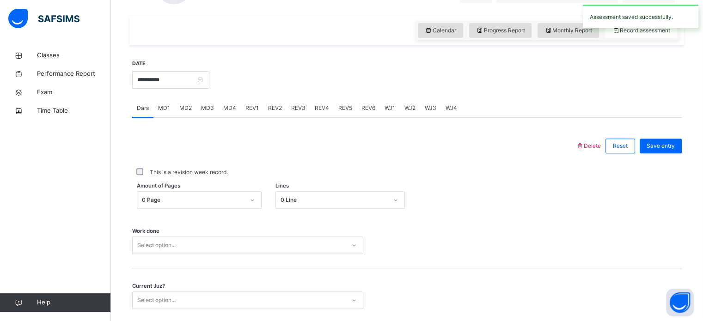
click at [160, 105] on span "MD1" at bounding box center [164, 108] width 12 height 8
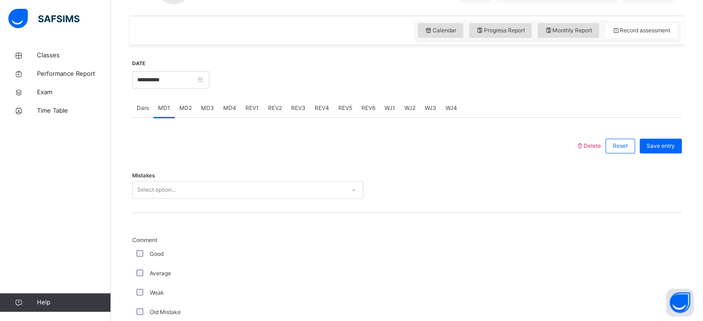
click at [176, 112] on div "MD2" at bounding box center [186, 108] width 22 height 18
click at [187, 117] on div "MD2" at bounding box center [186, 108] width 22 height 18
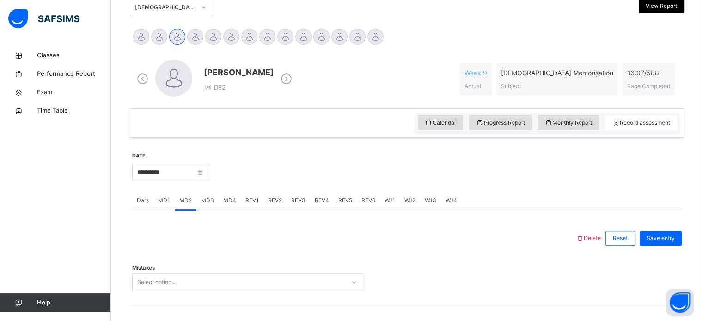
scroll to position [214, 0]
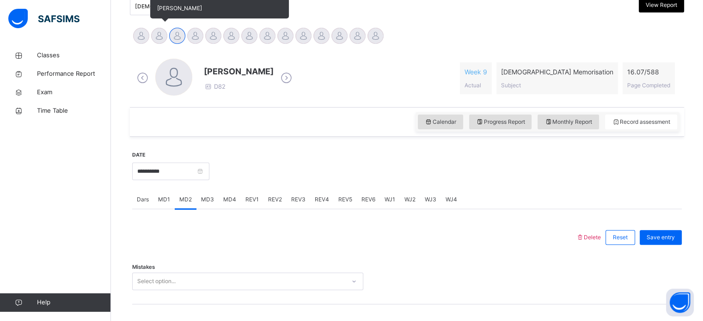
click at [161, 41] on div at bounding box center [159, 36] width 16 height 16
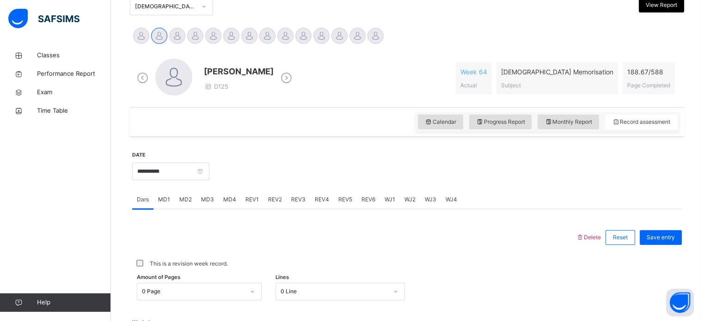
click at [188, 199] on span "MD2" at bounding box center [185, 200] width 12 height 8
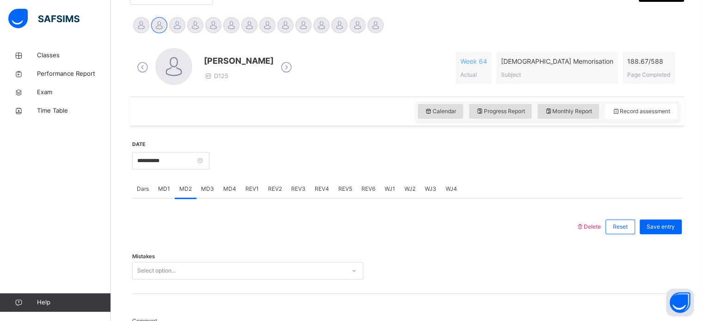
scroll to position [203, 0]
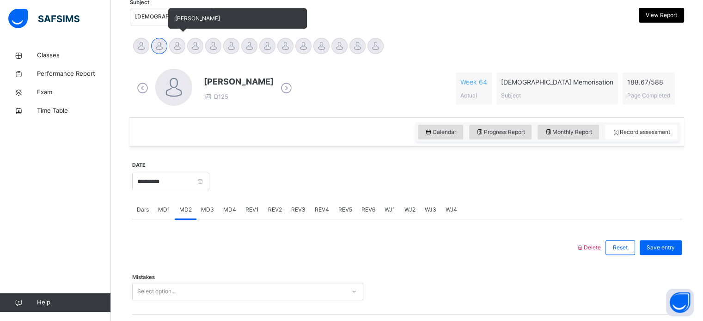
click at [179, 51] on div at bounding box center [177, 46] width 16 height 16
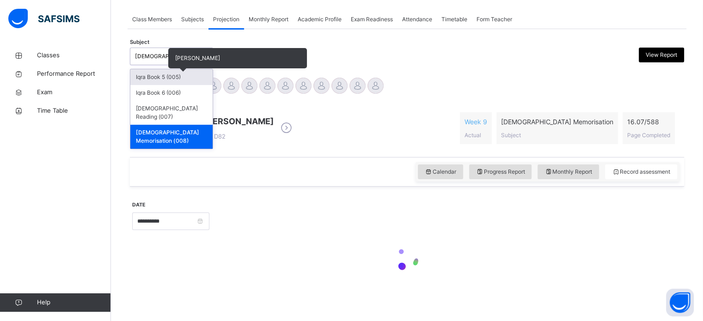
scroll to position [163, 0]
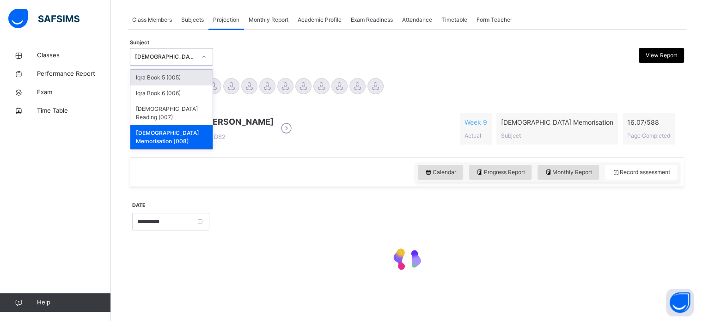
click at [278, 184] on div "Calendar Progress Report Monthly Report Record assessment" at bounding box center [407, 173] width 554 height 30
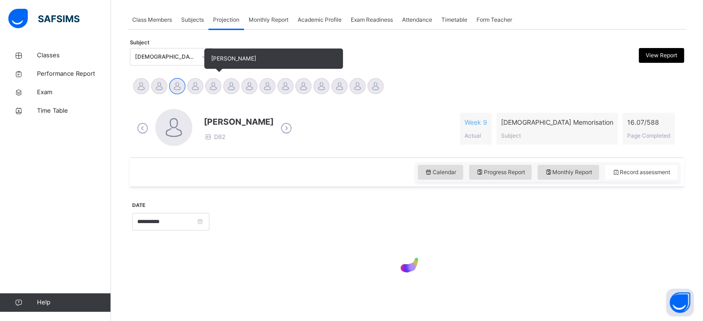
click at [208, 86] on div at bounding box center [213, 86] width 16 height 16
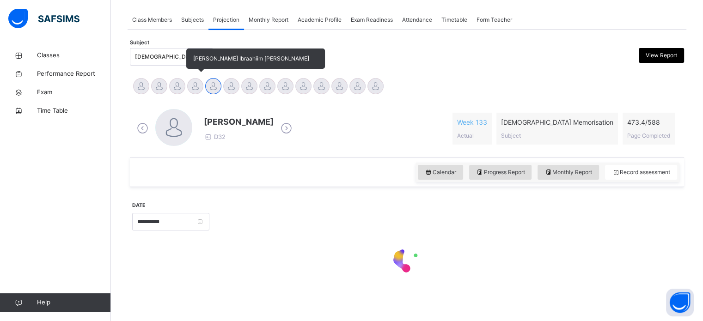
click at [190, 87] on div at bounding box center [195, 86] width 16 height 16
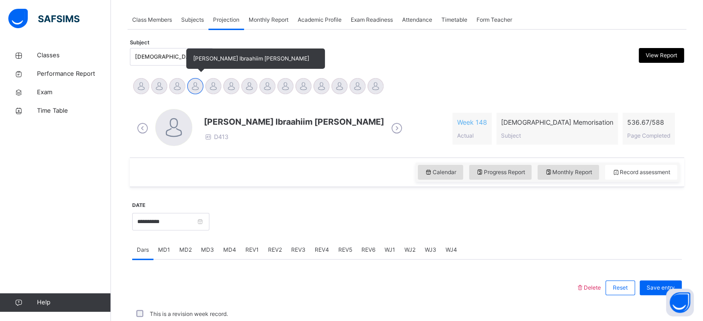
scroll to position [191, 0]
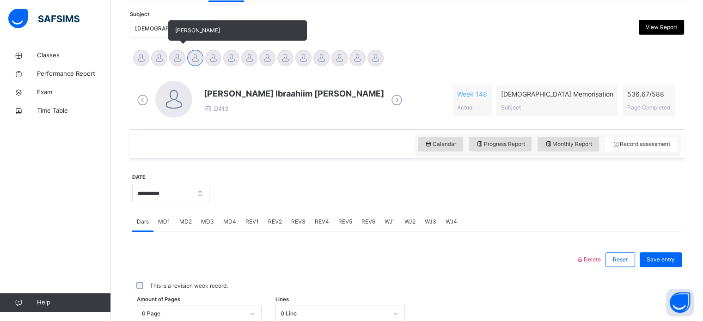
click at [181, 58] on div at bounding box center [177, 58] width 16 height 16
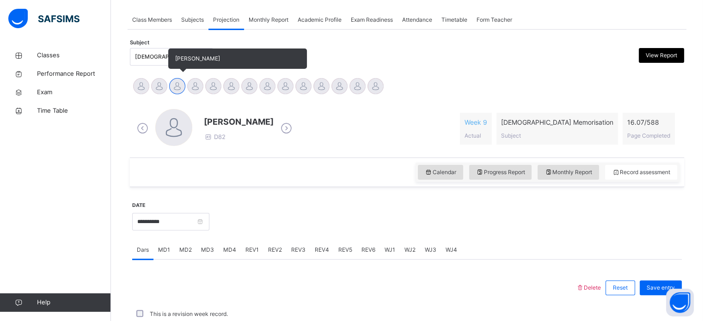
scroll to position [242, 0]
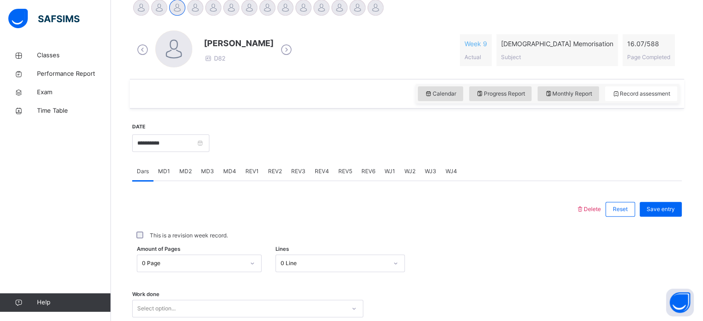
click at [185, 170] on span "MD2" at bounding box center [185, 171] width 12 height 8
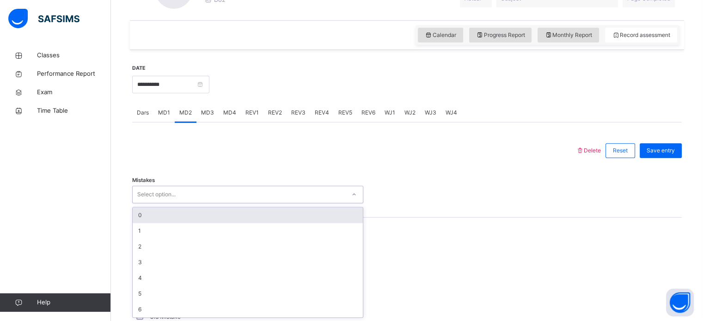
click at [239, 215] on div "0" at bounding box center [248, 216] width 230 height 16
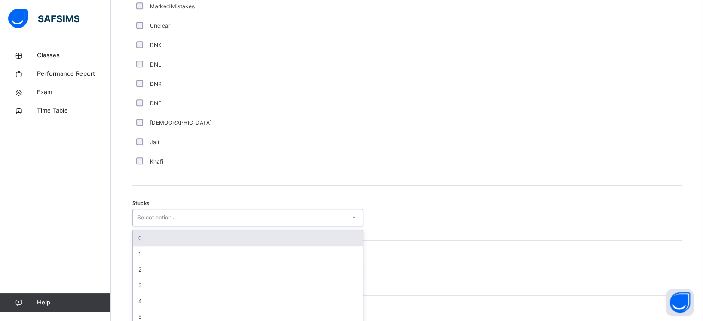
scroll to position [638, 0]
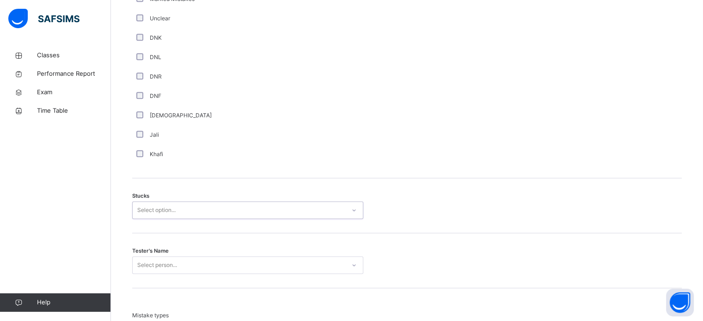
click at [198, 235] on div "Tester's Name Select person..." at bounding box center [407, 260] width 550 height 55
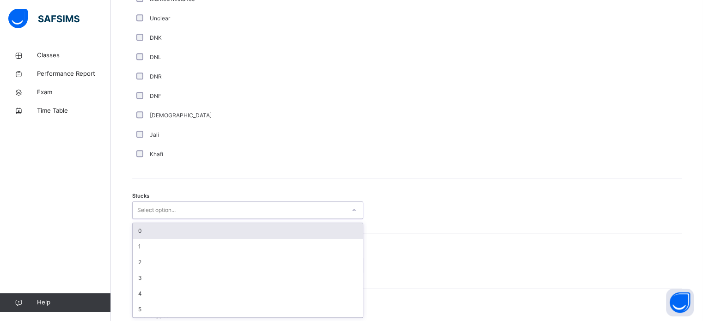
click at [212, 238] on div "0" at bounding box center [248, 231] width 230 height 16
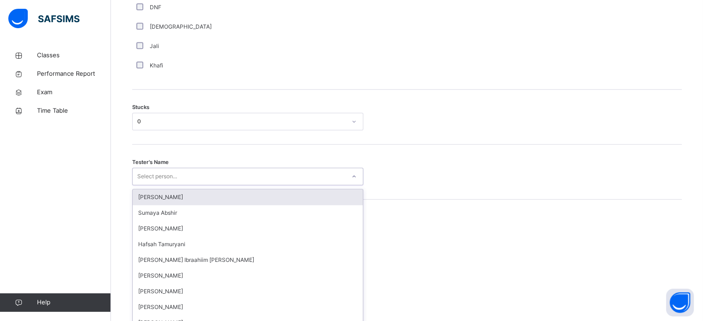
scroll to position [737, 0]
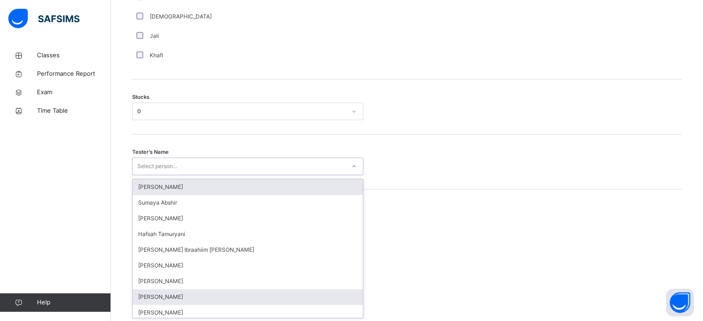
click at [222, 291] on div "[PERSON_NAME]" at bounding box center [248, 297] width 230 height 16
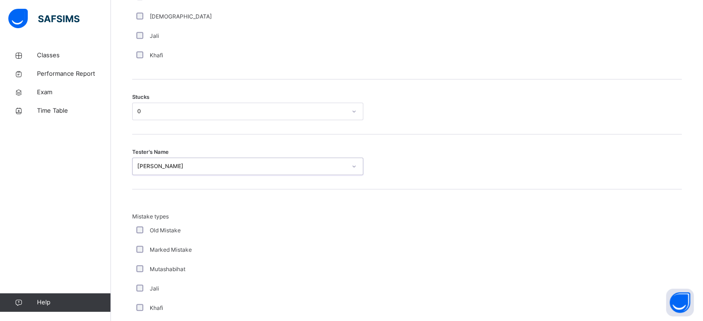
scroll to position [762, 0]
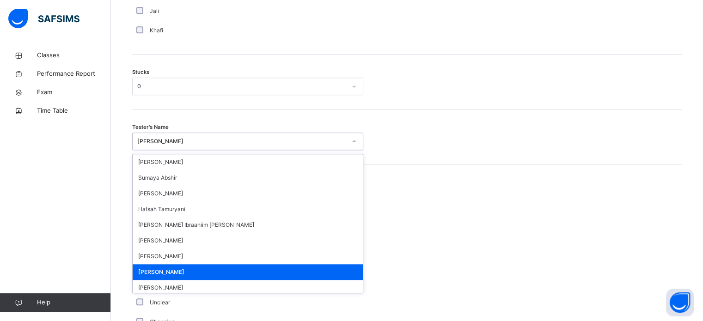
type input "*"
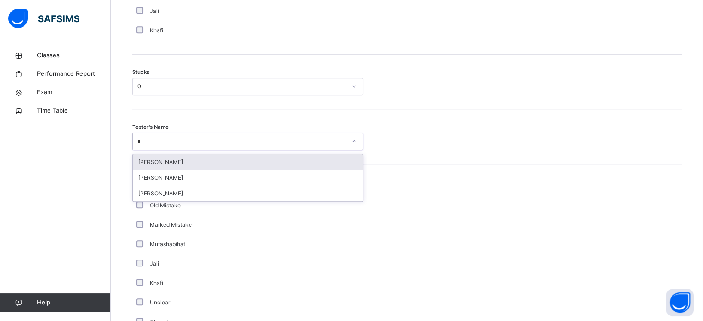
click at [312, 156] on div "[PERSON_NAME]" at bounding box center [248, 162] width 230 height 16
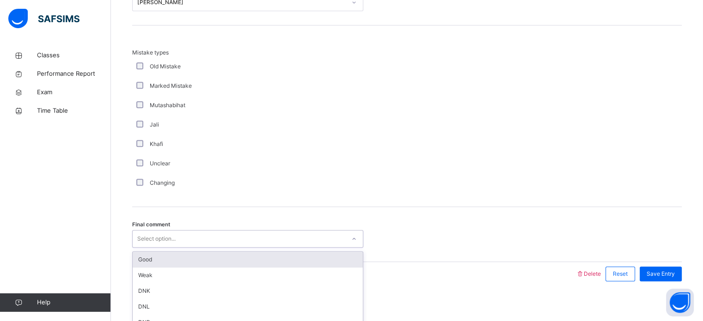
scroll to position [906, 0]
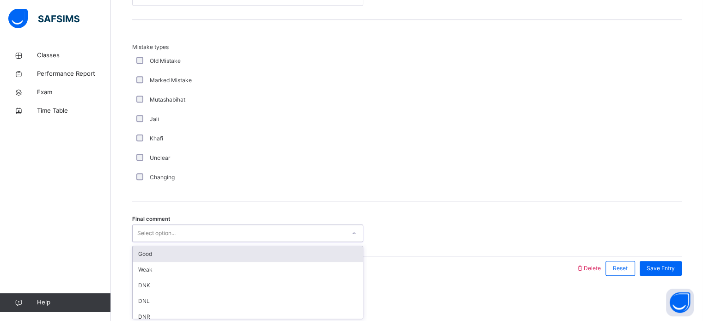
click at [215, 257] on div "Good" at bounding box center [248, 254] width 230 height 16
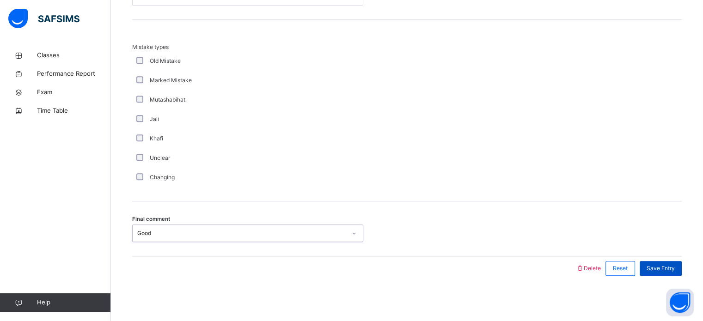
click at [671, 267] on span "Save Entry" at bounding box center [661, 268] width 28 height 8
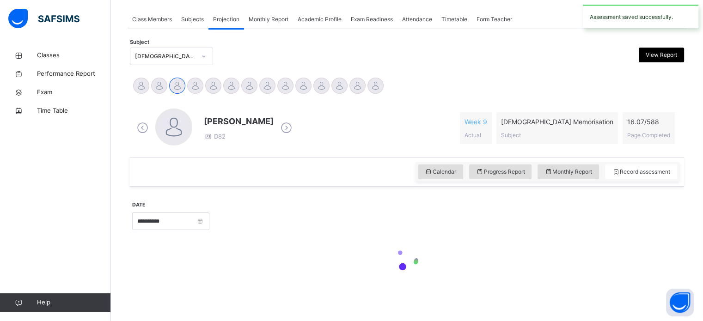
scroll to position [163, 0]
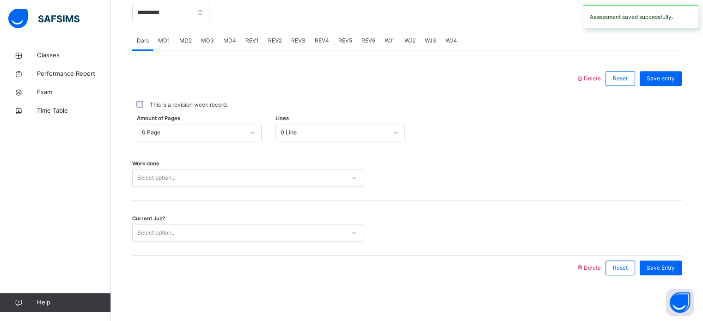
click at [190, 42] on span "MD2" at bounding box center [185, 41] width 12 height 8
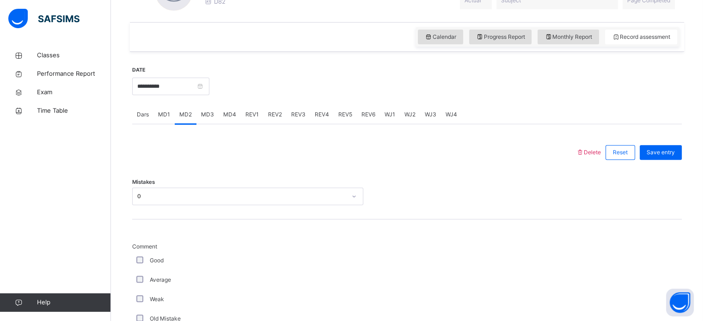
scroll to position [336, 0]
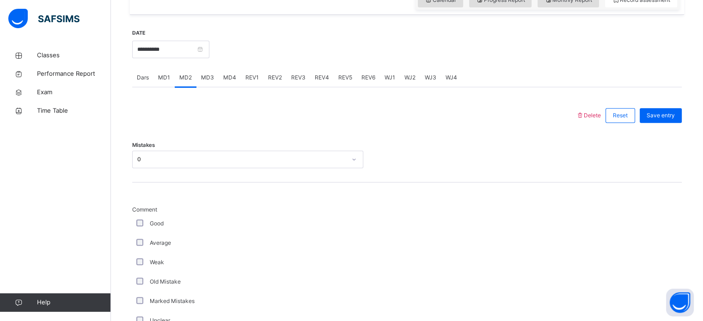
click at [228, 85] on div "MD4" at bounding box center [230, 77] width 22 height 18
click at [207, 80] on span "MD3" at bounding box center [207, 77] width 13 height 8
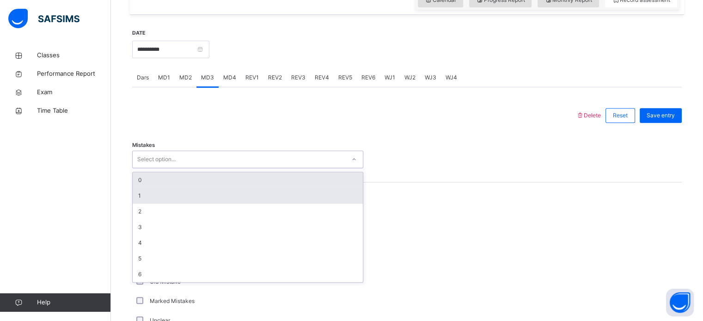
click at [209, 202] on div "1" at bounding box center [248, 196] width 230 height 16
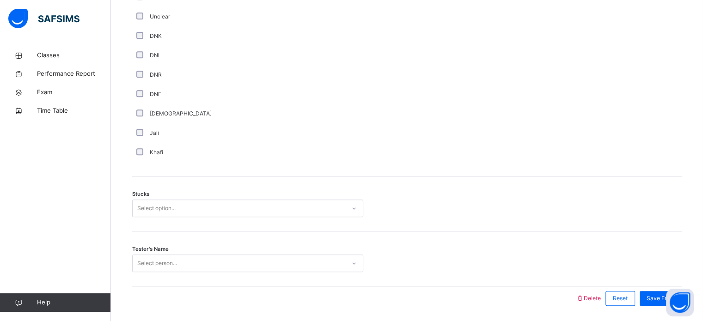
scroll to position [648, 0]
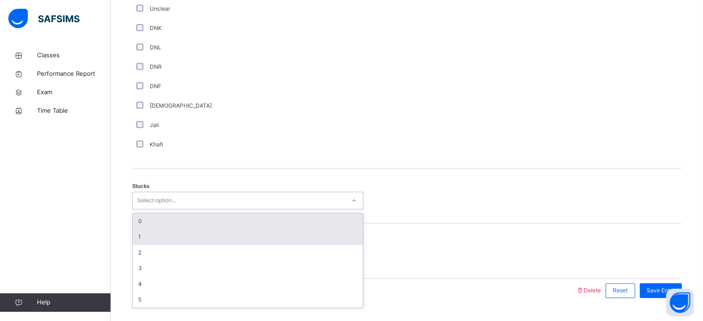
click at [149, 238] on div "1" at bounding box center [248, 237] width 230 height 16
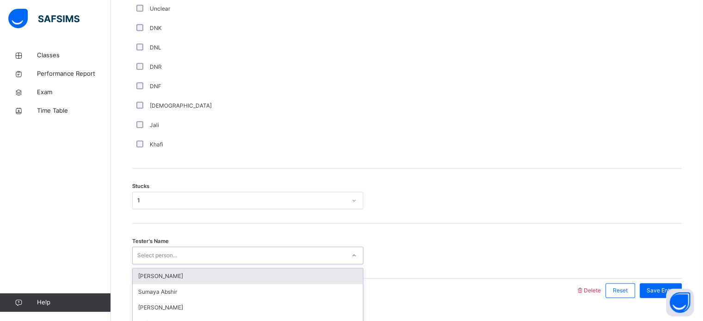
scroll to position [670, 0]
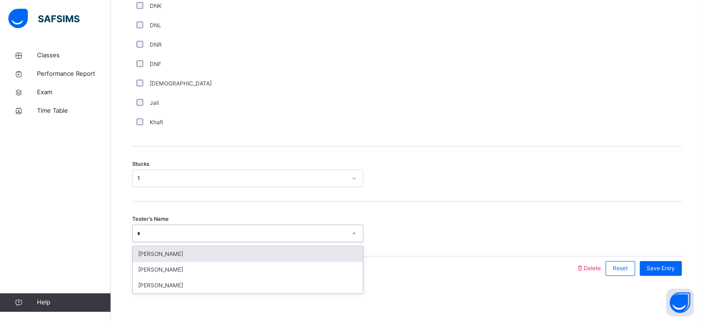
type input "**"
click at [313, 257] on div "[PERSON_NAME]" at bounding box center [248, 254] width 230 height 16
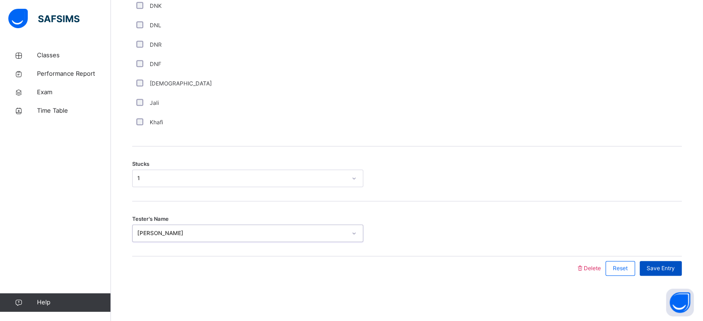
click at [667, 267] on span "Save Entry" at bounding box center [661, 268] width 28 height 8
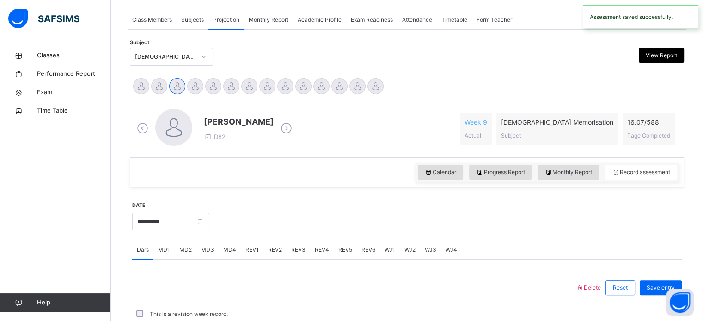
scroll to position [373, 0]
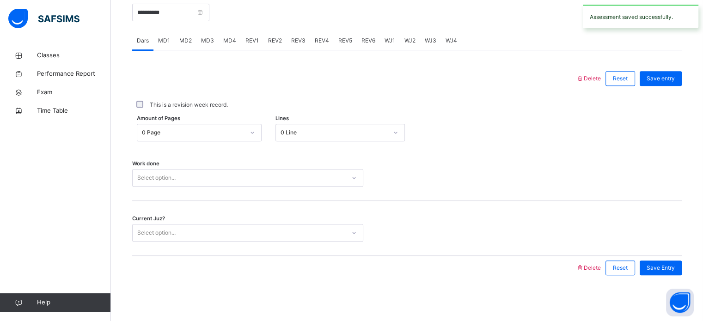
click at [225, 46] on div "MD4" at bounding box center [230, 40] width 22 height 18
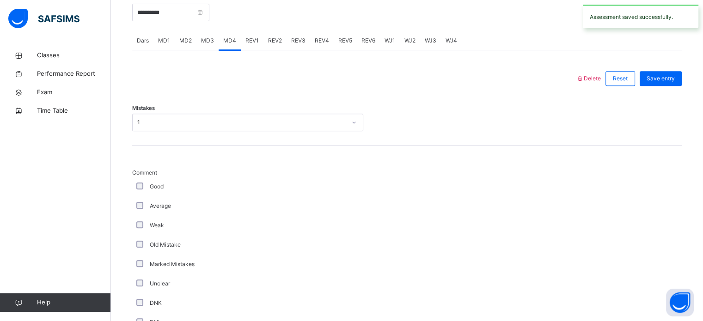
scroll to position [670, 0]
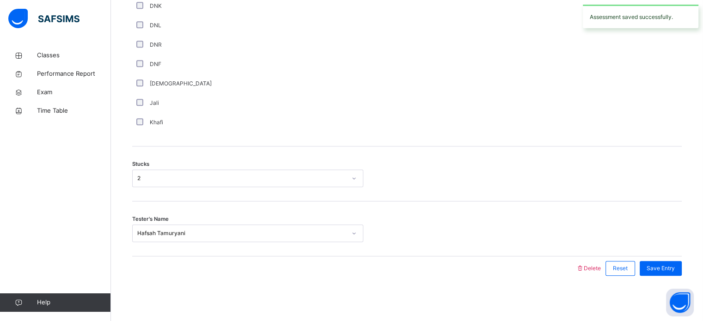
click at [204, 153] on div "Delete Reset Save entry Mistakes 1 Comment Good Average Weak Old Mistake Marked…" at bounding box center [407, 16] width 550 height 527
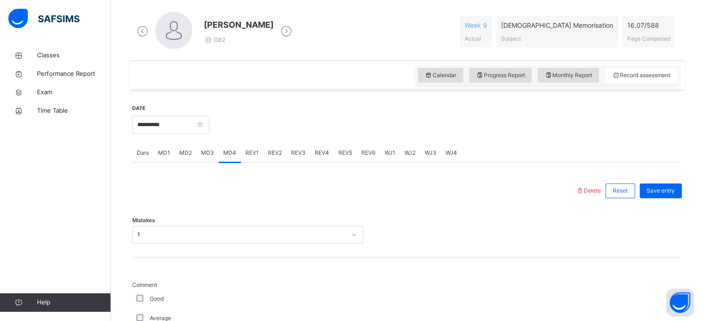
click at [210, 158] on div "MD3" at bounding box center [207, 153] width 22 height 18
click at [184, 152] on span "MD2" at bounding box center [185, 153] width 12 height 8
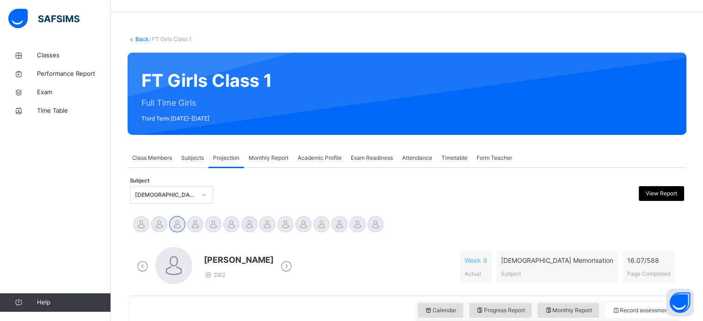
scroll to position [21, 0]
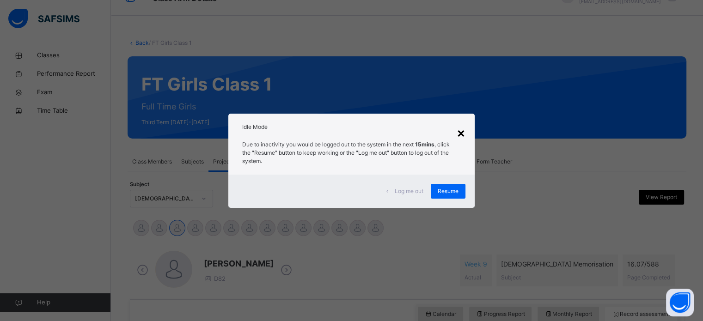
click at [462, 138] on div "×" at bounding box center [461, 132] width 9 height 19
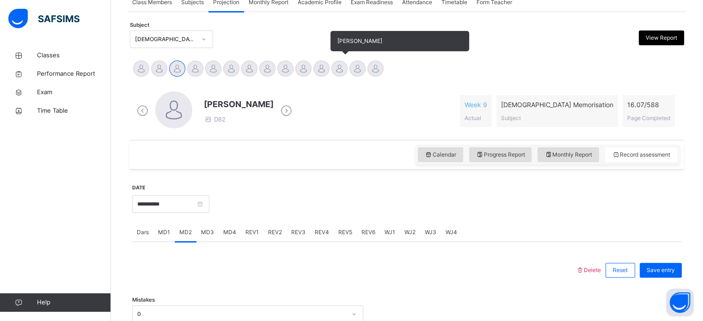
click at [343, 75] on div at bounding box center [339, 69] width 16 height 16
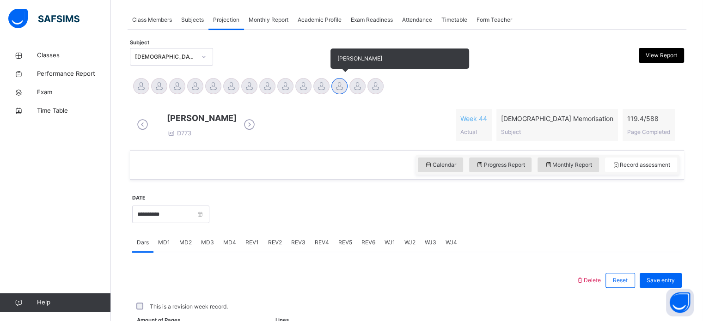
scroll to position [181, 0]
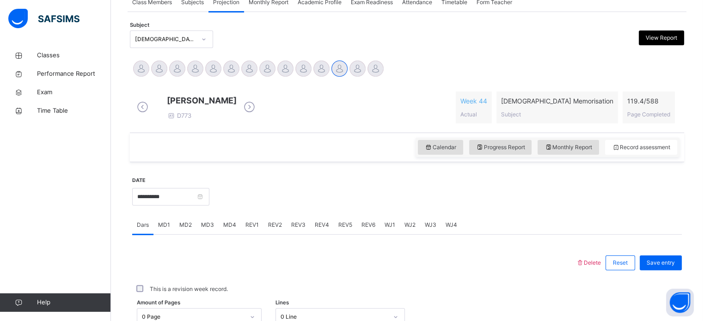
click at [209, 190] on div "**********" at bounding box center [170, 196] width 77 height 40
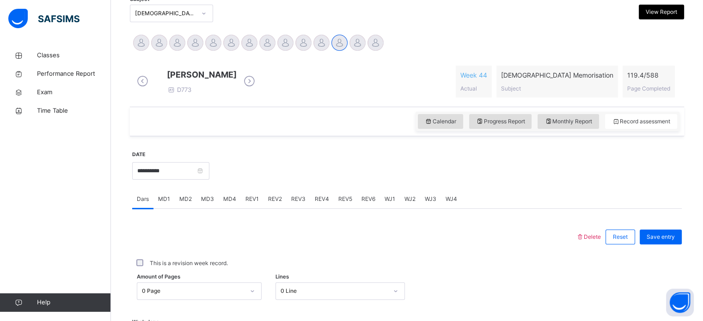
scroll to position [214, 0]
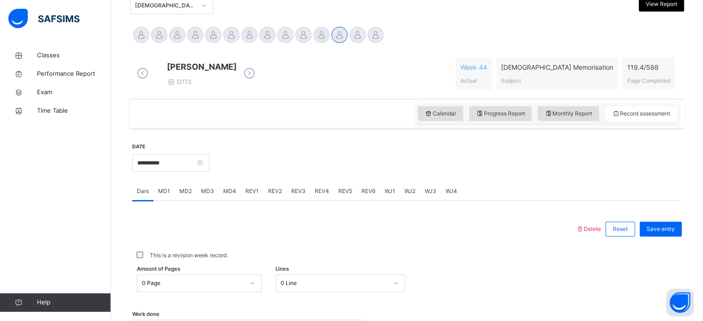
click at [171, 201] on div "MD1" at bounding box center [163, 191] width 21 height 18
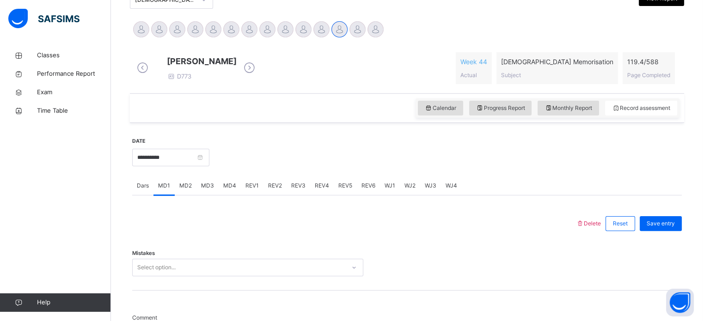
click at [185, 190] on span "MD2" at bounding box center [185, 186] width 12 height 8
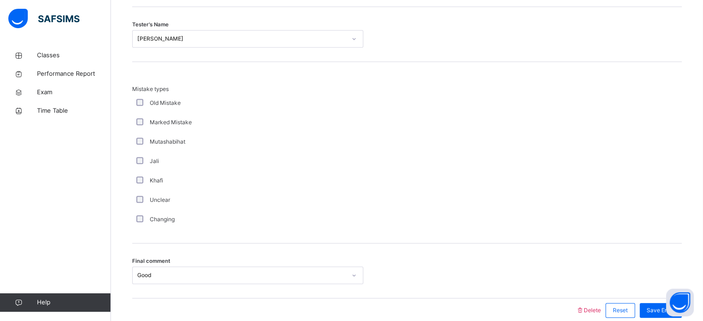
scroll to position [857, 0]
click at [475, 165] on div "Mistake types Old Mistake Marked Mistake Mutashabihat [PERSON_NAME] Unclear Cha…" at bounding box center [407, 157] width 550 height 144
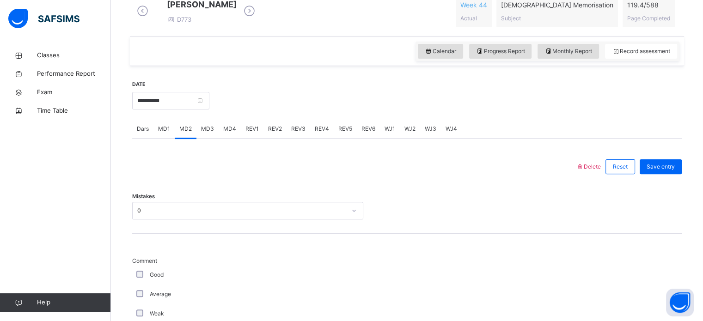
scroll to position [271, 0]
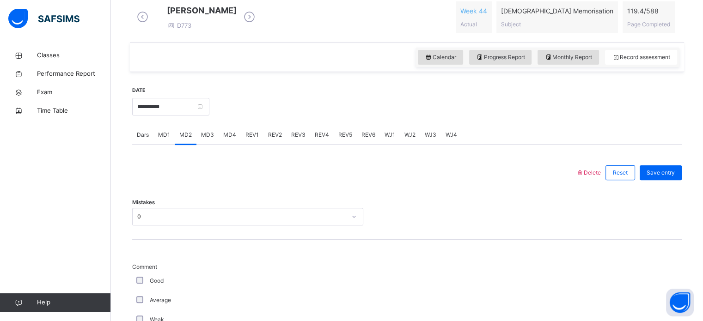
click at [253, 144] on div "REV1" at bounding box center [252, 135] width 23 height 18
click at [278, 139] on span "REV2" at bounding box center [275, 135] width 14 height 8
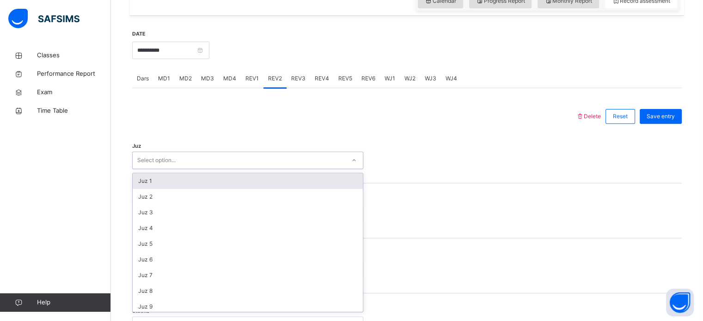
scroll to position [329, 0]
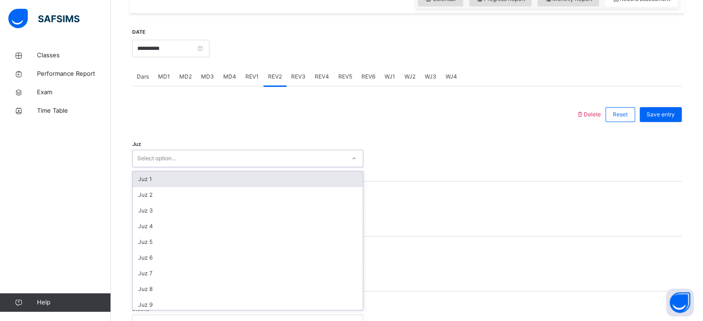
click at [301, 81] on span "REV3" at bounding box center [298, 77] width 14 height 8
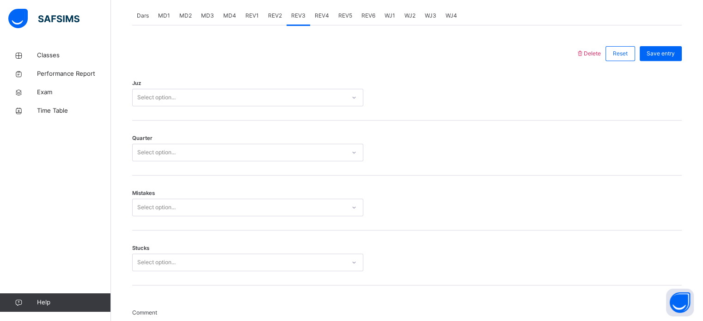
scroll to position [390, 0]
click at [525, 61] on div at bounding box center [354, 54] width 435 height 24
click at [513, 115] on div "Juz Select option..." at bounding box center [407, 93] width 550 height 55
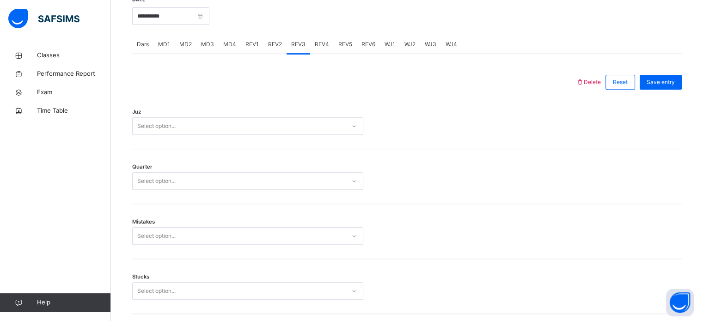
click at [324, 49] on span "REV4" at bounding box center [322, 44] width 14 height 8
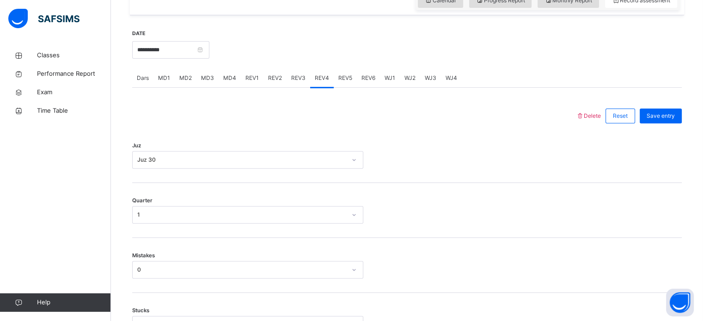
scroll to position [327, 0]
click at [344, 83] on span "REV5" at bounding box center [345, 78] width 14 height 8
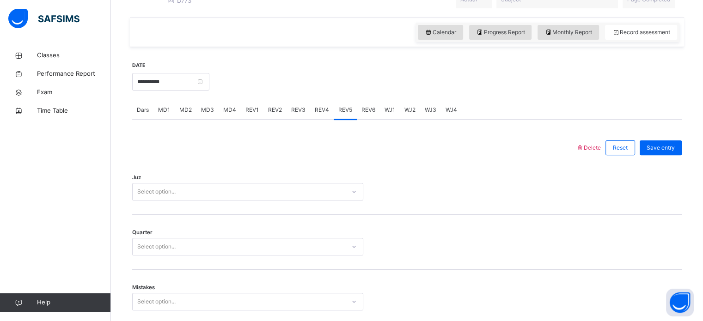
scroll to position [280, 0]
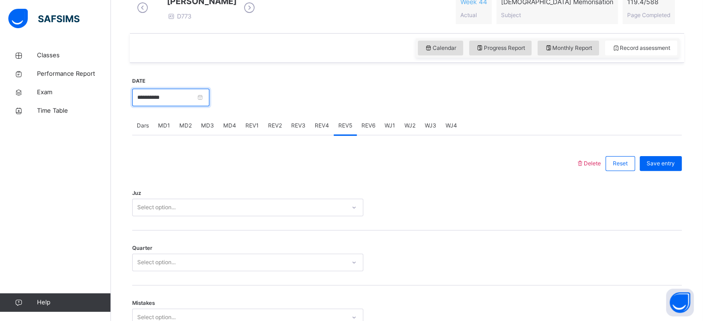
click at [209, 105] on input "**********" at bounding box center [170, 98] width 77 height 18
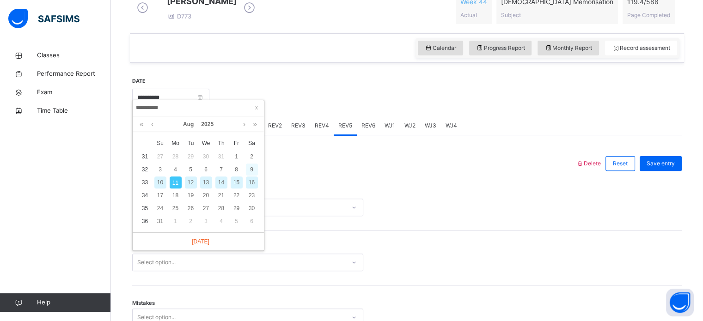
click at [251, 168] on div "9" at bounding box center [252, 170] width 12 height 12
type input "**********"
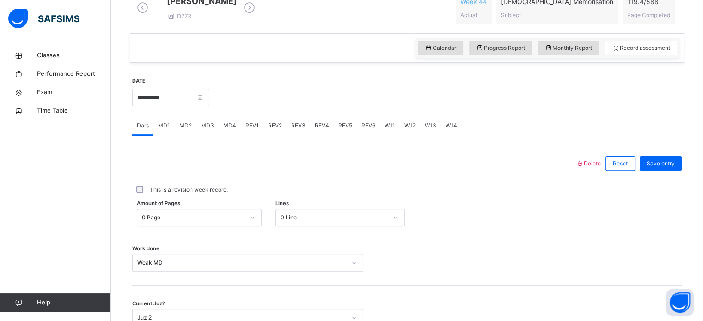
click at [259, 129] on div "REV1" at bounding box center [252, 125] width 23 height 18
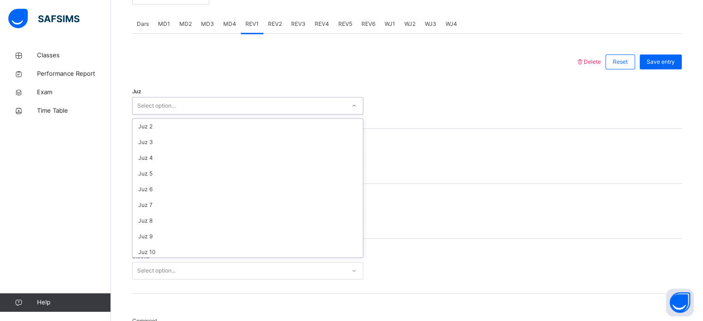
scroll to position [333, 0]
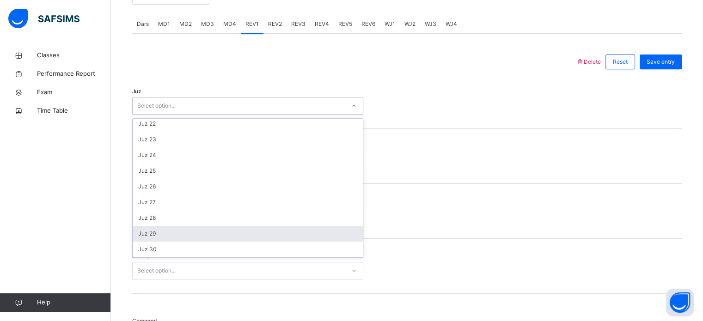
click at [173, 241] on div "Juz 29" at bounding box center [248, 234] width 230 height 16
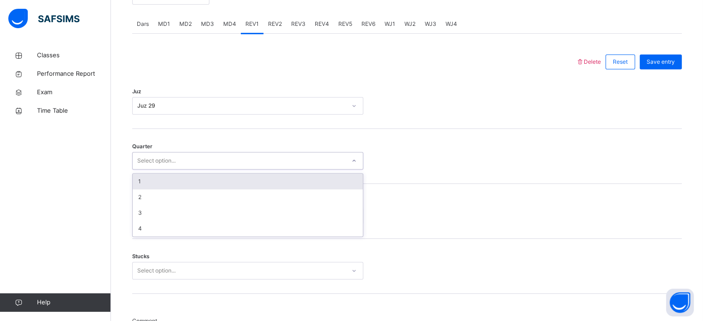
click at [194, 184] on div "1" at bounding box center [248, 182] width 230 height 16
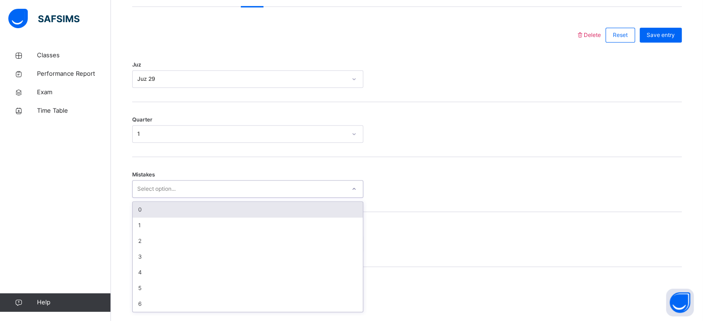
scroll to position [410, 0]
click at [173, 211] on div "0" at bounding box center [248, 208] width 230 height 16
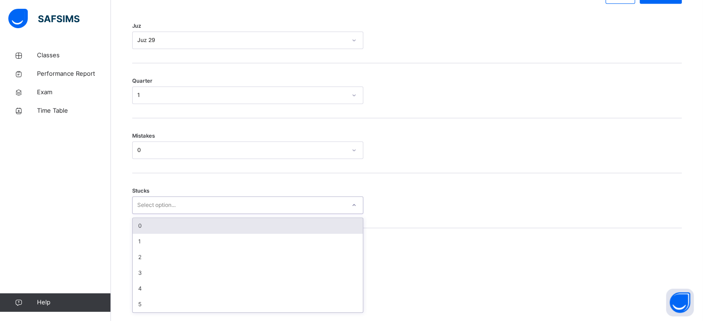
scroll to position [449, 0]
click at [174, 232] on div "0" at bounding box center [248, 224] width 230 height 16
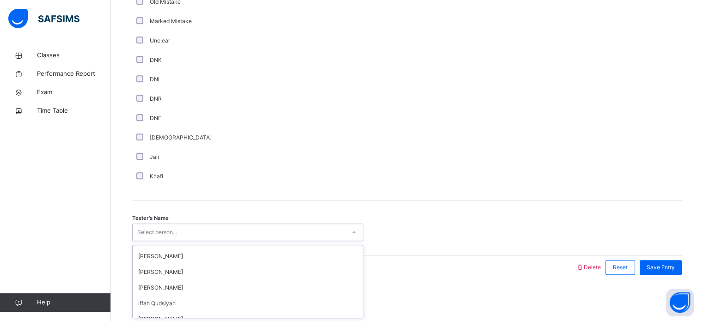
scroll to position [122, 0]
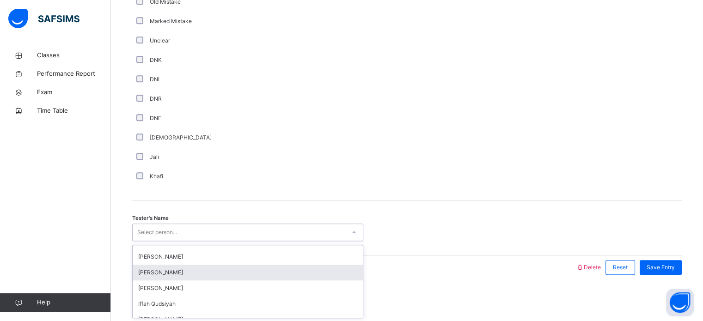
click at [233, 275] on div "[PERSON_NAME]" at bounding box center [248, 273] width 230 height 16
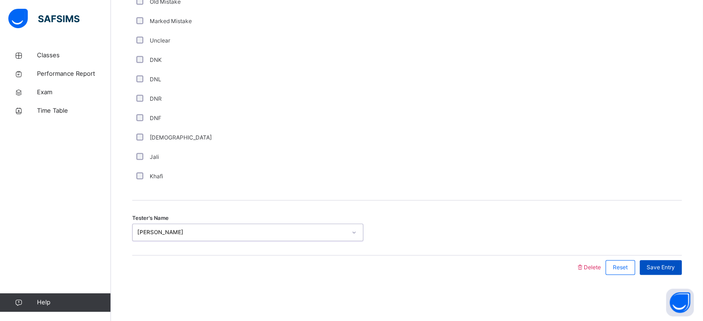
click at [670, 264] on span "Save Entry" at bounding box center [661, 267] width 28 height 8
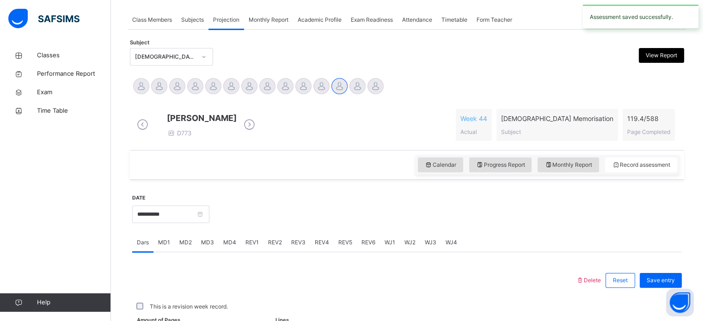
scroll to position [373, 0]
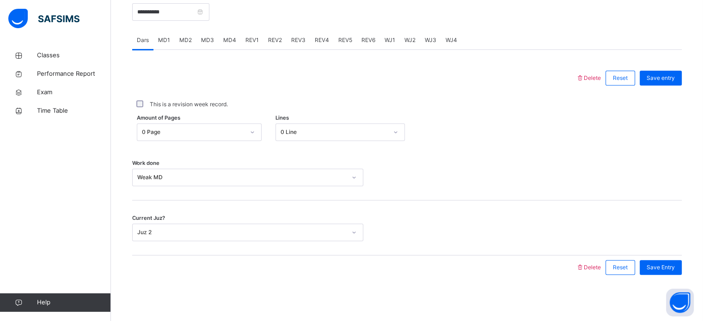
click at [270, 45] on div "REV2" at bounding box center [274, 40] width 23 height 18
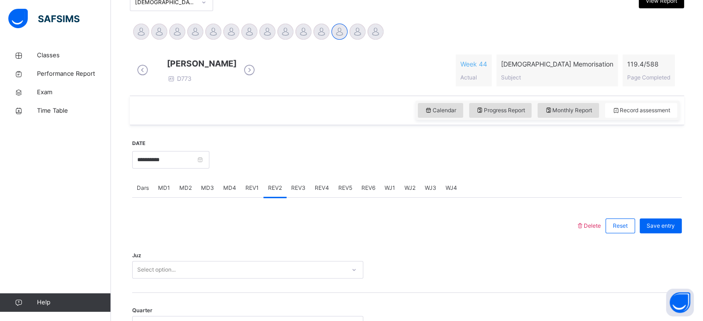
scroll to position [218, 0]
click at [259, 197] on div "REV1" at bounding box center [252, 187] width 23 height 18
click at [277, 197] on div "REV2" at bounding box center [274, 187] width 23 height 18
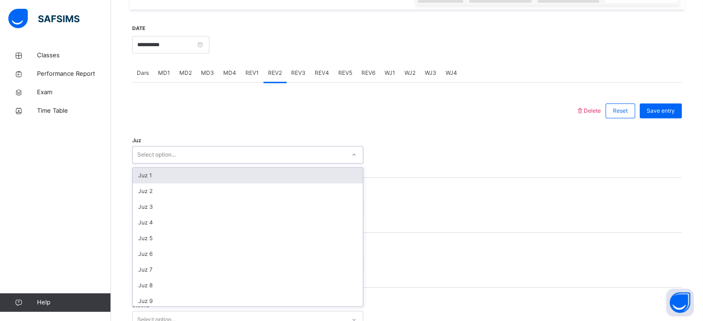
scroll to position [333, 0]
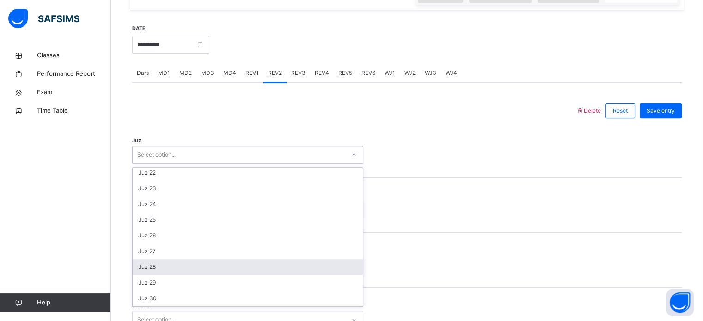
click at [184, 274] on div "Juz 28" at bounding box center [248, 267] width 230 height 16
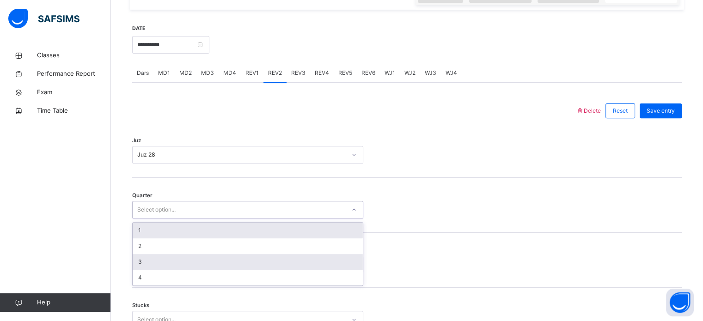
click at [153, 268] on div "3" at bounding box center [248, 262] width 230 height 16
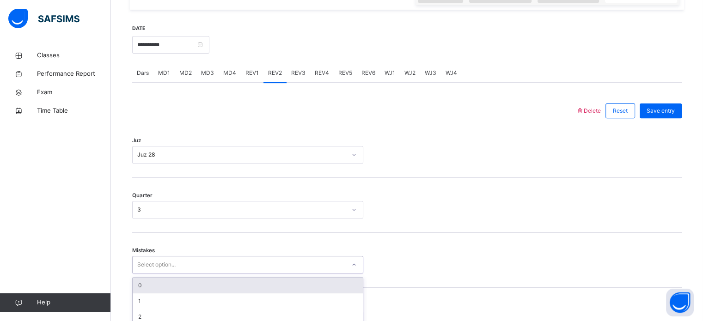
scroll to position [410, 0]
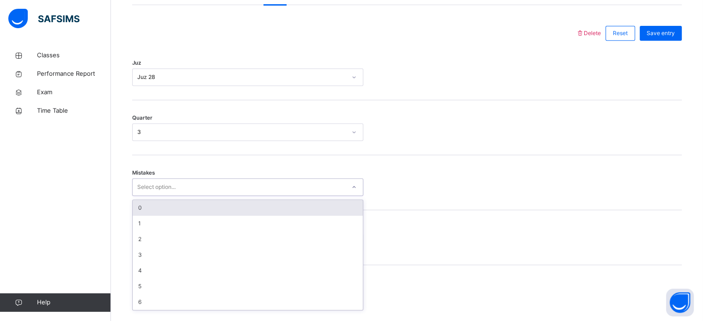
click at [184, 213] on div "0" at bounding box center [248, 208] width 230 height 16
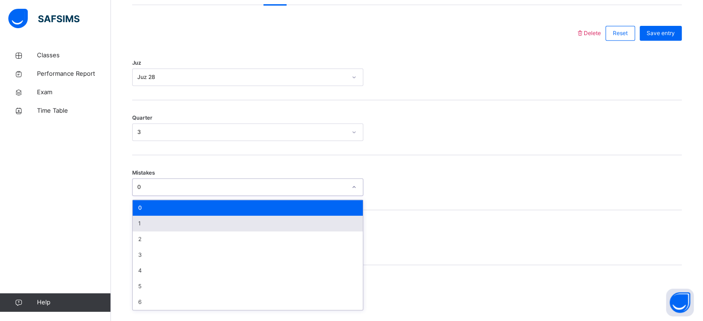
click at [172, 231] on div "1" at bounding box center [248, 224] width 230 height 16
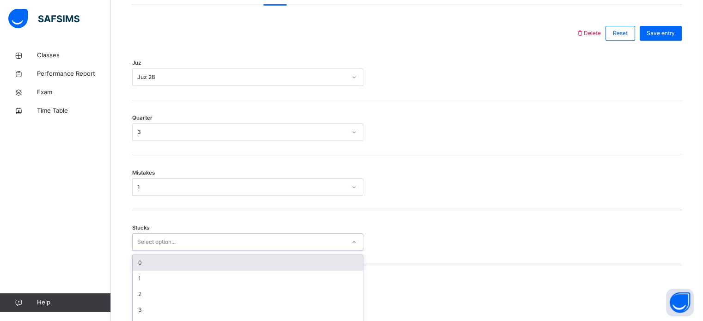
scroll to position [449, 0]
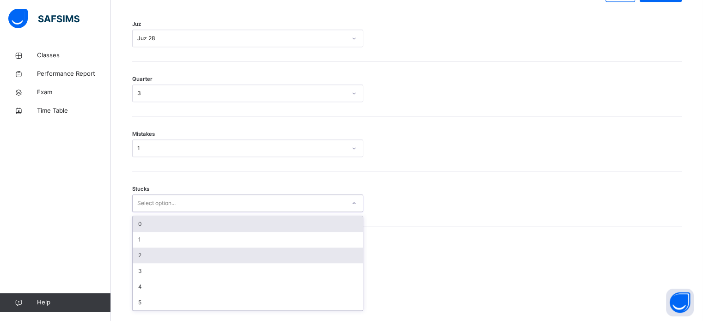
click at [163, 259] on div "2" at bounding box center [248, 256] width 230 height 16
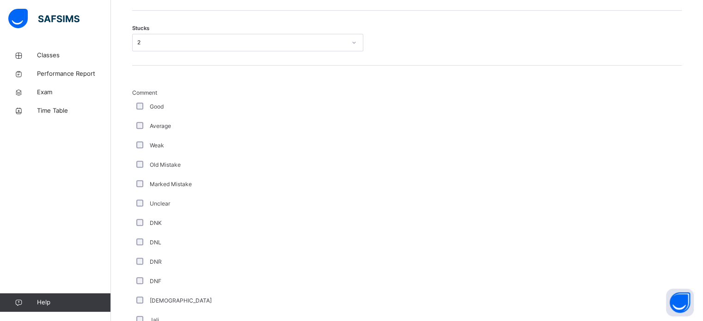
scroll to position [780, 0]
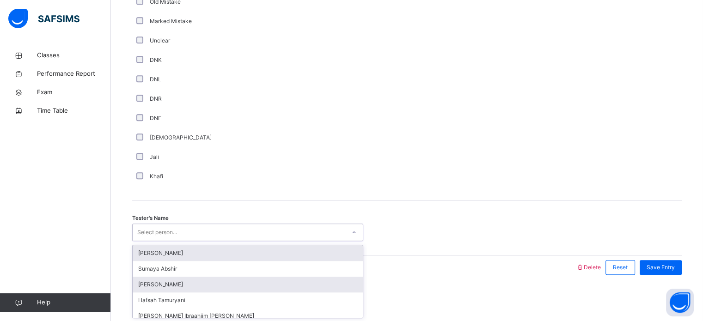
click at [244, 292] on div "[PERSON_NAME]" at bounding box center [248, 285] width 230 height 16
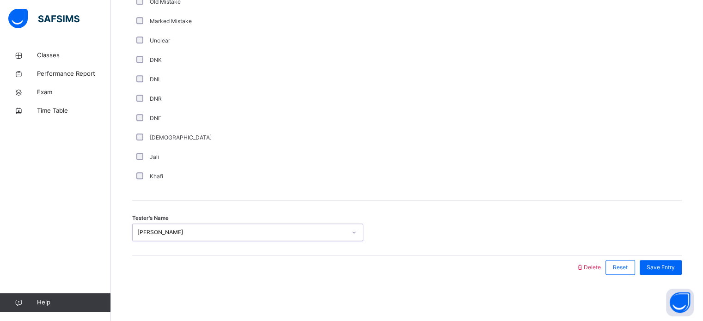
click at [233, 249] on div "Tester's Name option [PERSON_NAME], selected. 0 results available. Select is fo…" at bounding box center [407, 228] width 550 height 55
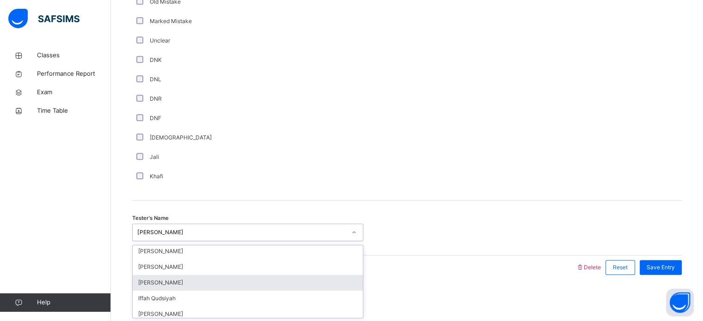
click at [180, 281] on div "[PERSON_NAME]" at bounding box center [248, 283] width 230 height 16
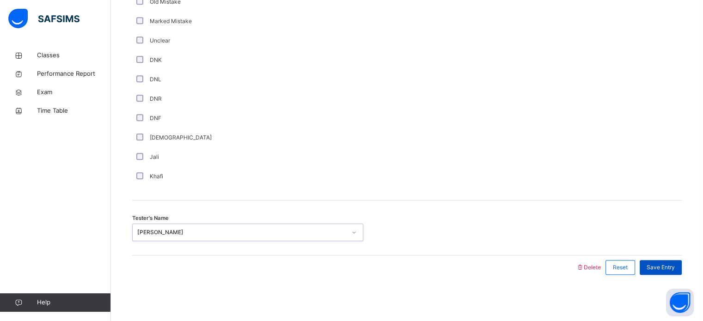
click at [674, 261] on div "Save Entry" at bounding box center [661, 267] width 42 height 15
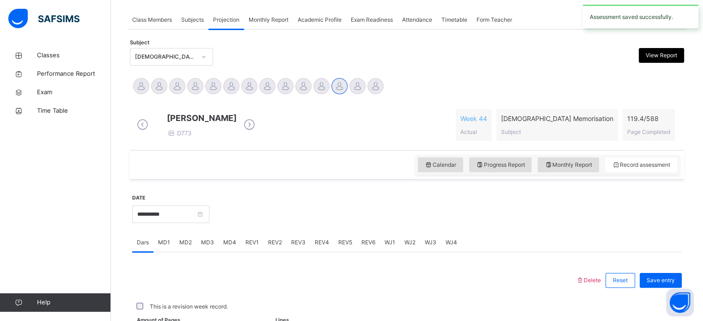
scroll to position [373, 0]
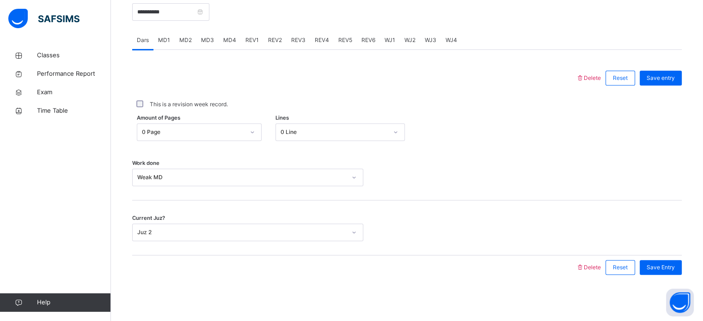
click at [446, 46] on div "WJ4" at bounding box center [451, 40] width 21 height 18
click at [0, 0] on div at bounding box center [0, 0] width 0 height 0
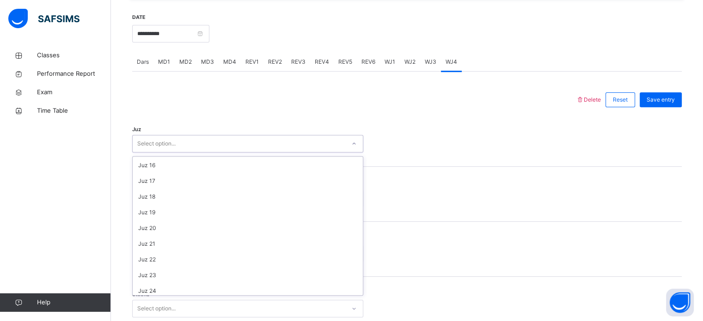
scroll to position [333, 0]
click at [205, 66] on span "MD3" at bounding box center [207, 62] width 13 height 8
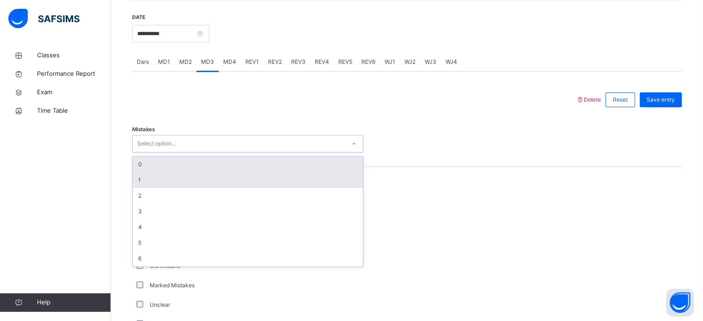
click at [164, 188] on div "1" at bounding box center [248, 180] width 230 height 16
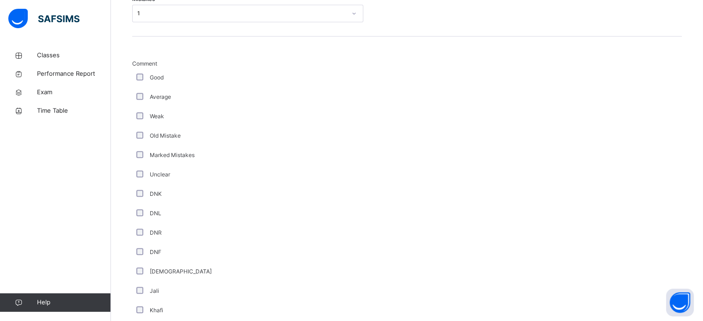
scroll to position [670, 0]
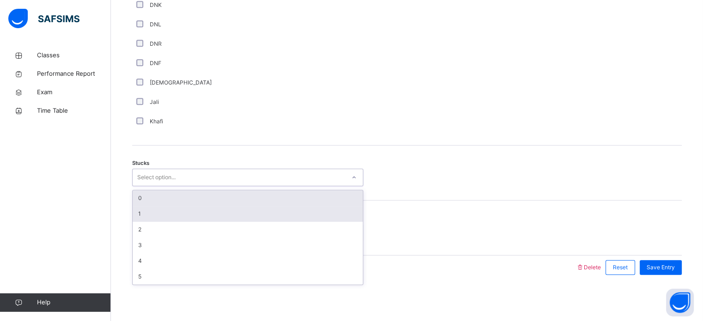
click at [163, 213] on div "1" at bounding box center [248, 214] width 230 height 16
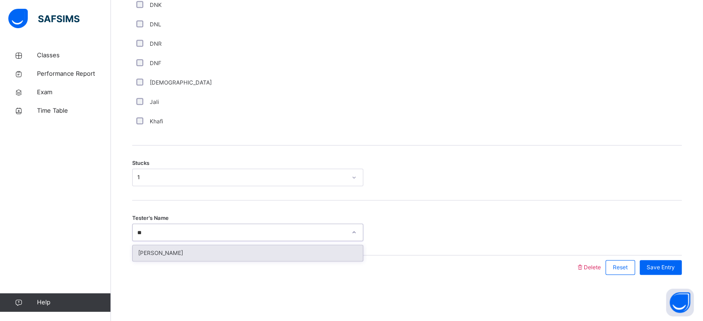
type input "***"
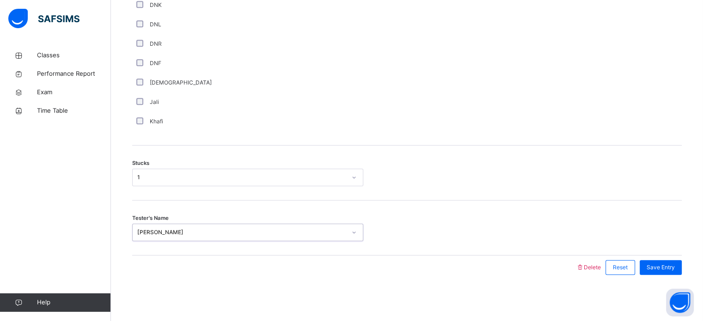
click at [658, 255] on div "Tester's Name option [PERSON_NAME], selected. 0 results available. Select is fo…" at bounding box center [407, 228] width 550 height 55
click at [663, 273] on div "Save Entry" at bounding box center [661, 267] width 42 height 15
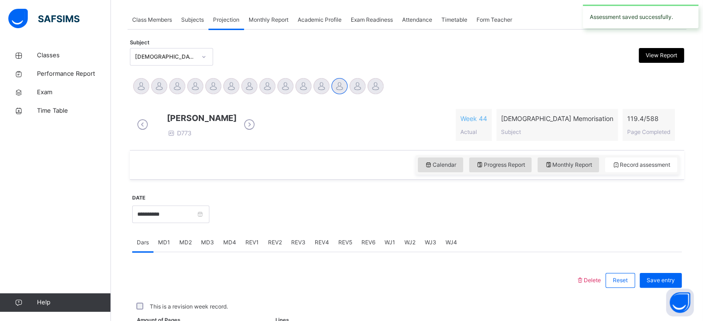
scroll to position [373, 0]
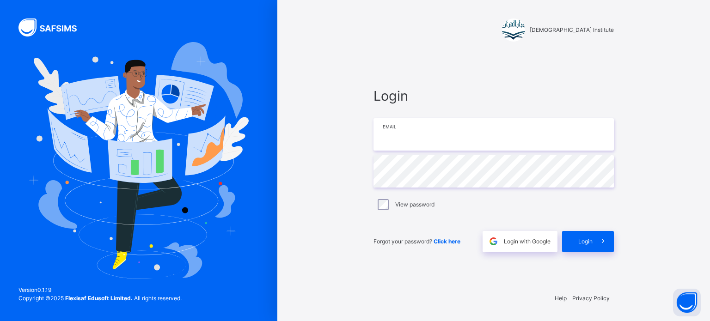
click at [446, 132] on input "email" at bounding box center [493, 134] width 240 height 32
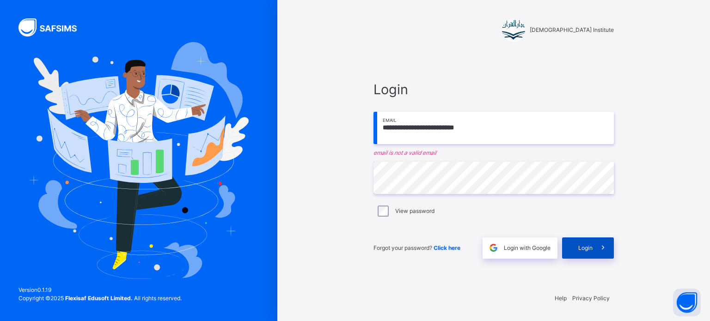
click at [605, 248] on icon at bounding box center [603, 248] width 10 height 11
click at [585, 250] on span "Login" at bounding box center [585, 248] width 14 height 8
click at [595, 258] on span at bounding box center [603, 248] width 21 height 21
click at [595, 256] on span at bounding box center [603, 248] width 21 height 21
click at [594, 256] on span at bounding box center [603, 248] width 21 height 21
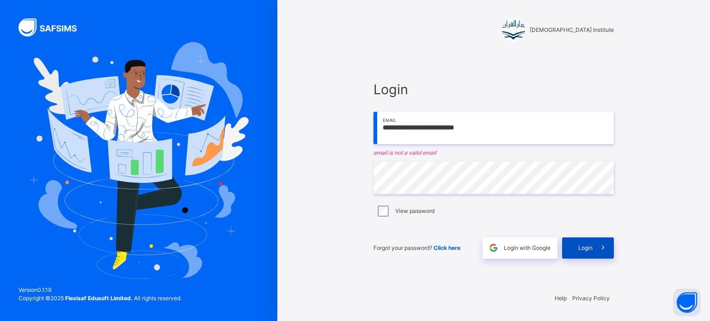
click at [599, 257] on span at bounding box center [603, 248] width 21 height 21
click at [598, 257] on span at bounding box center [603, 248] width 21 height 21
click at [597, 257] on span at bounding box center [603, 248] width 21 height 21
click at [600, 257] on span at bounding box center [603, 248] width 21 height 21
click at [516, 138] on input "**********" at bounding box center [493, 128] width 240 height 32
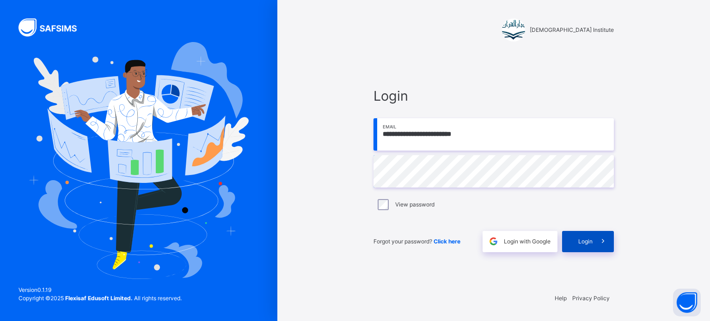
type input "**********"
click at [606, 244] on icon at bounding box center [603, 241] width 10 height 11
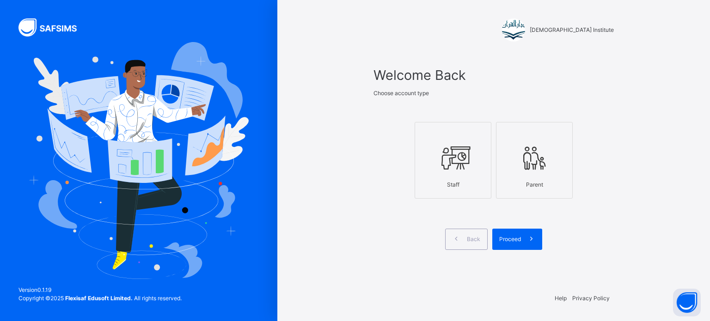
click at [466, 157] on icon at bounding box center [453, 158] width 32 height 35
click at [519, 234] on div "Proceed" at bounding box center [517, 239] width 50 height 21
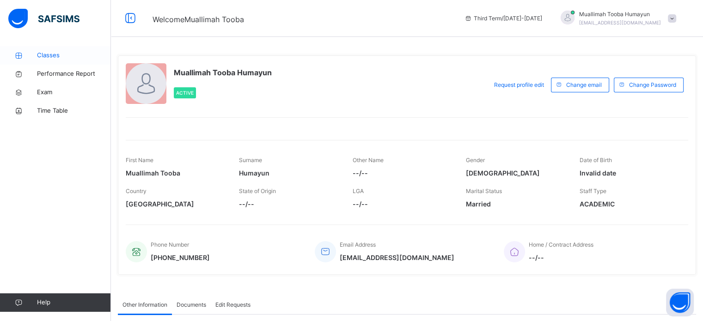
click at [63, 54] on span "Classes" at bounding box center [74, 55] width 74 height 9
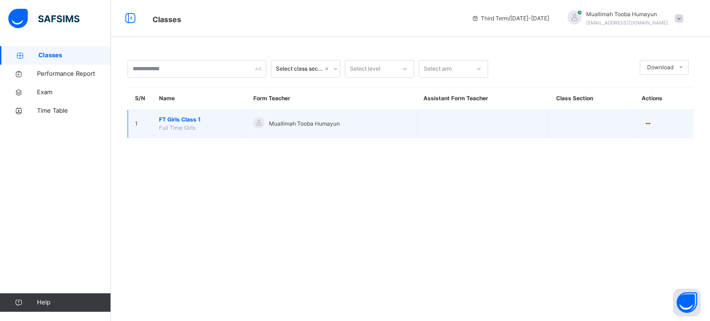
click at [196, 118] on span "FT Girls Class 1" at bounding box center [199, 120] width 80 height 8
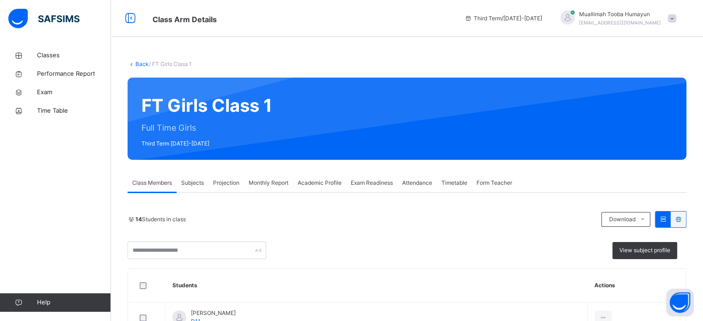
click at [230, 184] on span "Projection" at bounding box center [226, 183] width 26 height 8
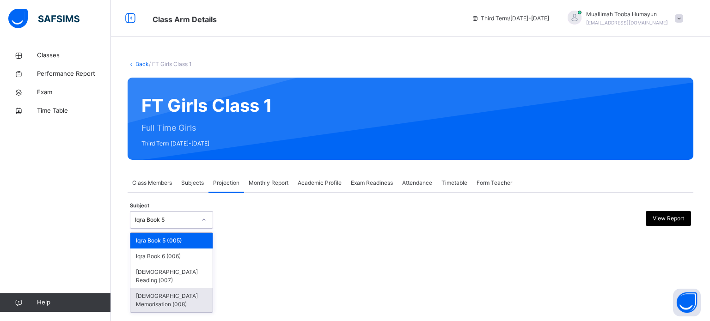
click at [161, 288] on div "[DEMOGRAPHIC_DATA] Memorisation (008)" at bounding box center [171, 300] width 82 height 24
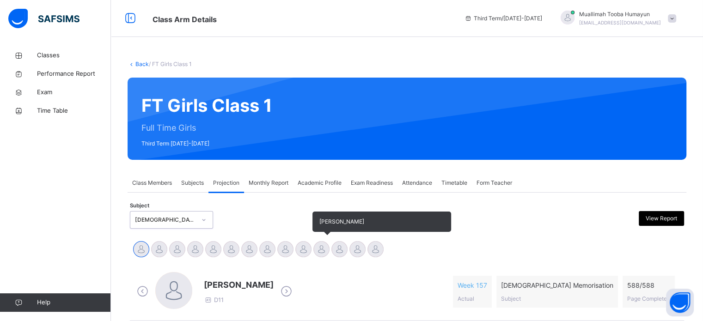
click at [318, 241] on div at bounding box center [321, 249] width 16 height 16
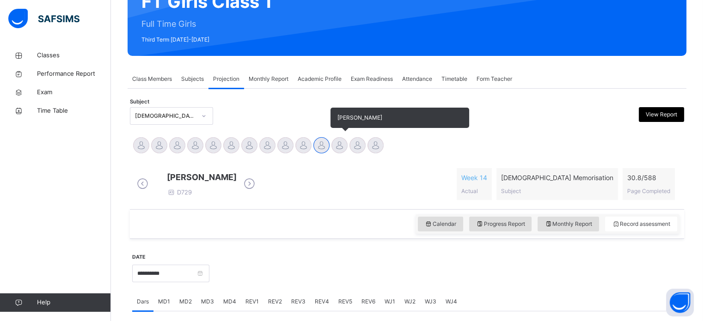
click at [343, 150] on div at bounding box center [339, 145] width 16 height 16
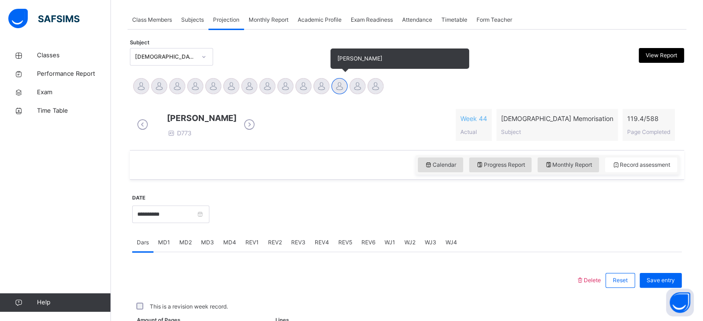
scroll to position [349, 0]
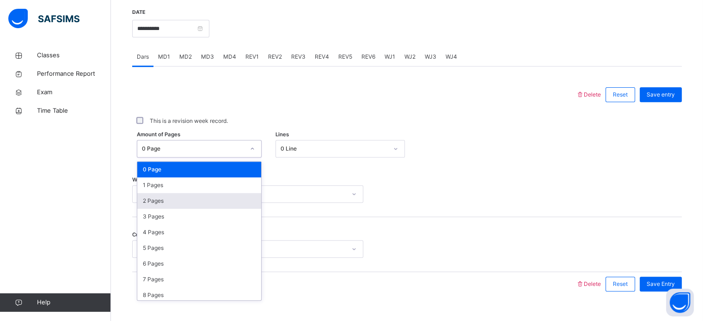
click at [182, 209] on div "2 Pages" at bounding box center [199, 201] width 124 height 16
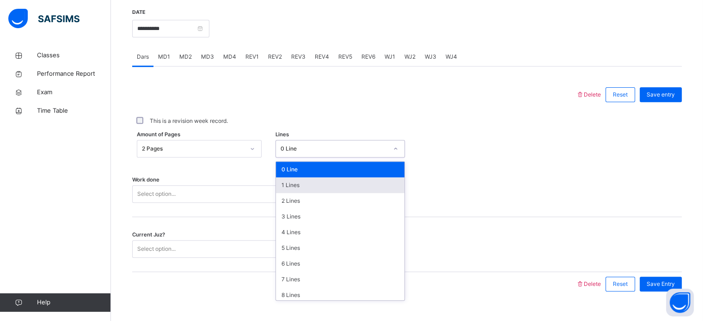
click at [304, 193] on div "1 Lines" at bounding box center [340, 185] width 129 height 16
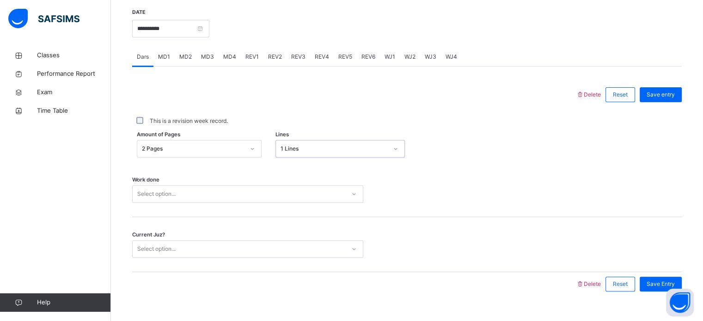
scroll to position [373, 0]
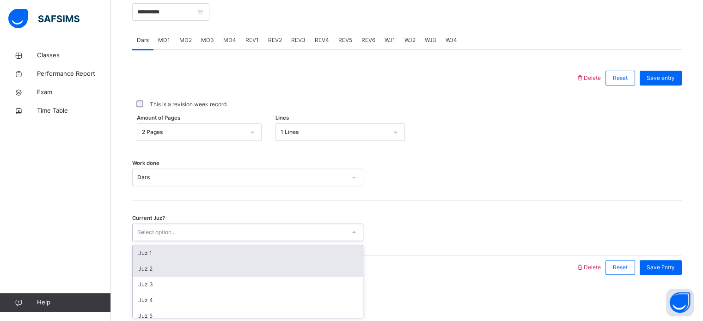
click at [185, 274] on div "Juz 2" at bounding box center [248, 269] width 230 height 16
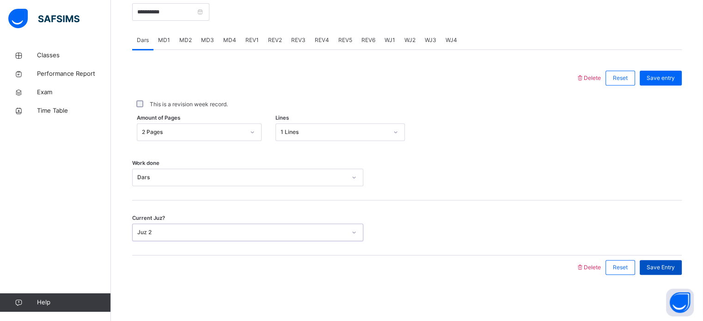
click at [666, 270] on span "Save Entry" at bounding box center [661, 267] width 28 height 8
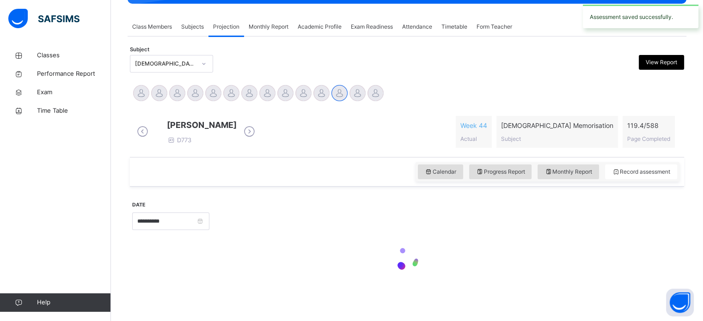
scroll to position [163, 0]
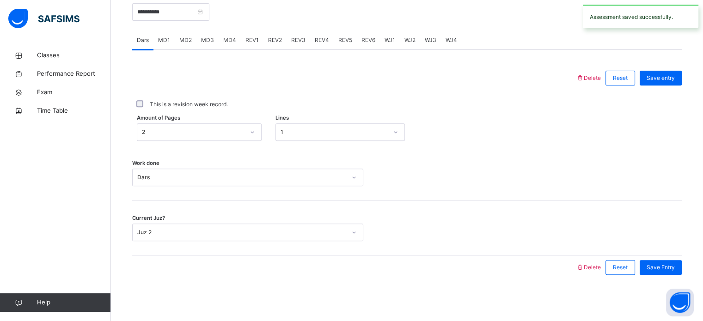
click at [435, 96] on div "This is a revision week record." at bounding box center [407, 104] width 550 height 19
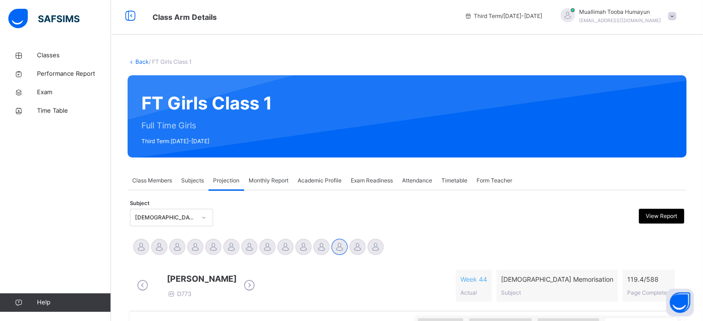
scroll to position [0, 0]
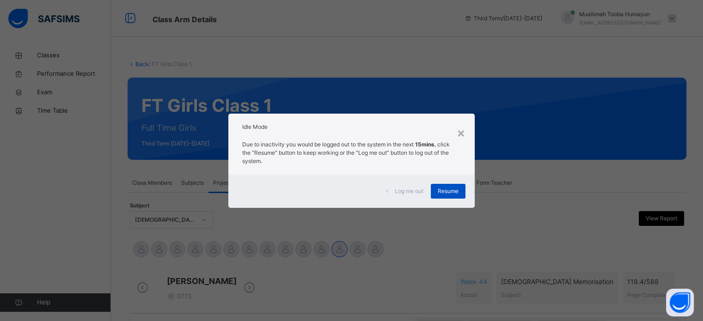
click at [441, 190] on span "Resume" at bounding box center [448, 191] width 21 height 8
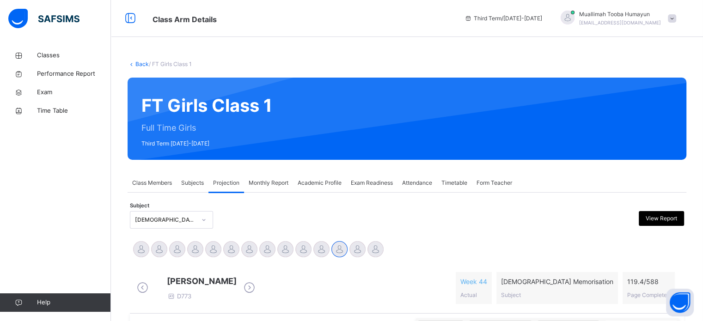
click at [598, 157] on div "FT Girls Class 1 Full Time Girls Third Term [DATE]-[DATE]" at bounding box center [407, 119] width 559 height 82
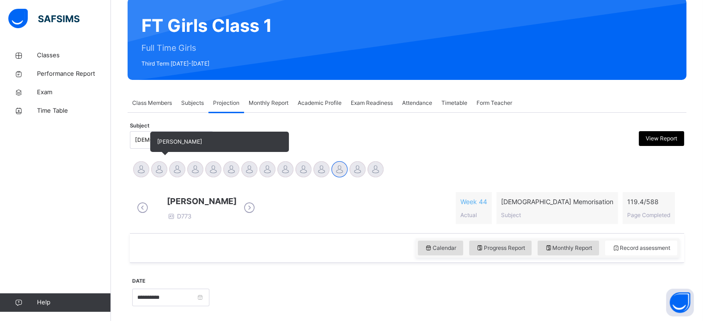
click at [156, 170] on div at bounding box center [159, 169] width 16 height 16
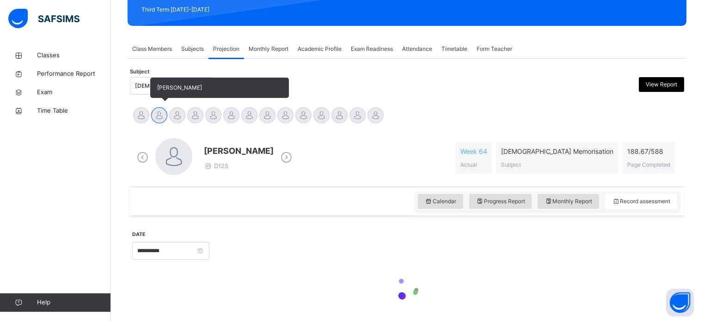
scroll to position [163, 0]
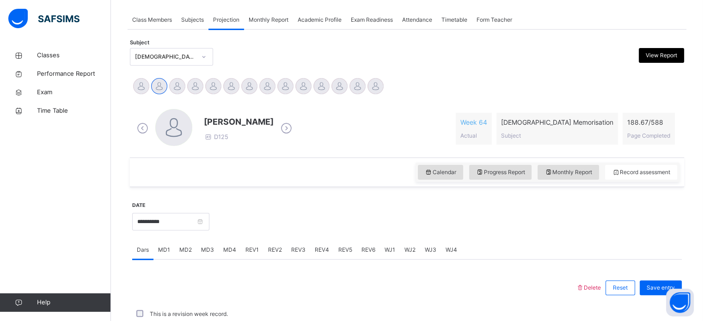
click at [595, 153] on div "[PERSON_NAME] D125 Week 64 Actual [DEMOGRAPHIC_DATA] Memorisation Subject 188.6…" at bounding box center [407, 128] width 550 height 53
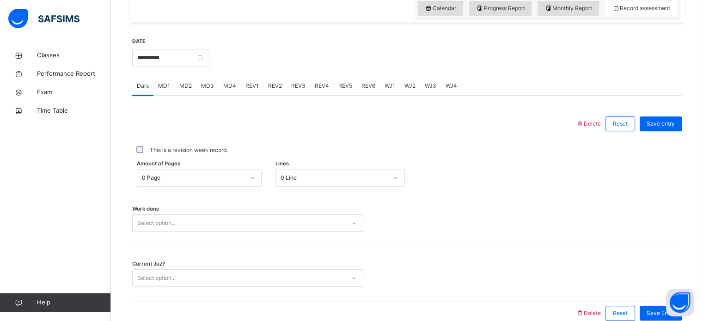
scroll to position [357, 0]
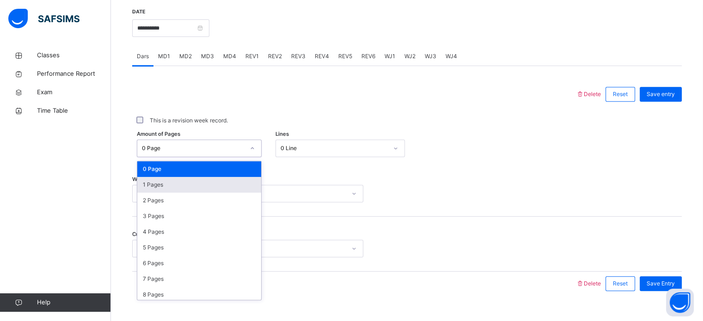
click at [137, 183] on div "1 Pages" at bounding box center [199, 185] width 124 height 16
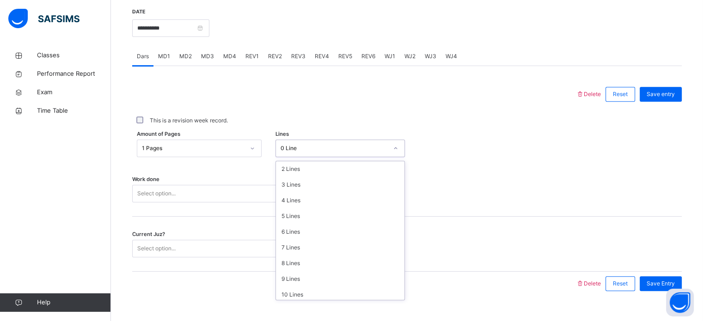
scroll to position [33, 0]
click at [289, 271] on div "9 Lines" at bounding box center [340, 277] width 129 height 16
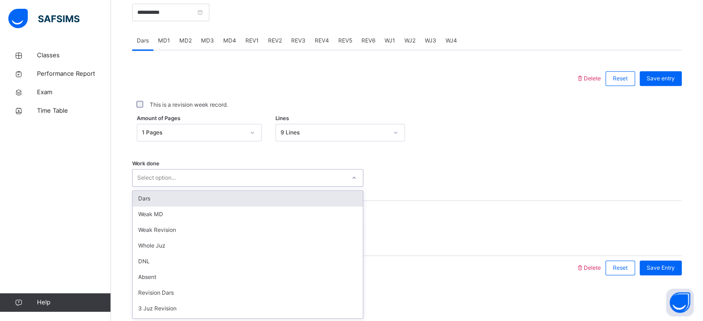
click at [139, 200] on div "Dars" at bounding box center [248, 199] width 230 height 16
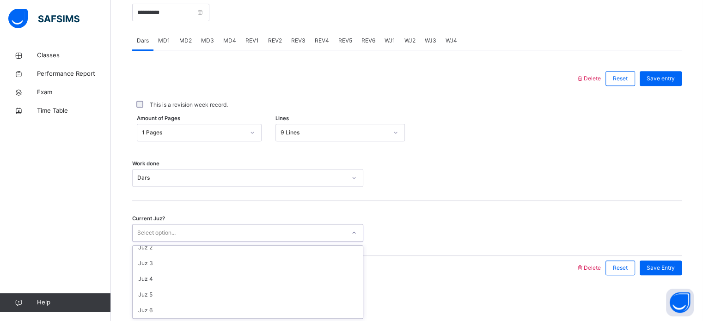
scroll to position [30, 0]
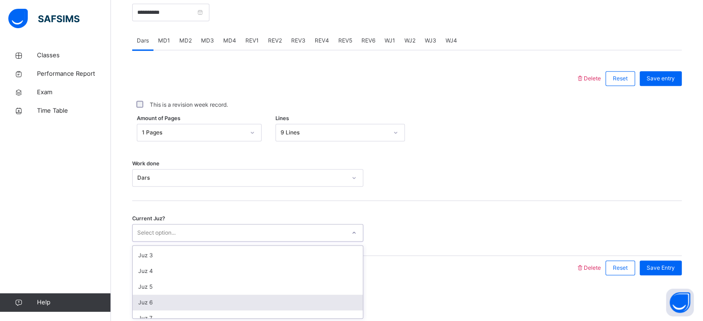
click at [137, 304] on div "Juz 6" at bounding box center [248, 303] width 230 height 16
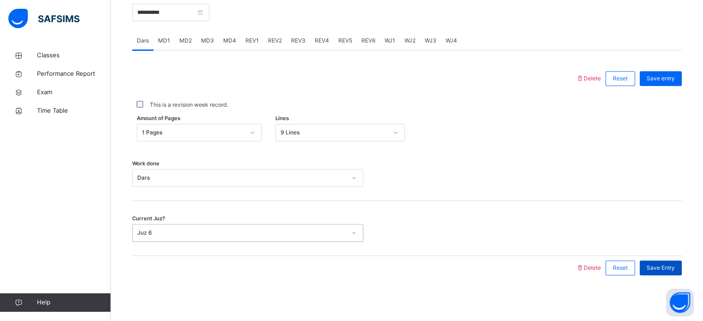
click at [662, 268] on span "Save Entry" at bounding box center [661, 268] width 28 height 8
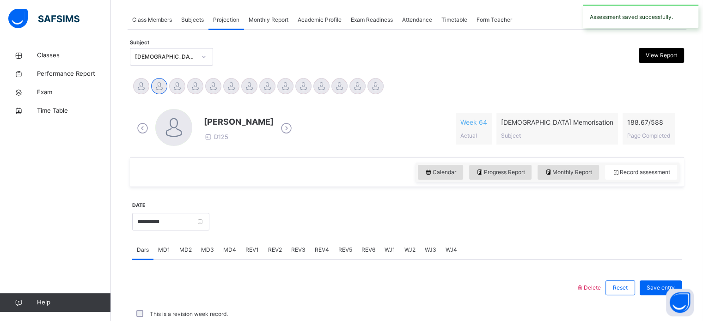
scroll to position [373, 0]
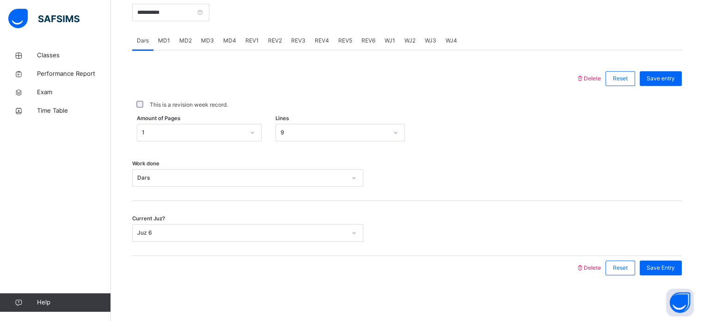
click at [651, 141] on div "Amount of Pages 1 Lines 9" at bounding box center [407, 133] width 550 height 18
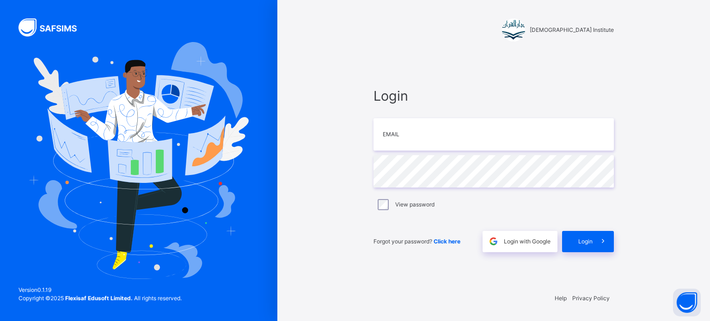
click at [510, 214] on div "View password" at bounding box center [493, 204] width 240 height 19
click at [496, 152] on div "Login Email Password View password Forgot your password? Click here Login with …" at bounding box center [493, 169] width 240 height 166
drag, startPoint x: 495, startPoint y: 125, endPoint x: 495, endPoint y: 131, distance: 6.0
click at [495, 128] on input "email" at bounding box center [493, 134] width 240 height 32
type input "**********"
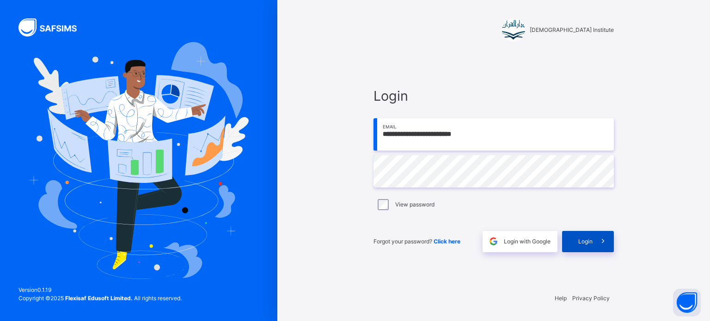
click at [572, 242] on div "Login" at bounding box center [588, 241] width 52 height 21
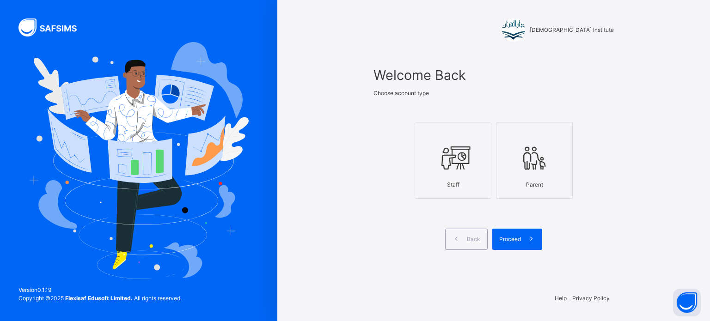
drag, startPoint x: 440, startPoint y: 162, endPoint x: 446, endPoint y: 168, distance: 8.2
click at [445, 165] on icon at bounding box center [453, 158] width 32 height 35
drag, startPoint x: 543, startPoint y: 250, endPoint x: 535, endPoint y: 242, distance: 11.1
click at [538, 244] on div "Back Proceed" at bounding box center [493, 239] width 240 height 21
click at [534, 238] on icon at bounding box center [531, 239] width 10 height 11
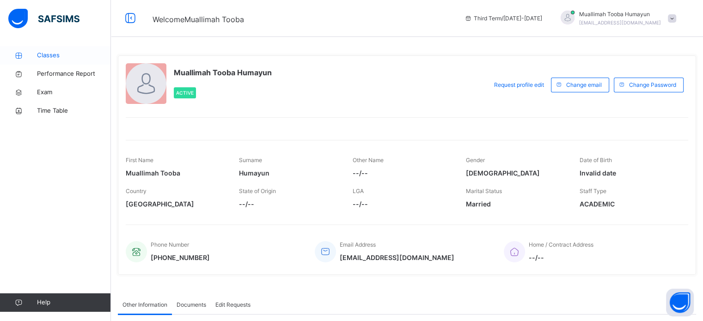
click at [58, 56] on span "Classes" at bounding box center [74, 55] width 74 height 9
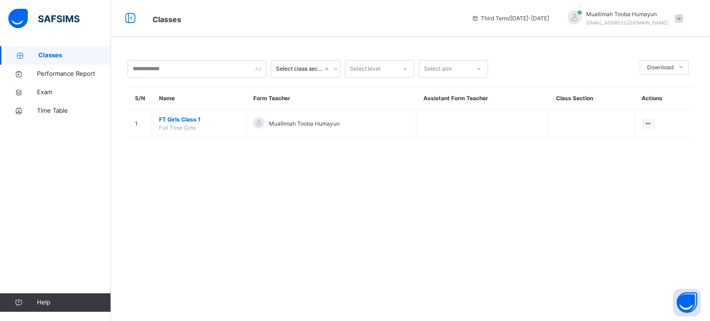
click at [209, 123] on span "FT Girls Class 1" at bounding box center [199, 120] width 80 height 8
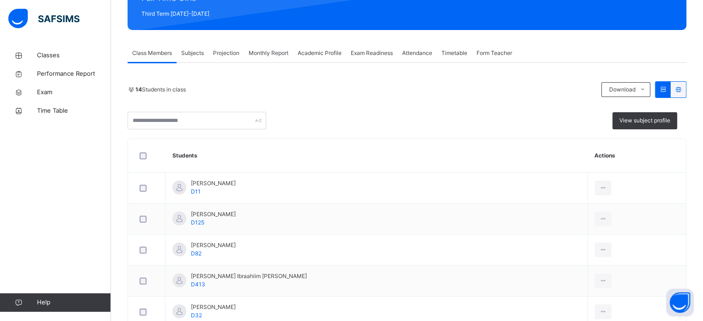
scroll to position [131, 0]
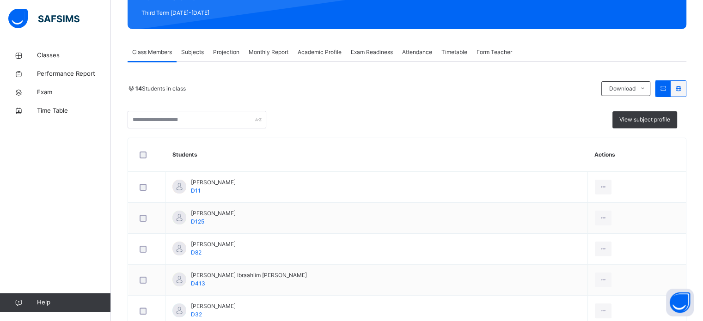
click at [238, 55] on span "Projection" at bounding box center [226, 52] width 26 height 8
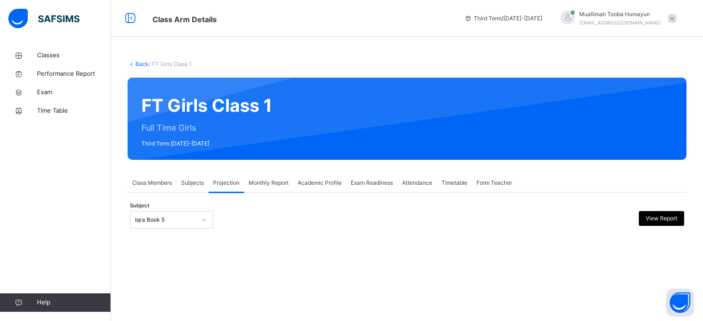
scroll to position [0, 0]
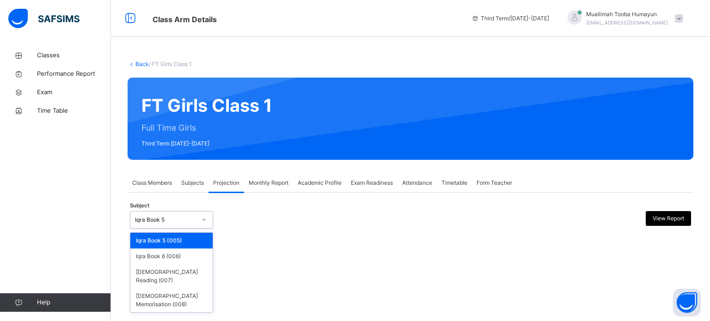
click at [182, 214] on div "Iqra Book 5" at bounding box center [162, 220] width 65 height 14
click at [167, 288] on div "[DEMOGRAPHIC_DATA] Memorisation (008)" at bounding box center [171, 300] width 82 height 24
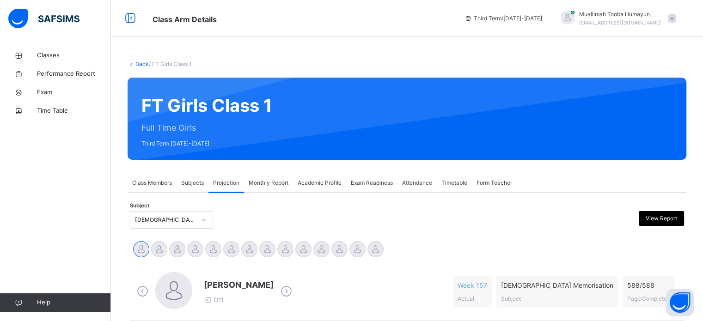
drag, startPoint x: 656, startPoint y: 136, endPoint x: 710, endPoint y: 131, distance: 53.9
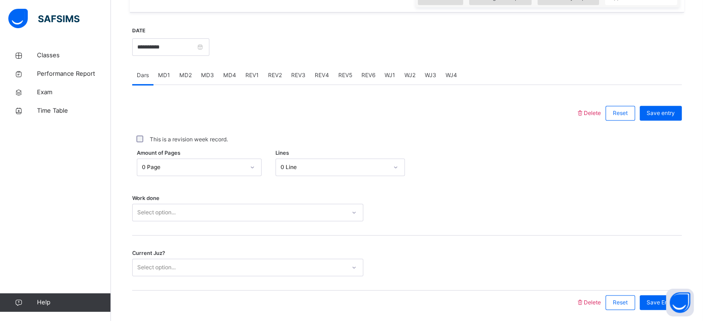
scroll to position [341, 0]
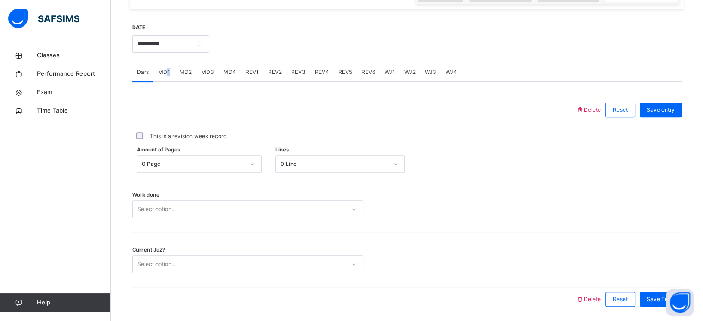
drag, startPoint x: 167, startPoint y: 72, endPoint x: 184, endPoint y: 70, distance: 16.3
click at [181, 70] on div "Dars MD1 MD2 MD3 MD4 REV1 REV2 REV3 REV4 REV5 REV6 WJ1 WJ2 WJ3 WJ4" at bounding box center [407, 72] width 550 height 19
click at [464, 101] on div at bounding box center [354, 110] width 435 height 24
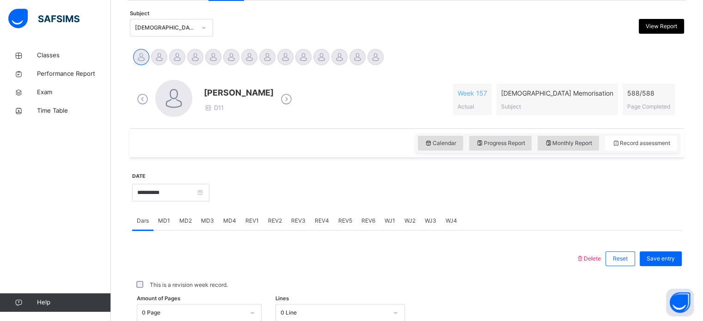
scroll to position [187, 0]
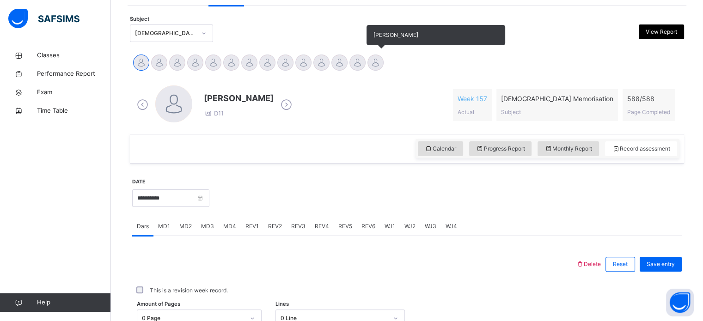
click at [374, 58] on div at bounding box center [375, 63] width 16 height 16
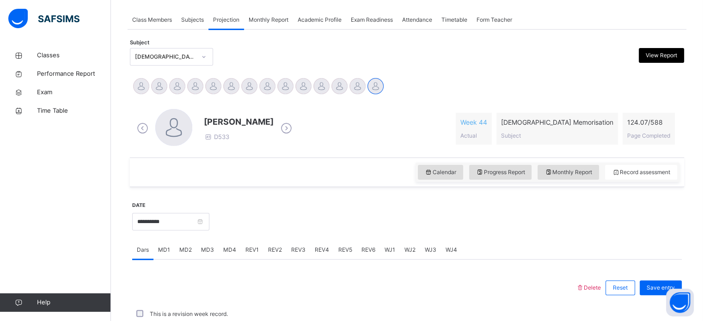
scroll to position [373, 0]
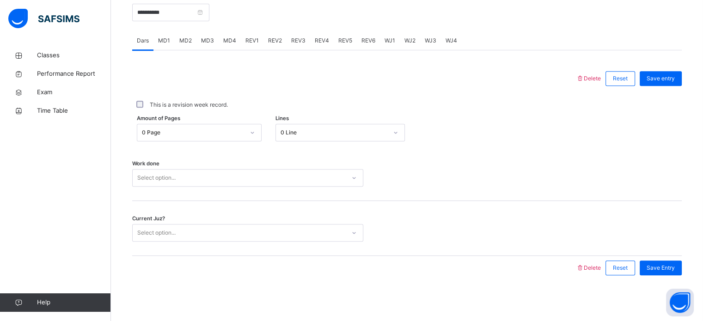
click at [295, 41] on span "REV3" at bounding box center [298, 41] width 14 height 8
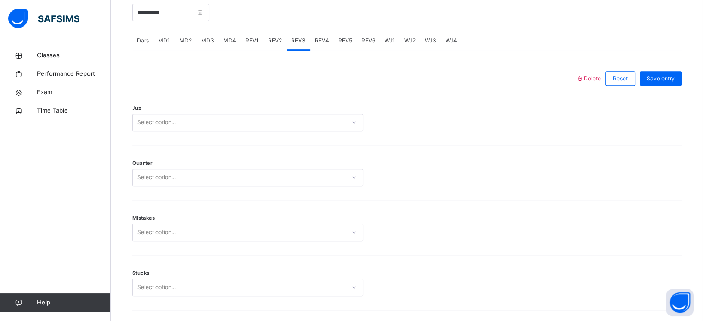
click at [234, 124] on div "Select option..." at bounding box center [239, 123] width 213 height 14
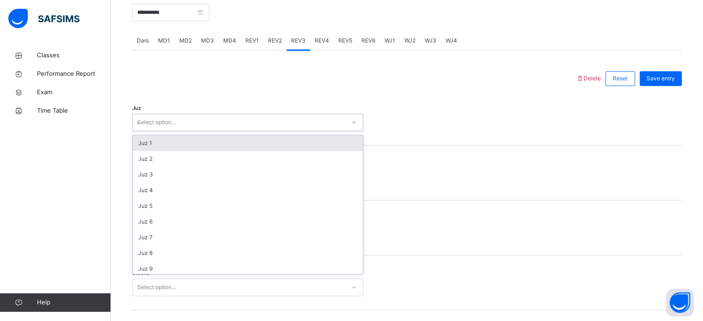
type input "**"
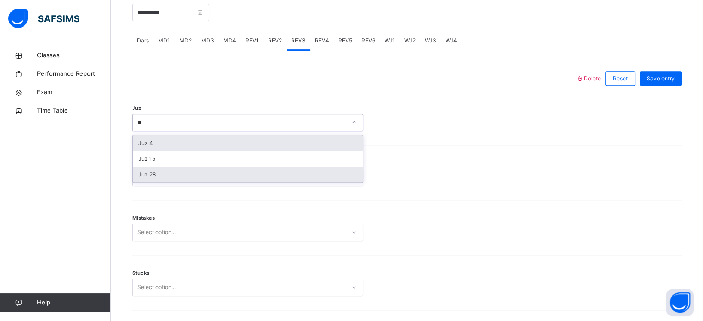
click at [176, 177] on div "Juz 28" at bounding box center [248, 175] width 230 height 16
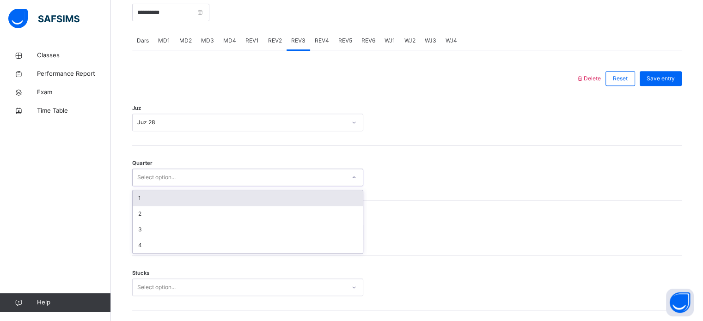
click at [200, 196] on div "1" at bounding box center [248, 198] width 230 height 16
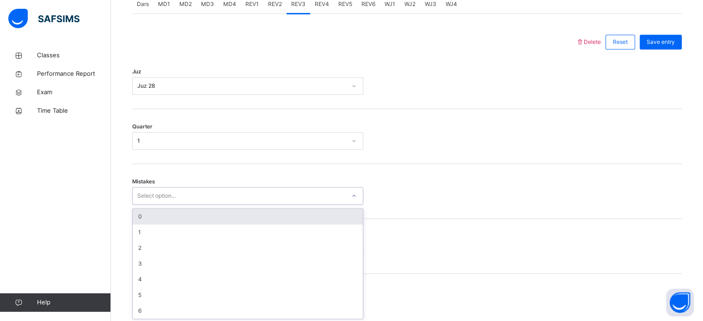
scroll to position [410, 0]
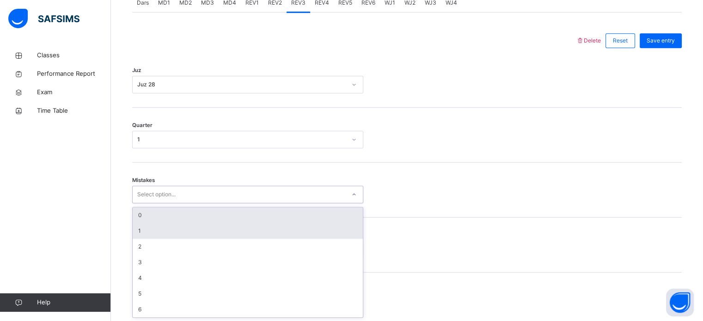
click at [166, 232] on div "1" at bounding box center [248, 231] width 230 height 16
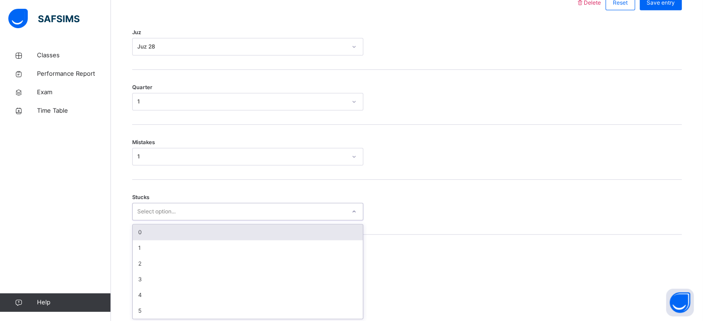
scroll to position [449, 0]
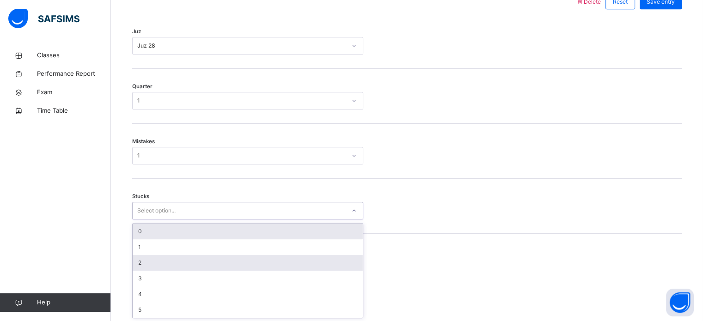
click at [159, 261] on div "2" at bounding box center [248, 263] width 230 height 16
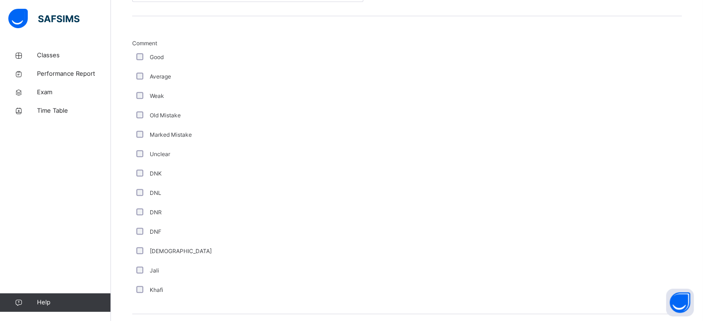
scroll to position [780, 0]
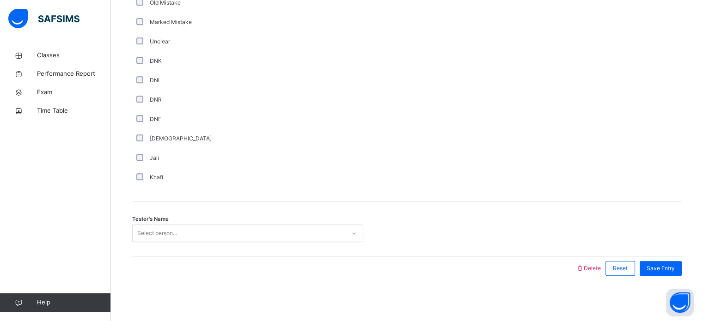
click at [281, 166] on div "Jali" at bounding box center [247, 157] width 231 height 19
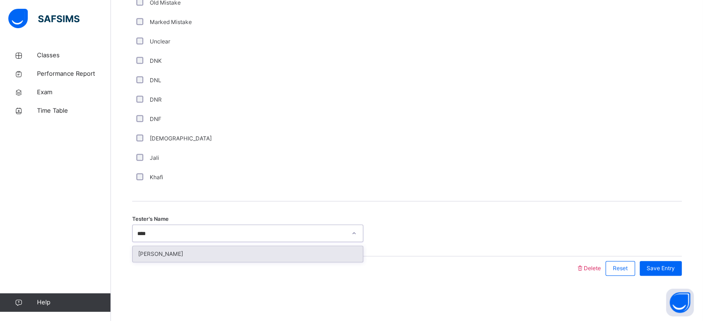
type input "*****"
click at [184, 258] on div "[PERSON_NAME]" at bounding box center [248, 254] width 230 height 16
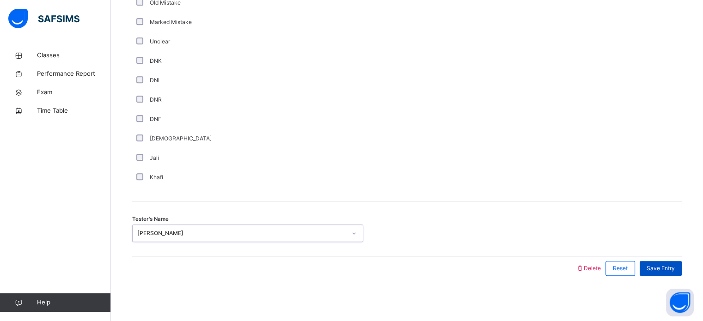
click at [675, 270] on span "Save Entry" at bounding box center [661, 268] width 28 height 8
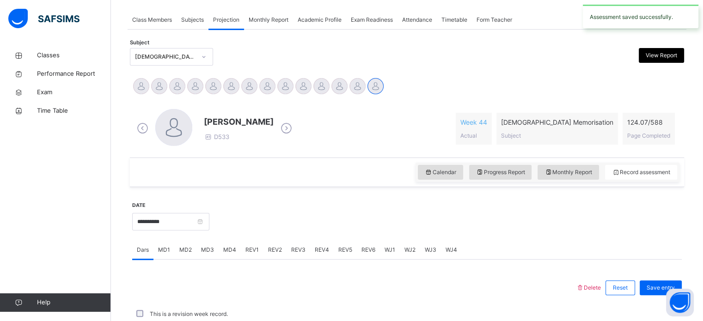
scroll to position [373, 0]
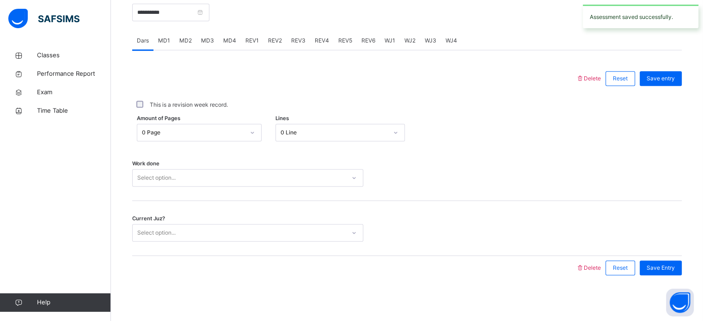
click at [316, 40] on span "REV4" at bounding box center [322, 41] width 14 height 8
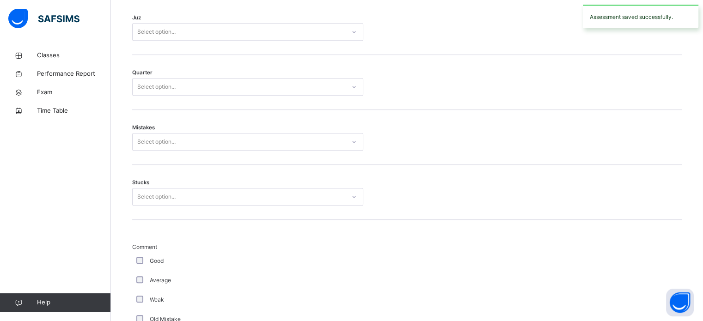
scroll to position [439, 0]
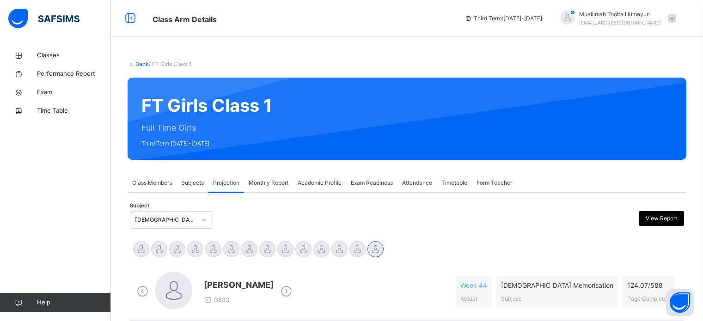
scroll to position [397, 0]
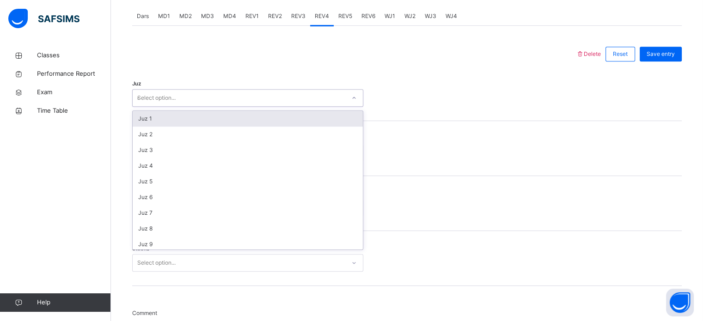
type input "**"
click at [198, 114] on div "Juz 28" at bounding box center [248, 119] width 230 height 16
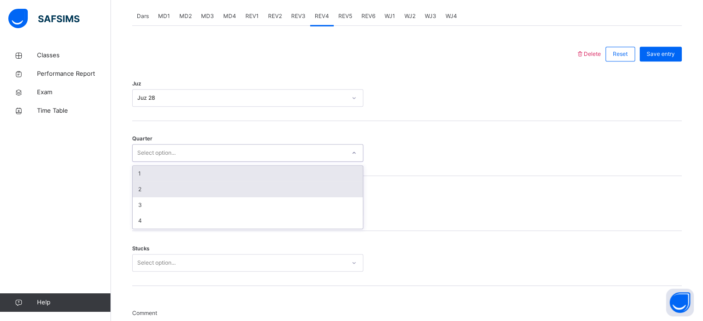
click at [173, 189] on div "2" at bounding box center [248, 190] width 230 height 16
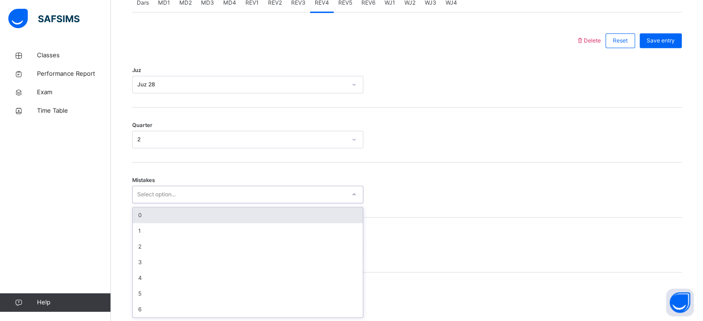
click at [188, 216] on div "0" at bounding box center [248, 216] width 230 height 16
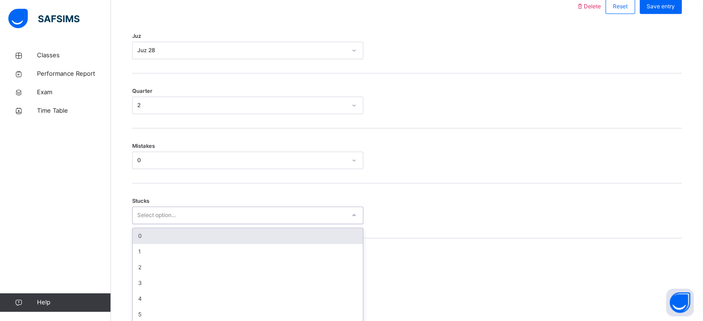
scroll to position [449, 0]
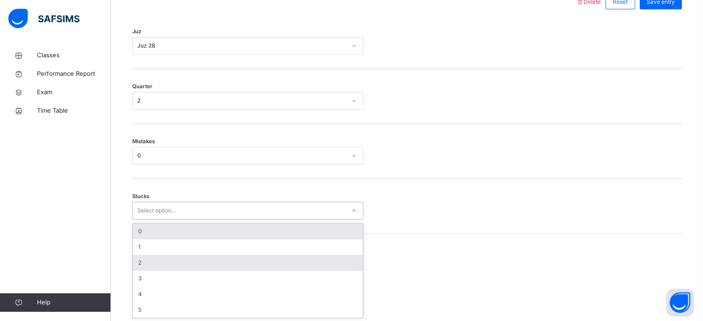
click at [163, 265] on div "2" at bounding box center [248, 263] width 230 height 16
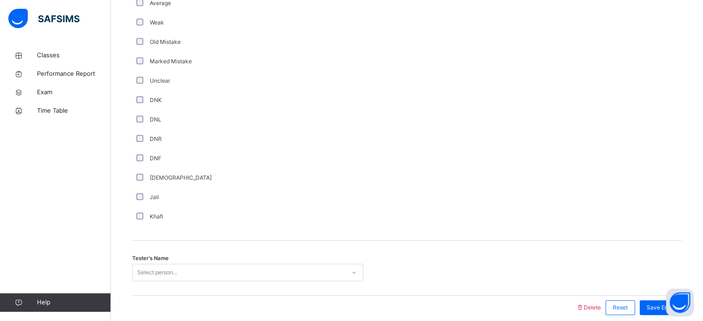
scroll to position [724, 0]
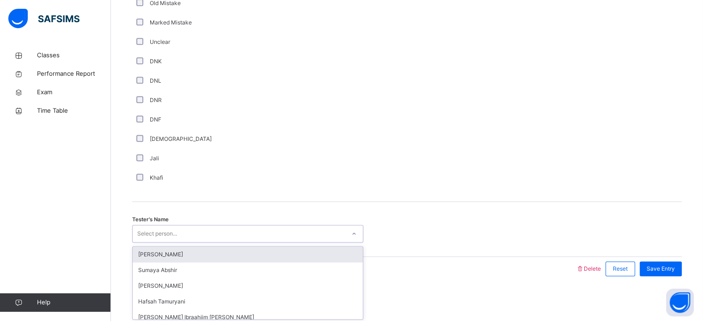
scroll to position [780, 0]
type input "**********"
click at [225, 257] on div "[PERSON_NAME]" at bounding box center [248, 254] width 230 height 16
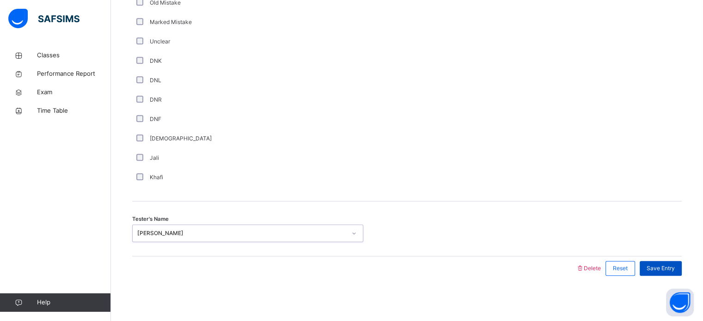
click at [656, 269] on span "Save Entry" at bounding box center [661, 268] width 28 height 8
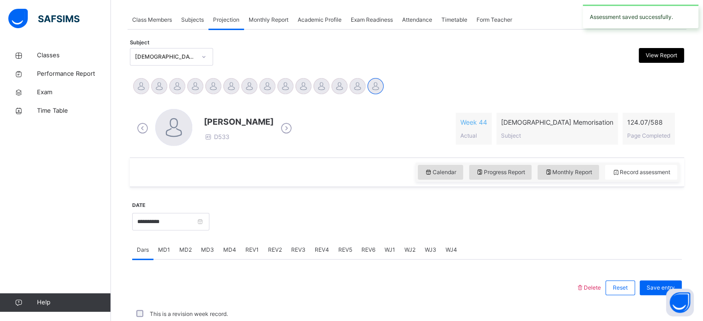
scroll to position [373, 0]
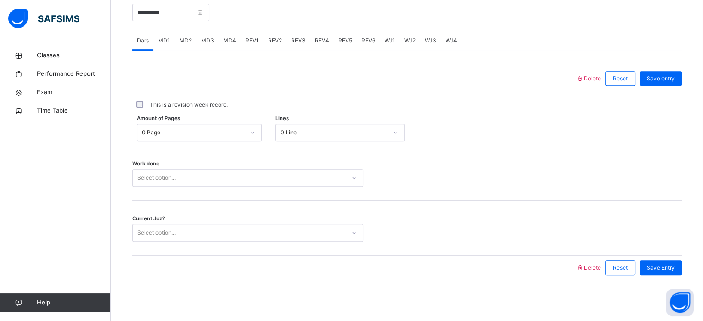
click at [409, 100] on div "This is a revision week record." at bounding box center [407, 104] width 550 height 19
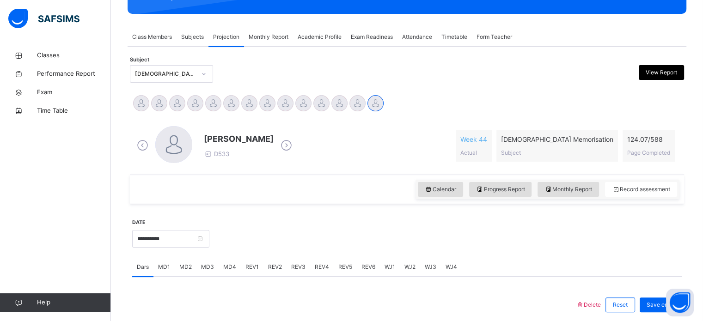
scroll to position [134, 0]
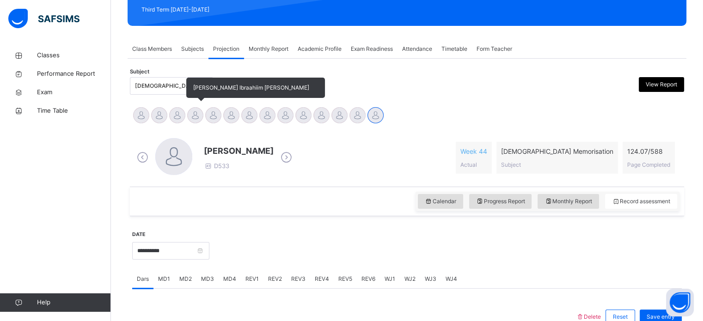
click at [202, 116] on div at bounding box center [195, 115] width 16 height 16
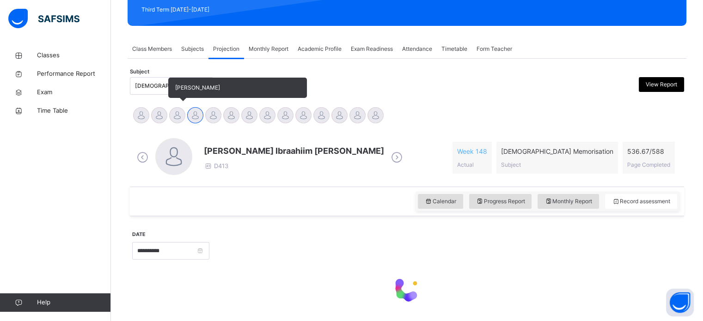
click at [179, 117] on div at bounding box center [177, 115] width 16 height 16
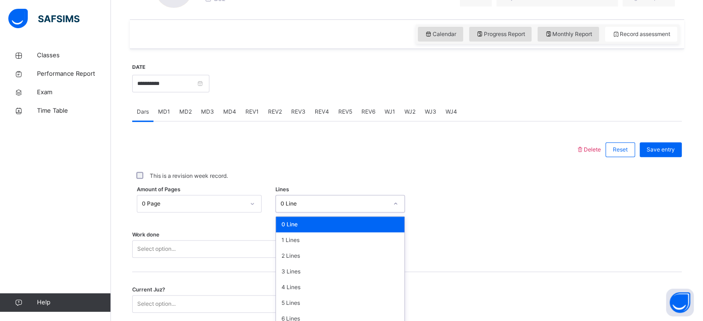
scroll to position [339, 0]
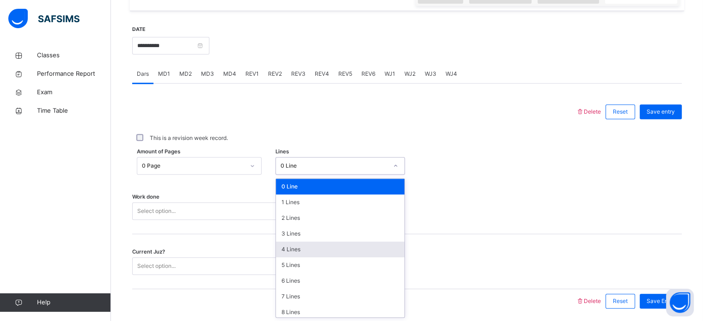
click at [302, 251] on div "4 Lines" at bounding box center [340, 250] width 129 height 16
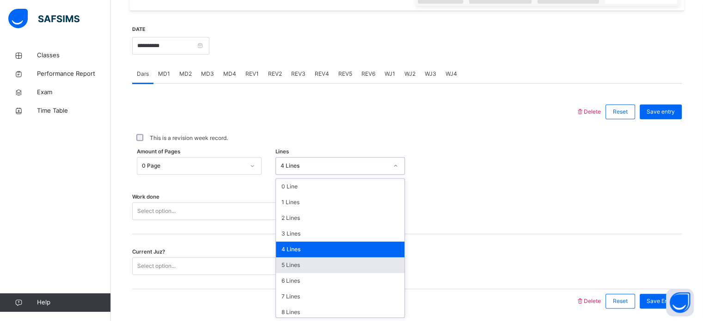
click at [319, 269] on div "5 Lines" at bounding box center [340, 265] width 129 height 16
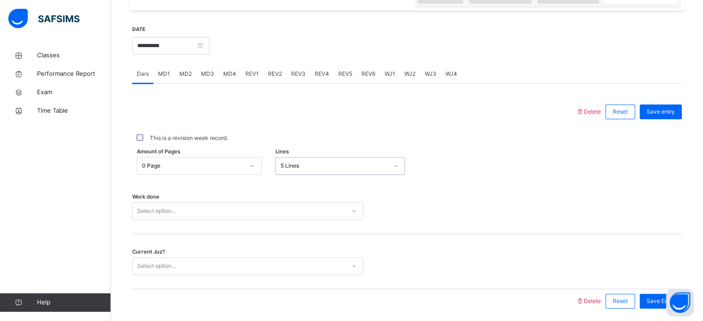
scroll to position [373, 0]
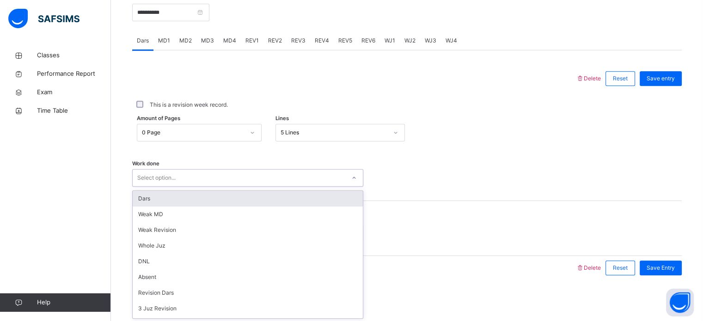
click at [258, 196] on div "Dars" at bounding box center [248, 199] width 230 height 16
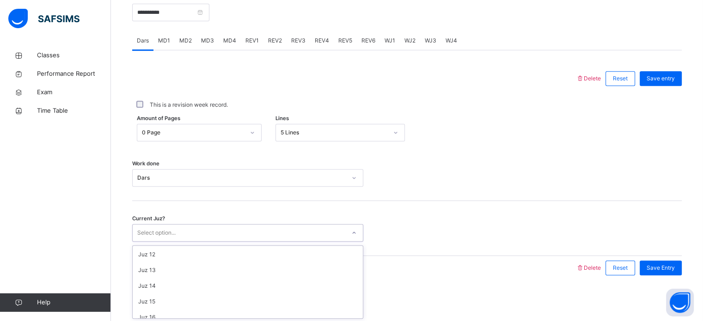
scroll to position [399, 0]
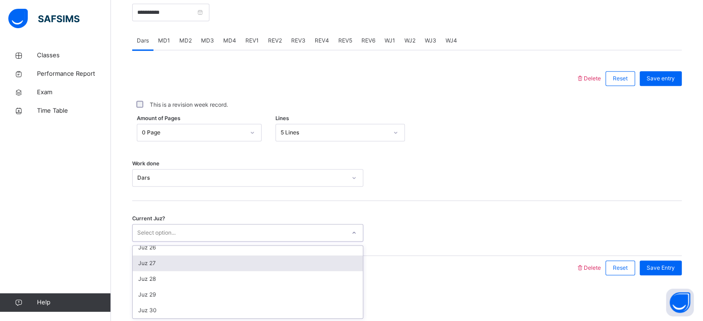
click at [178, 265] on div "Juz 27" at bounding box center [248, 264] width 230 height 16
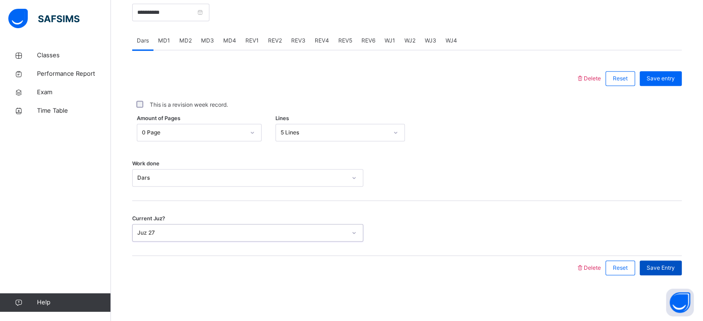
click at [671, 275] on div "Save Entry" at bounding box center [661, 268] width 42 height 15
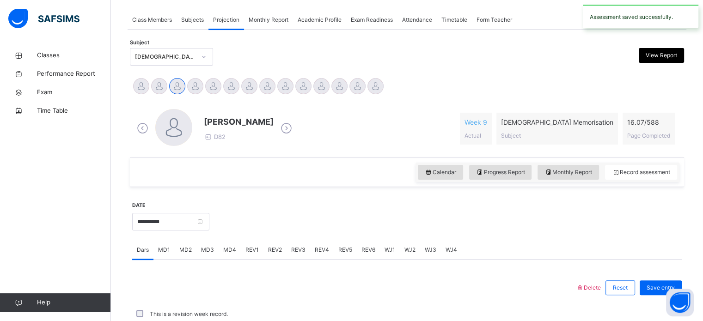
scroll to position [373, 0]
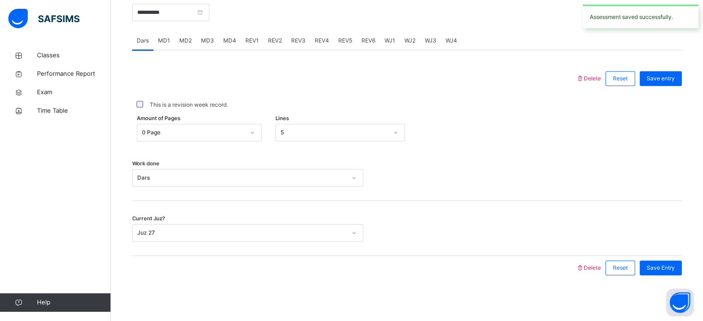
click at [478, 135] on div "Amount of Pages 0 Page Lines 5" at bounding box center [407, 133] width 550 height 18
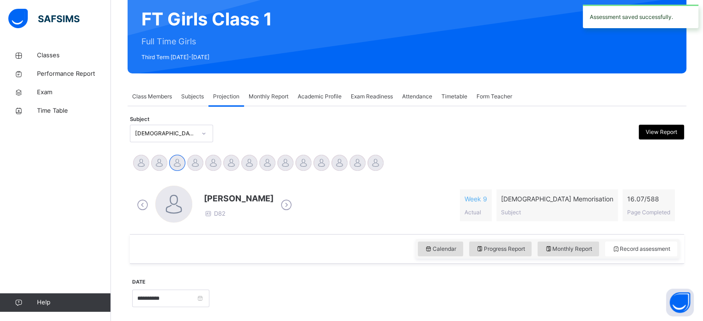
scroll to position [85, 0]
